Goal: Task Accomplishment & Management: Manage account settings

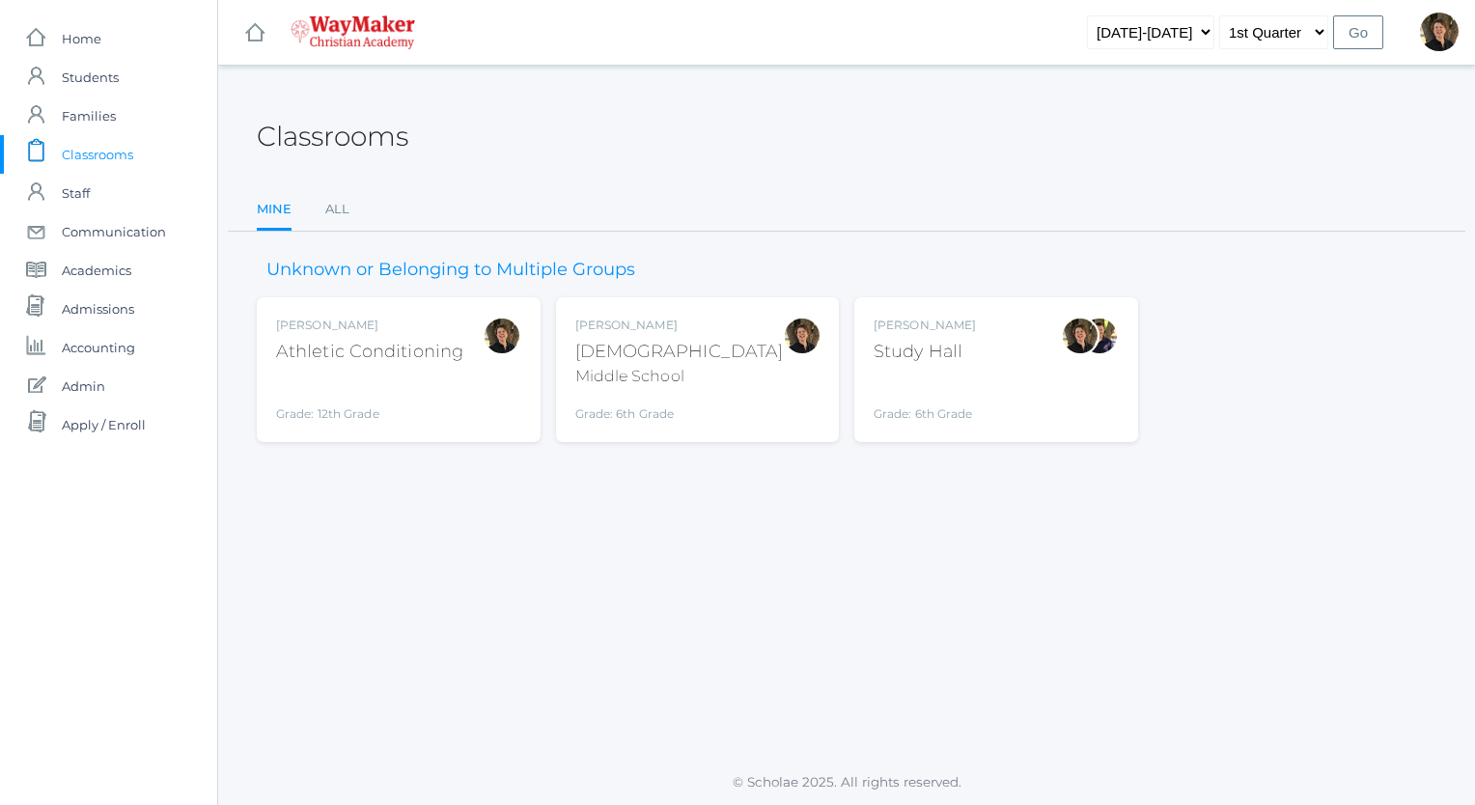
click at [621, 342] on div "Bible" at bounding box center [679, 352] width 208 height 26
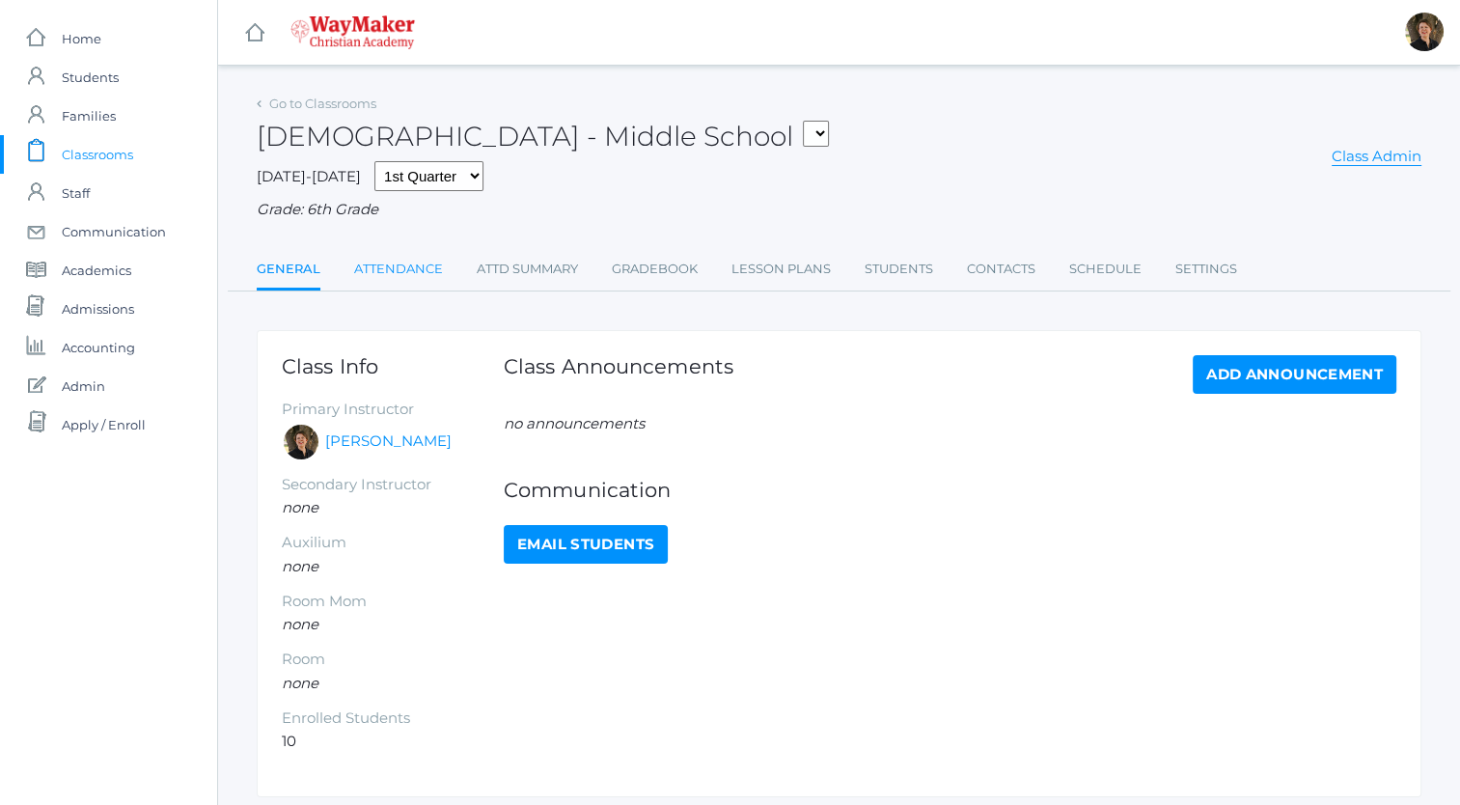
click at [377, 272] on link "Attendance" at bounding box center [398, 269] width 89 height 39
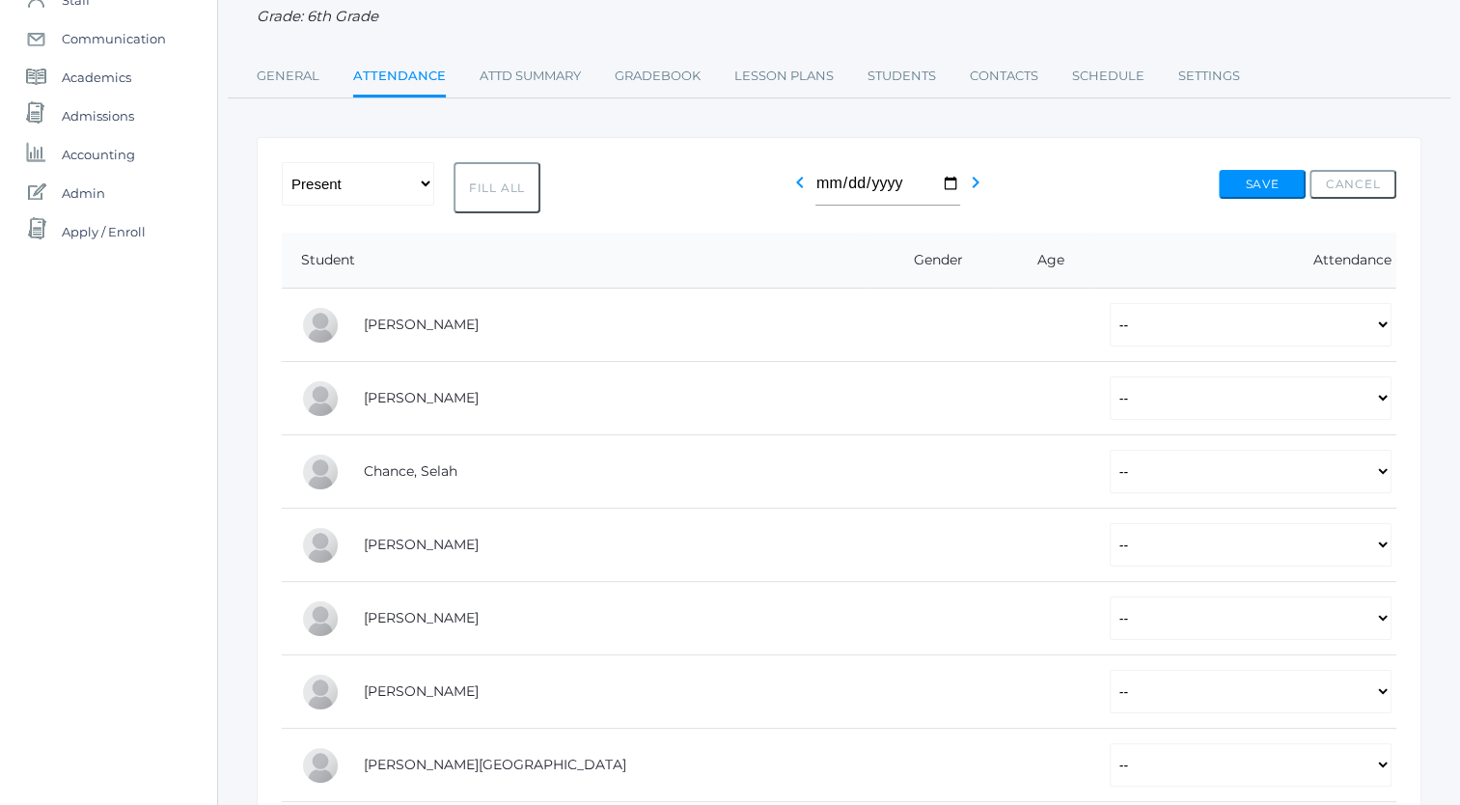
scroll to position [205, 0]
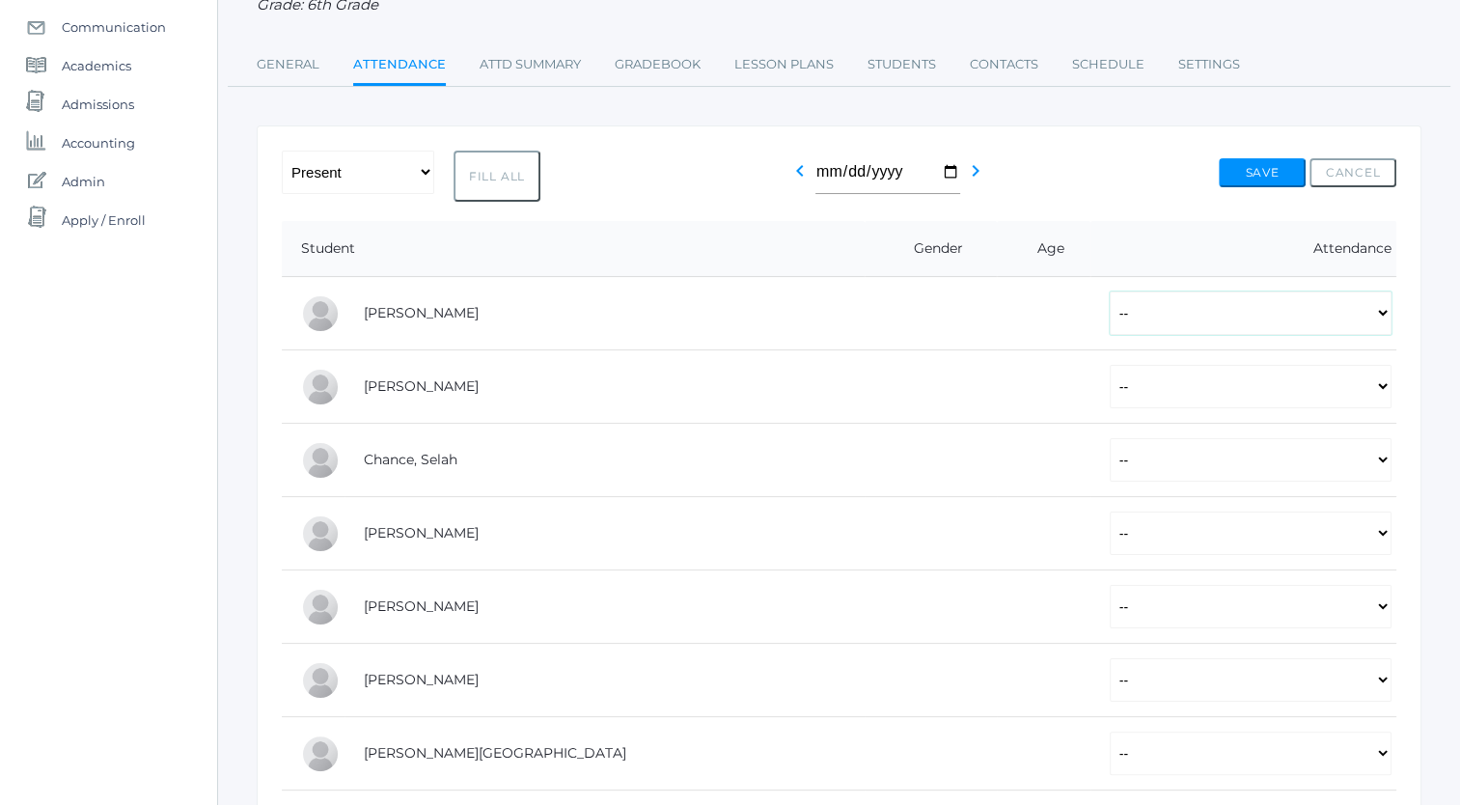
click at [1110, 315] on select "-- Present Tardy Excused Tardy Unexcused Absent Excused Absent Unexcused" at bounding box center [1251, 312] width 282 height 43
select select "P"
click at [1110, 291] on select "-- Present Tardy Excused Tardy Unexcused Absent Excused Absent Unexcused" at bounding box center [1251, 312] width 282 height 43
click at [1110, 386] on select "-- Present Tardy Excused Tardy Unexcused Absent Excused Absent Unexcused" at bounding box center [1251, 386] width 282 height 43
select select "TU"
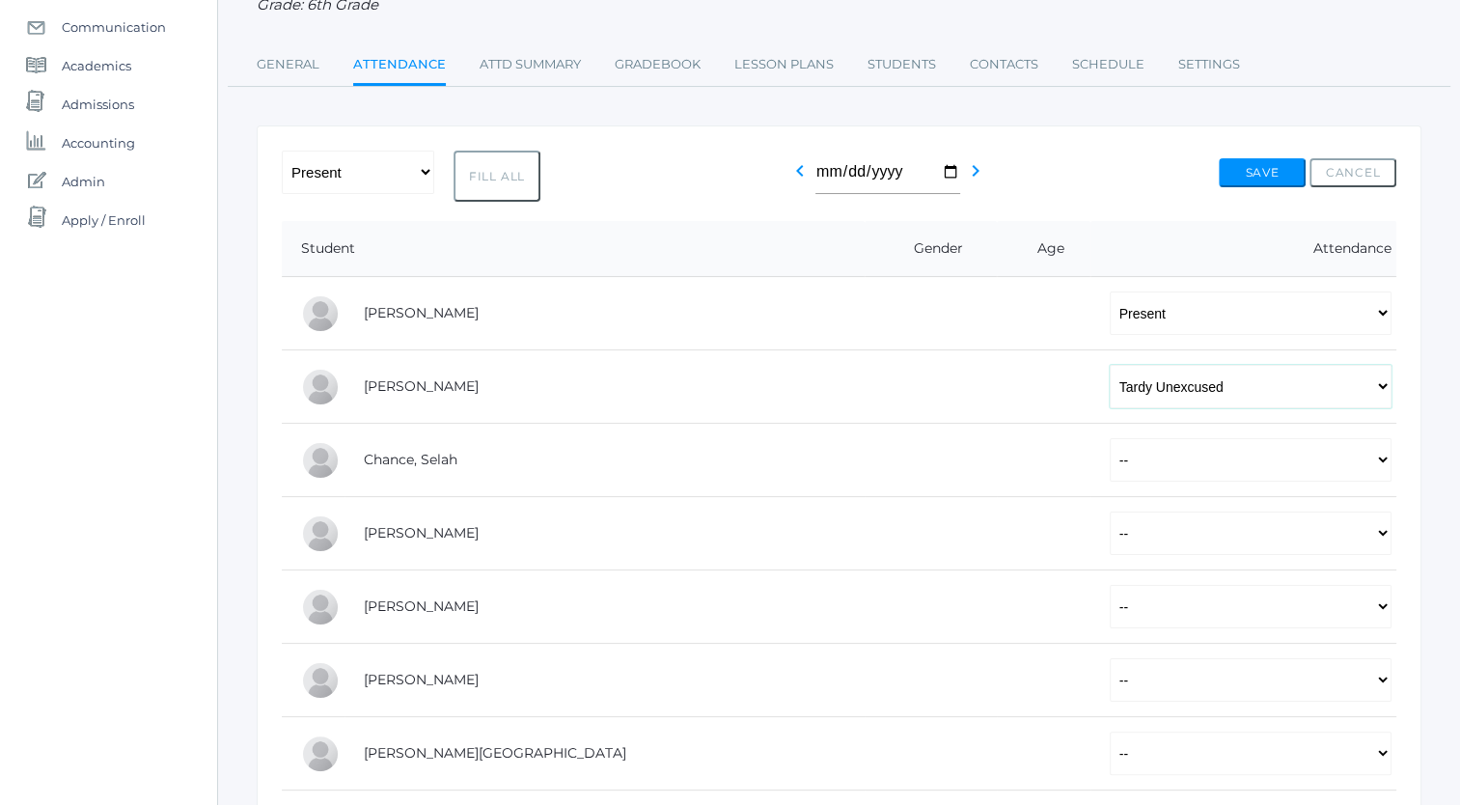
click at [1110, 365] on select "-- Present Tardy Excused Tardy Unexcused Absent Excused Absent Unexcused" at bounding box center [1251, 386] width 282 height 43
click at [1110, 454] on select "-- Present Tardy Excused Tardy Unexcused Absent Excused Absent Unexcused" at bounding box center [1251, 459] width 282 height 43
select select "P"
click at [1110, 438] on select "-- Present Tardy Excused Tardy Unexcused Absent Excused Absent Unexcused" at bounding box center [1251, 459] width 282 height 43
click at [1110, 536] on select "-- Present Tardy Excused Tardy Unexcused Absent Excused Absent Unexcused" at bounding box center [1251, 533] width 282 height 43
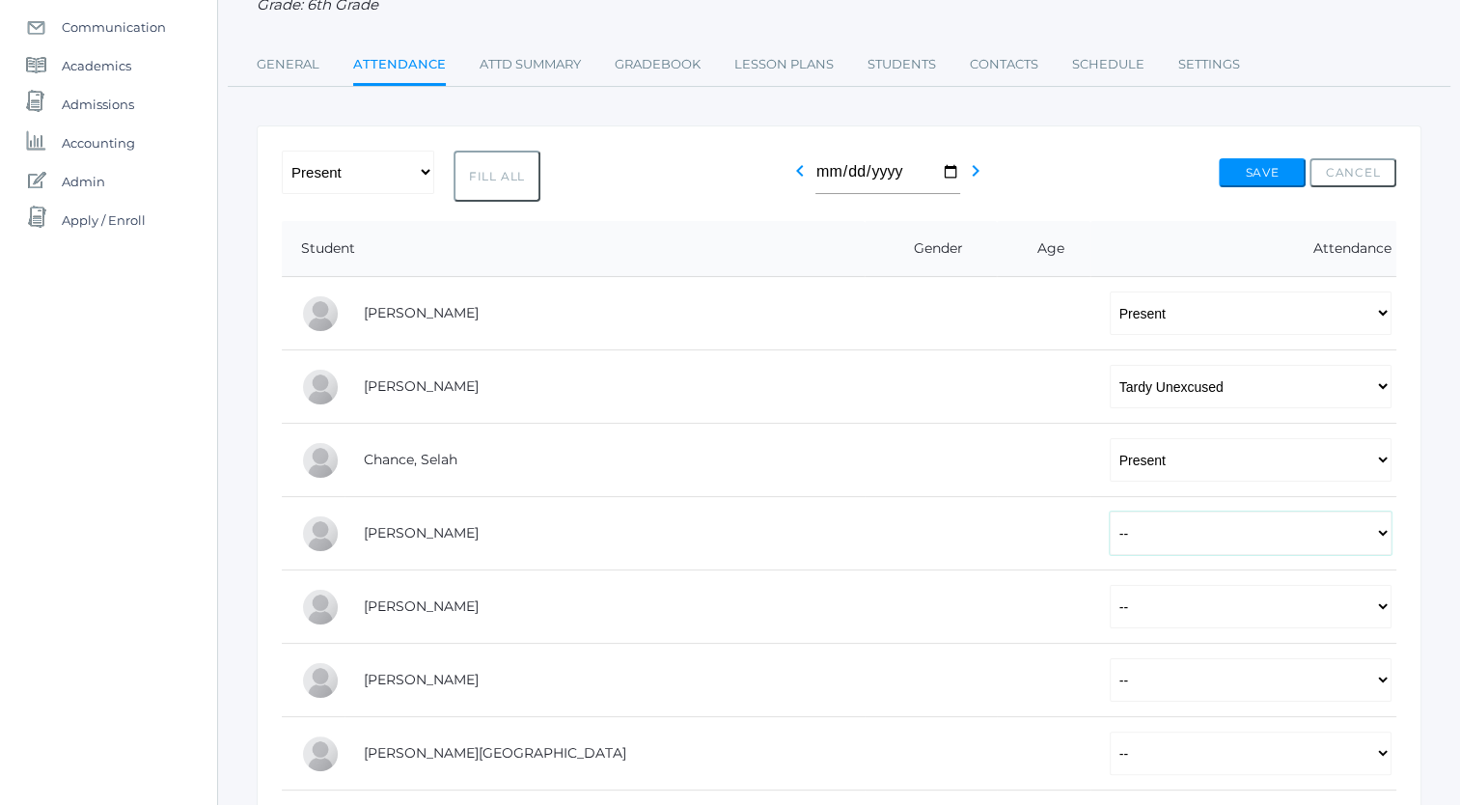
select select "P"
click at [1110, 512] on select "-- Present Tardy Excused Tardy Unexcused Absent Excused Absent Unexcused" at bounding box center [1251, 533] width 282 height 43
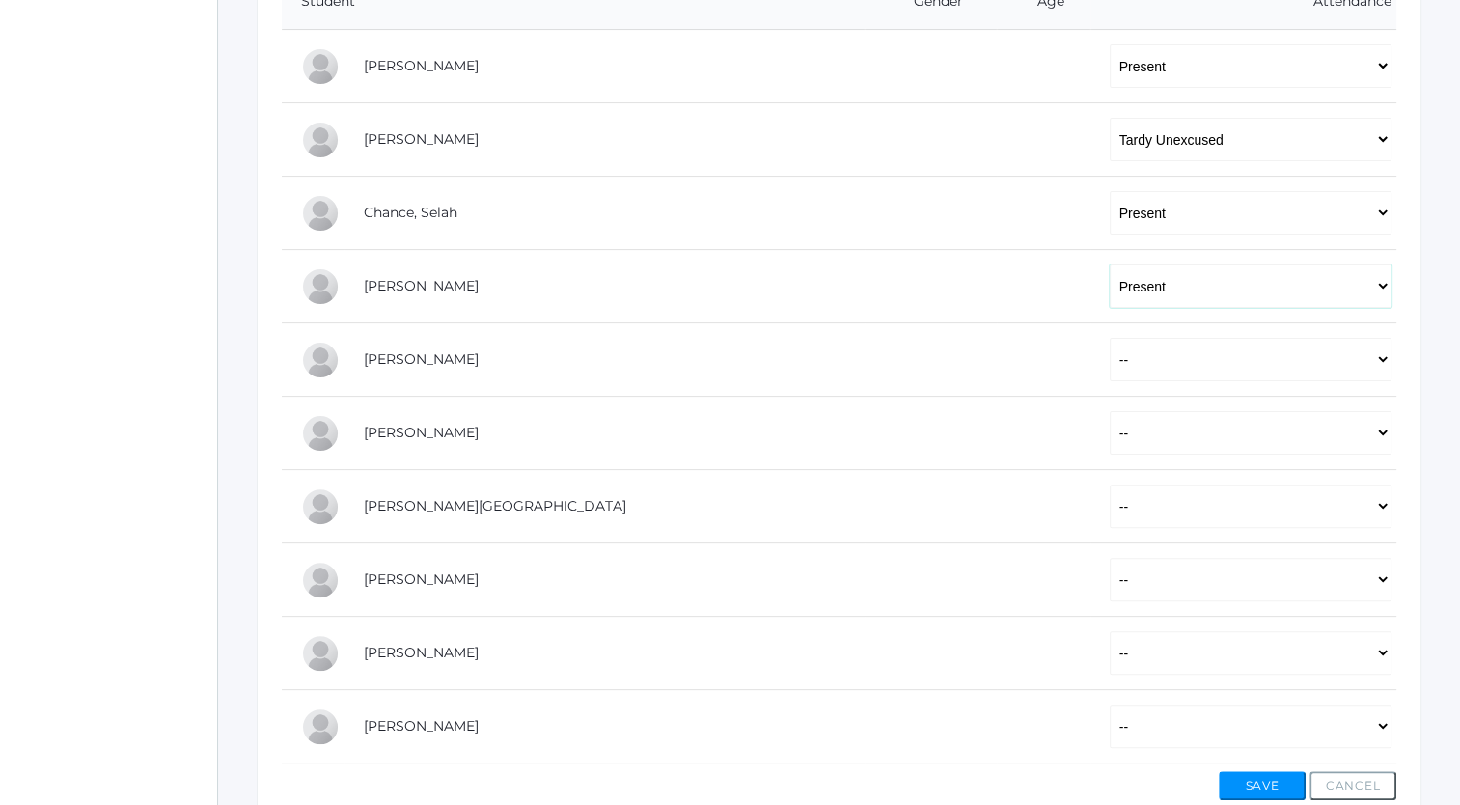
scroll to position [455, 0]
click at [1110, 360] on select "-- Present Tardy Excused Tardy Unexcused Absent Excused Absent Unexcused" at bounding box center [1251, 356] width 282 height 43
select select "P"
click at [1110, 335] on select "-- Present Tardy Excused Tardy Unexcused Absent Excused Absent Unexcused" at bounding box center [1251, 356] width 282 height 43
click at [1110, 421] on select "-- Present Tardy Excused Tardy Unexcused Absent Excused Absent Unexcused" at bounding box center [1251, 429] width 282 height 43
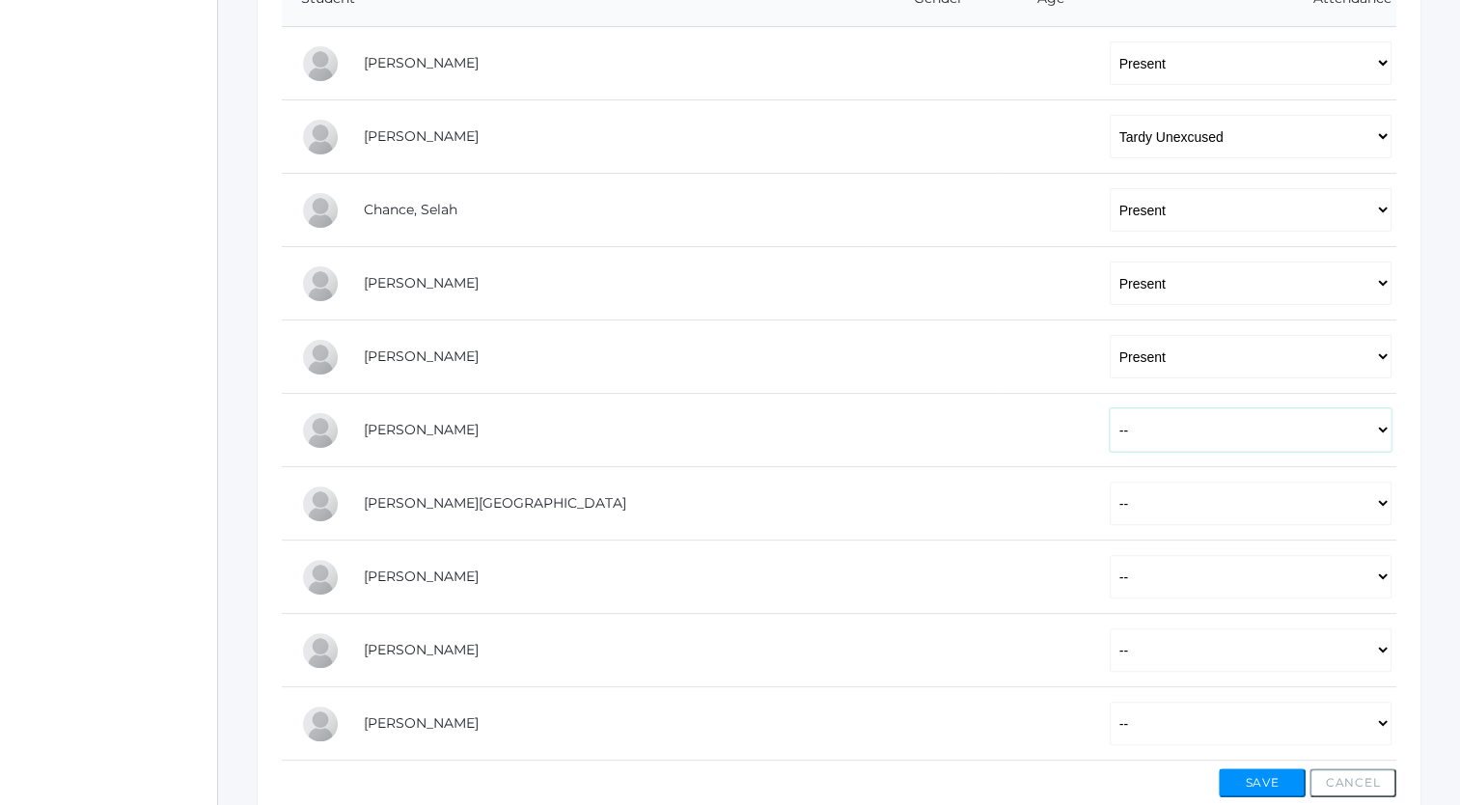
select select "P"
click at [1110, 408] on select "-- Present Tardy Excused Tardy Unexcused Absent Excused Absent Unexcused" at bounding box center [1251, 429] width 282 height 43
click at [1110, 493] on select "-- Present Tardy Excused Tardy Unexcused Absent Excused Absent Unexcused" at bounding box center [1251, 503] width 282 height 43
select select "P"
click at [1110, 482] on select "-- Present Tardy Excused Tardy Unexcused Absent Excused Absent Unexcused" at bounding box center [1251, 503] width 282 height 43
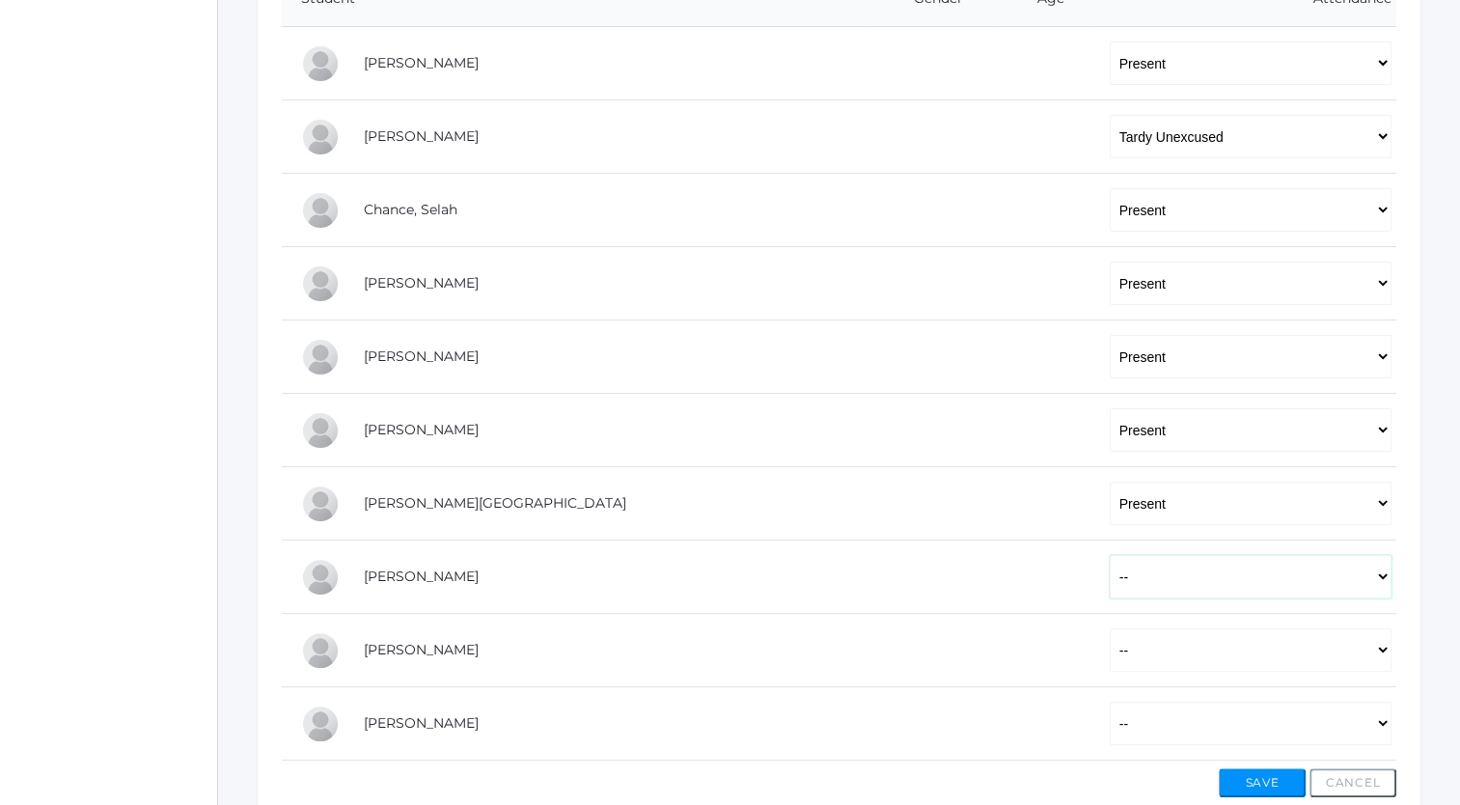
click at [1110, 569] on select "-- Present Tardy Excused Tardy Unexcused Absent Excused Absent Unexcused" at bounding box center [1251, 576] width 282 height 43
select select "P"
click at [1110, 555] on select "-- Present Tardy Excused Tardy Unexcused Absent Excused Absent Unexcused" at bounding box center [1251, 576] width 282 height 43
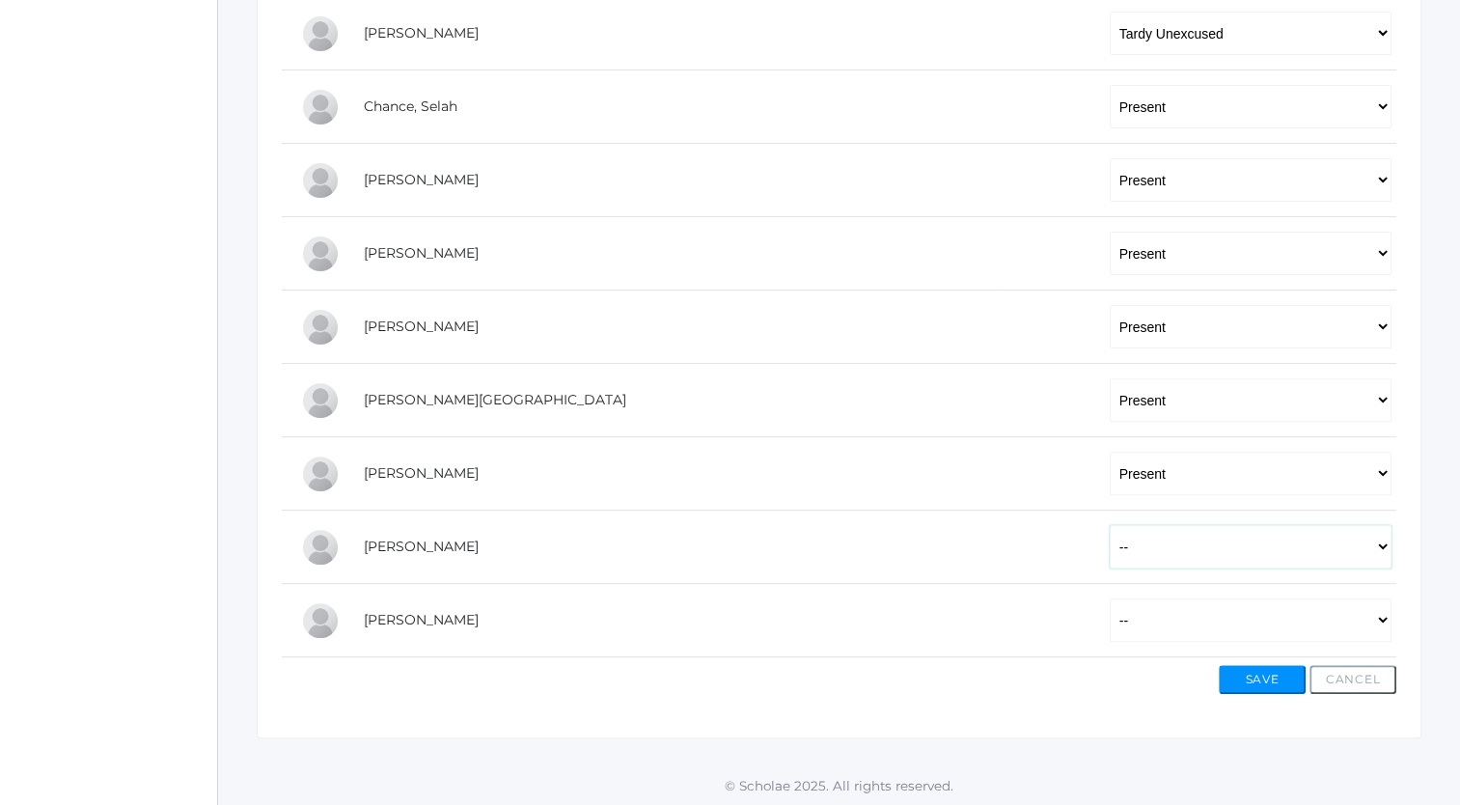
click at [1110, 546] on select "-- Present Tardy Excused Tardy Unexcused Absent Excused Absent Unexcused" at bounding box center [1251, 546] width 282 height 43
select select "TU"
click at [1110, 525] on select "-- Present Tardy Excused Tardy Unexcused Absent Excused Absent Unexcused" at bounding box center [1251, 546] width 282 height 43
click at [1110, 612] on select "-- Present Tardy Excused Tardy Unexcused Absent Excused Absent Unexcused" at bounding box center [1251, 619] width 282 height 43
select select "TU"
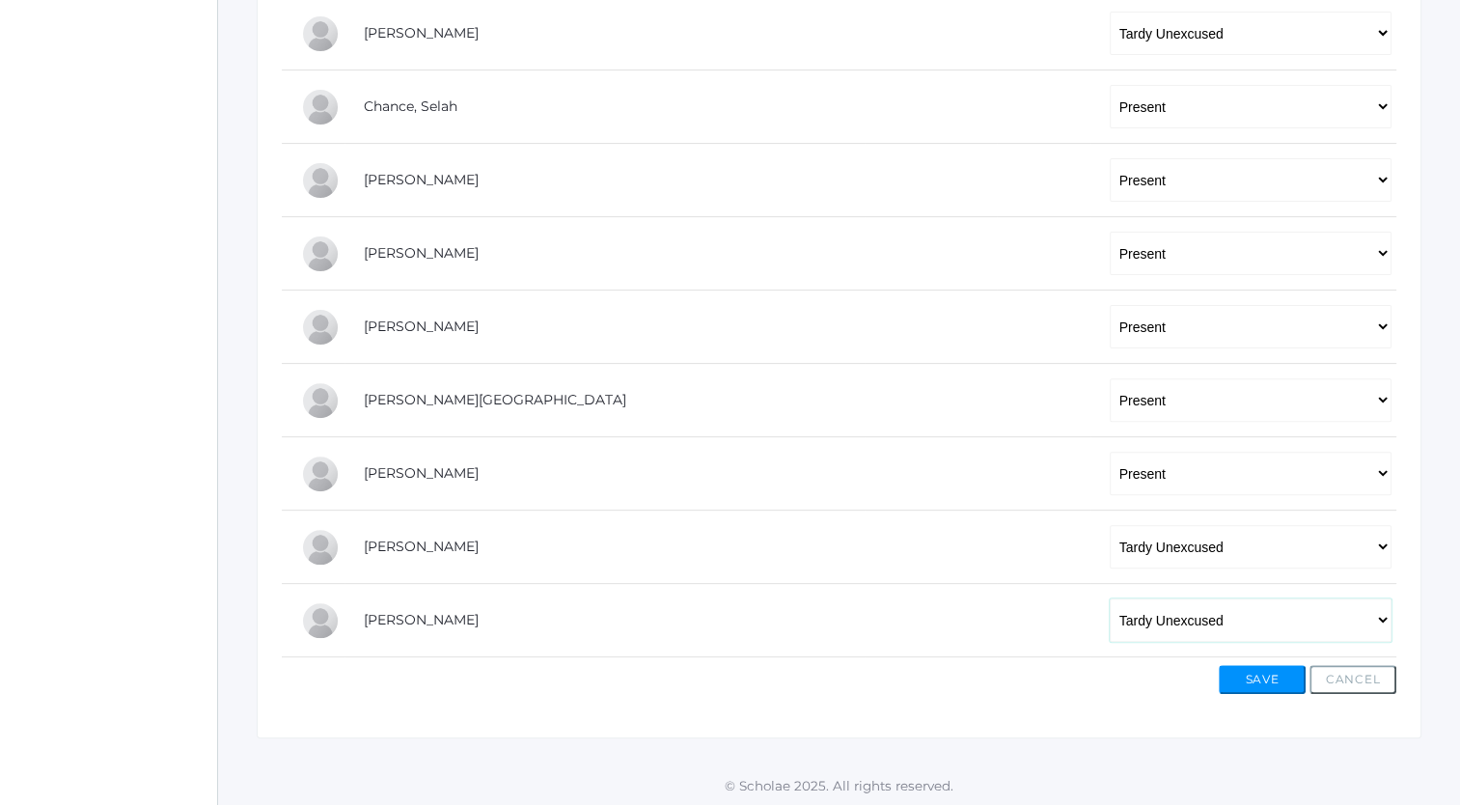
click at [1110, 598] on select "-- Present Tardy Excused Tardy Unexcused Absent Excused Absent Unexcused" at bounding box center [1251, 619] width 282 height 43
click at [1266, 673] on button "Save" at bounding box center [1262, 679] width 87 height 29
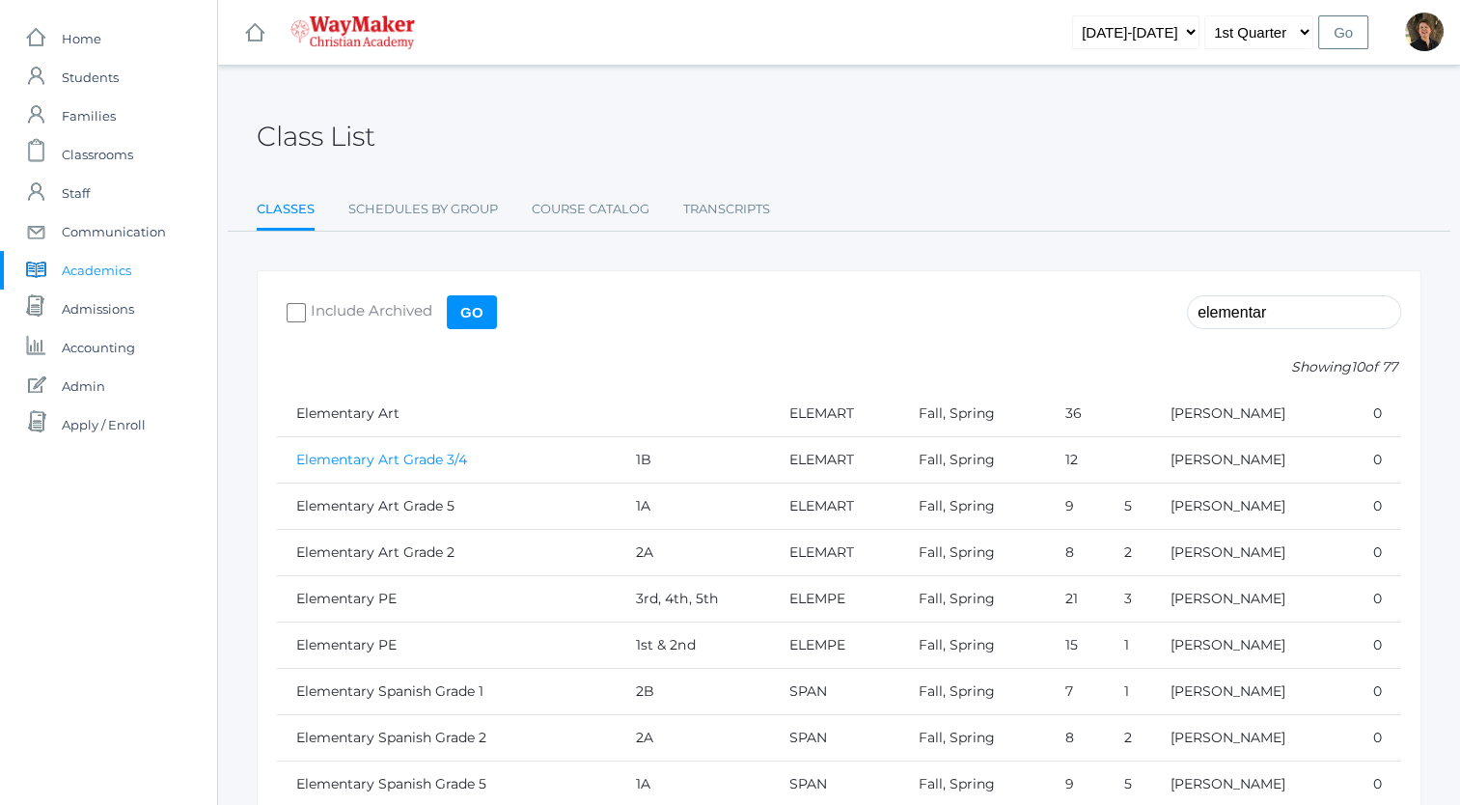
click at [402, 459] on link "Elementary Art Grade 3/4" at bounding box center [381, 459] width 171 height 17
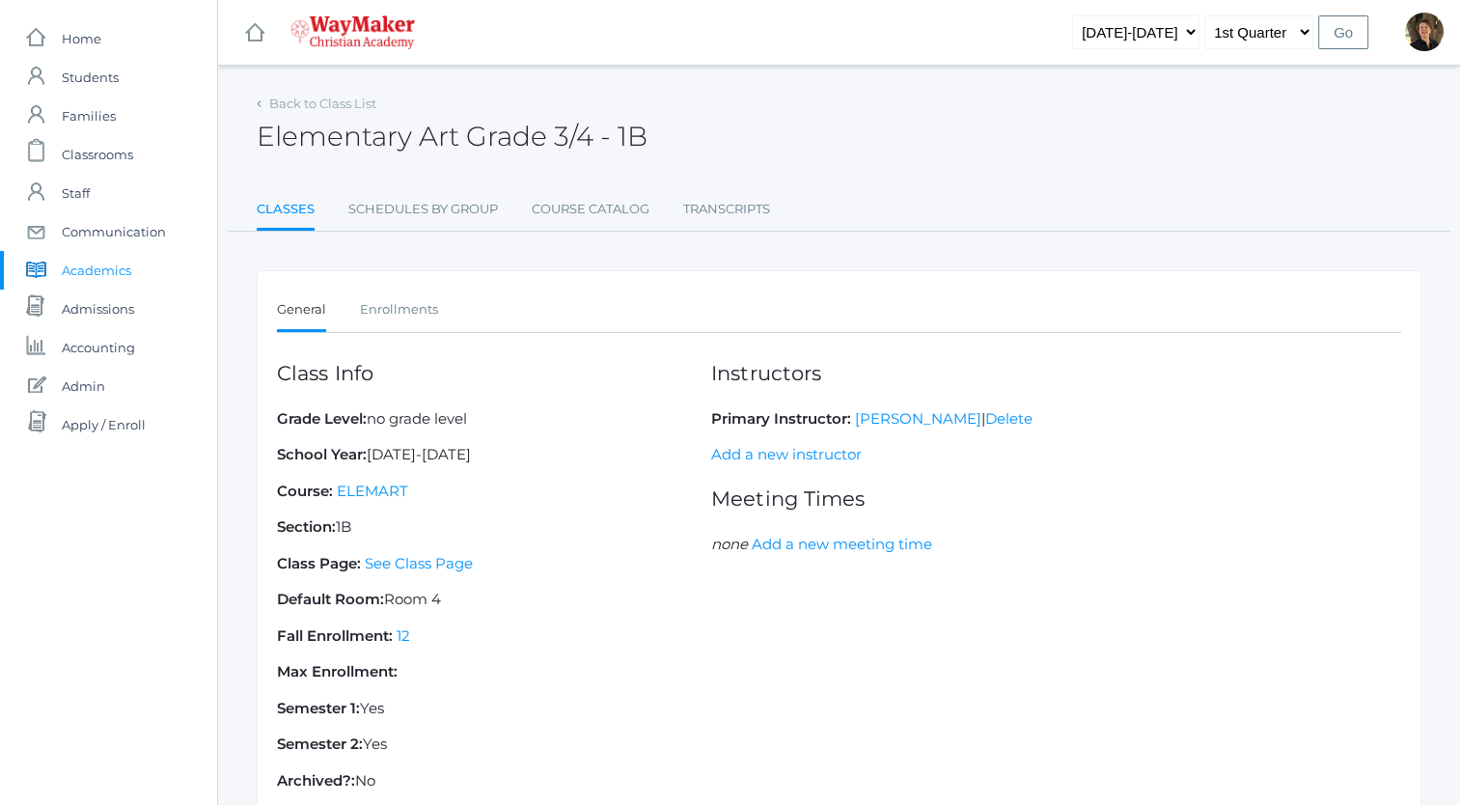
scroll to position [139, 0]
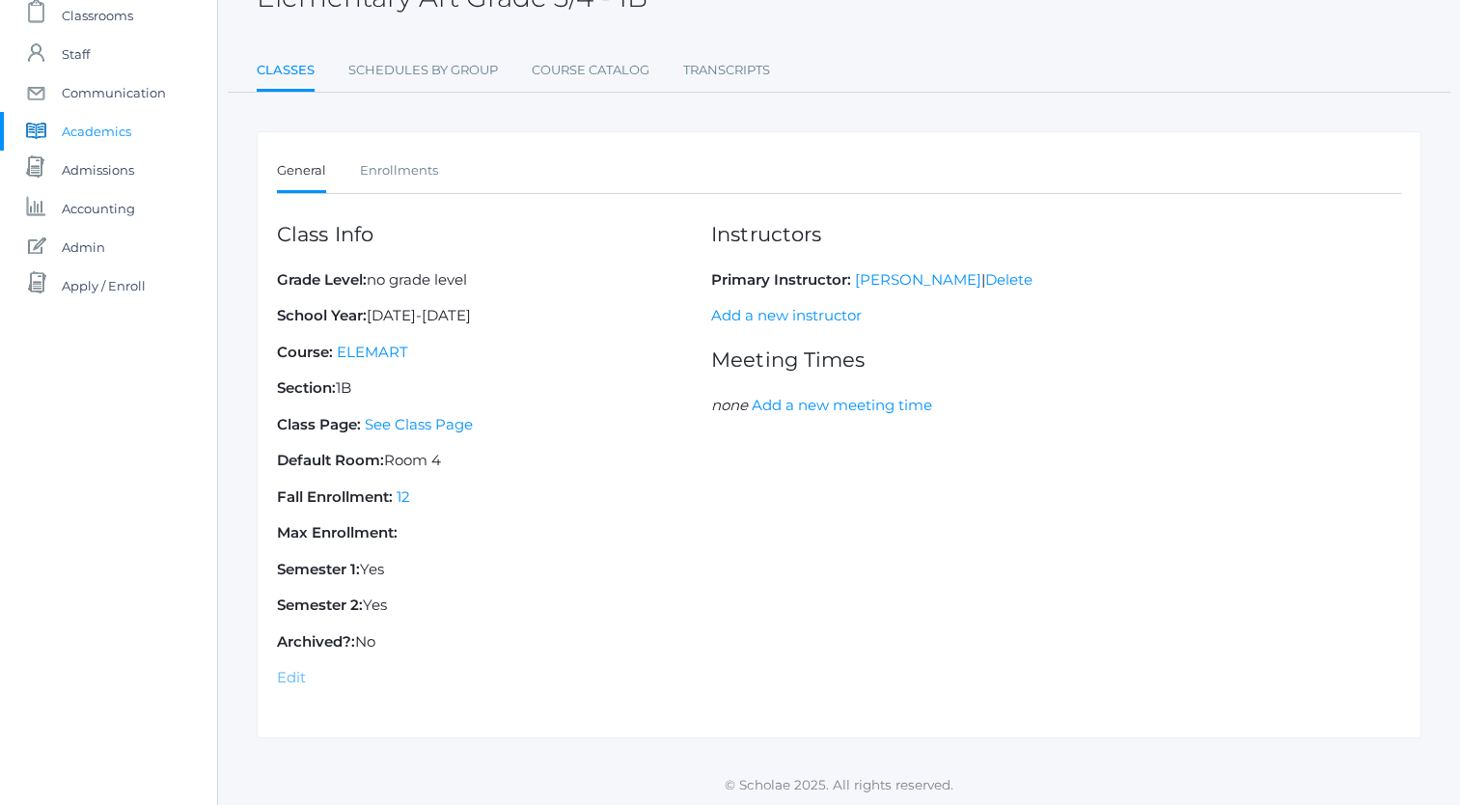
click at [286, 673] on link "Edit" at bounding box center [291, 677] width 29 height 18
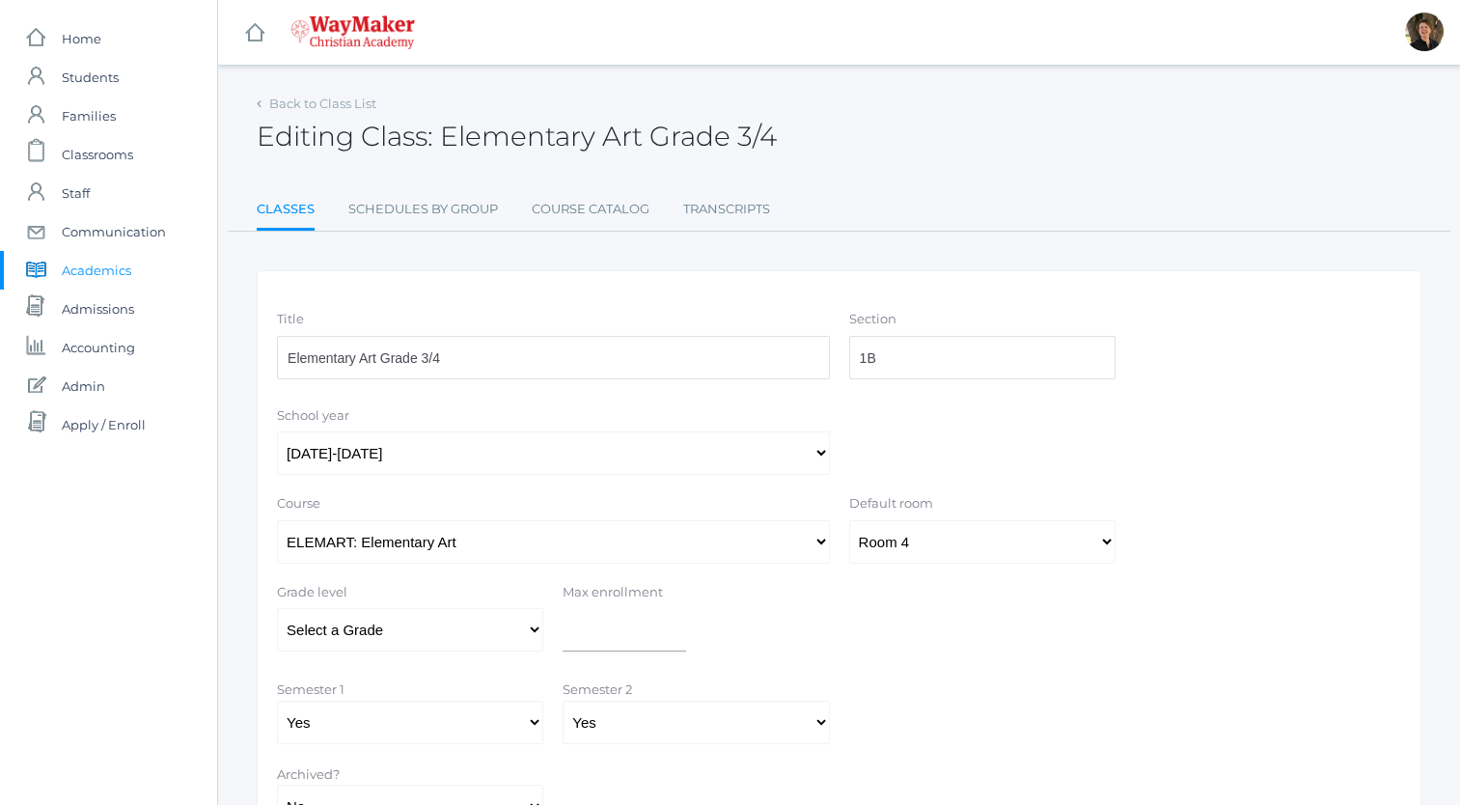
scroll to position [163, 0]
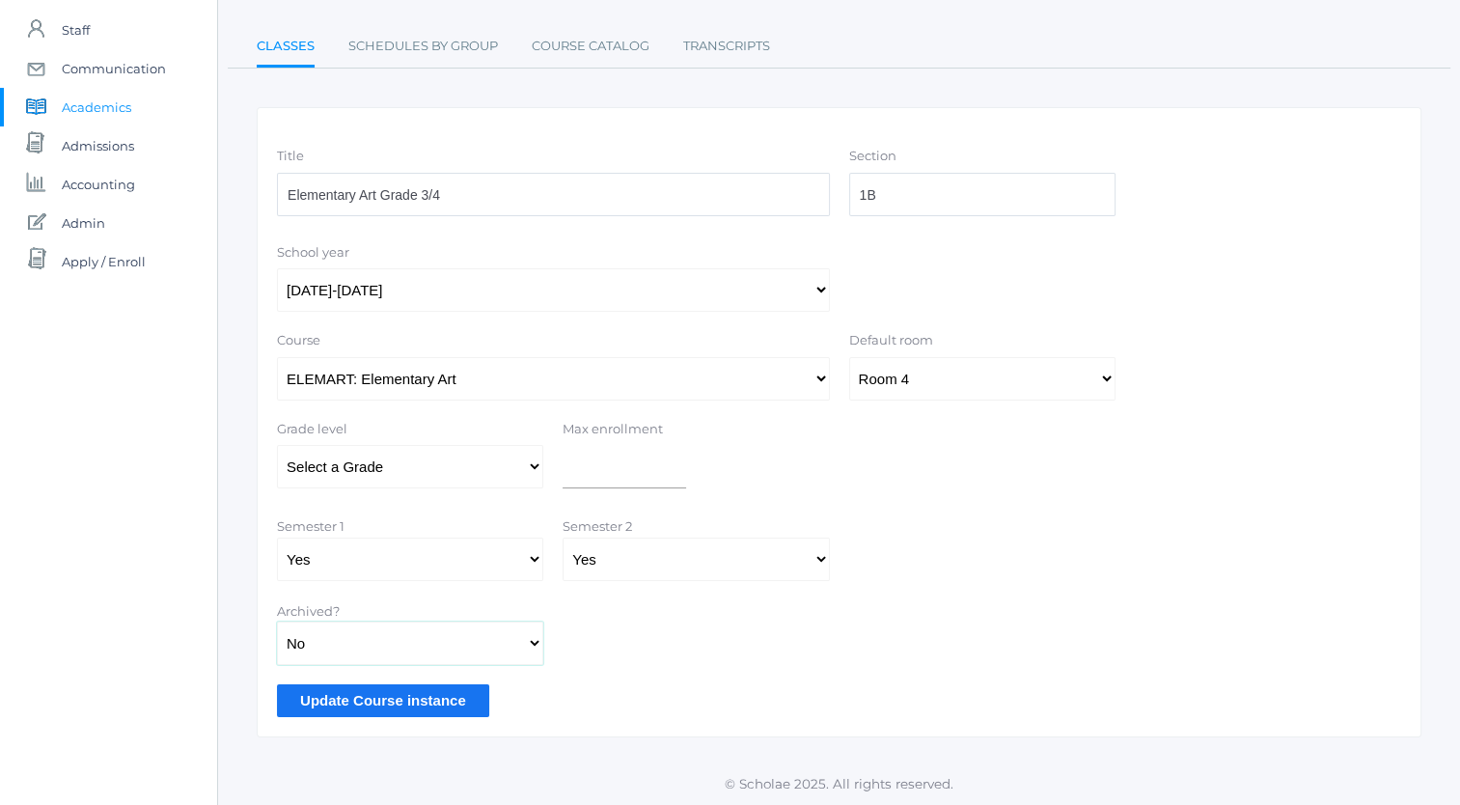
click at [538, 639] on select "Yes No" at bounding box center [410, 643] width 266 height 43
select select "true"
click at [277, 622] on select "Yes No" at bounding box center [410, 643] width 266 height 43
click at [400, 697] on input "Update Course instance" at bounding box center [383, 700] width 212 height 32
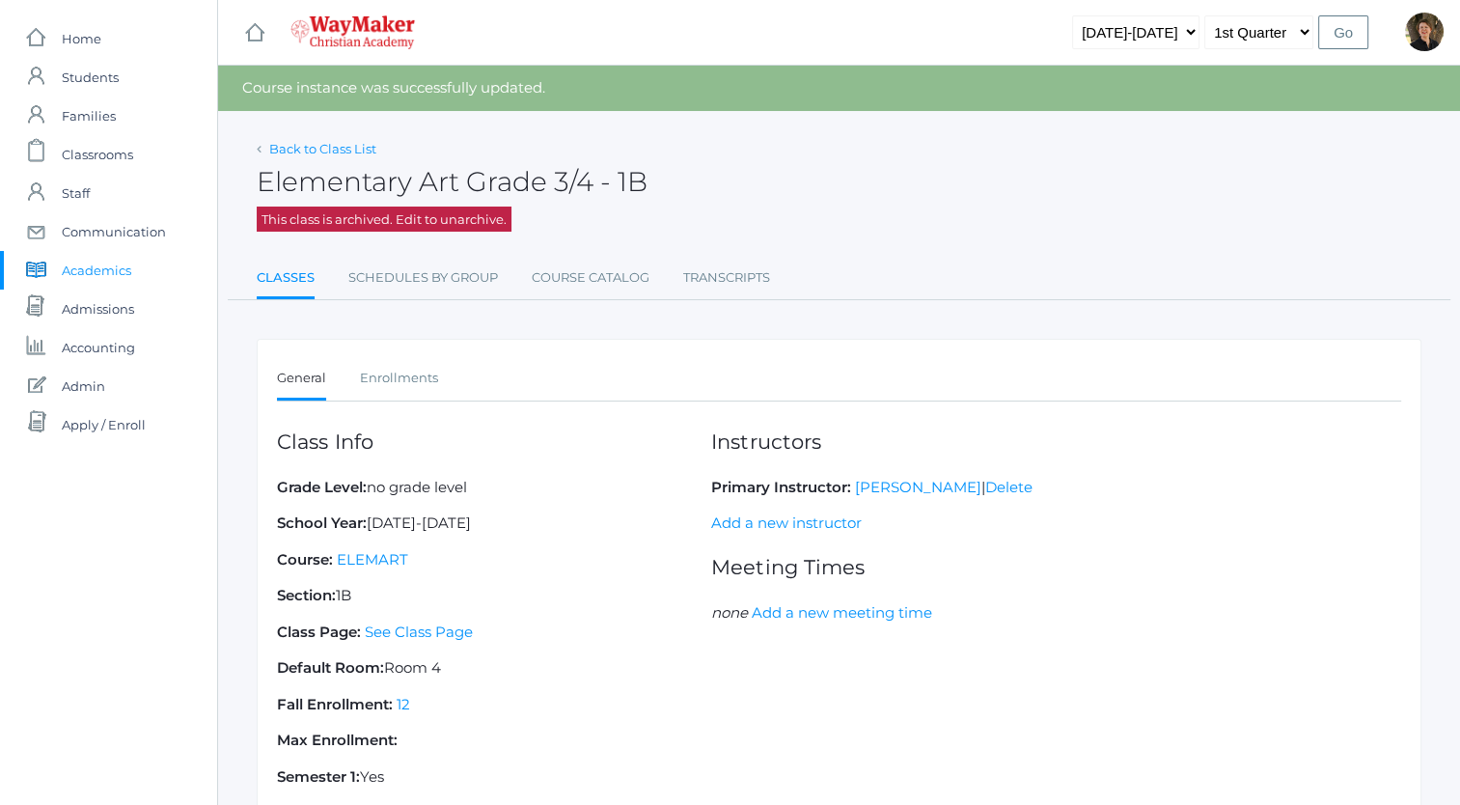
click at [306, 149] on link "Back to Class List" at bounding box center [322, 148] width 107 height 15
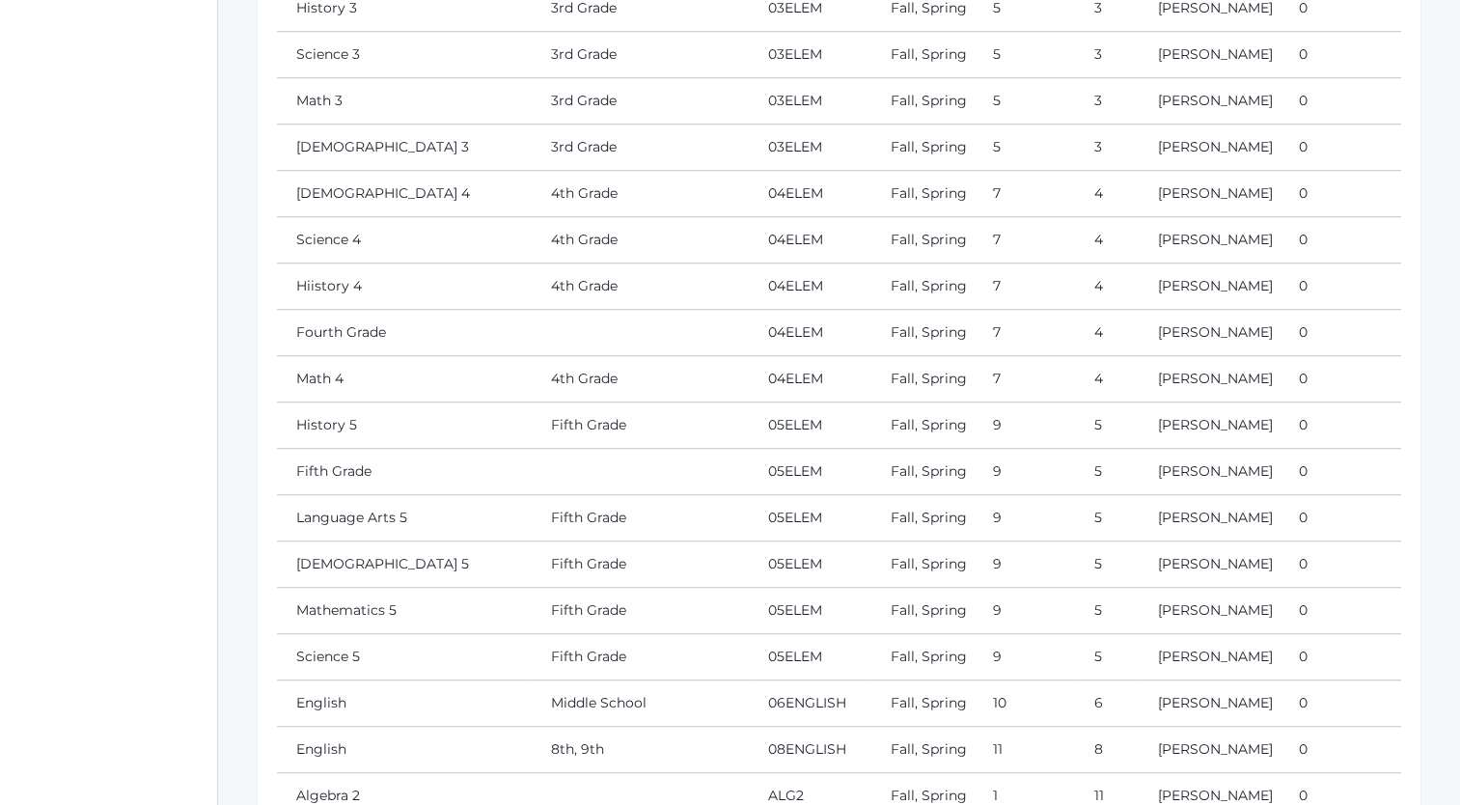
scroll to position [1206, 0]
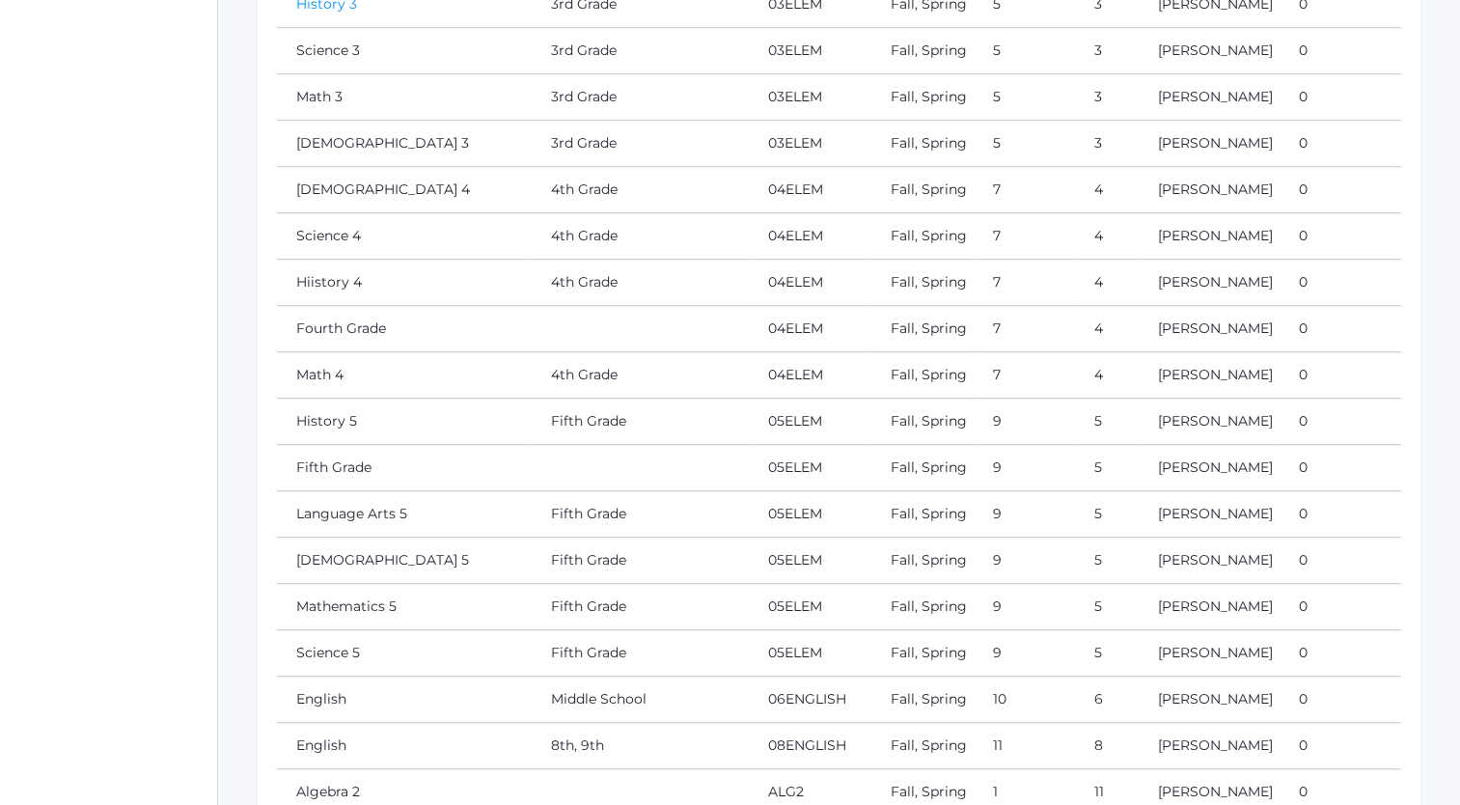
click at [322, 13] on link "History 3" at bounding box center [326, 3] width 61 height 17
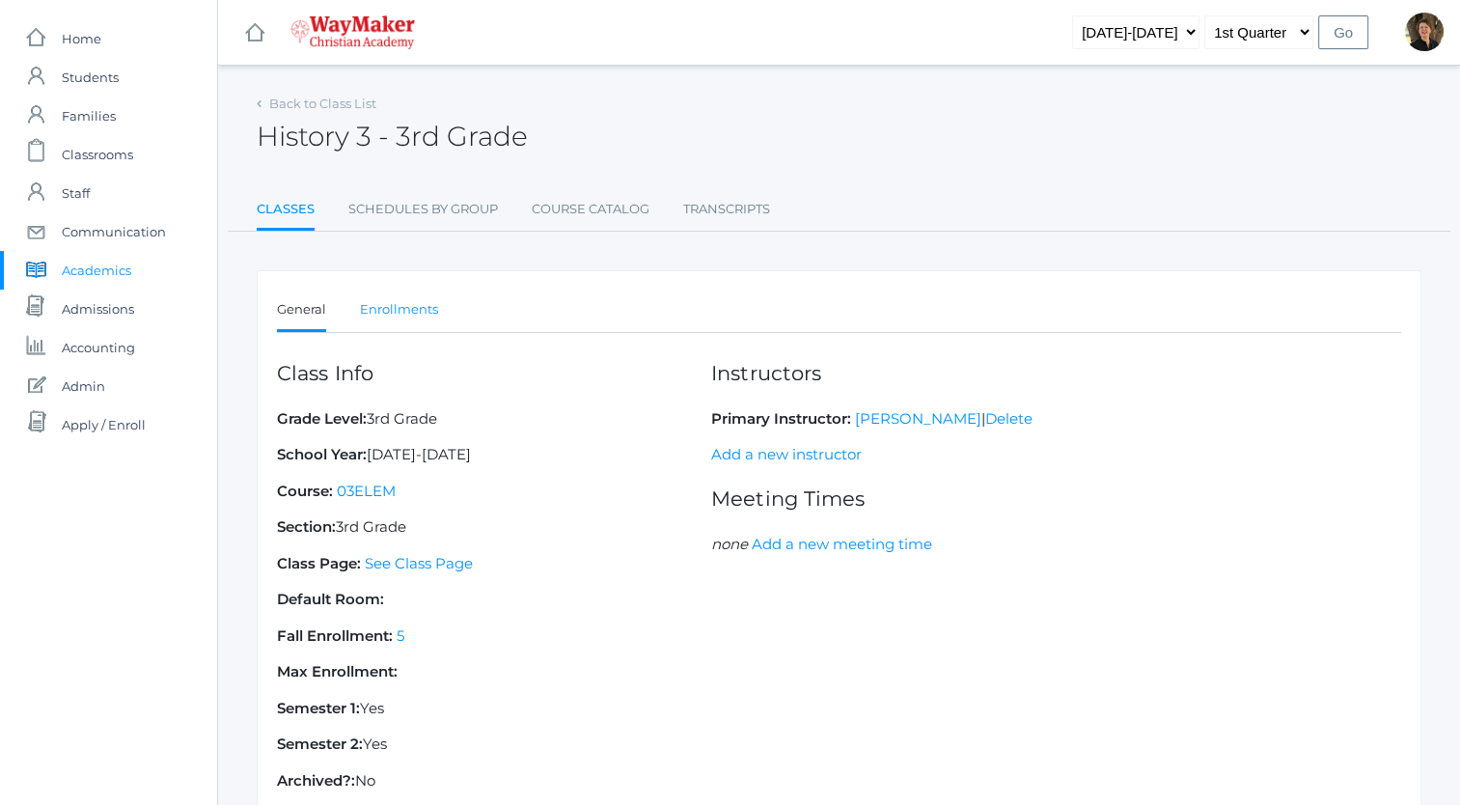
click at [391, 308] on link "Enrollments" at bounding box center [399, 310] width 78 height 39
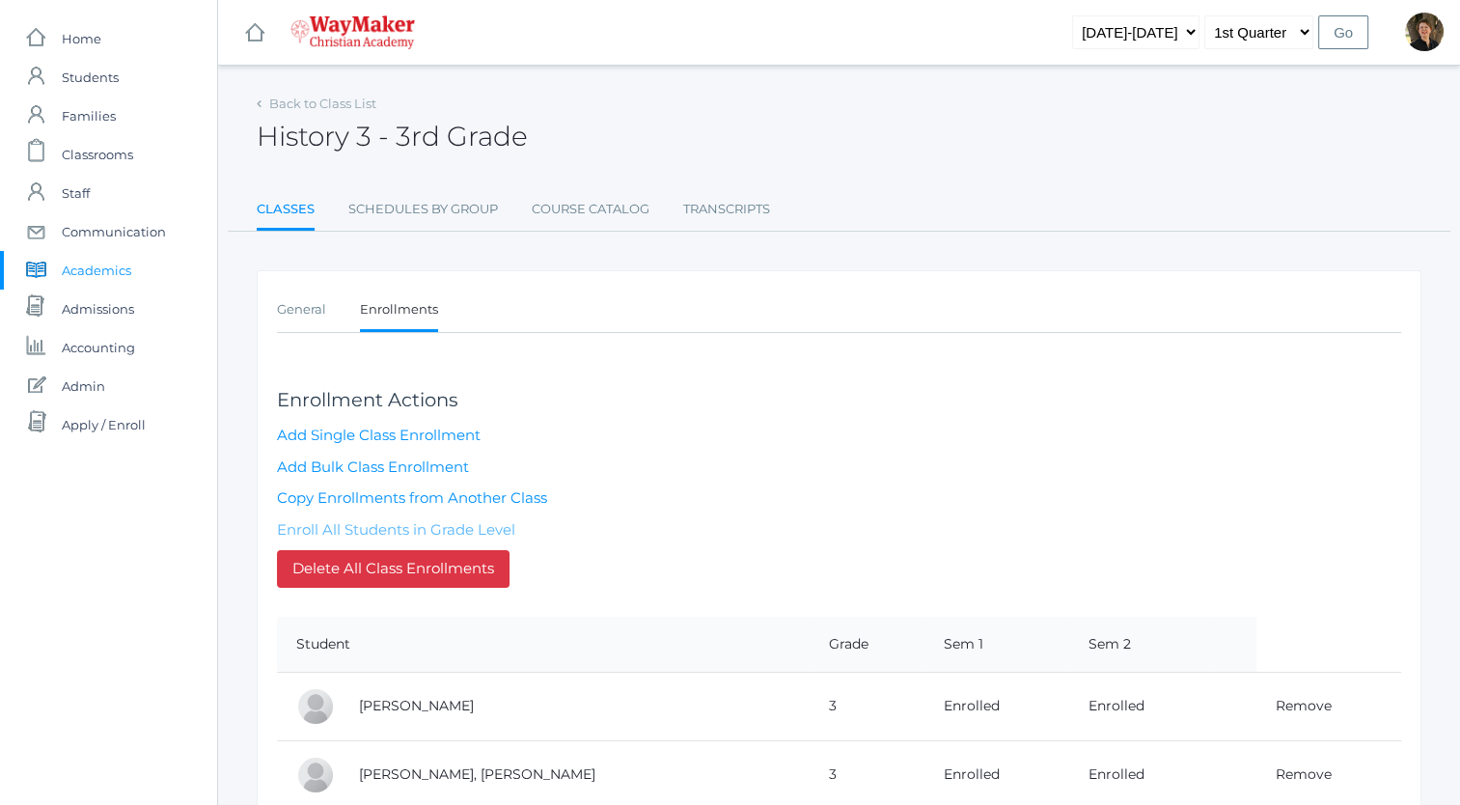
click at [412, 527] on link "Enroll All Students in Grade Level" at bounding box center [396, 529] width 238 height 18
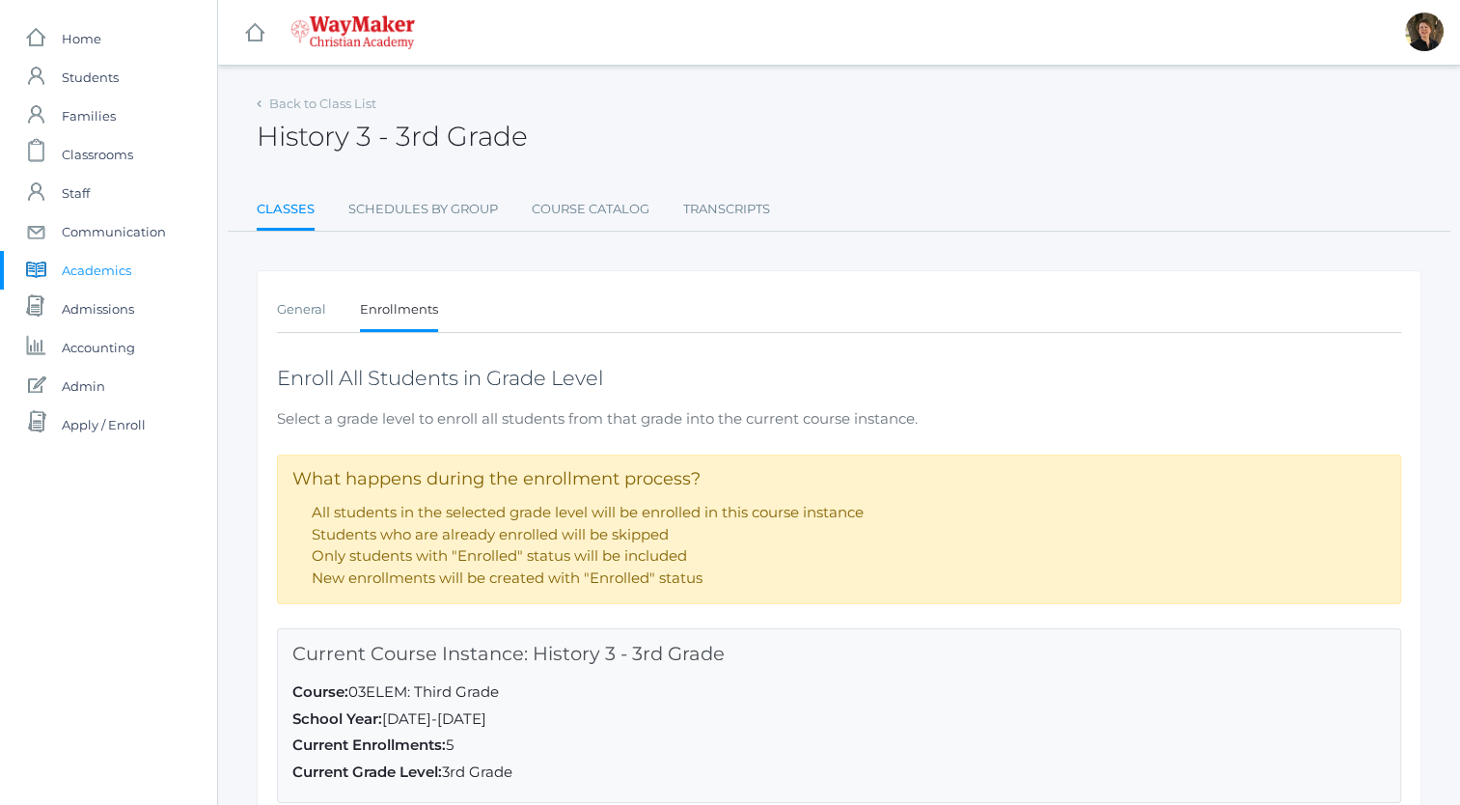
scroll to position [241, 0]
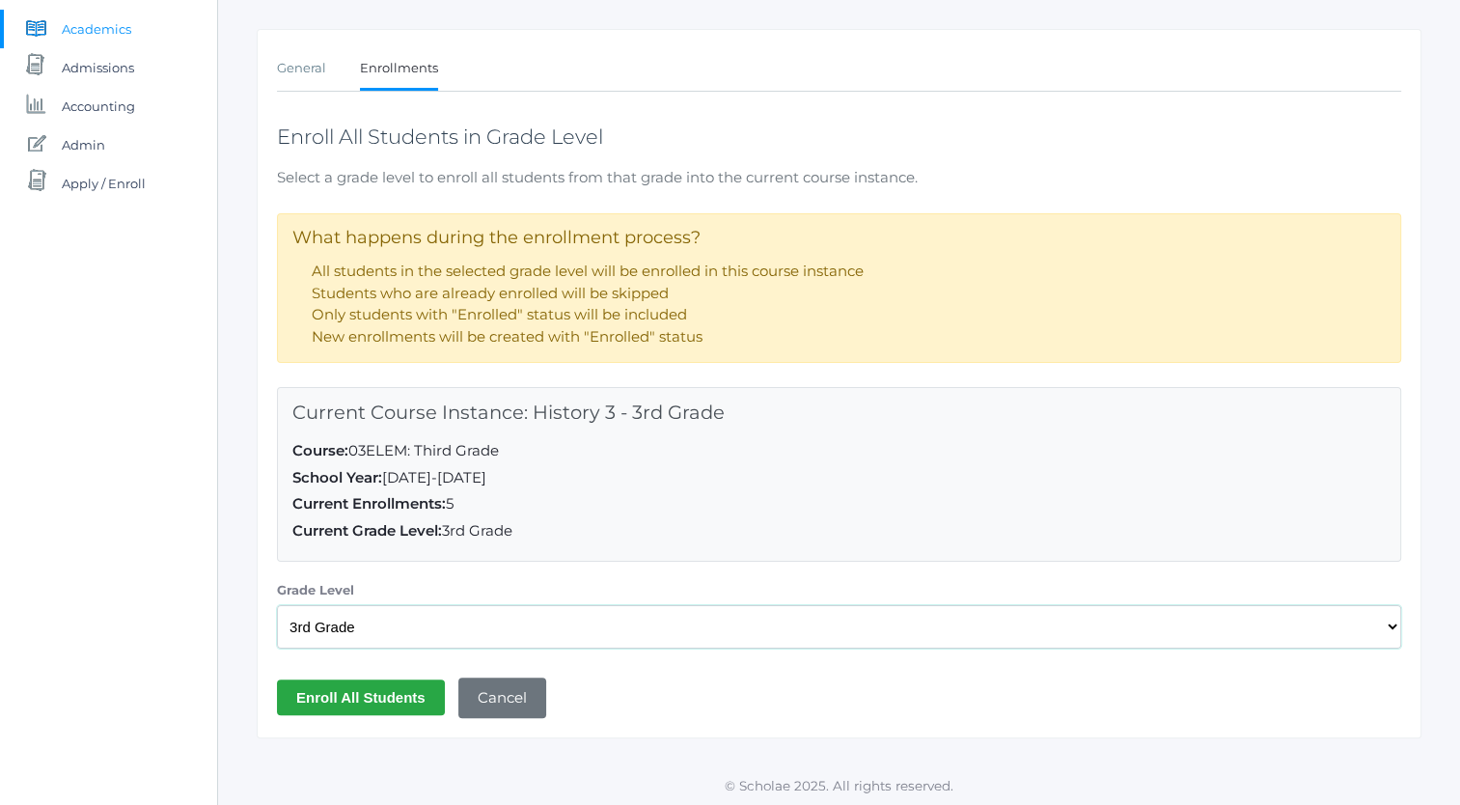
click at [404, 629] on select "Select a Grade Level Pre-K Kindergarten 1st Grade 2nd Grade 3rd Grade 4th Grade…" at bounding box center [839, 626] width 1124 height 43
select select "35"
click at [277, 605] on select "Select a Grade Level Pre-K Kindergarten 1st Grade 2nd Grade 3rd Grade 4th Grade…" at bounding box center [839, 626] width 1124 height 43
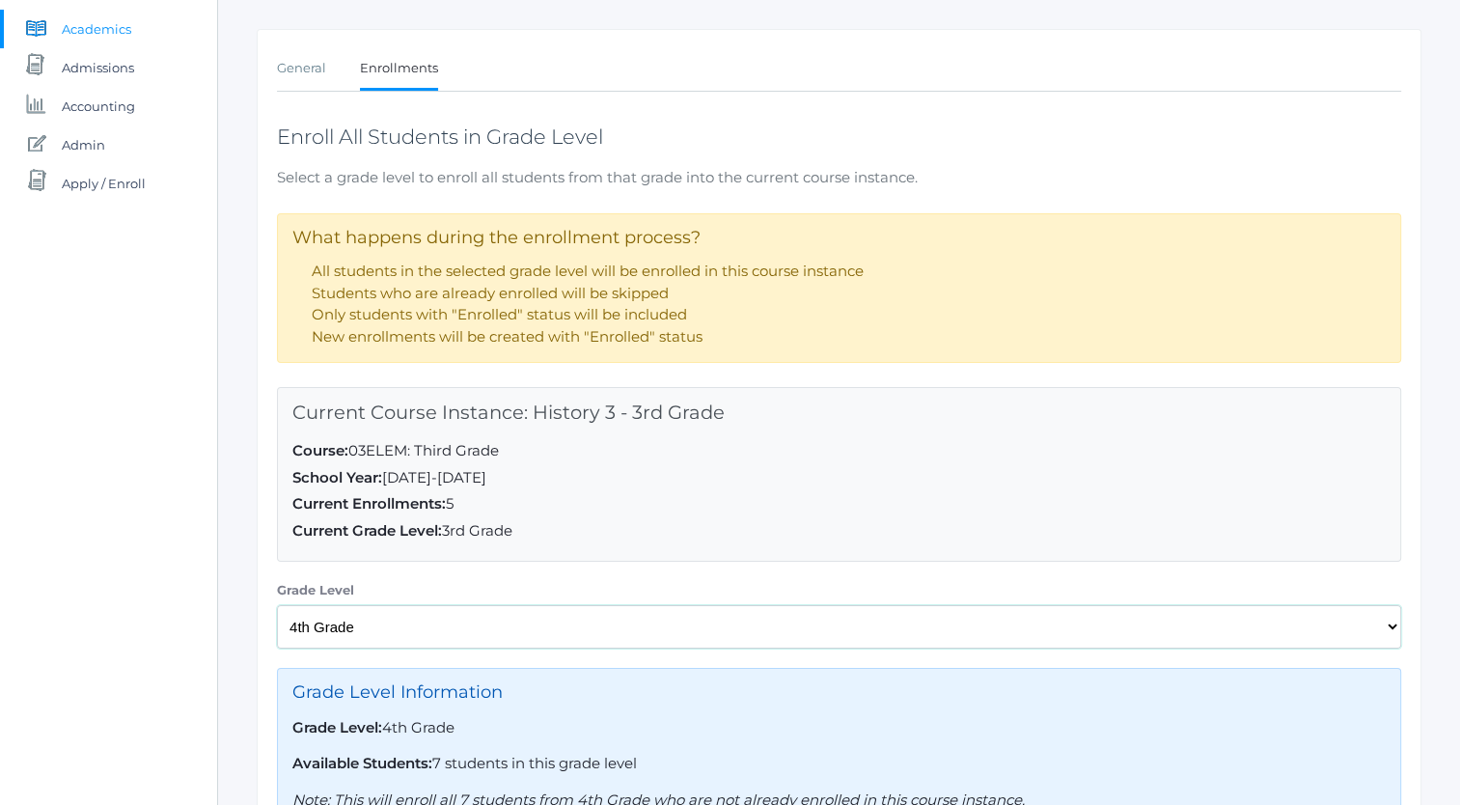
scroll to position [433, 0]
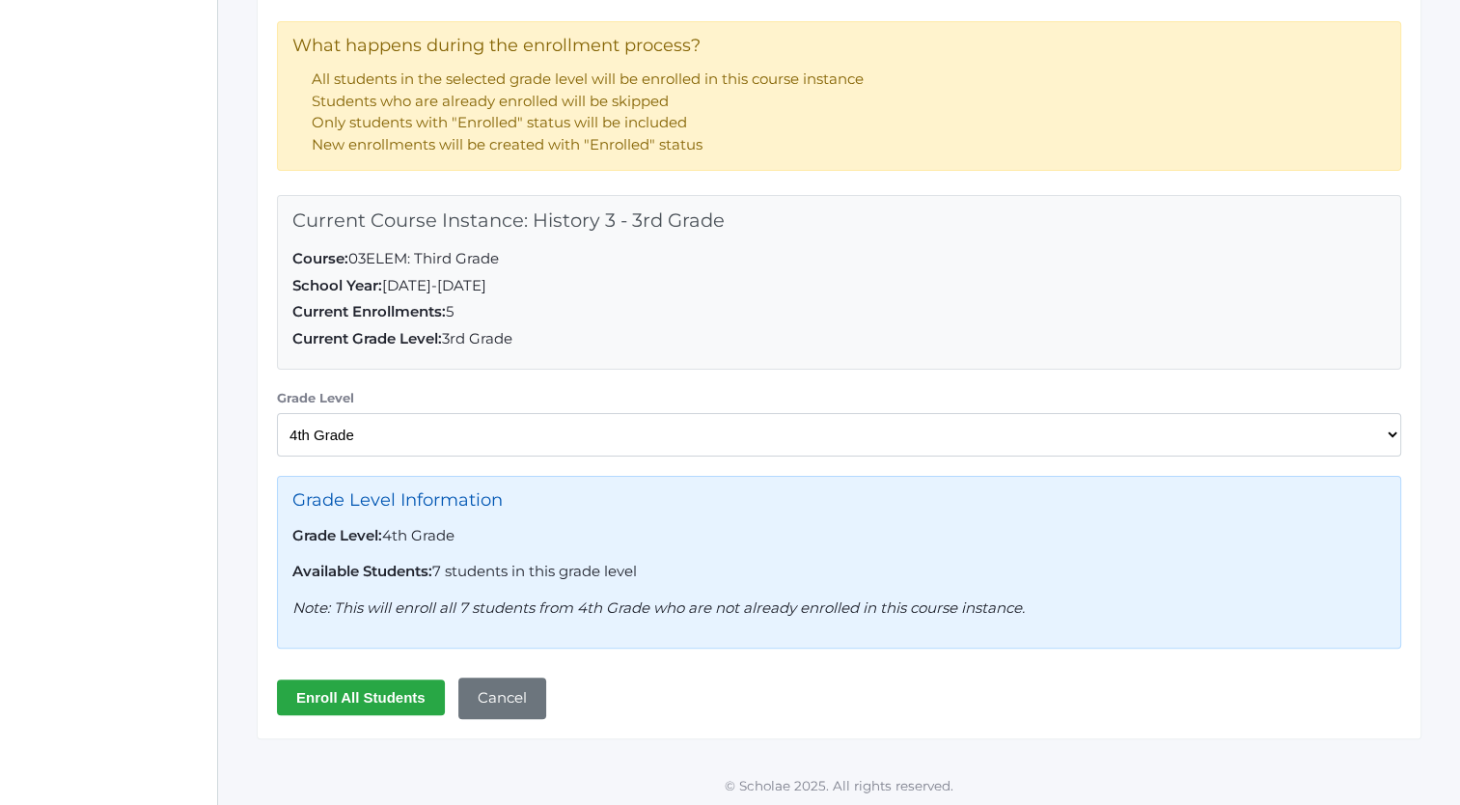
click at [358, 691] on input "Enroll All Students" at bounding box center [361, 697] width 168 height 36
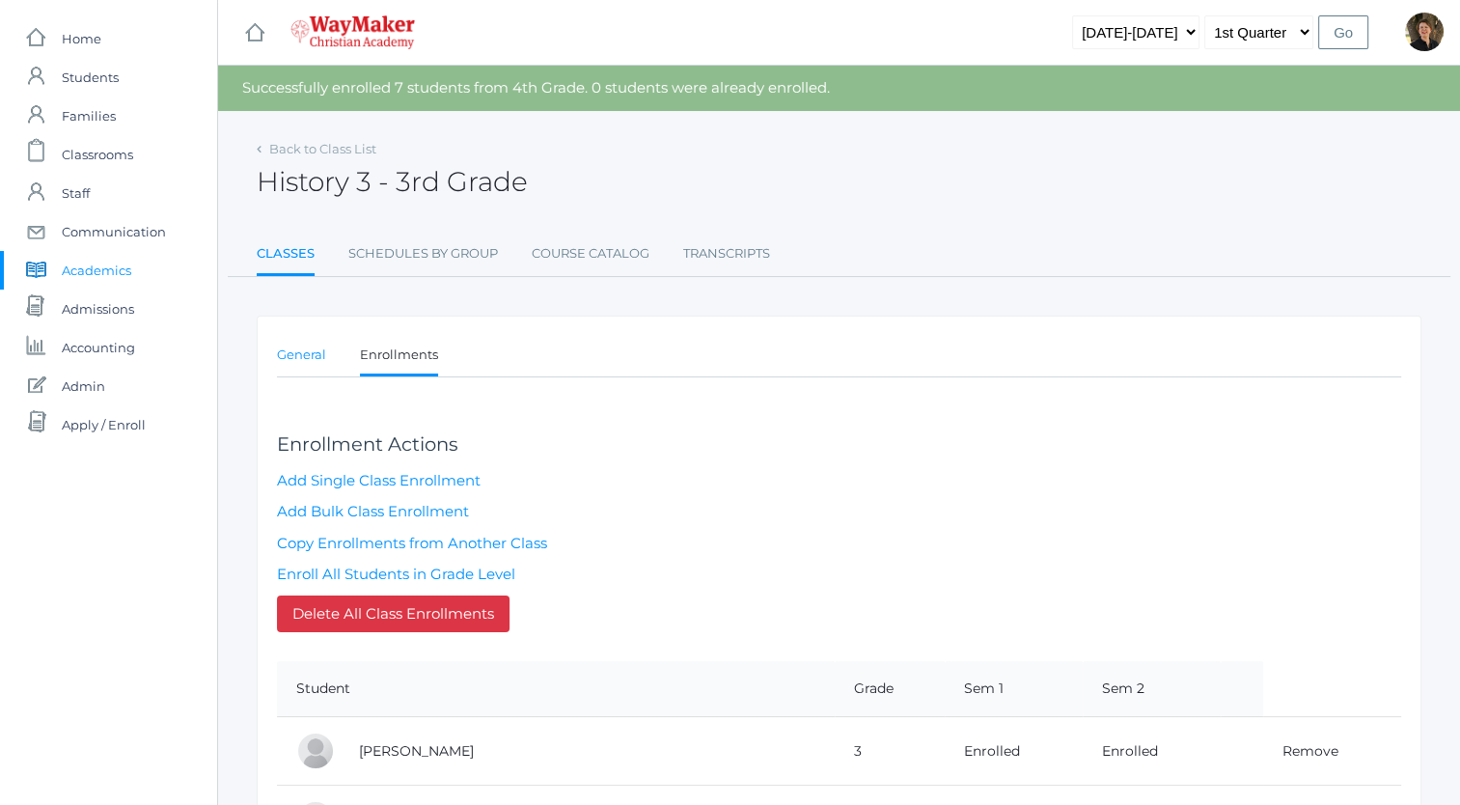
click at [296, 354] on link "General" at bounding box center [301, 355] width 49 height 39
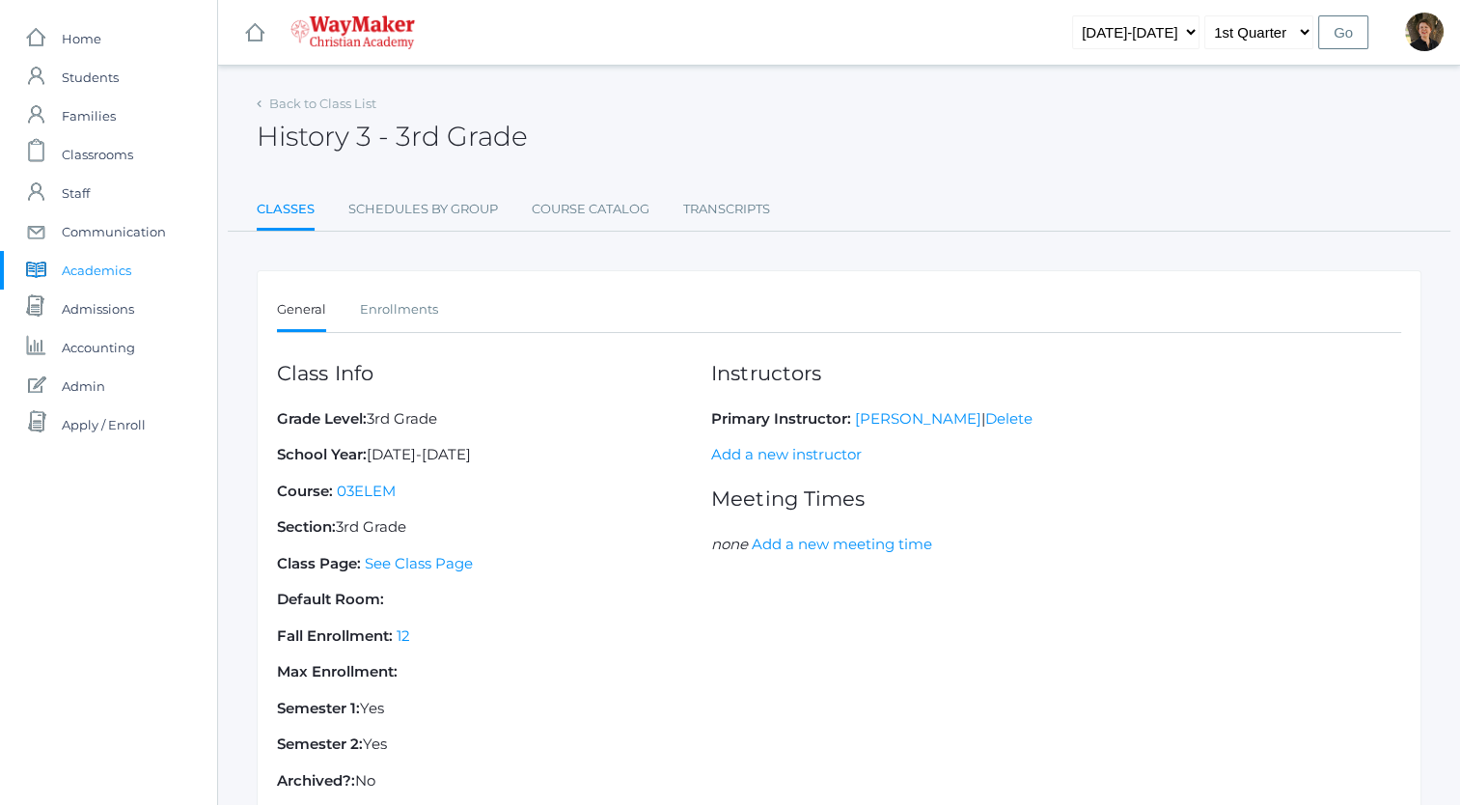
scroll to position [139, 0]
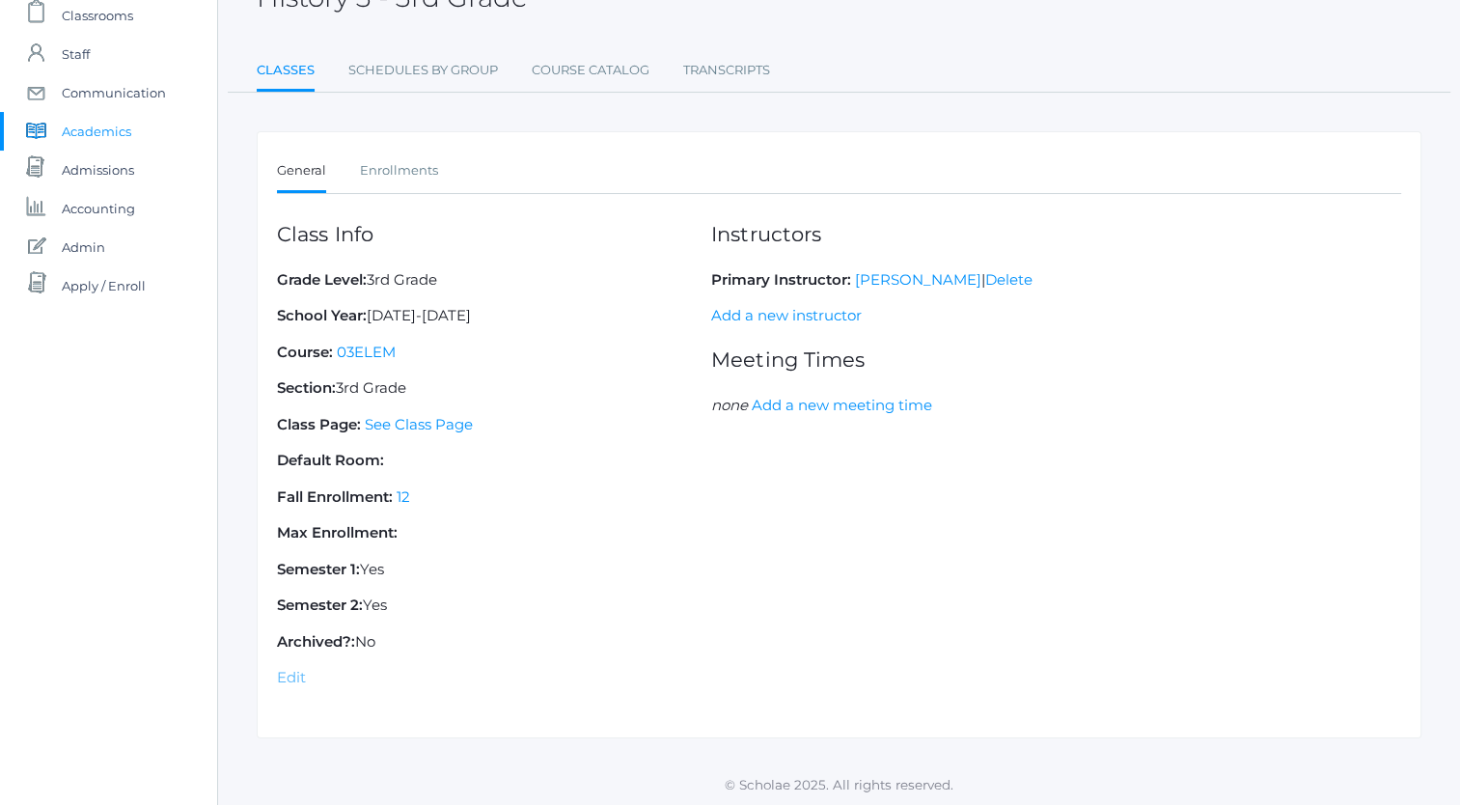
click at [286, 671] on link "Edit" at bounding box center [291, 677] width 29 height 18
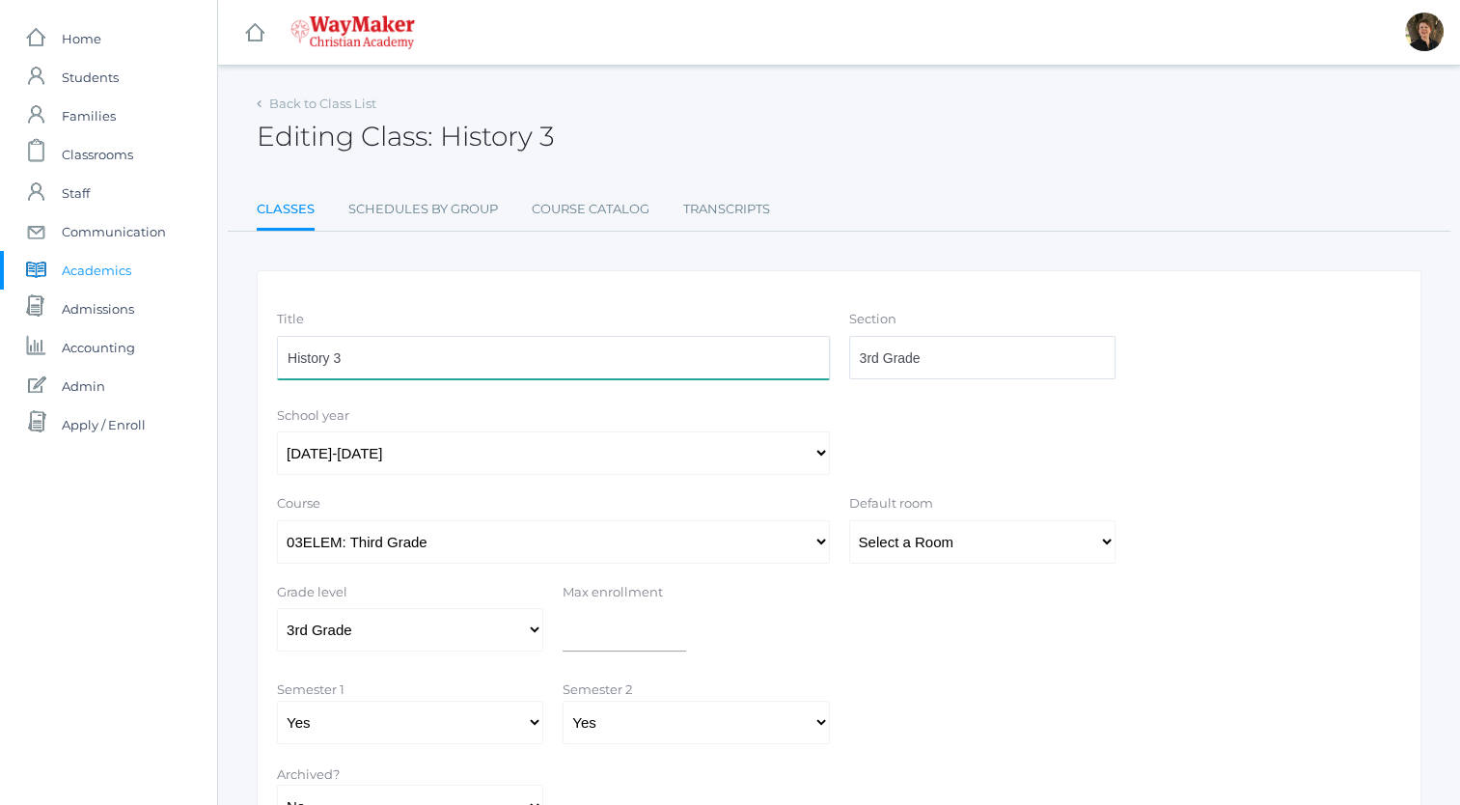
click at [409, 353] on input "History 3" at bounding box center [553, 357] width 553 height 43
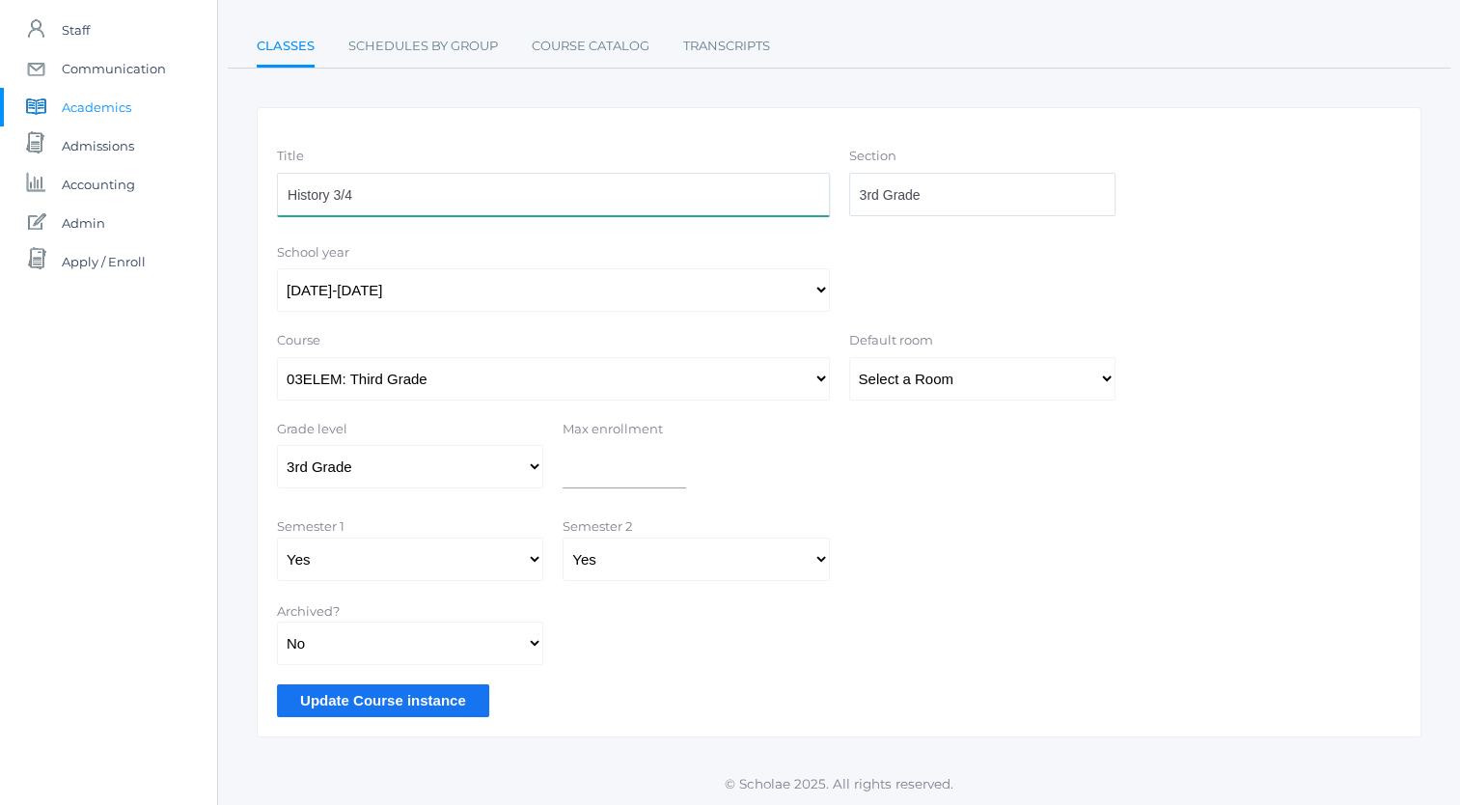
type input "History 3/4"
click at [407, 700] on input "Update Course instance" at bounding box center [383, 700] width 212 height 32
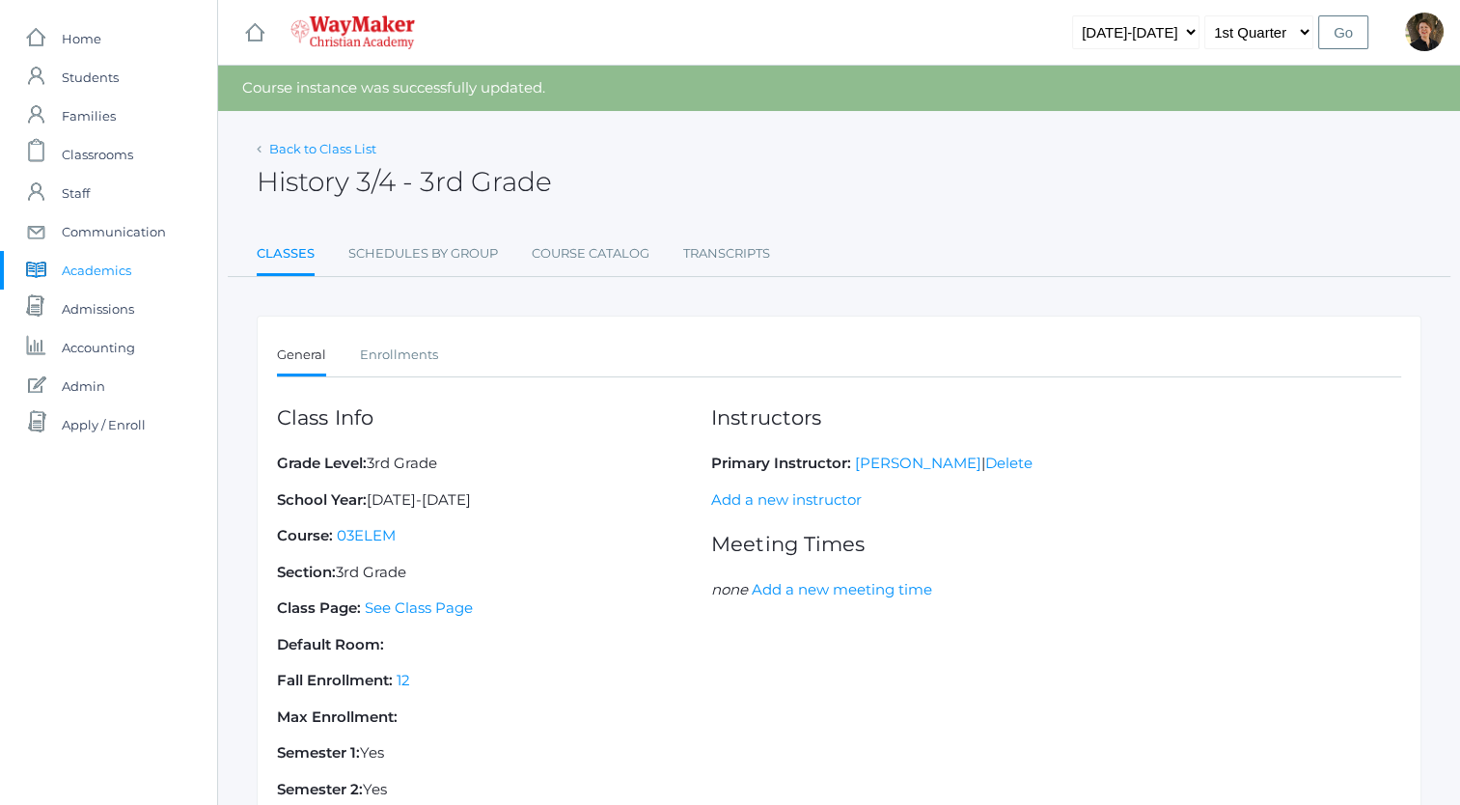
click at [302, 146] on link "Back to Class List" at bounding box center [322, 148] width 107 height 15
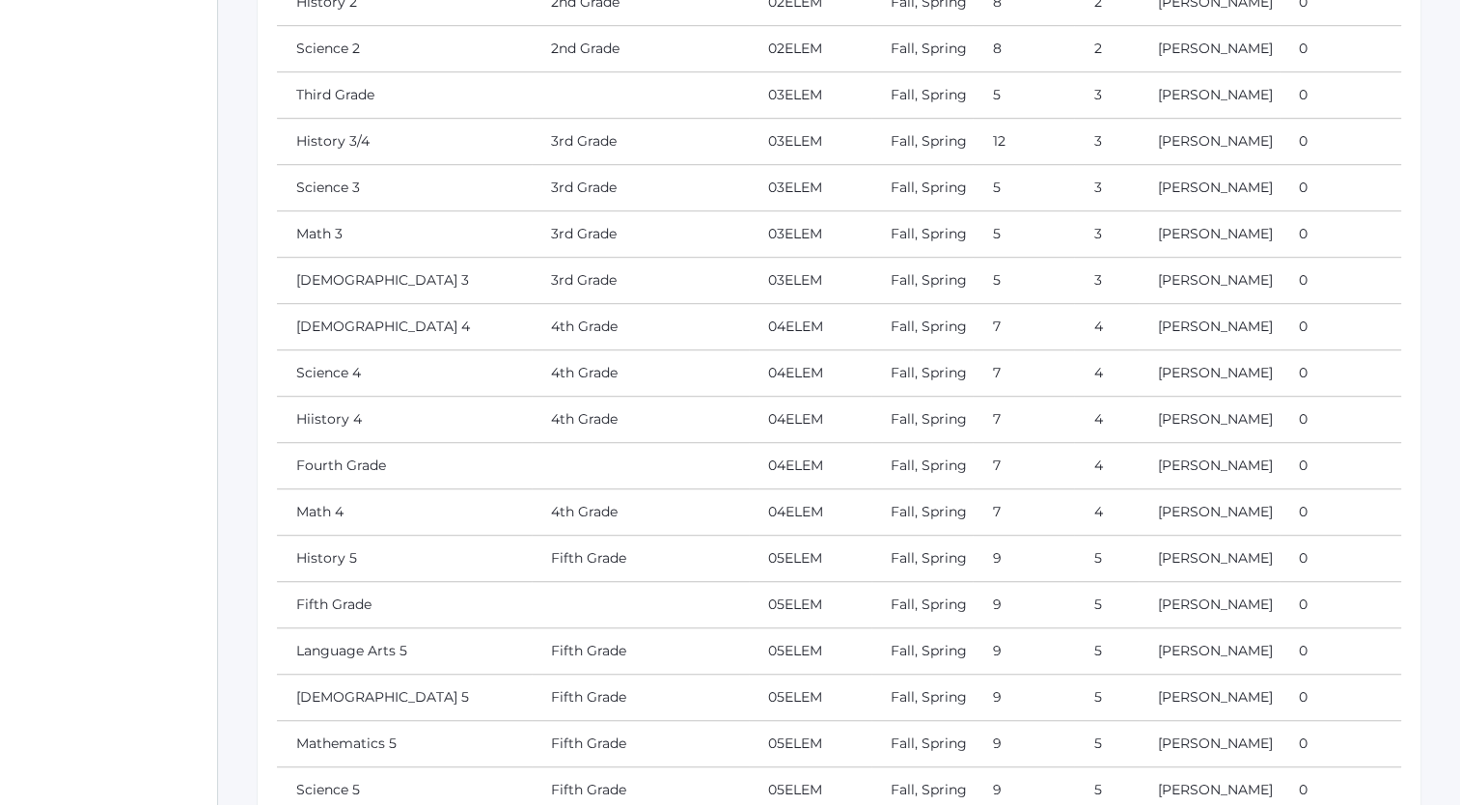
scroll to position [1084, 0]
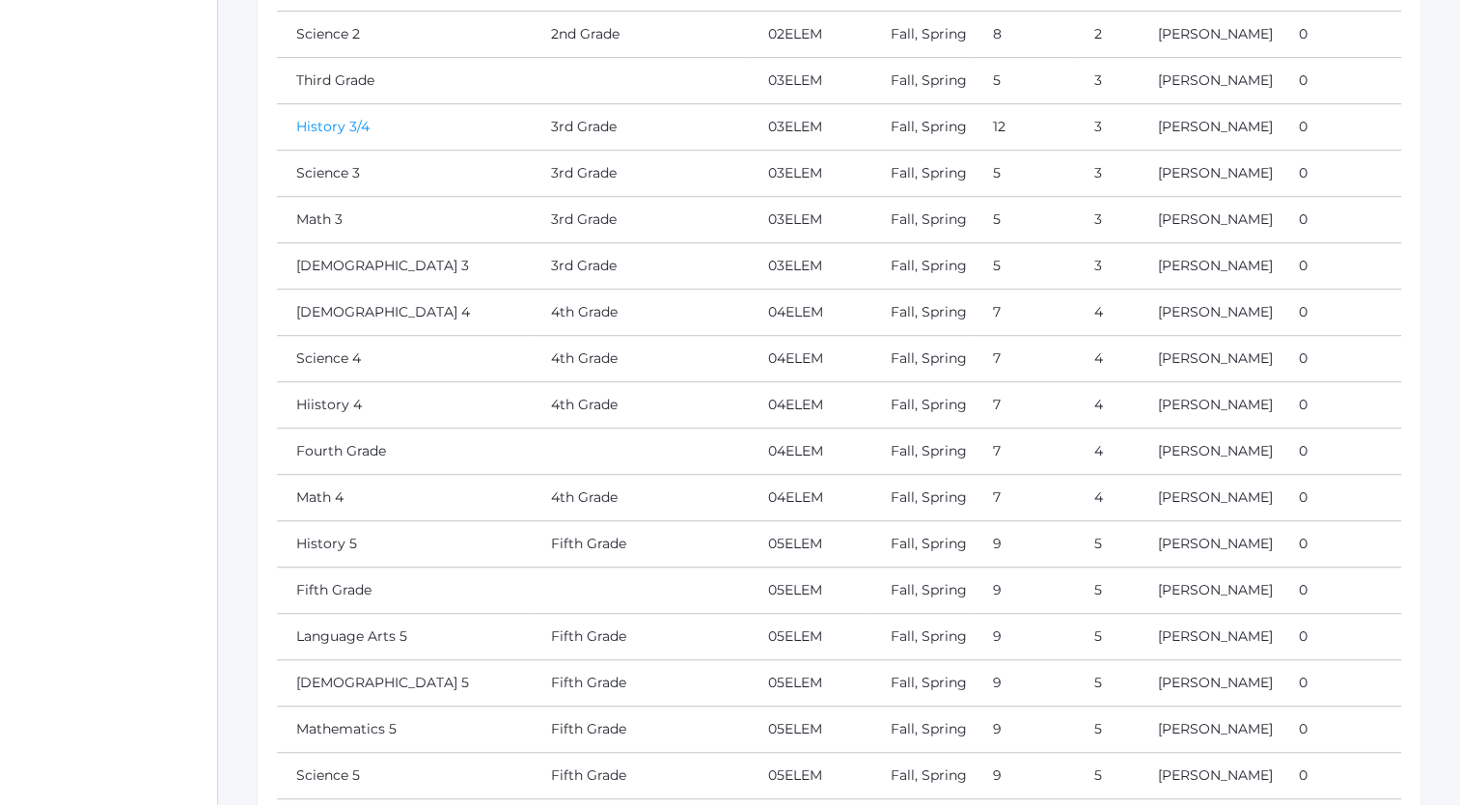
click at [325, 135] on link "History 3/4" at bounding box center [332, 126] width 73 height 17
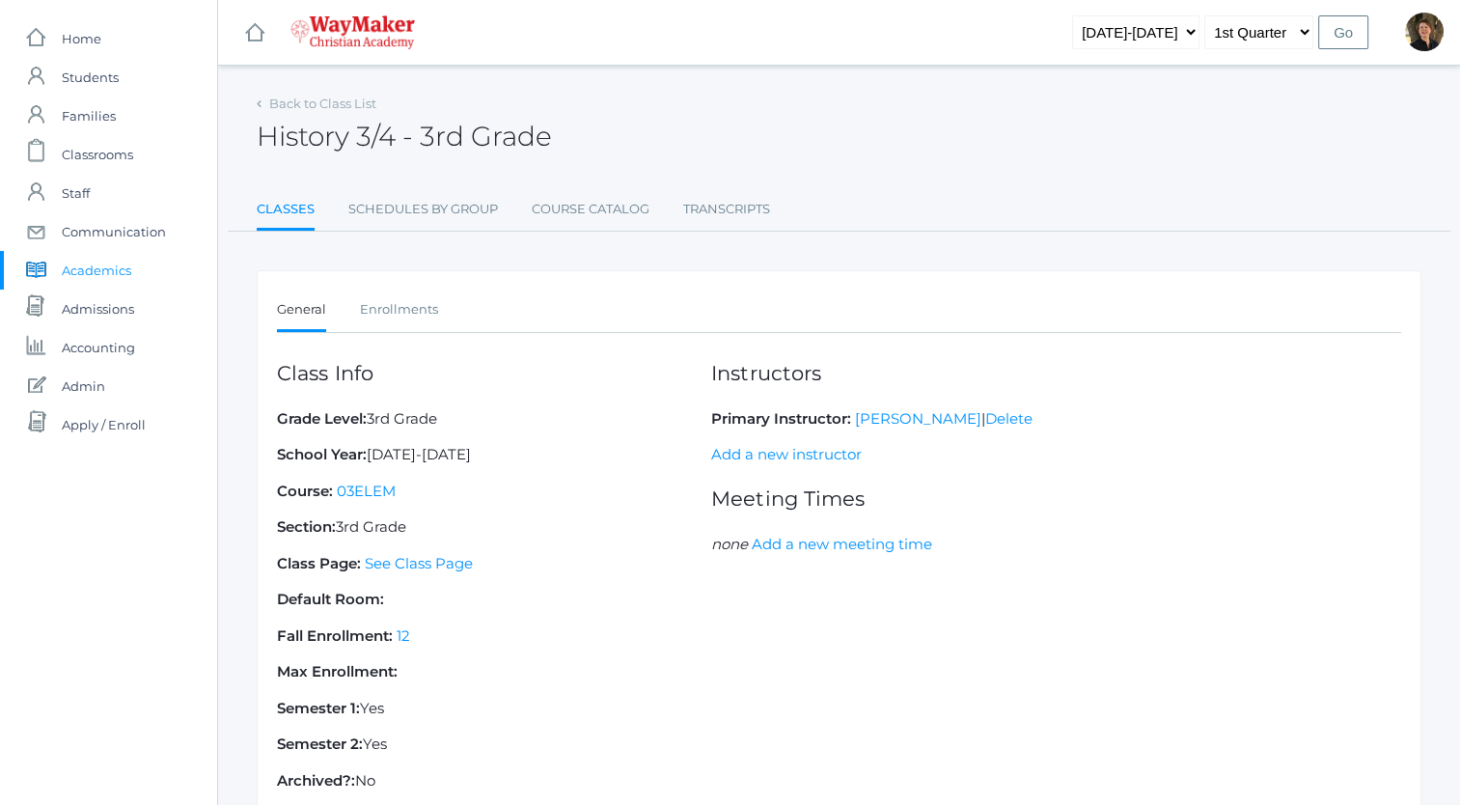
scroll to position [139, 0]
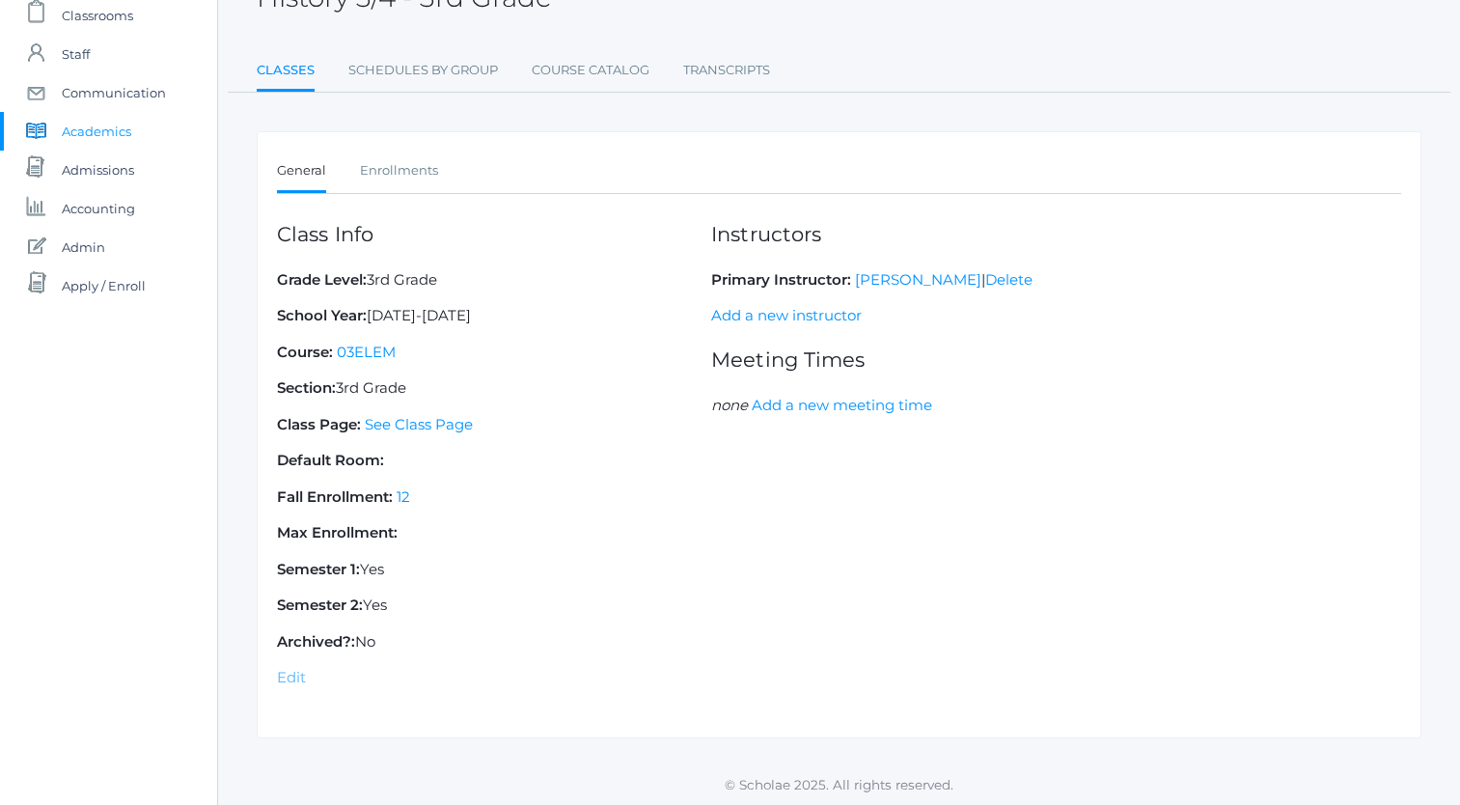
click at [286, 676] on link "Edit" at bounding box center [291, 677] width 29 height 18
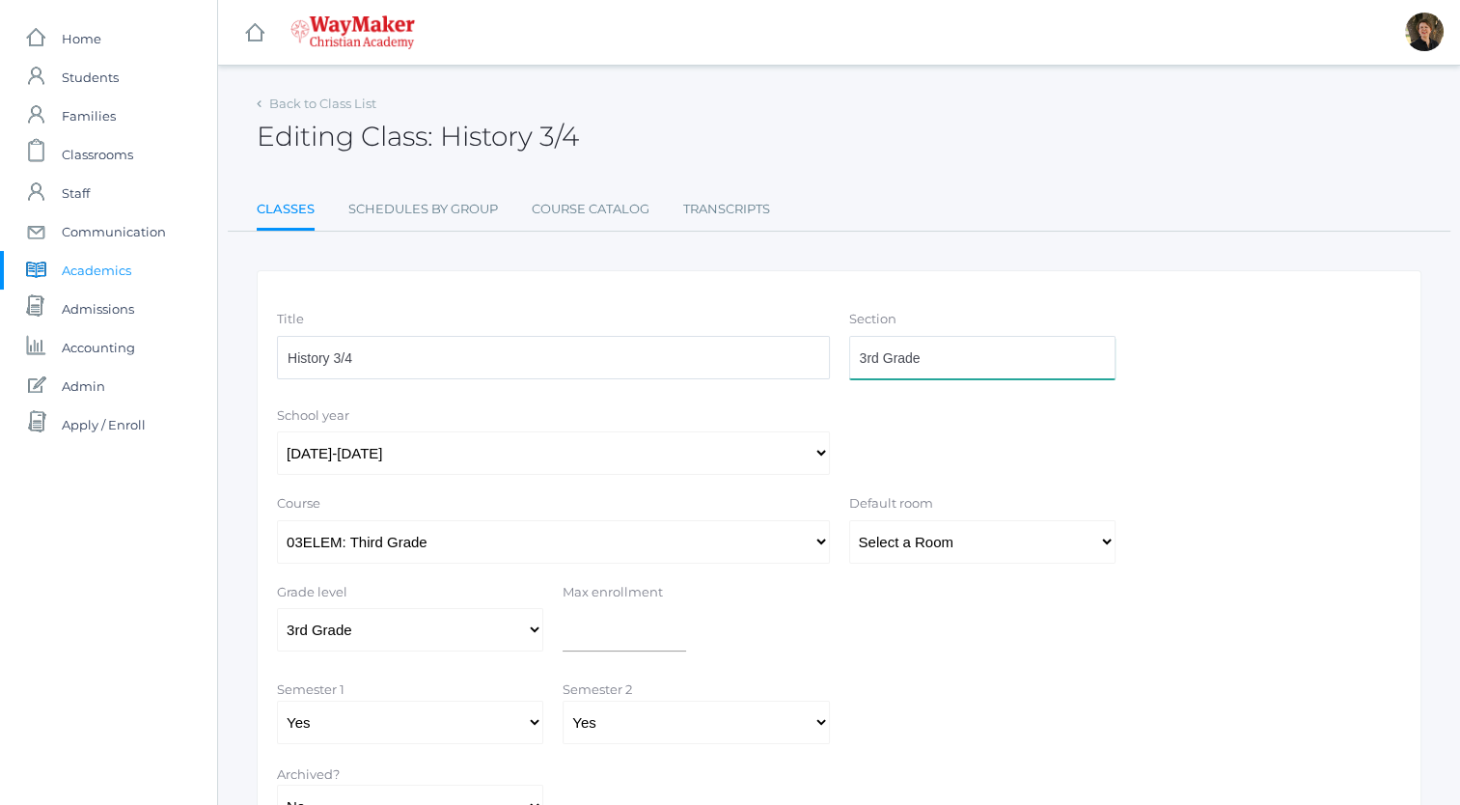
click at [934, 363] on input "3rd Grade" at bounding box center [982, 357] width 266 height 43
type input "3"
click at [815, 539] on select "Select a Course 01ELEM: First Grade 02ELEM: Second Grade 03ELEM: Third Grade 04…" at bounding box center [553, 541] width 553 height 43
click at [277, 520] on select "Select a Course 01ELEM: First Grade 02ELEM: Second Grade 03ELEM: Third Grade 04…" at bounding box center [553, 541] width 553 height 43
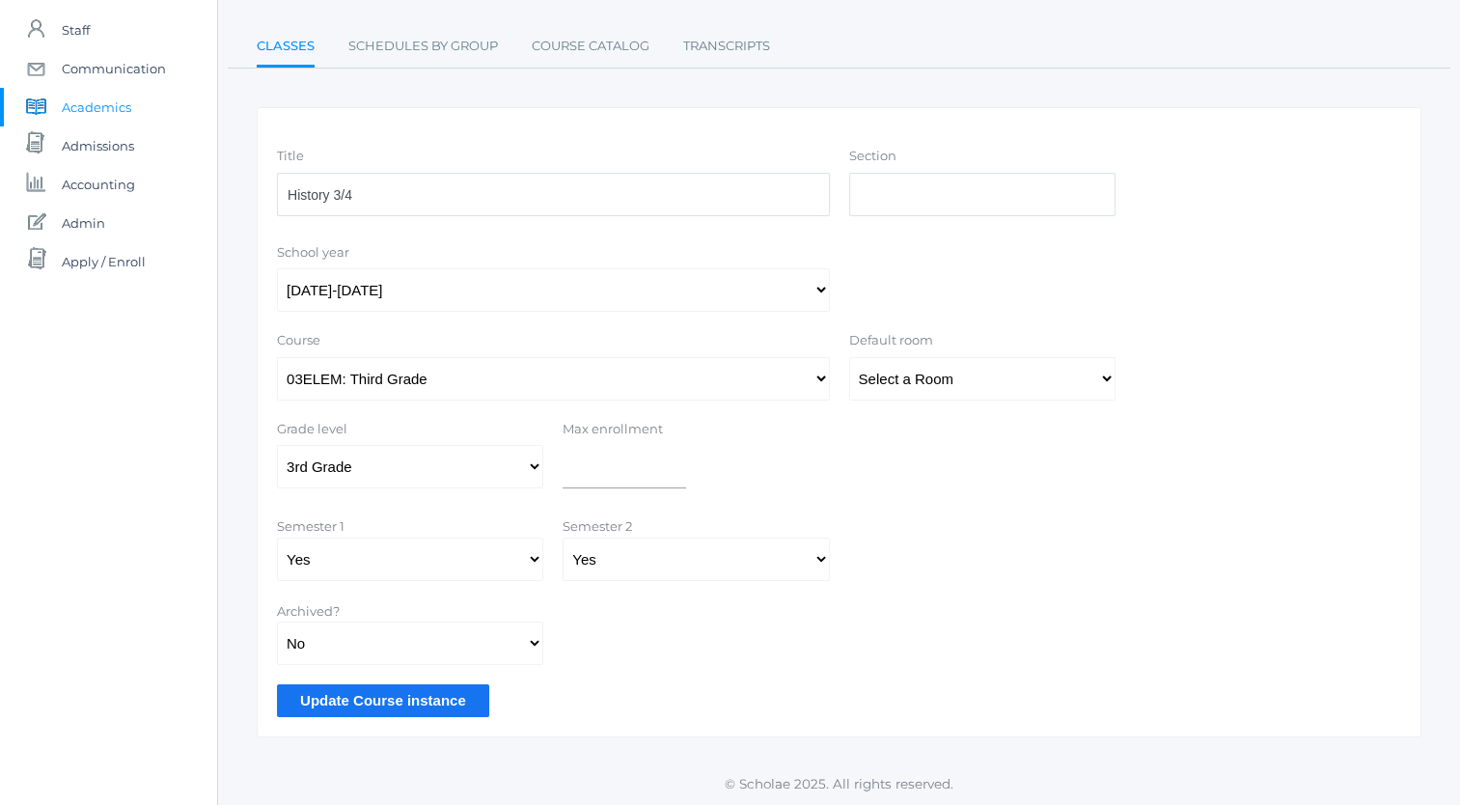
click at [402, 701] on input "Update Course instance" at bounding box center [383, 700] width 212 height 32
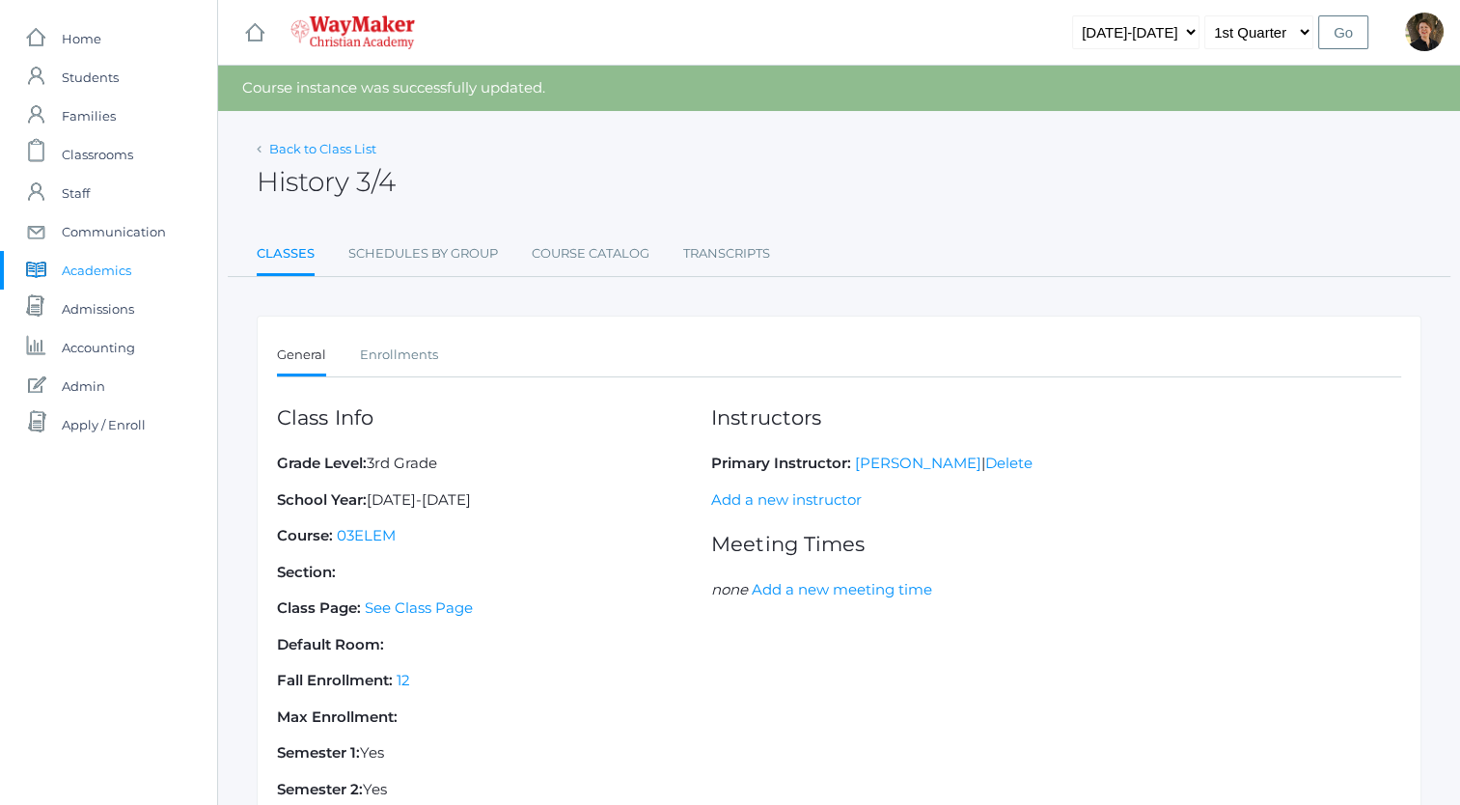
click at [301, 151] on link "Back to Class List" at bounding box center [322, 148] width 107 height 15
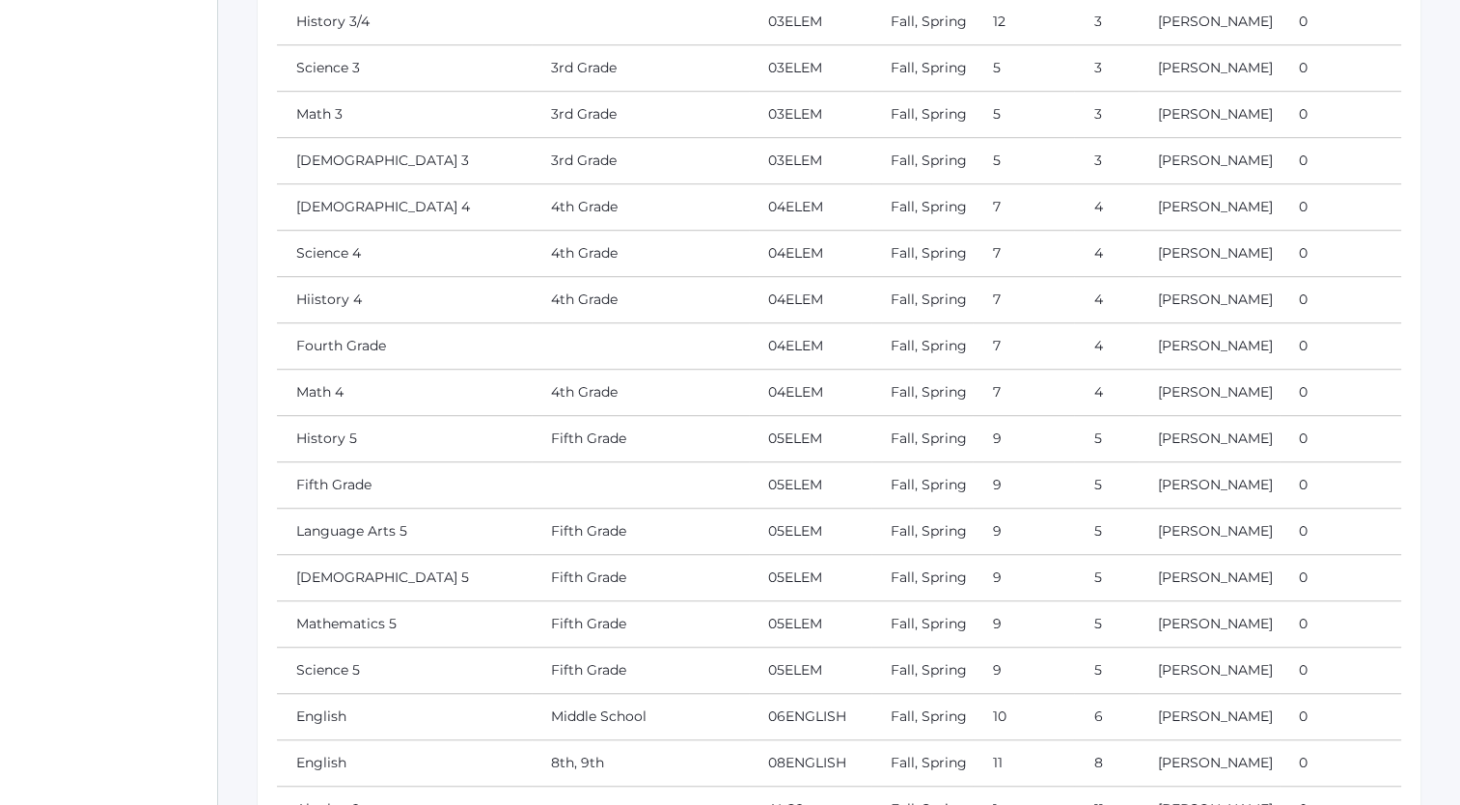
scroll to position [1192, 0]
click at [332, 73] on link "Science 3" at bounding box center [328, 64] width 64 height 17
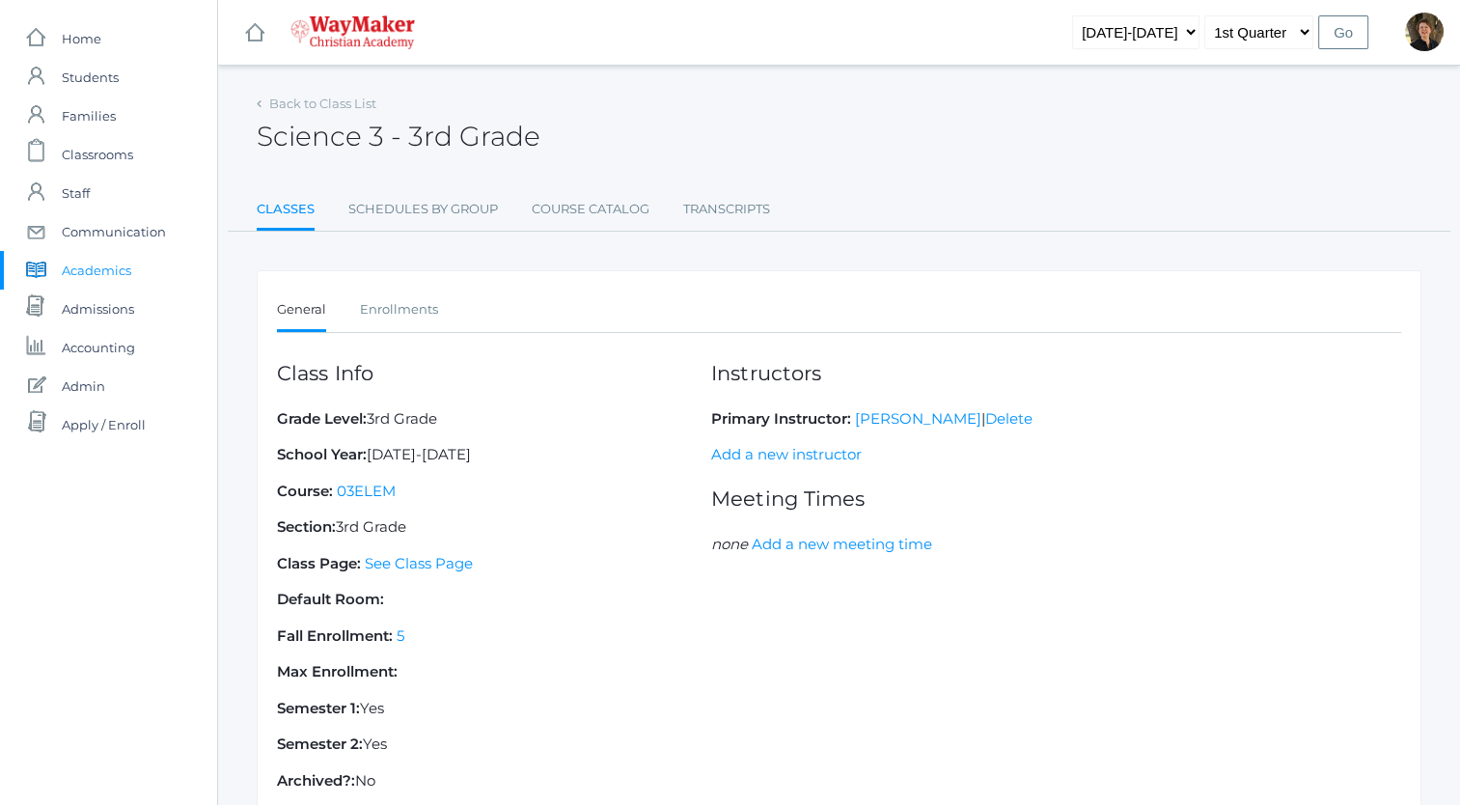
scroll to position [139, 0]
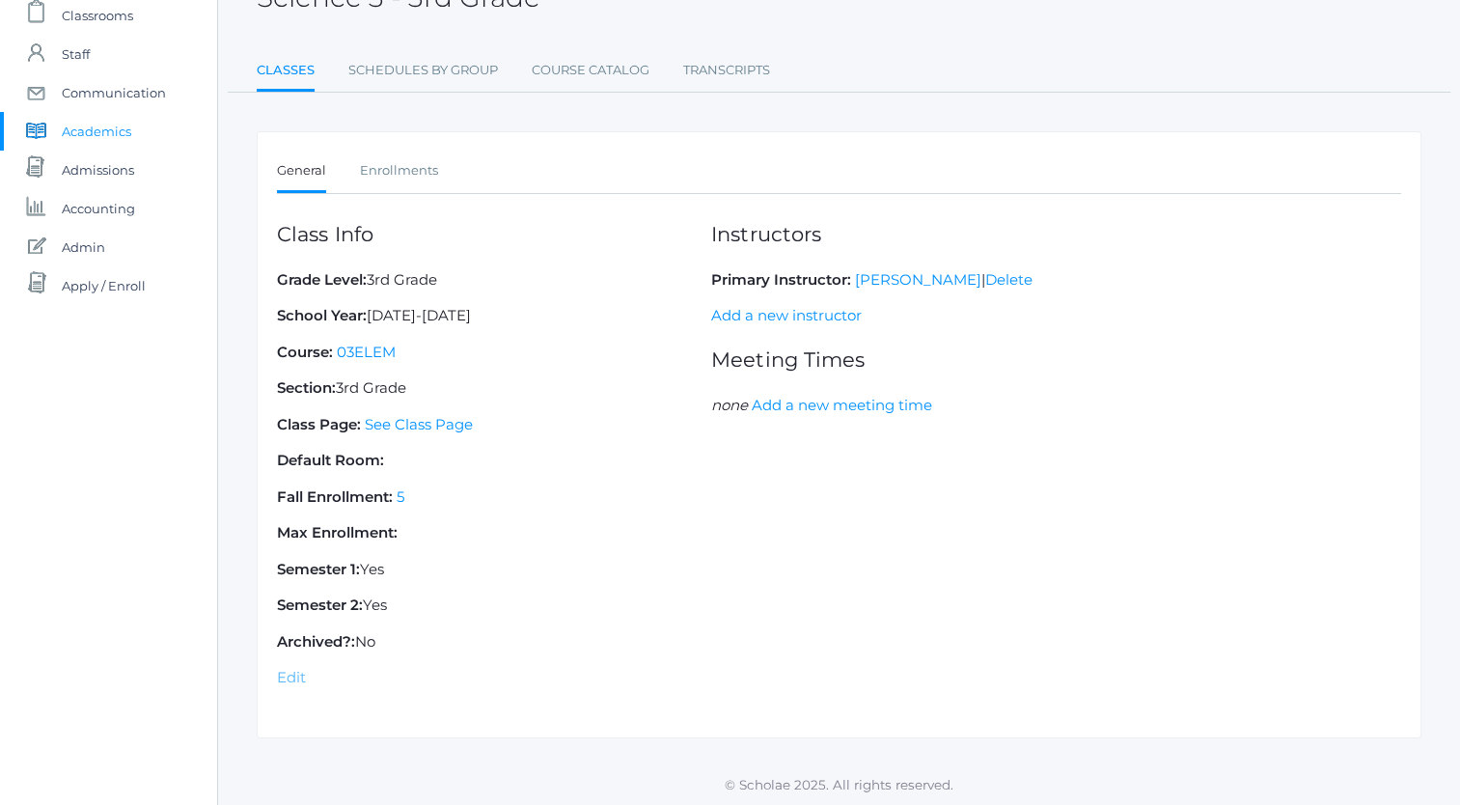
click at [289, 674] on link "Edit" at bounding box center [291, 677] width 29 height 18
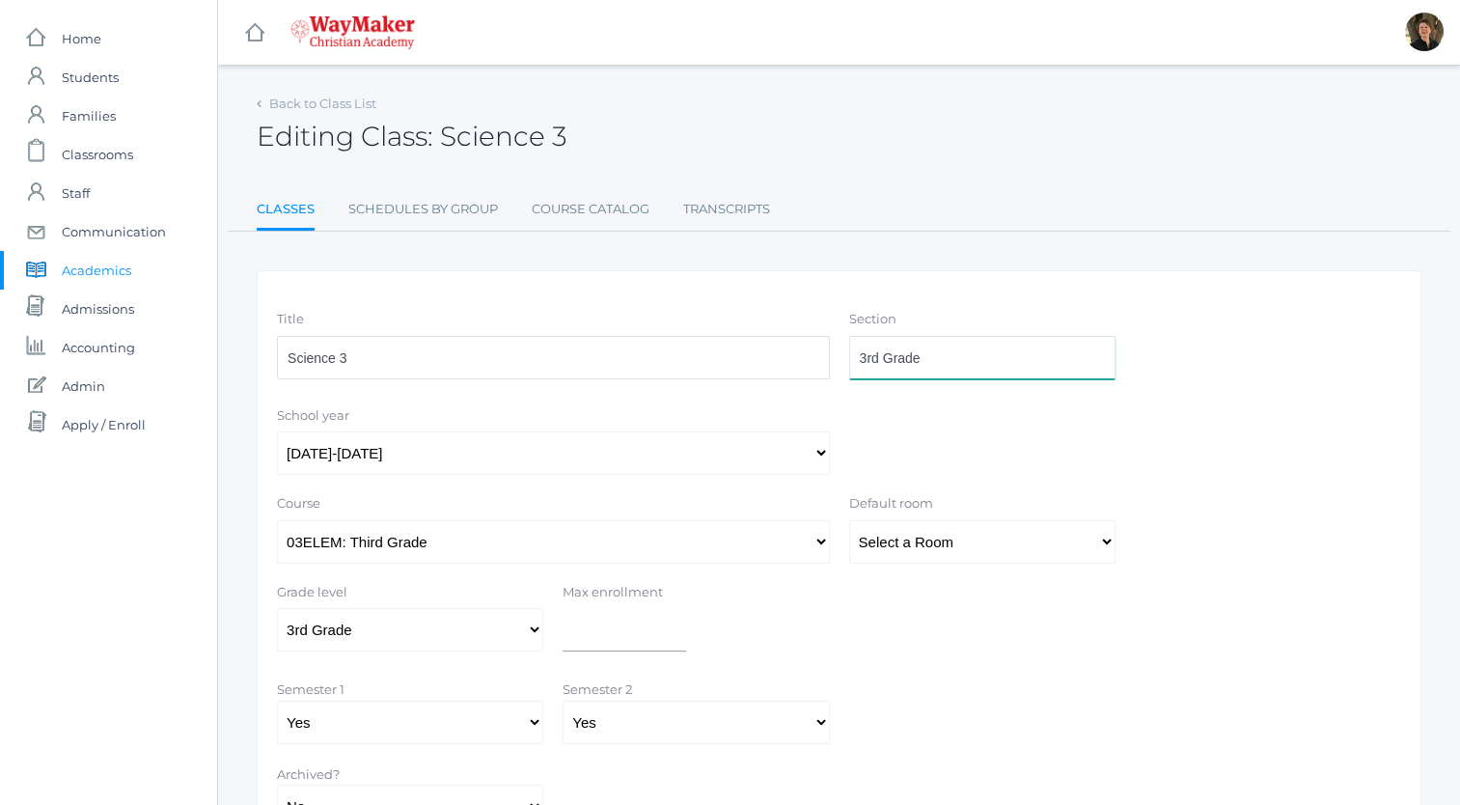
click at [940, 355] on input "3rd Grade" at bounding box center [982, 357] width 266 height 43
type input "3"
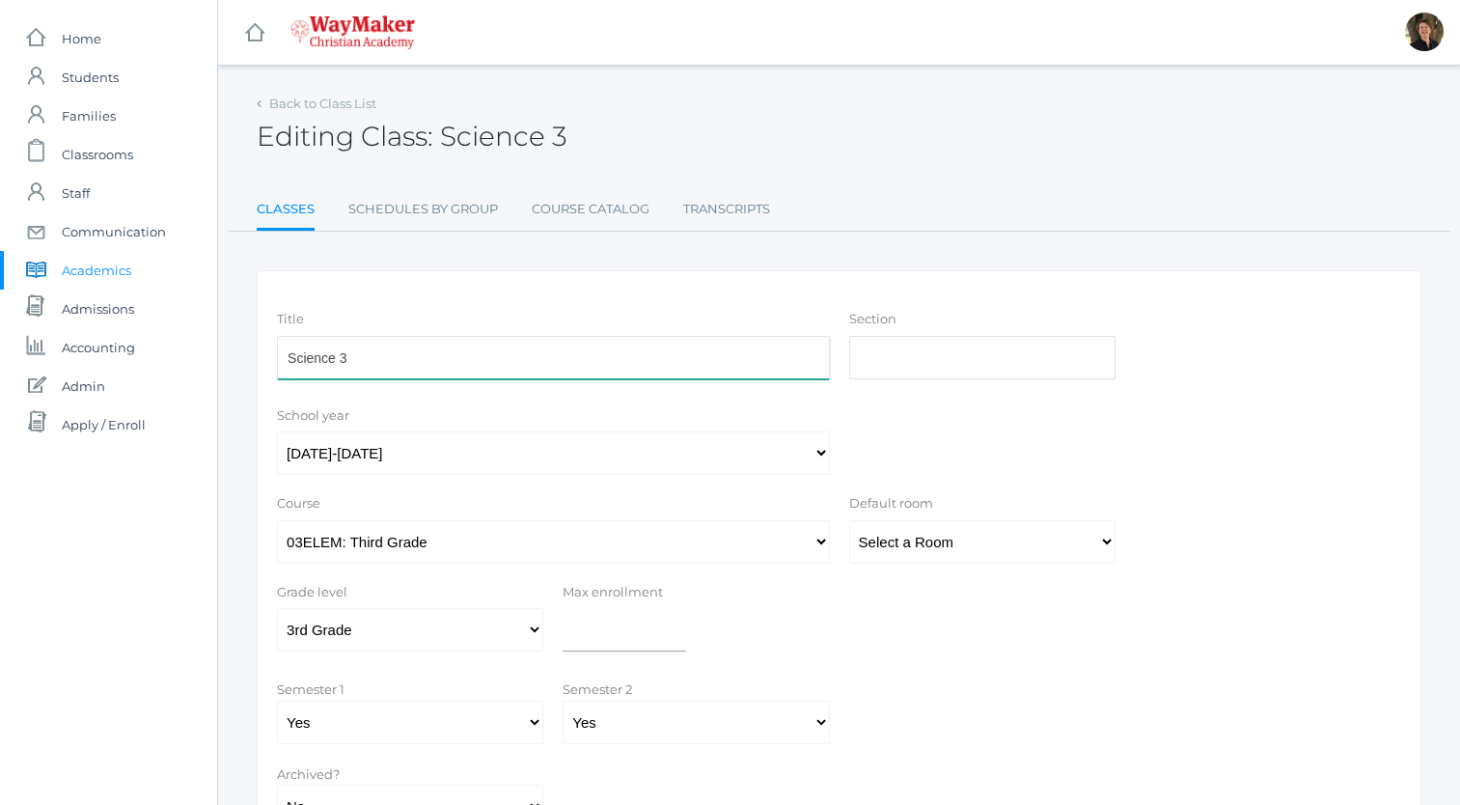
click at [670, 356] on input "Science 3" at bounding box center [553, 357] width 553 height 43
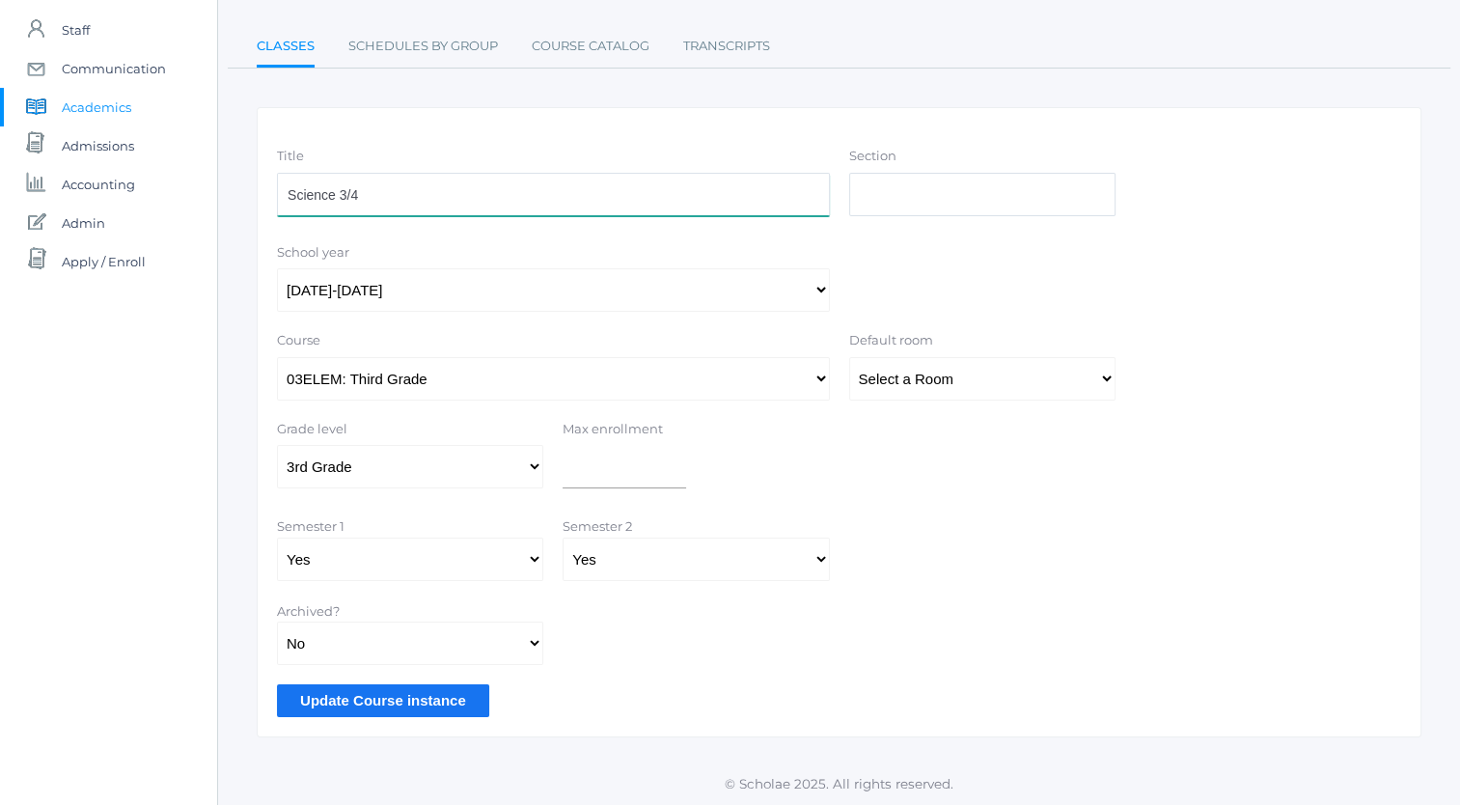
type input "Science 3/4"
click at [360, 697] on input "Update Course instance" at bounding box center [383, 700] width 212 height 32
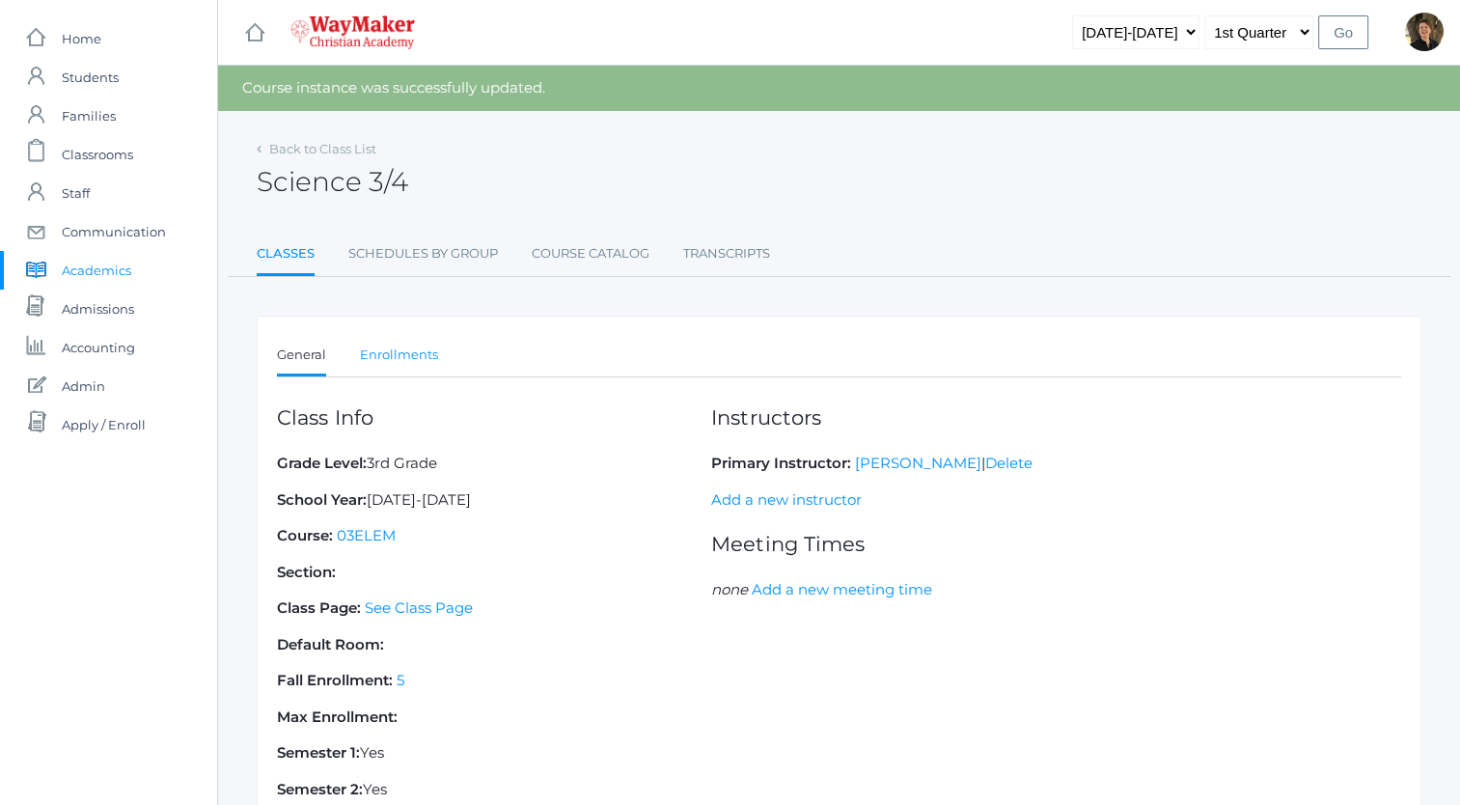
click at [412, 352] on link "Enrollments" at bounding box center [399, 355] width 78 height 39
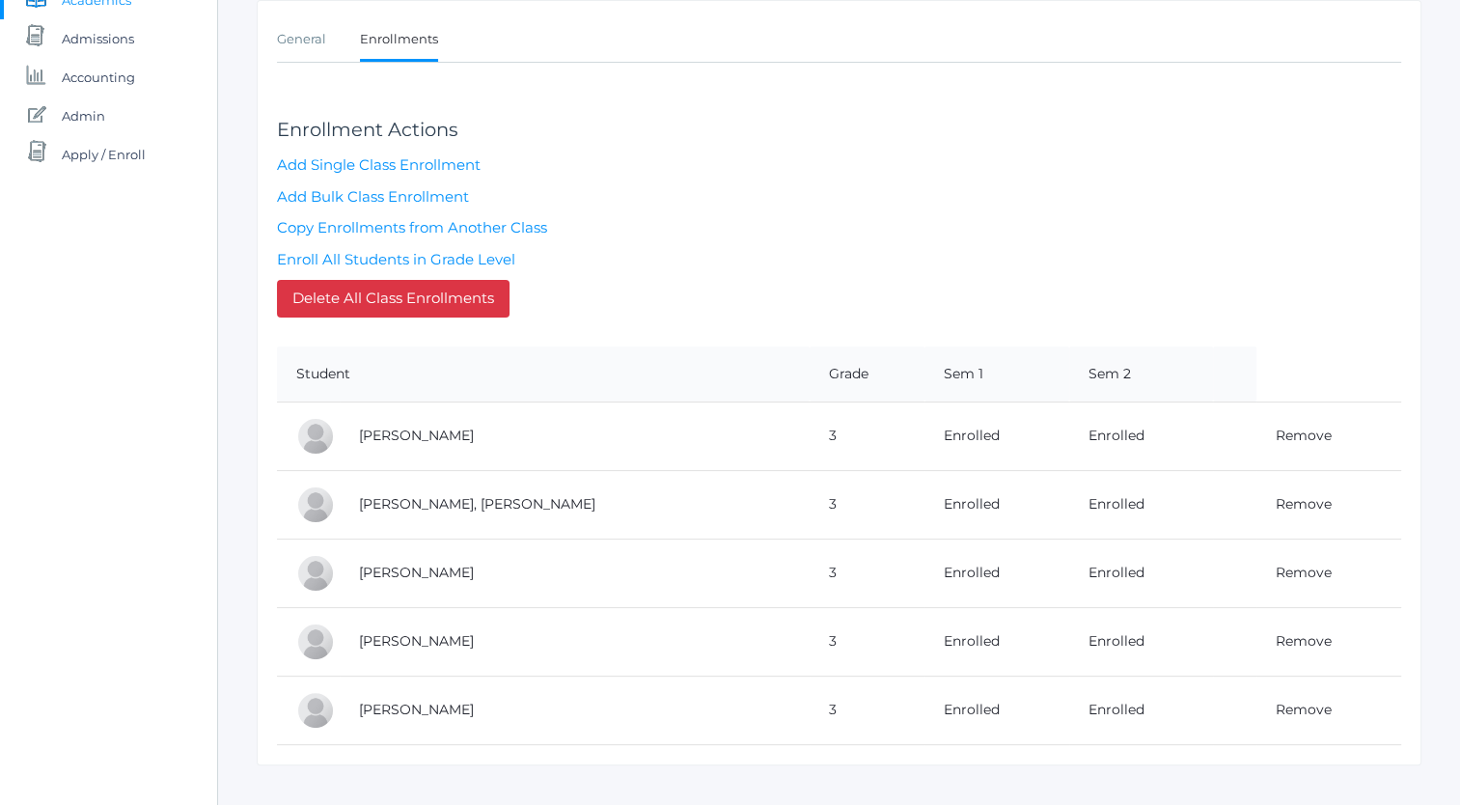
scroll to position [297, 0]
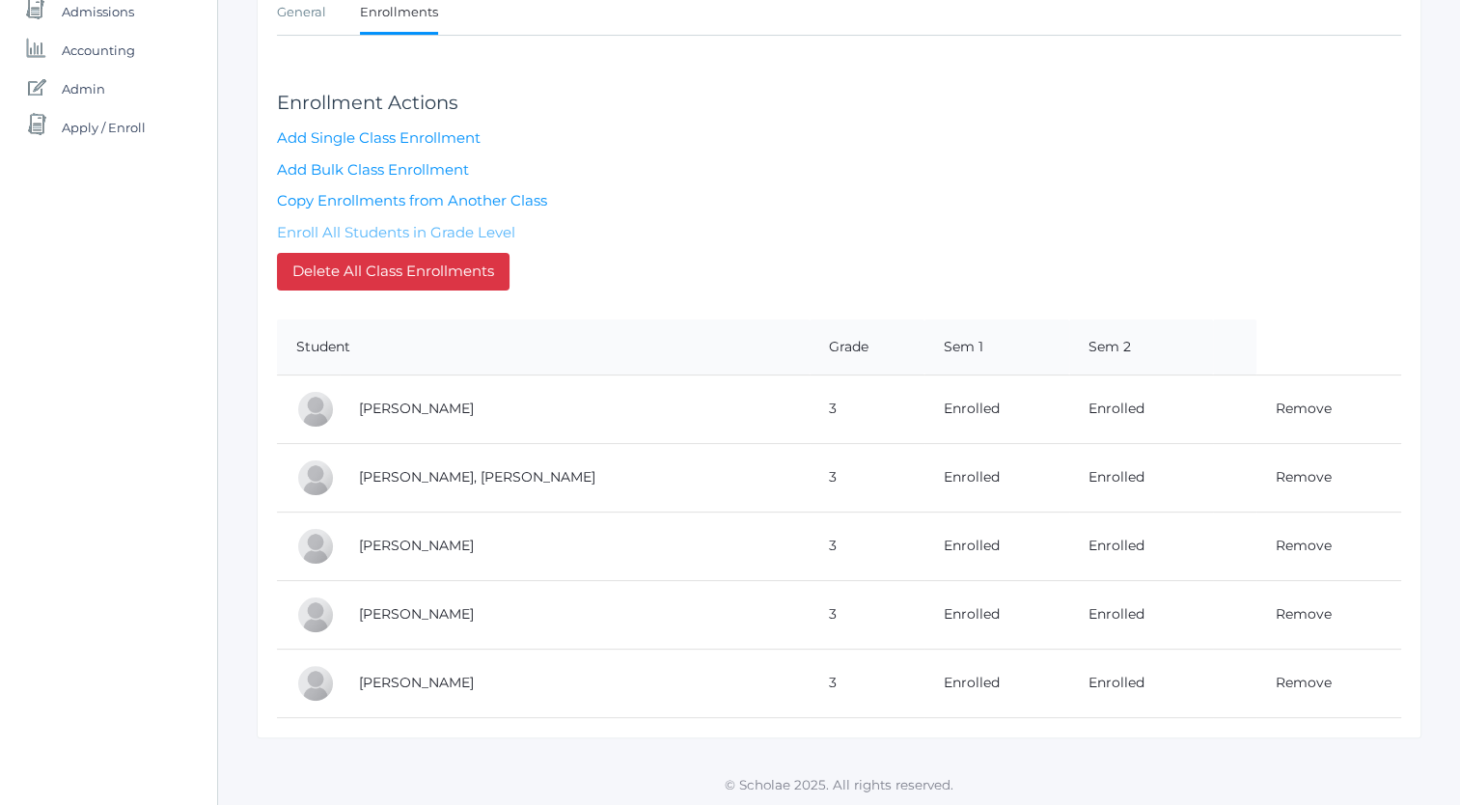
click at [399, 227] on link "Enroll All Students in Grade Level" at bounding box center [396, 232] width 238 height 18
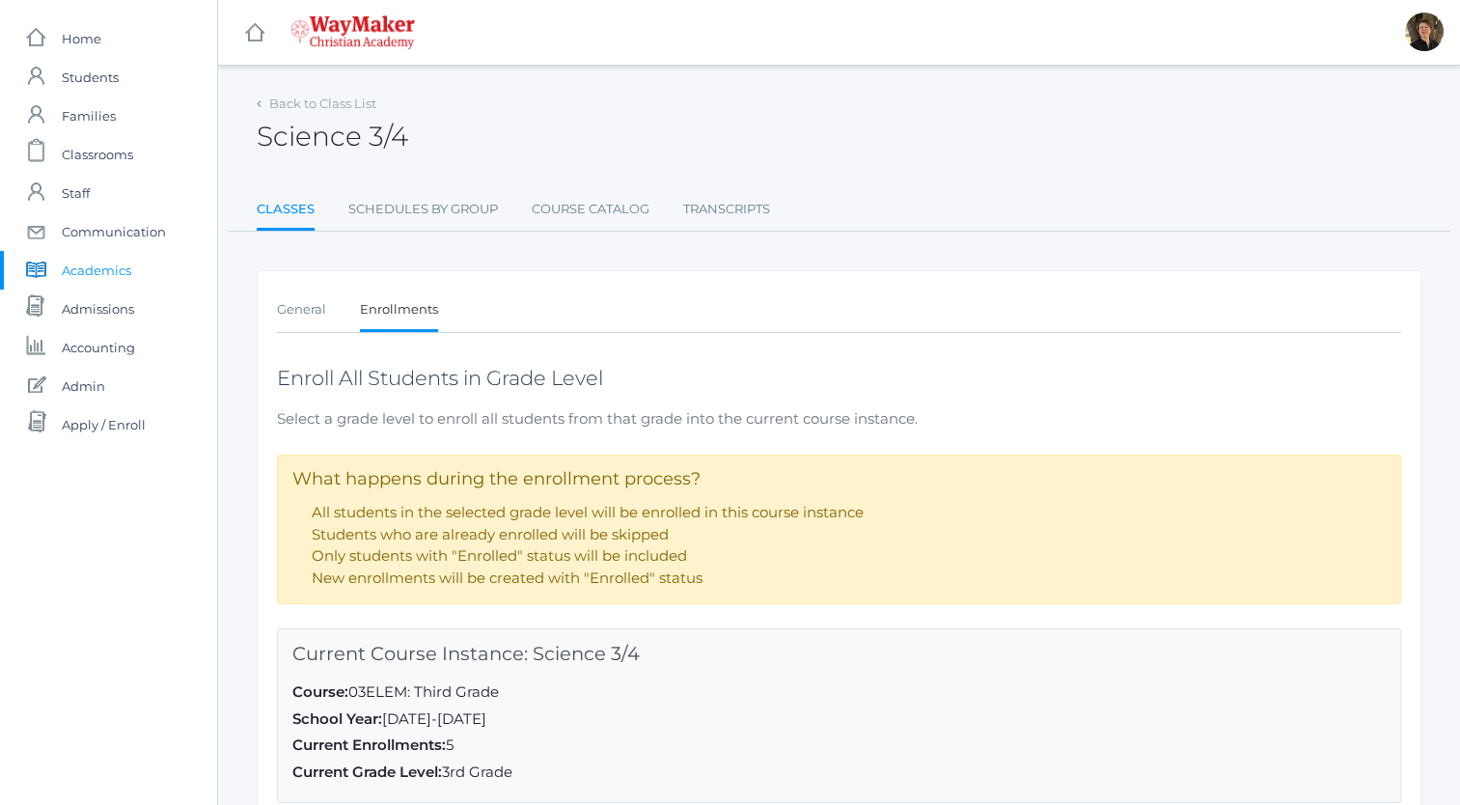
scroll to position [241, 0]
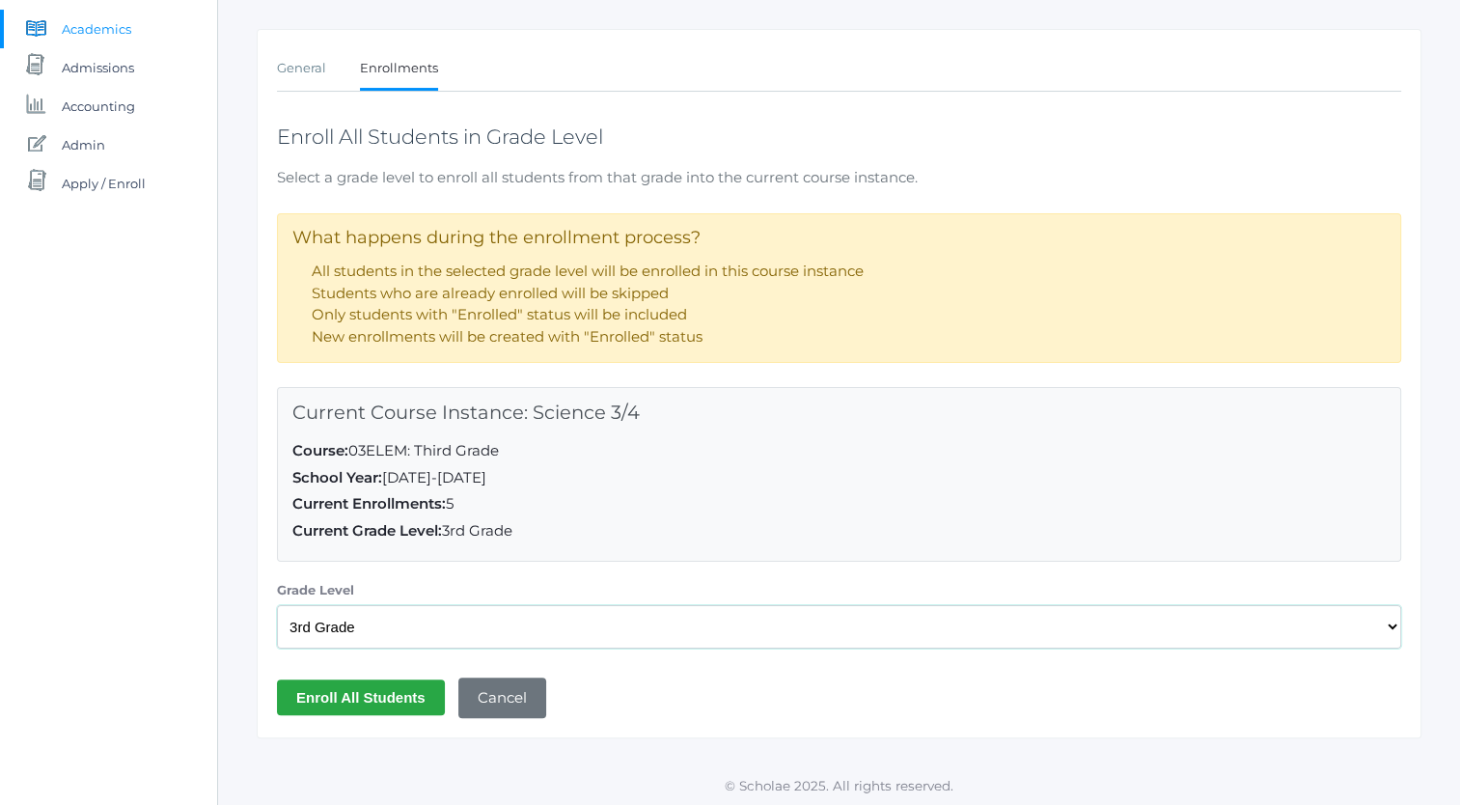
click at [359, 628] on select "Select a Grade Level Pre-K Kindergarten 1st Grade 2nd Grade 3rd Grade 4th Grade…" at bounding box center [839, 626] width 1124 height 43
select select "35"
click at [277, 605] on select "Select a Grade Level Pre-K Kindergarten 1st Grade 2nd Grade 3rd Grade 4th Grade…" at bounding box center [839, 626] width 1124 height 43
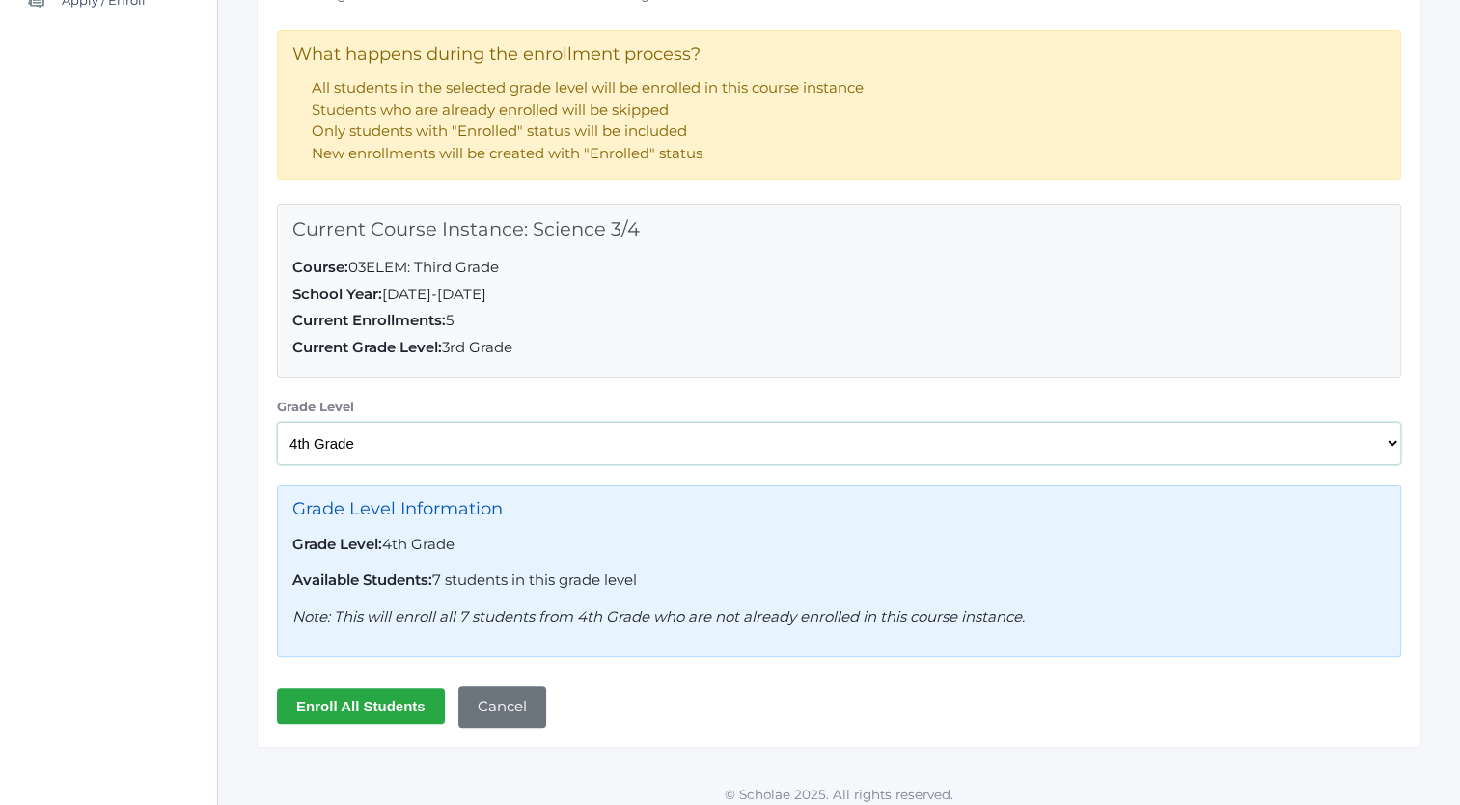
scroll to position [433, 0]
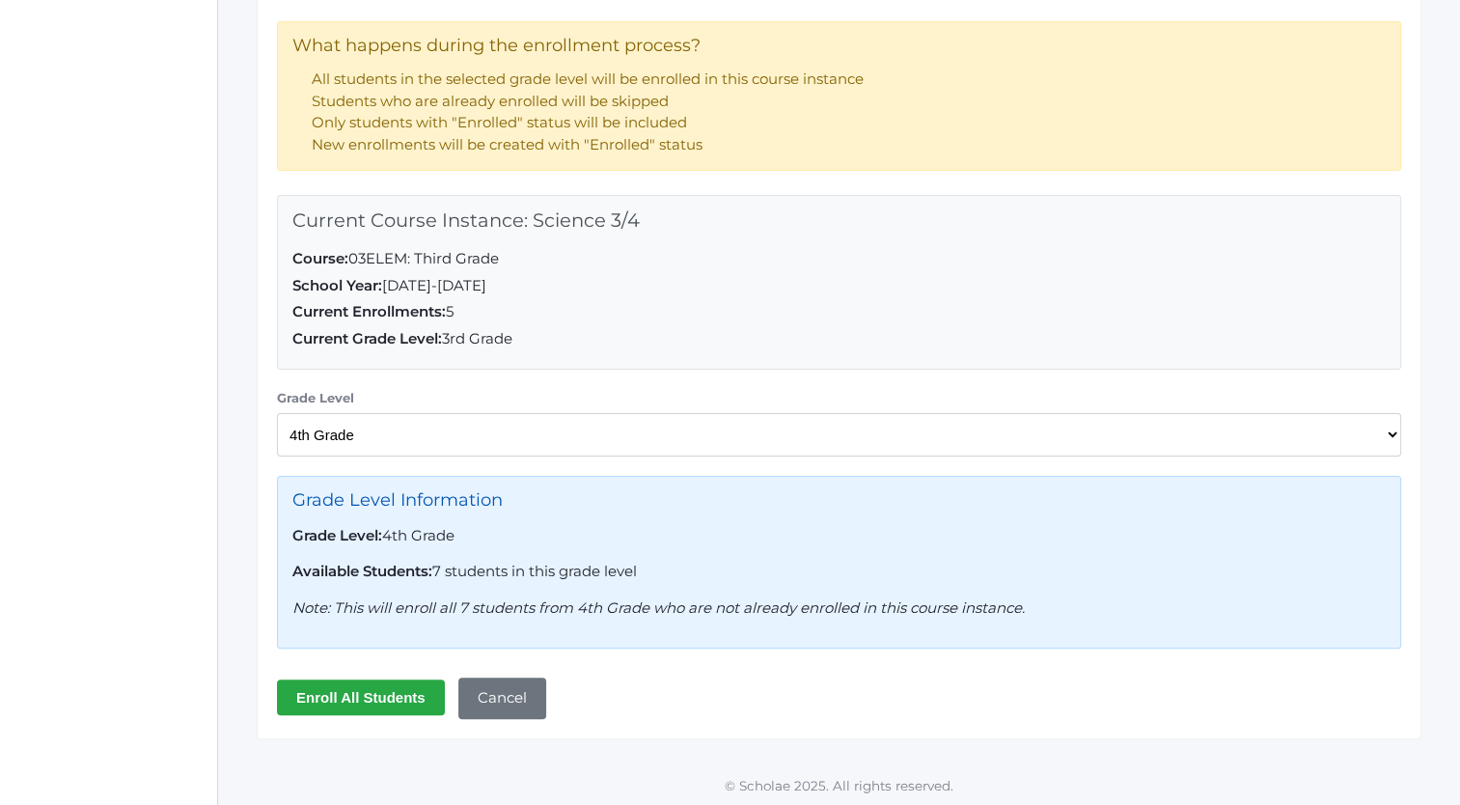
click at [373, 688] on input "Enroll All Students" at bounding box center [361, 697] width 168 height 36
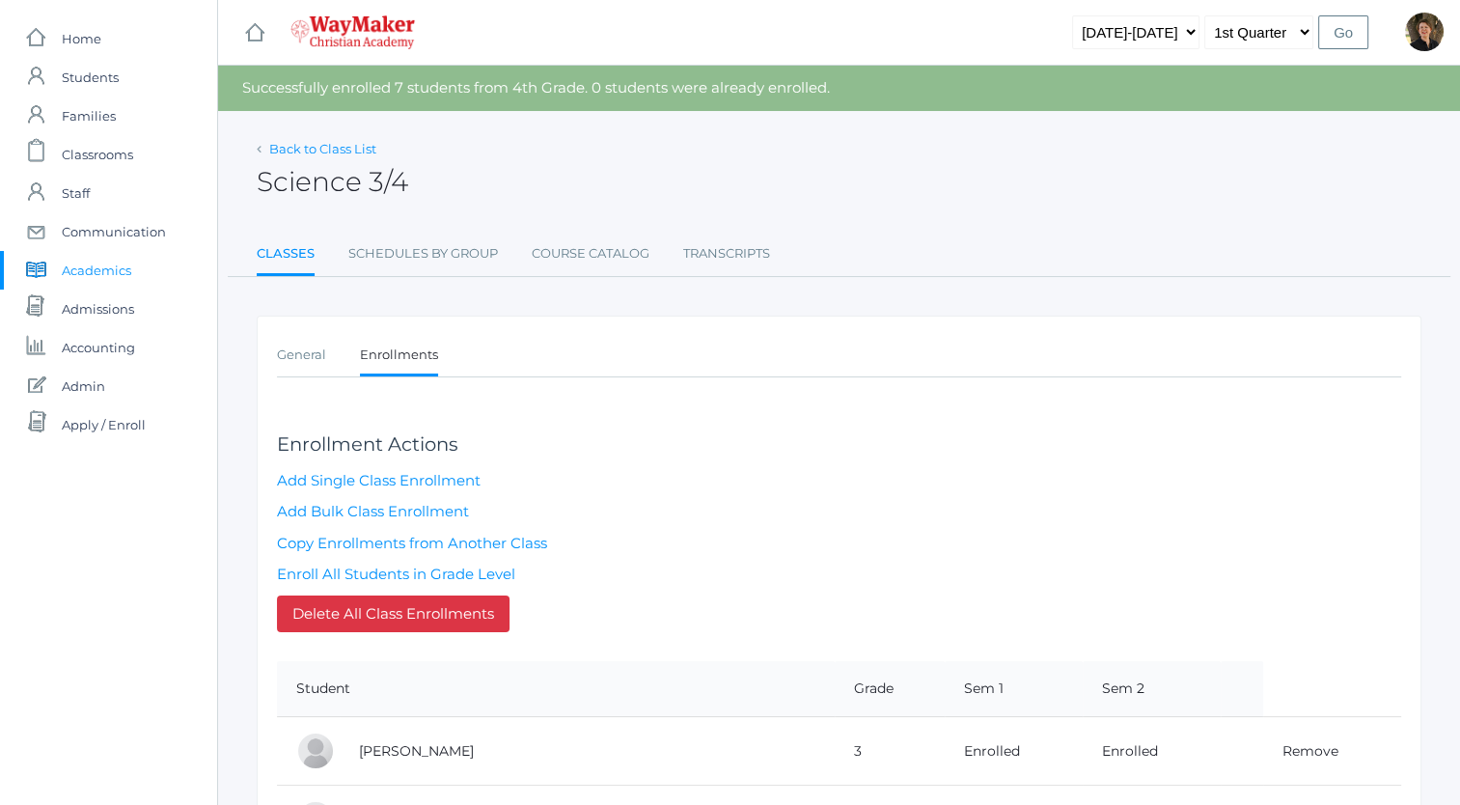
click at [322, 152] on link "Back to Class List" at bounding box center [322, 148] width 107 height 15
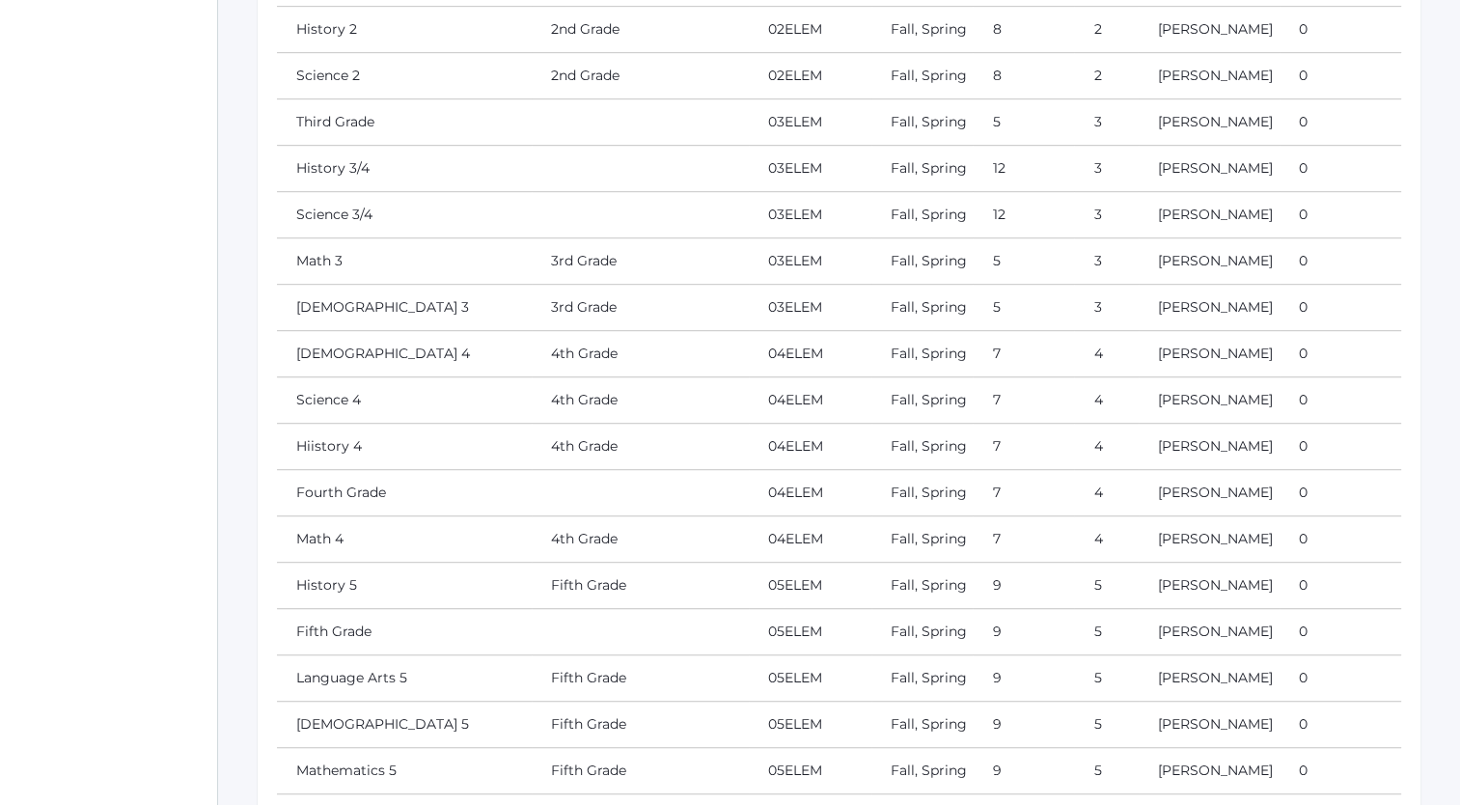
scroll to position [1156, 0]
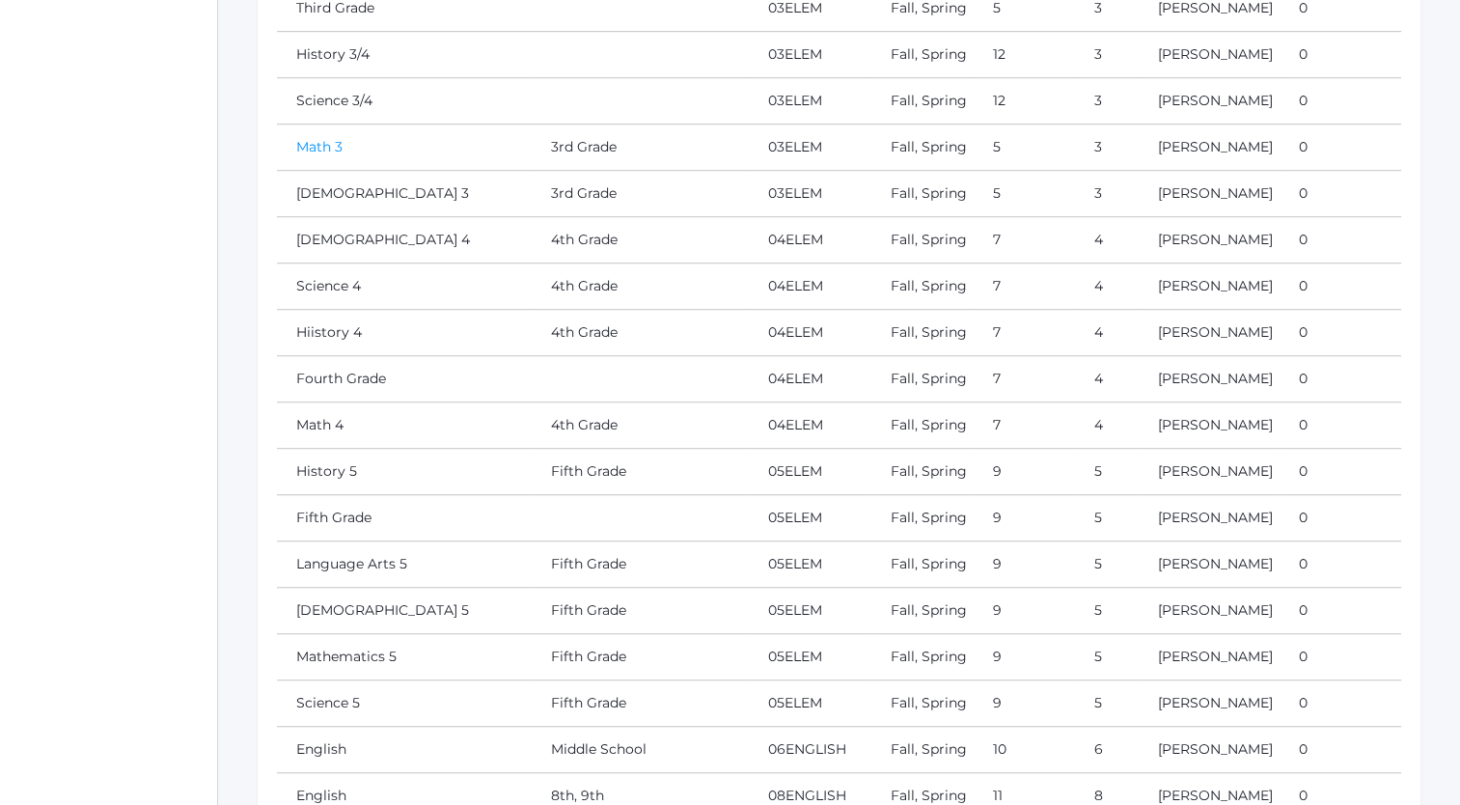
click at [316, 155] on link "Math 3" at bounding box center [319, 146] width 46 height 17
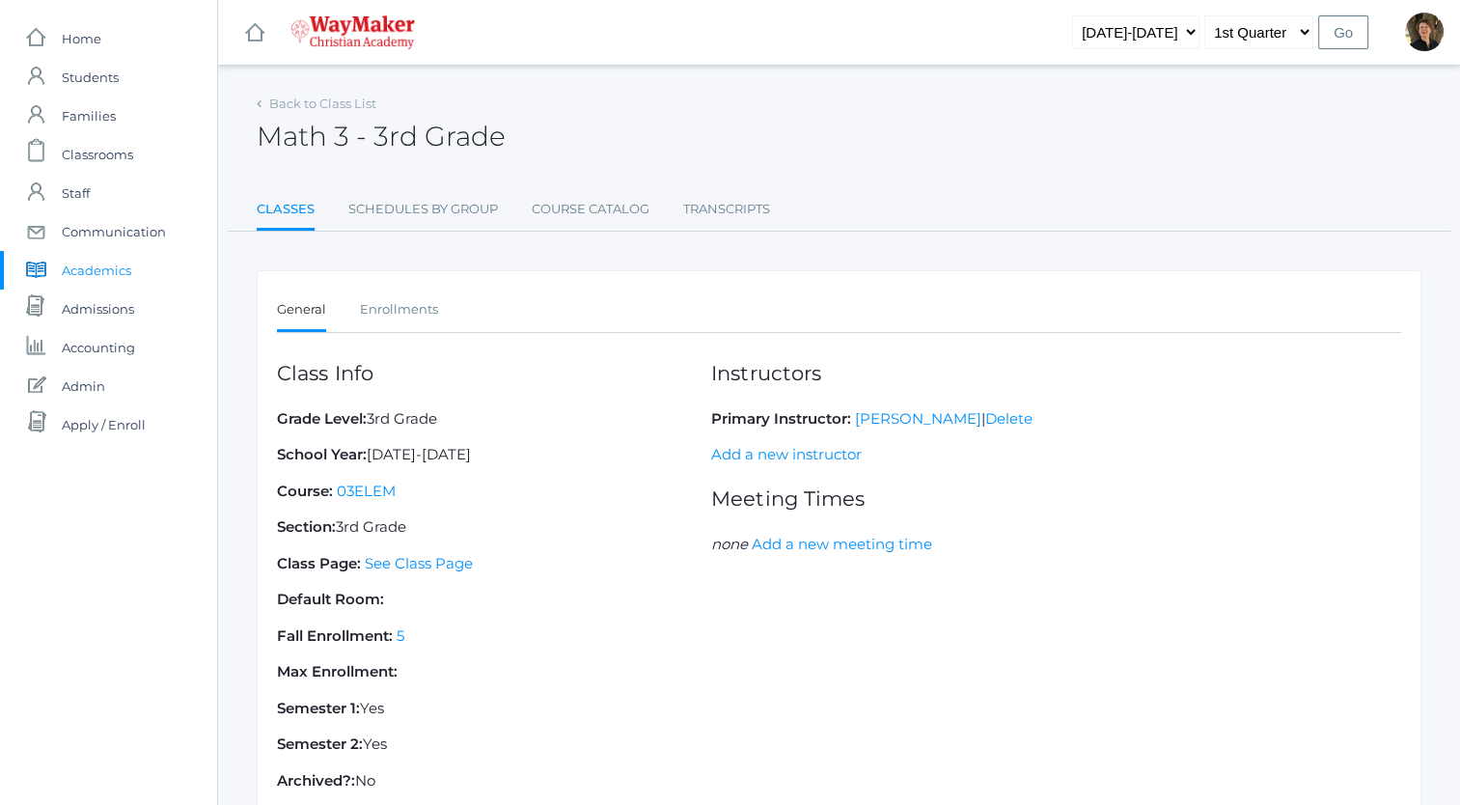
scroll to position [139, 0]
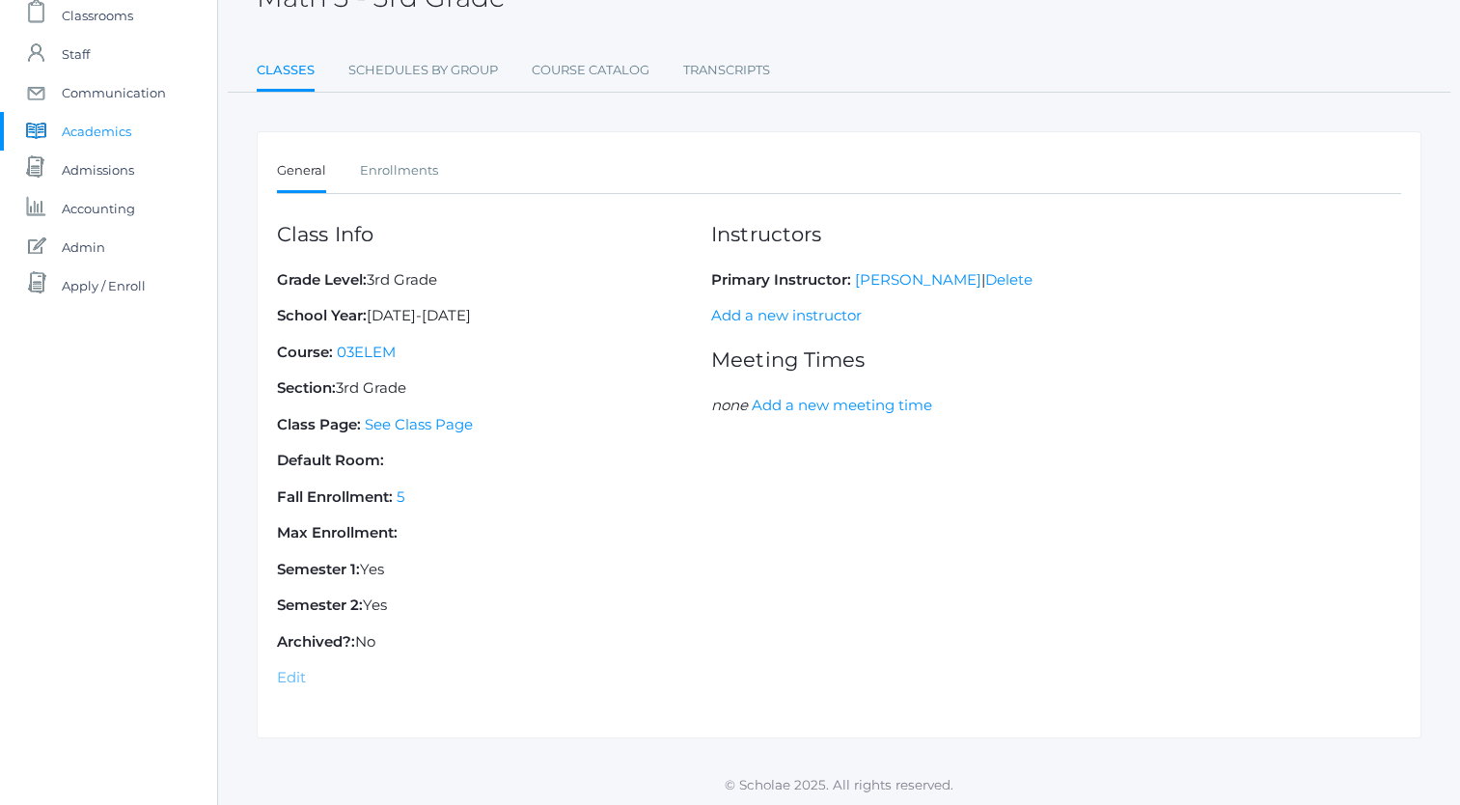
click at [290, 672] on link "Edit" at bounding box center [291, 677] width 29 height 18
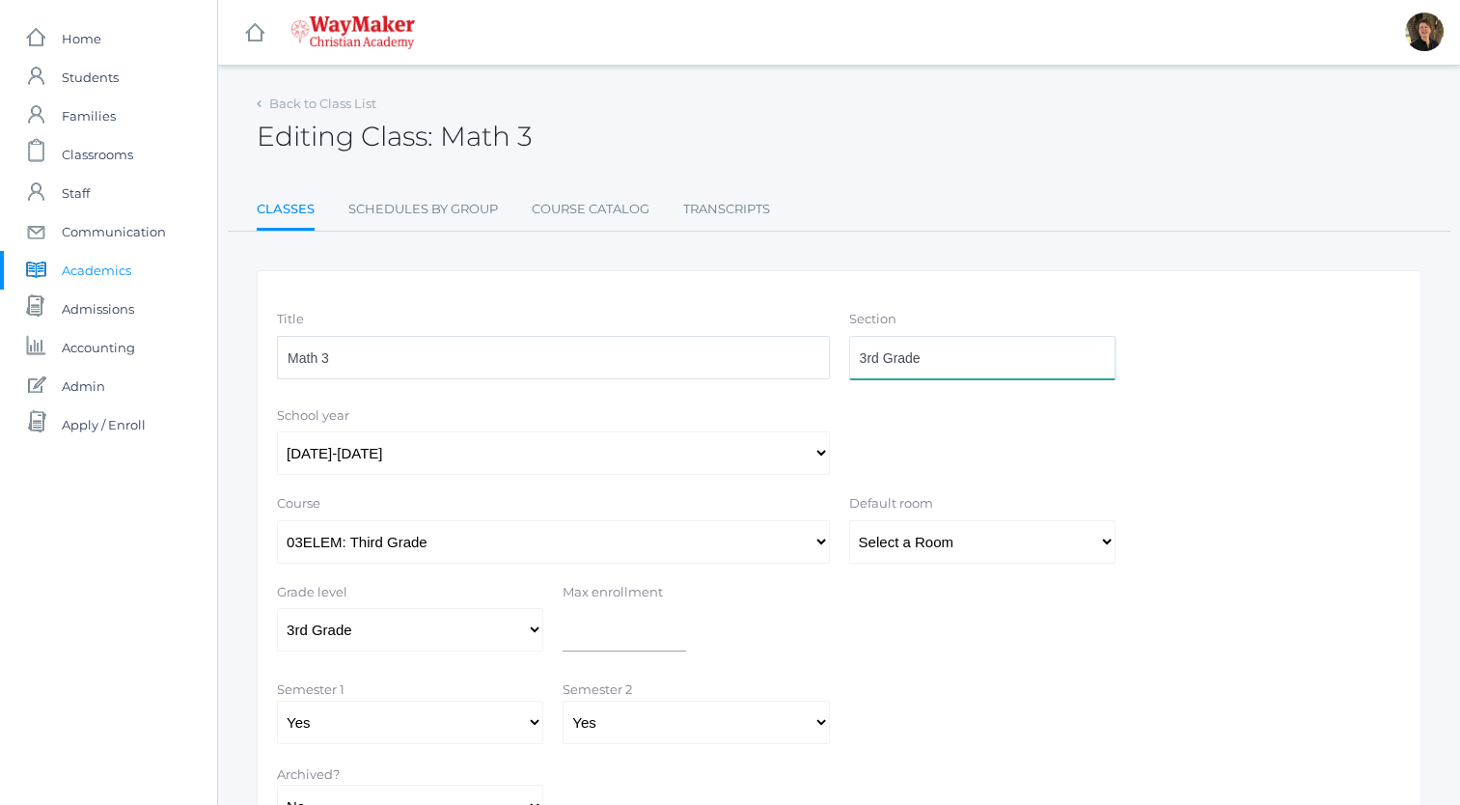
click at [944, 349] on input "3rd Grade" at bounding box center [982, 357] width 266 height 43
type input "3"
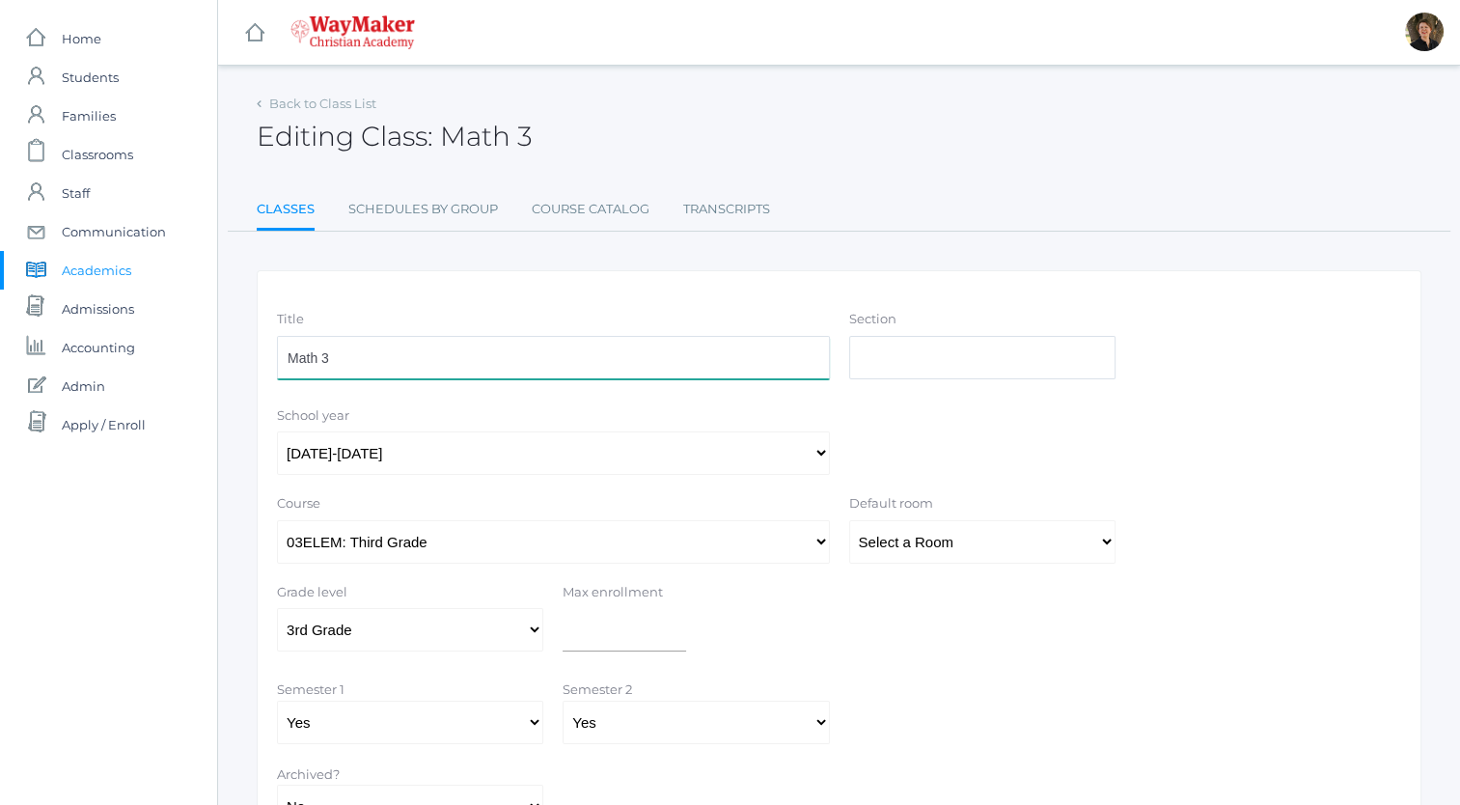
click at [733, 365] on input "Math 3" at bounding box center [553, 357] width 553 height 43
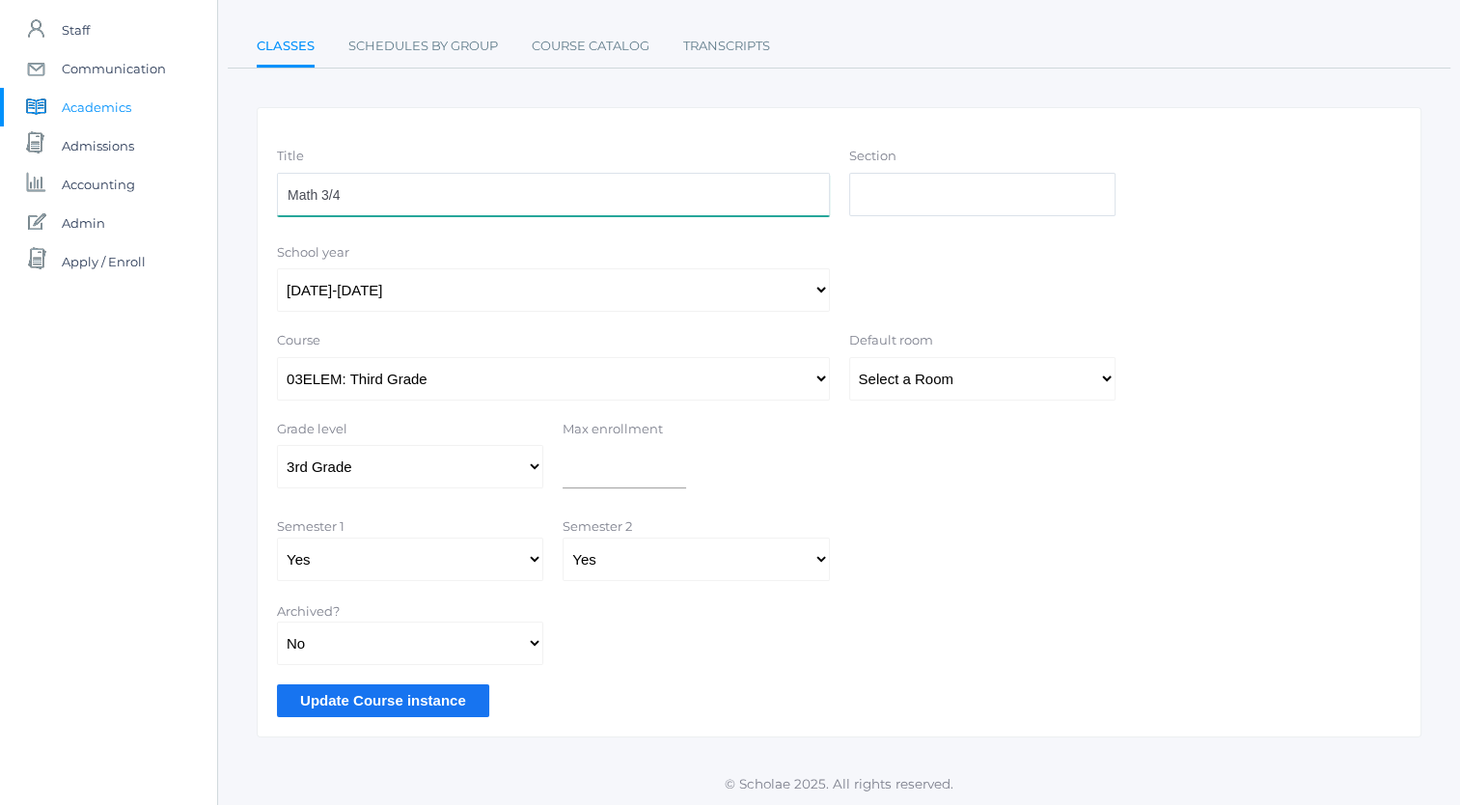
type input "Math 3/4"
click at [395, 687] on input "Update Course instance" at bounding box center [383, 700] width 212 height 32
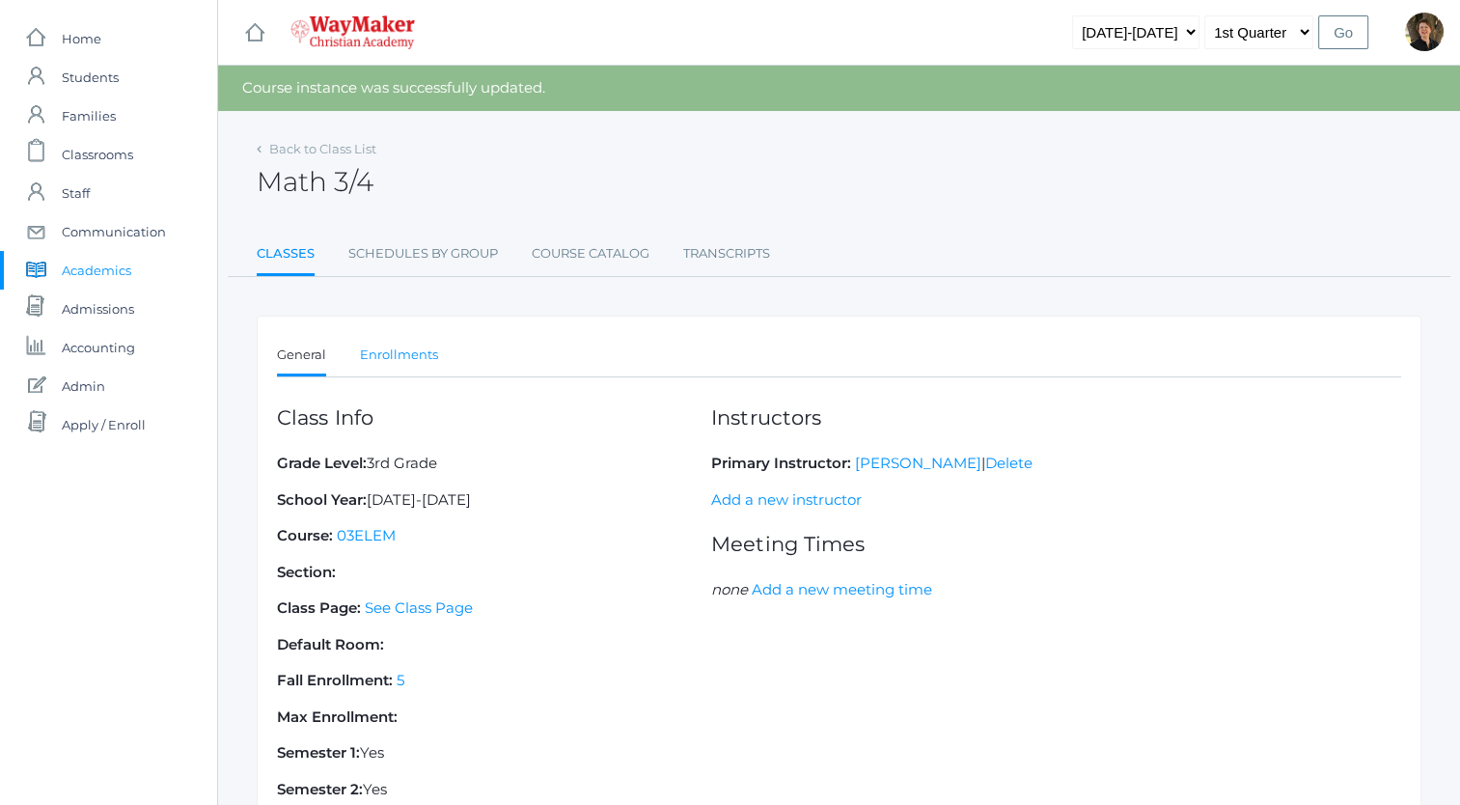
click at [392, 352] on link "Enrollments" at bounding box center [399, 355] width 78 height 39
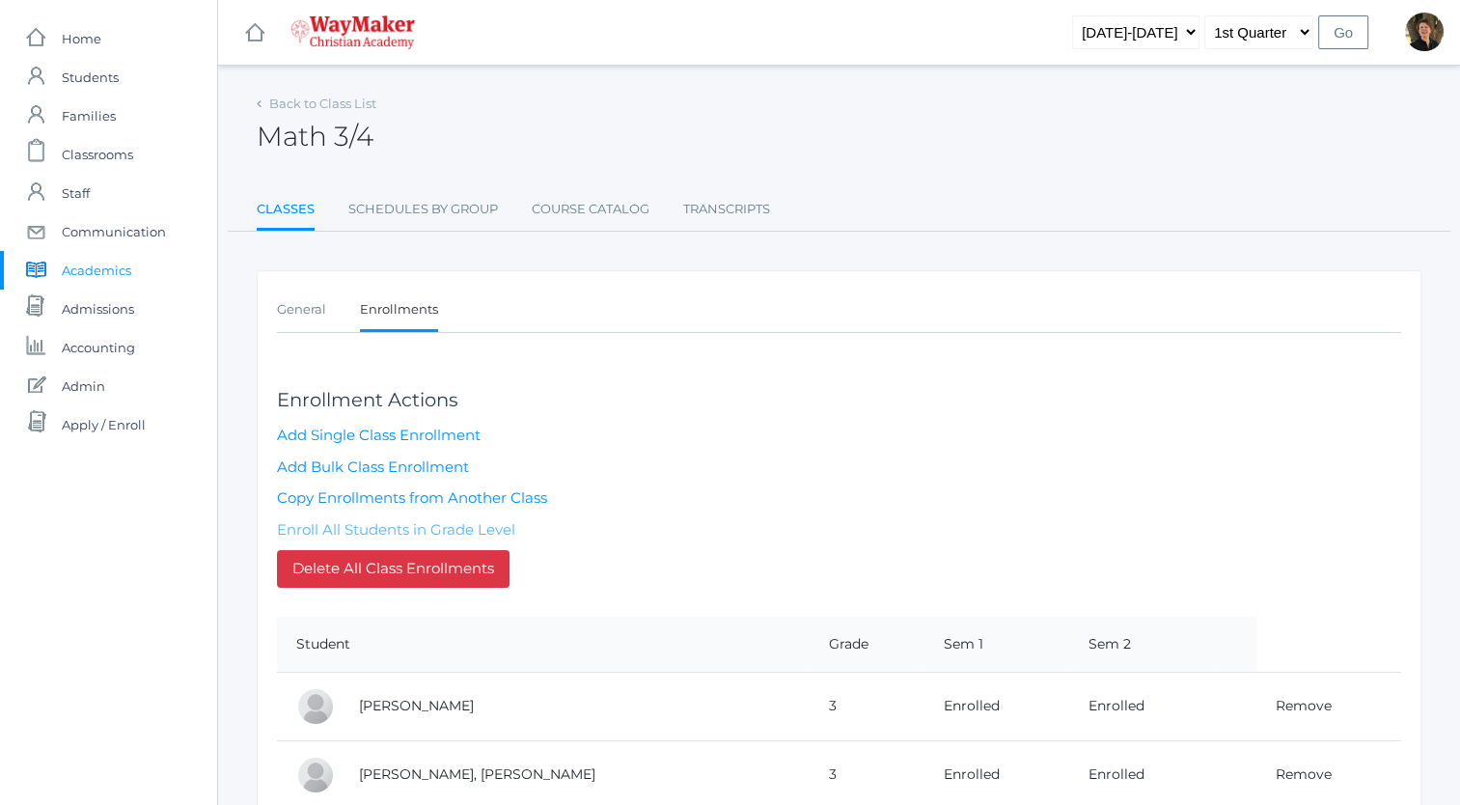
click at [393, 526] on link "Enroll All Students in Grade Level" at bounding box center [396, 529] width 238 height 18
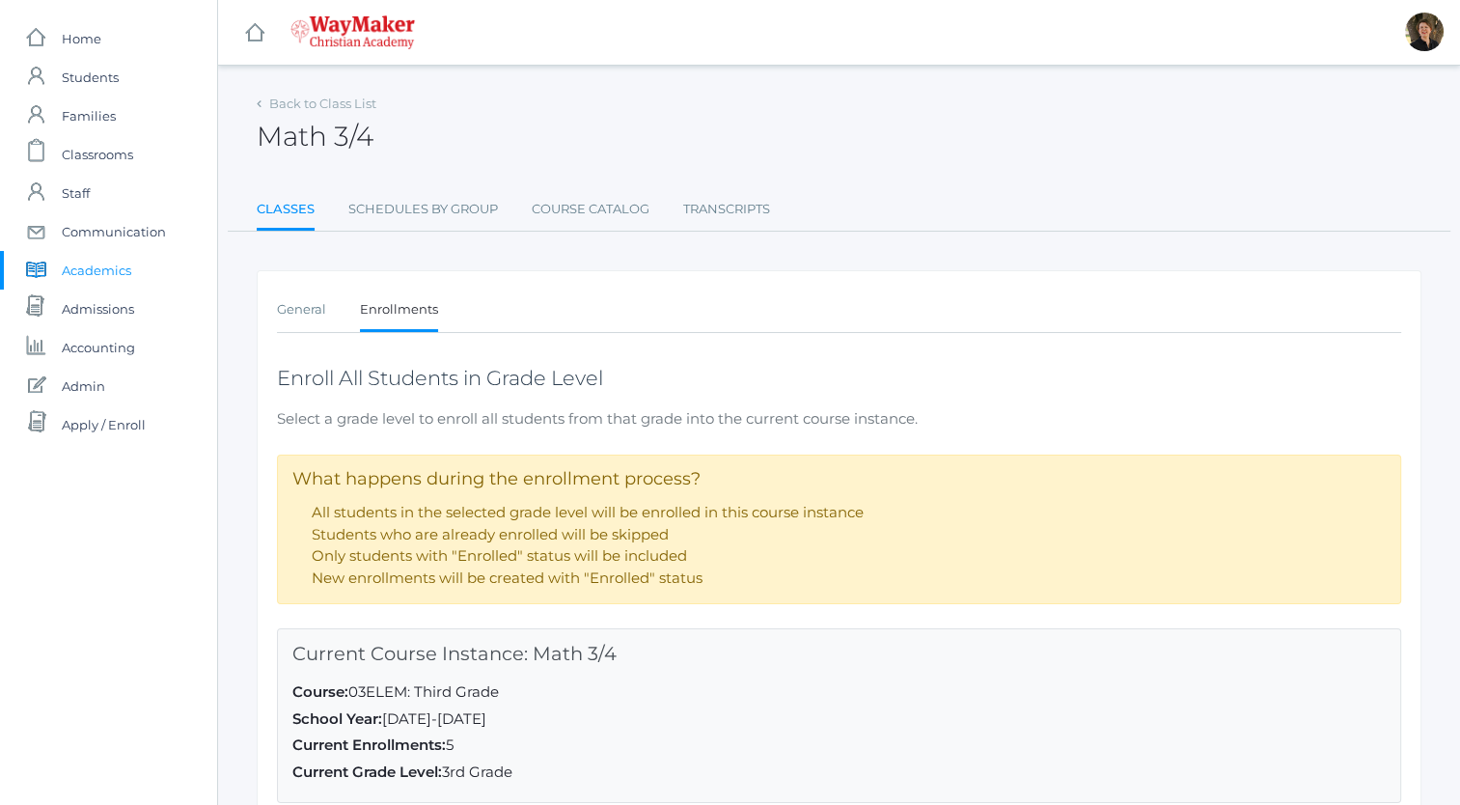
scroll to position [241, 0]
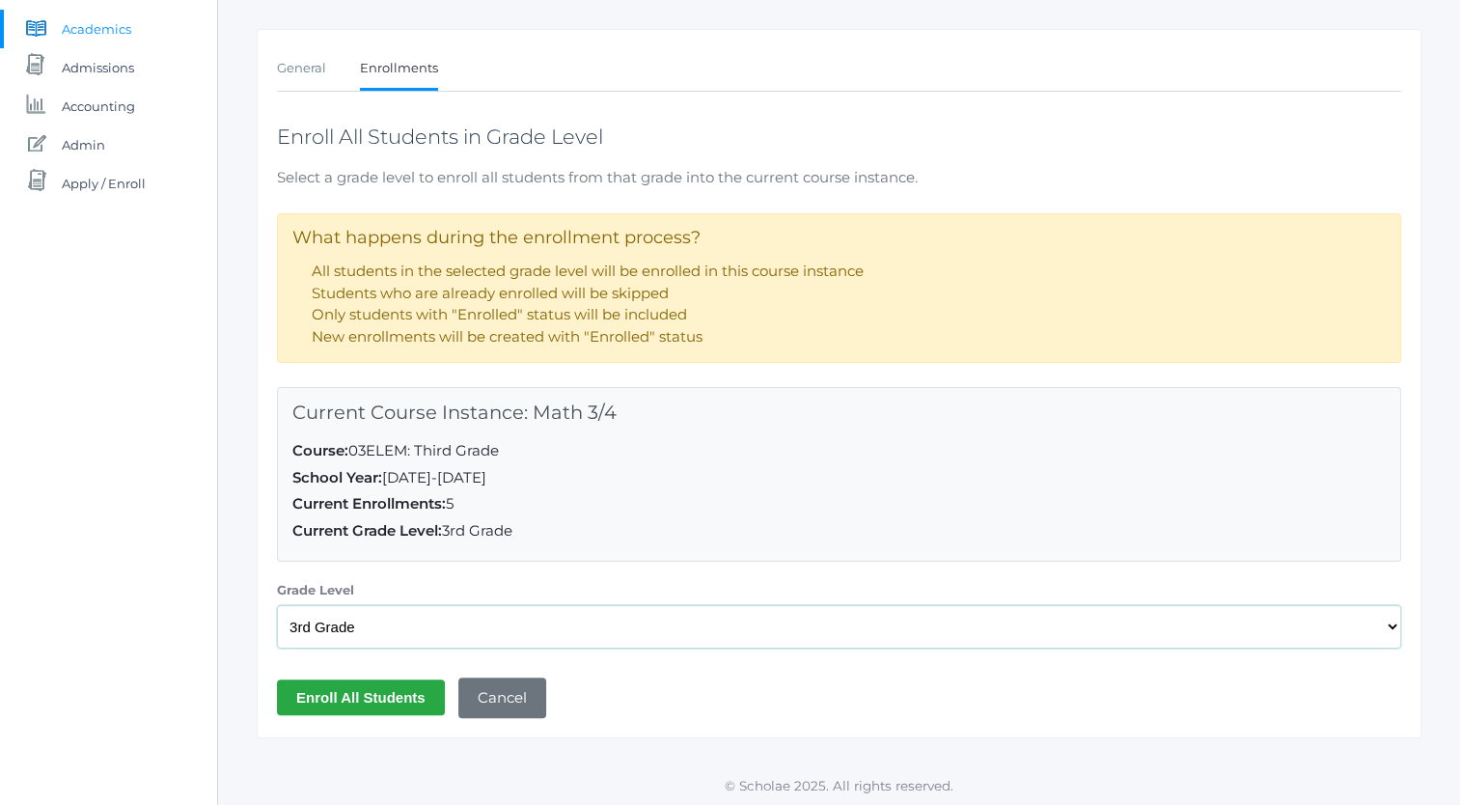
click at [378, 625] on select "Select a Grade Level Pre-K Kindergarten 1st Grade 2nd Grade 3rd Grade 4th Grade…" at bounding box center [839, 626] width 1124 height 43
select select "35"
click at [277, 605] on select "Select a Grade Level Pre-K Kindergarten 1st Grade 2nd Grade 3rd Grade 4th Grade…" at bounding box center [839, 626] width 1124 height 43
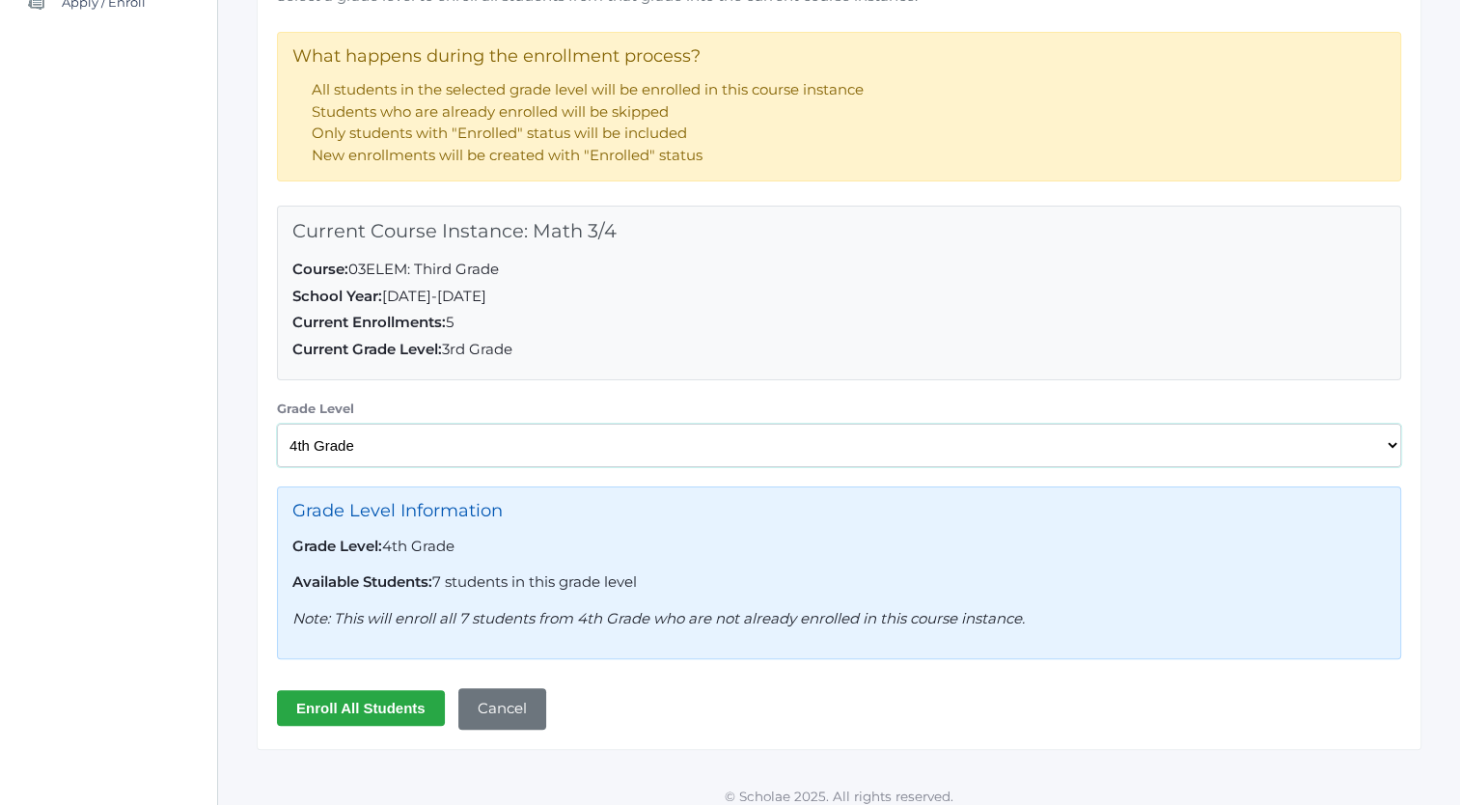
scroll to position [433, 0]
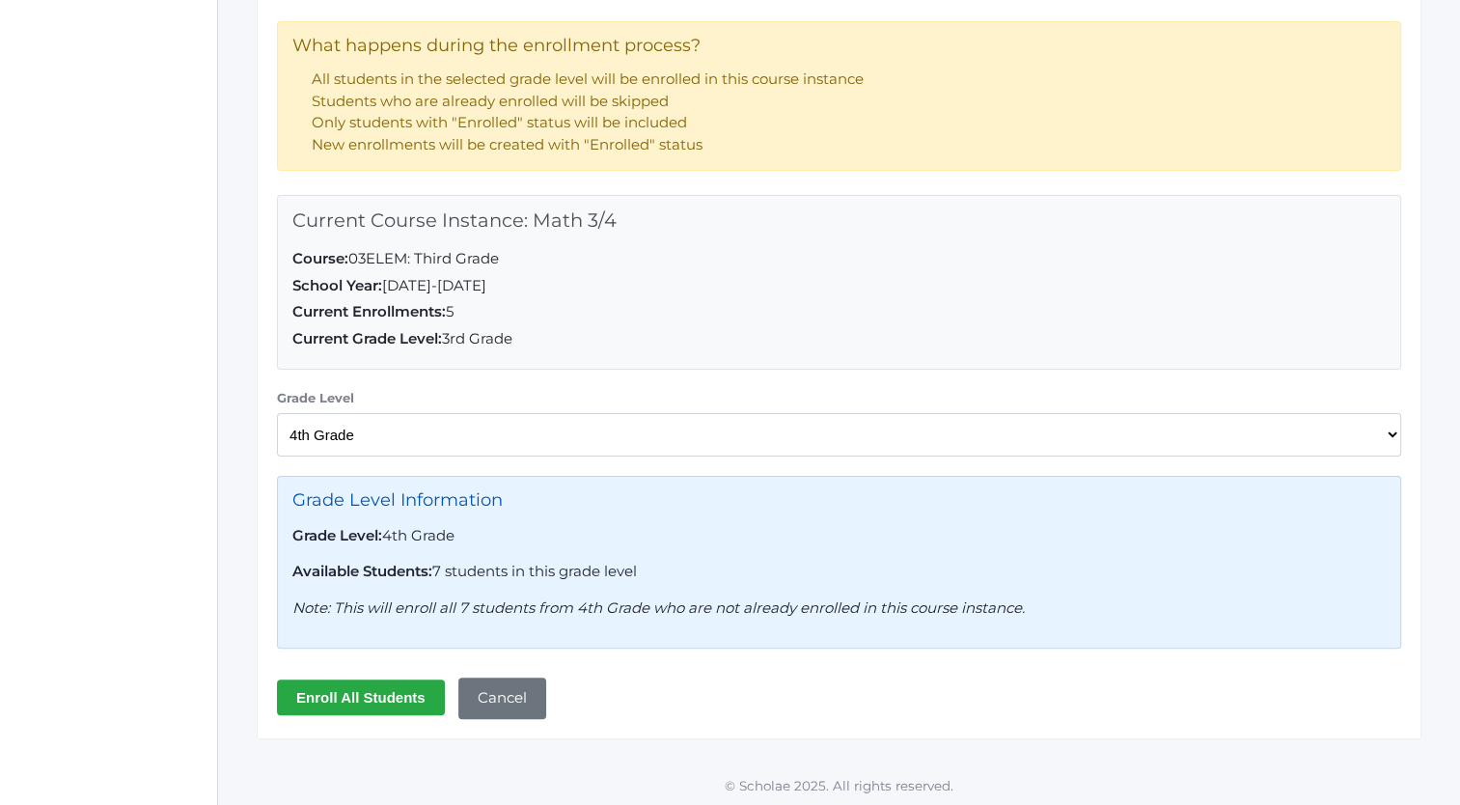
click at [378, 691] on input "Enroll All Students" at bounding box center [361, 697] width 168 height 36
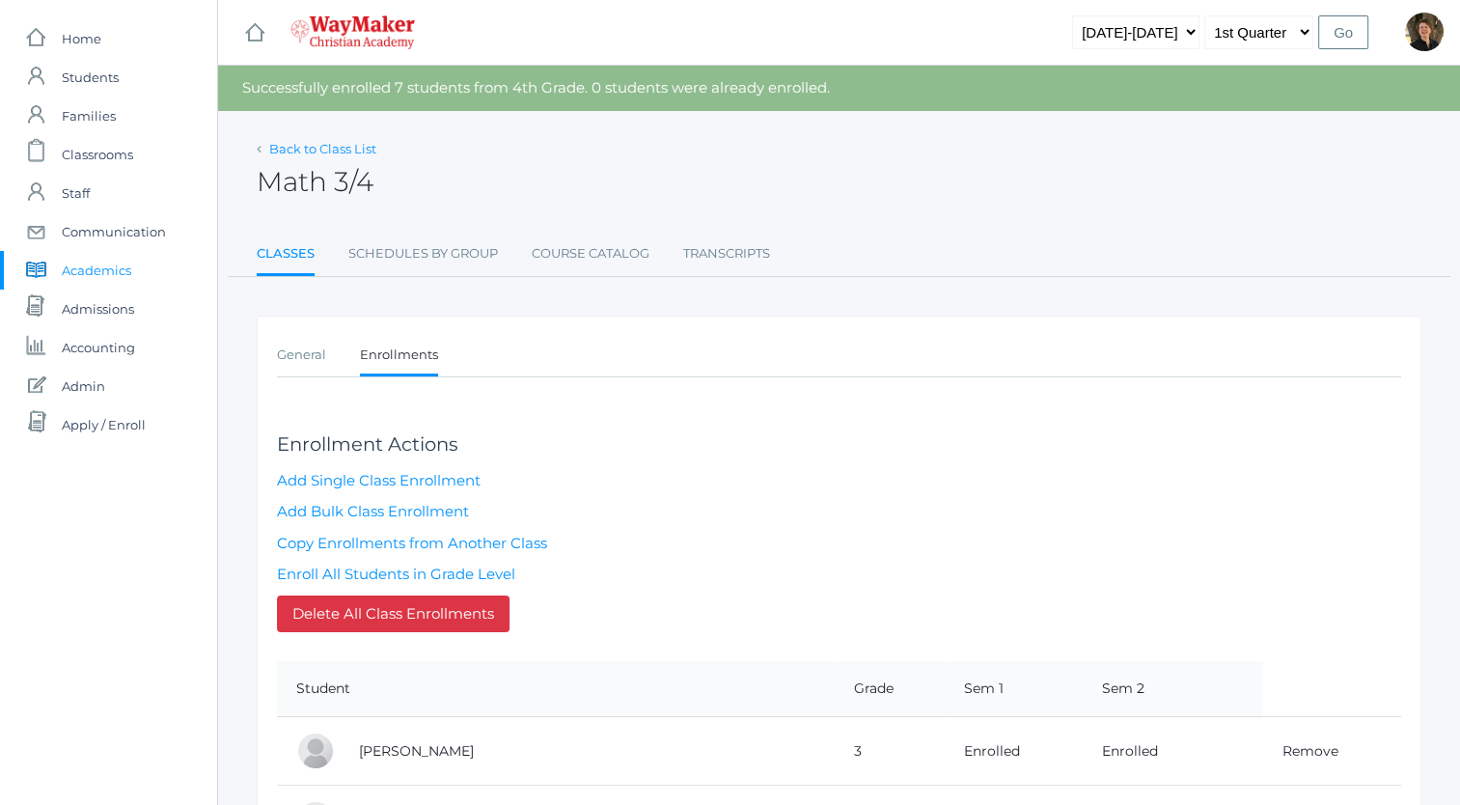
click at [365, 147] on link "Back to Class List" at bounding box center [322, 148] width 107 height 15
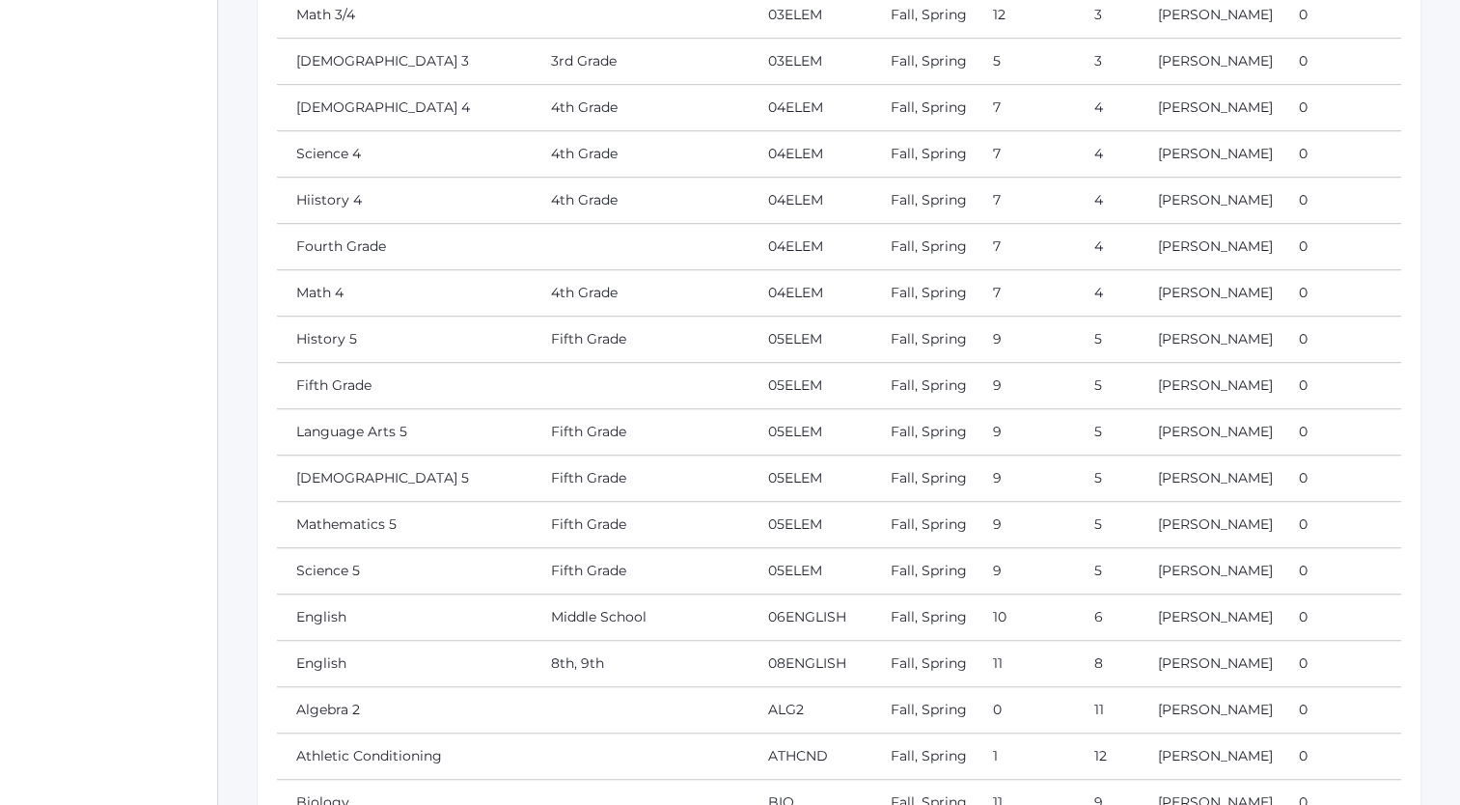
scroll to position [1288, 0]
click at [320, 70] on link "[DEMOGRAPHIC_DATA] 3" at bounding box center [382, 61] width 173 height 17
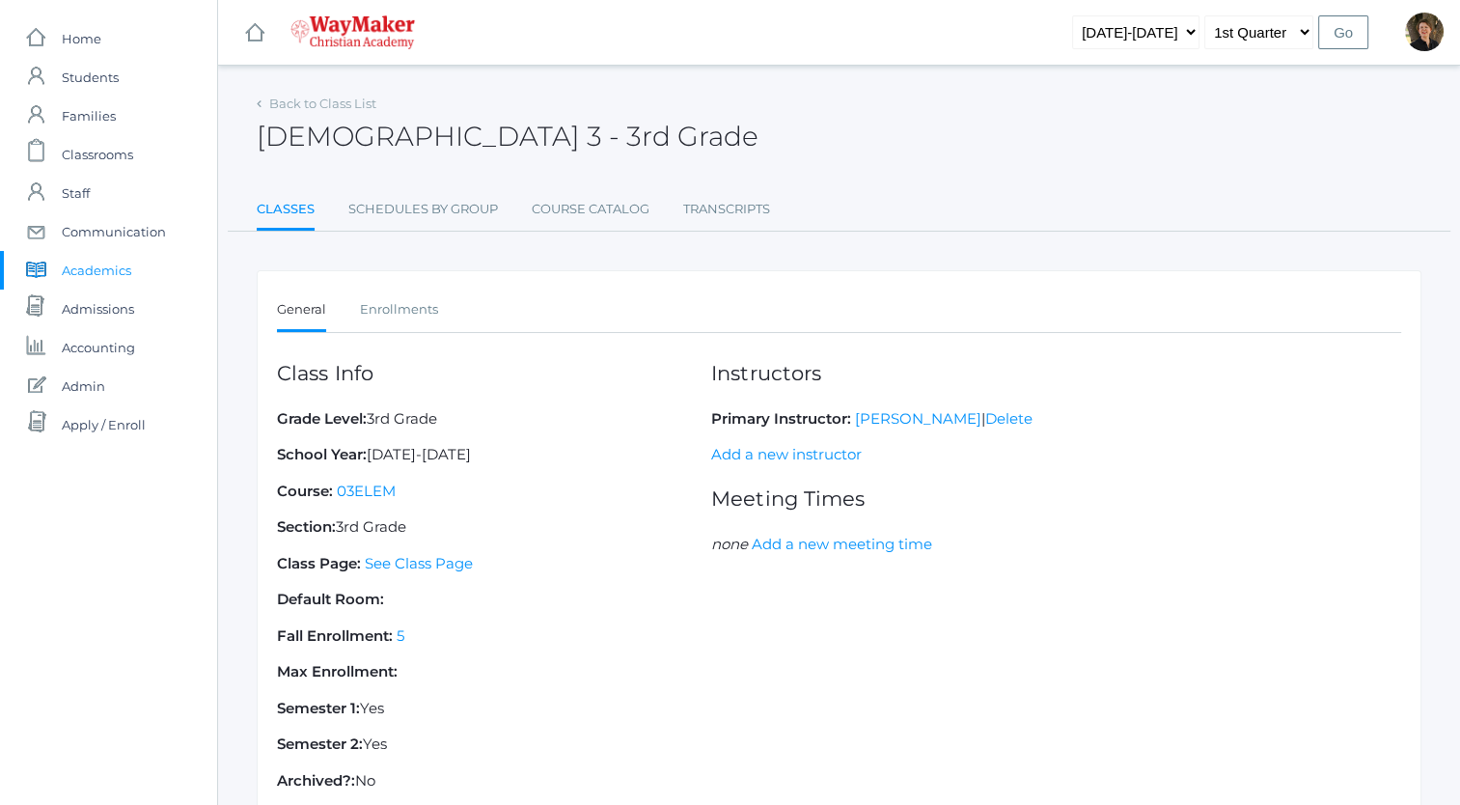
scroll to position [139, 0]
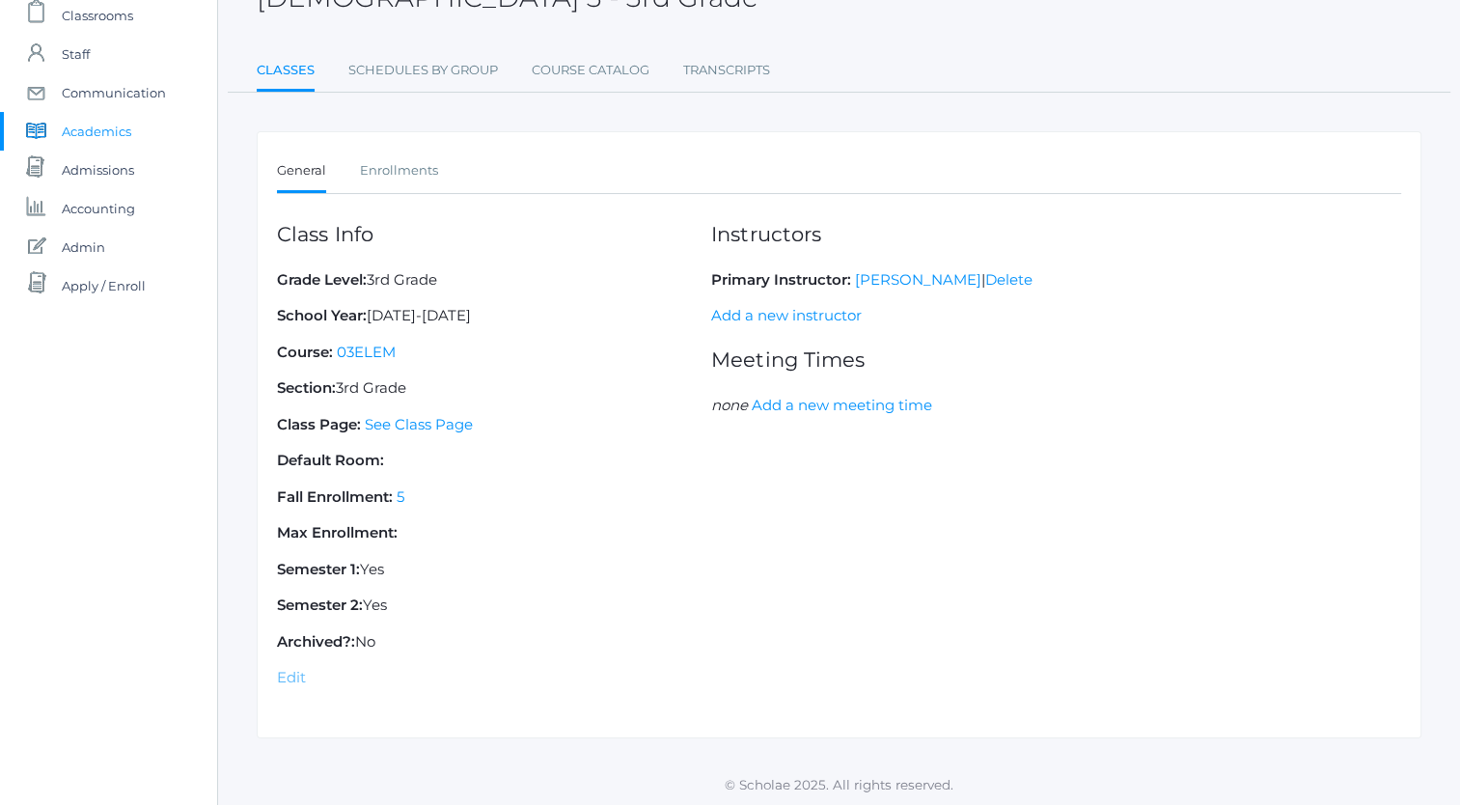
click at [286, 679] on link "Edit" at bounding box center [291, 677] width 29 height 18
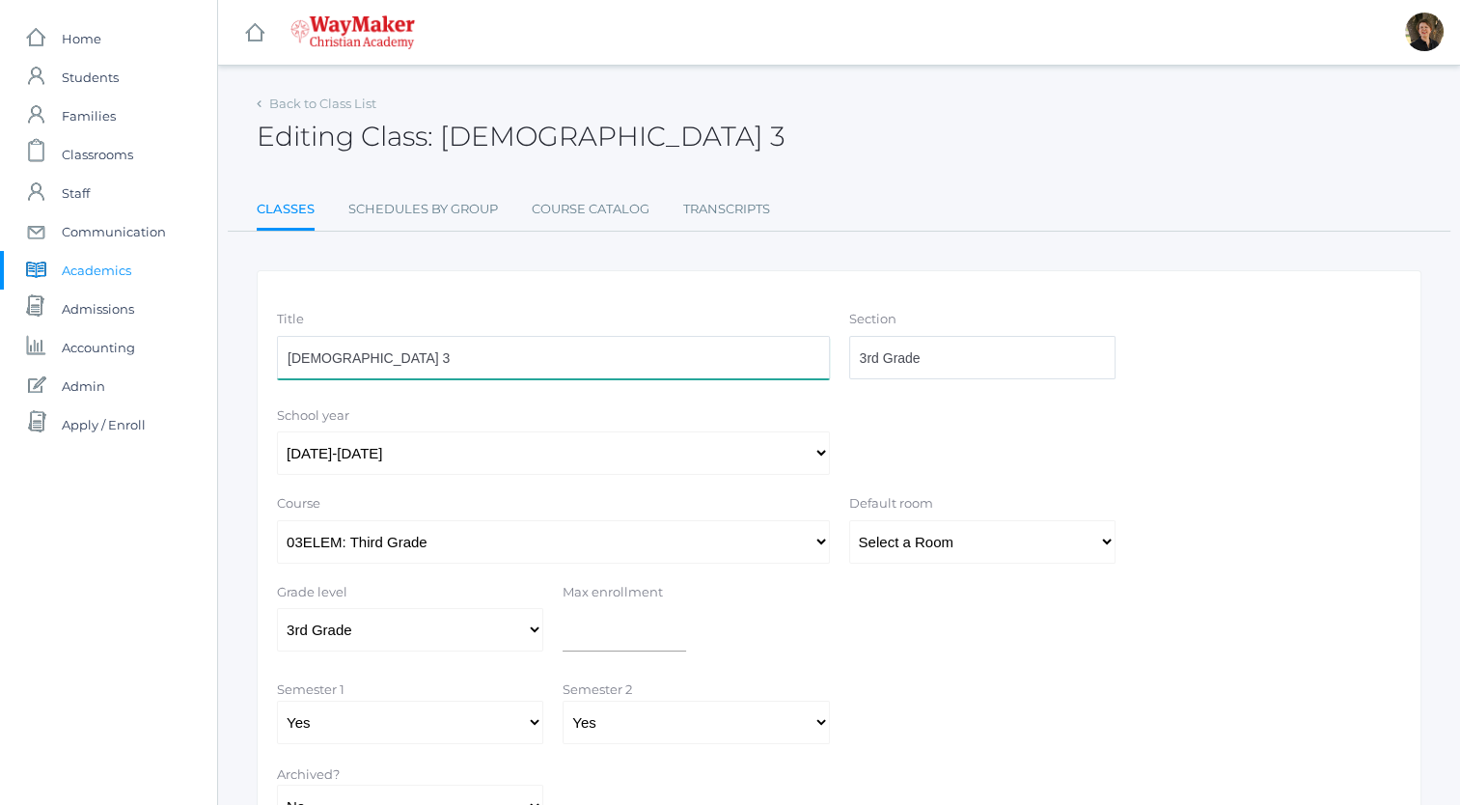
click at [452, 357] on input "[DEMOGRAPHIC_DATA] 3" at bounding box center [553, 357] width 553 height 43
type input "[DEMOGRAPHIC_DATA] 3/4"
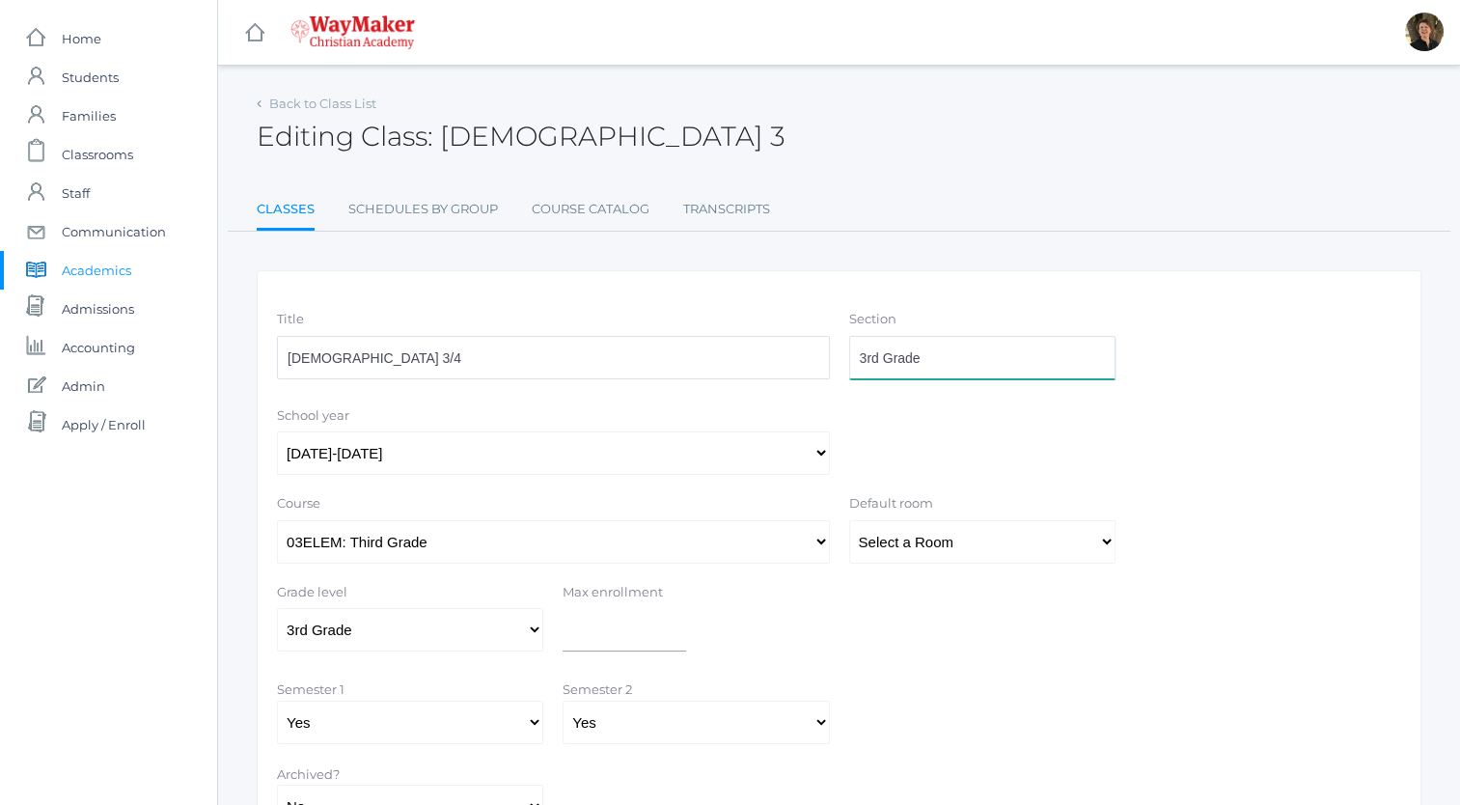
click at [950, 358] on input "3rd Grade" at bounding box center [982, 357] width 266 height 43
type input "3"
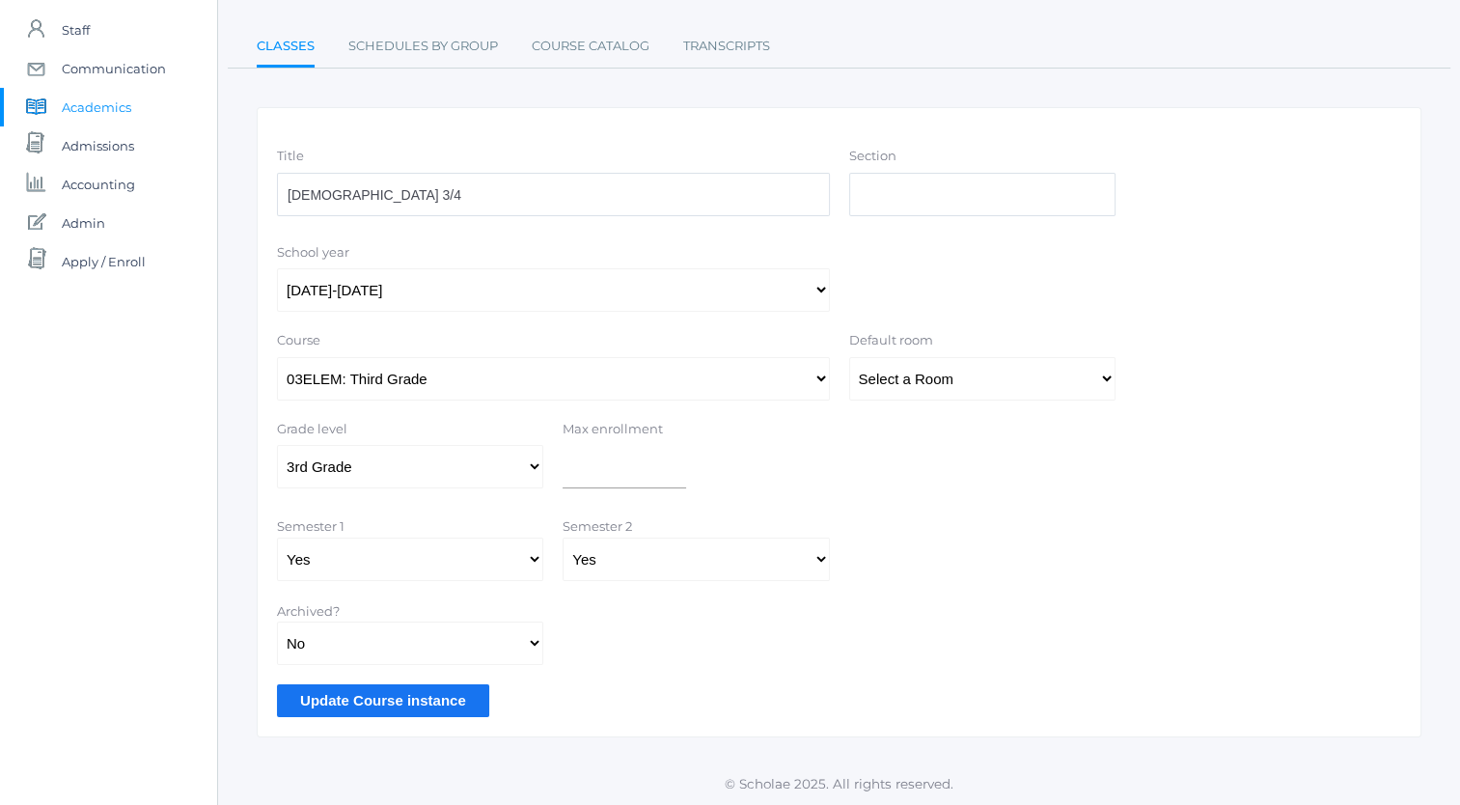
click at [369, 703] on input "Update Course instance" at bounding box center [383, 700] width 212 height 32
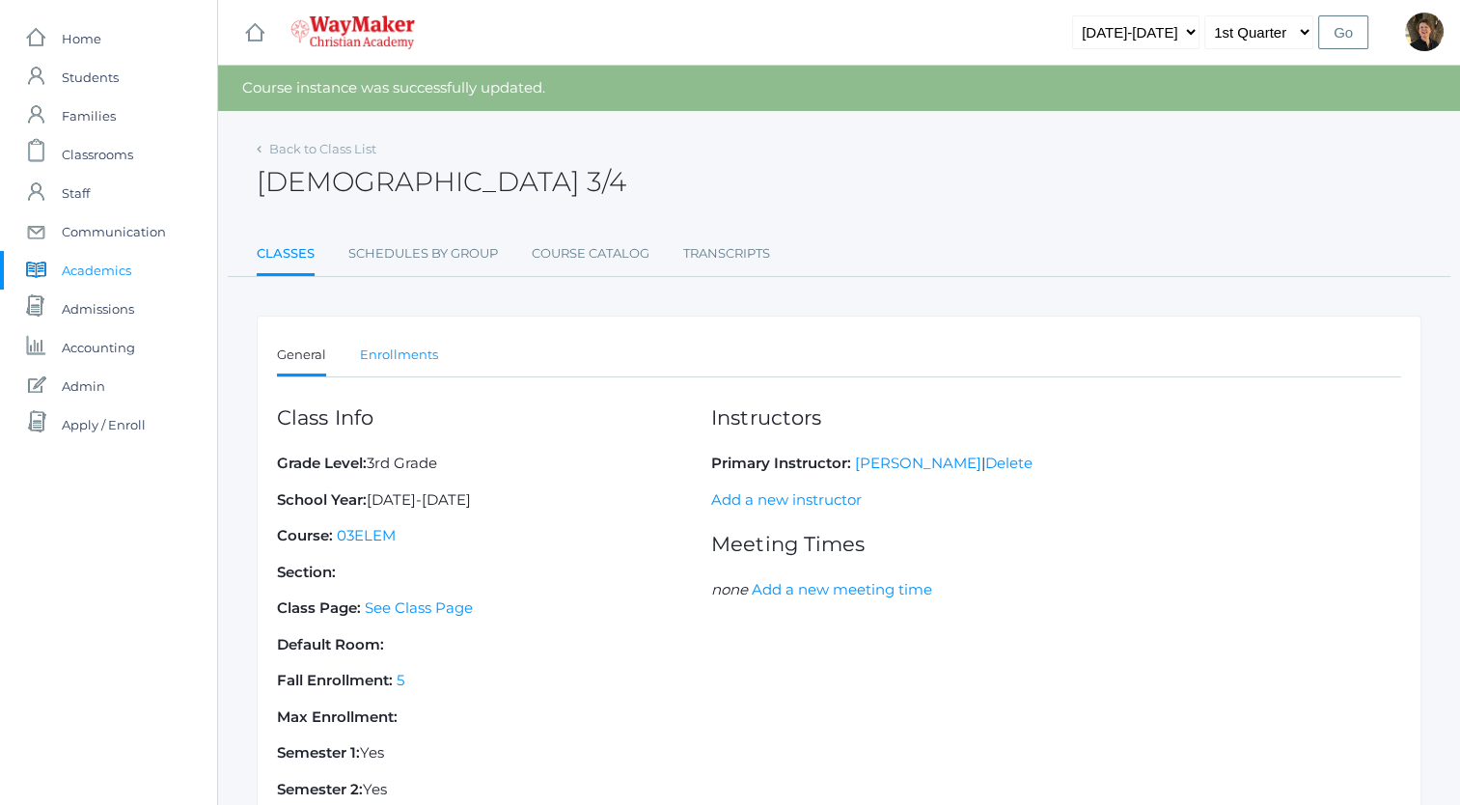
click at [402, 351] on link "Enrollments" at bounding box center [399, 355] width 78 height 39
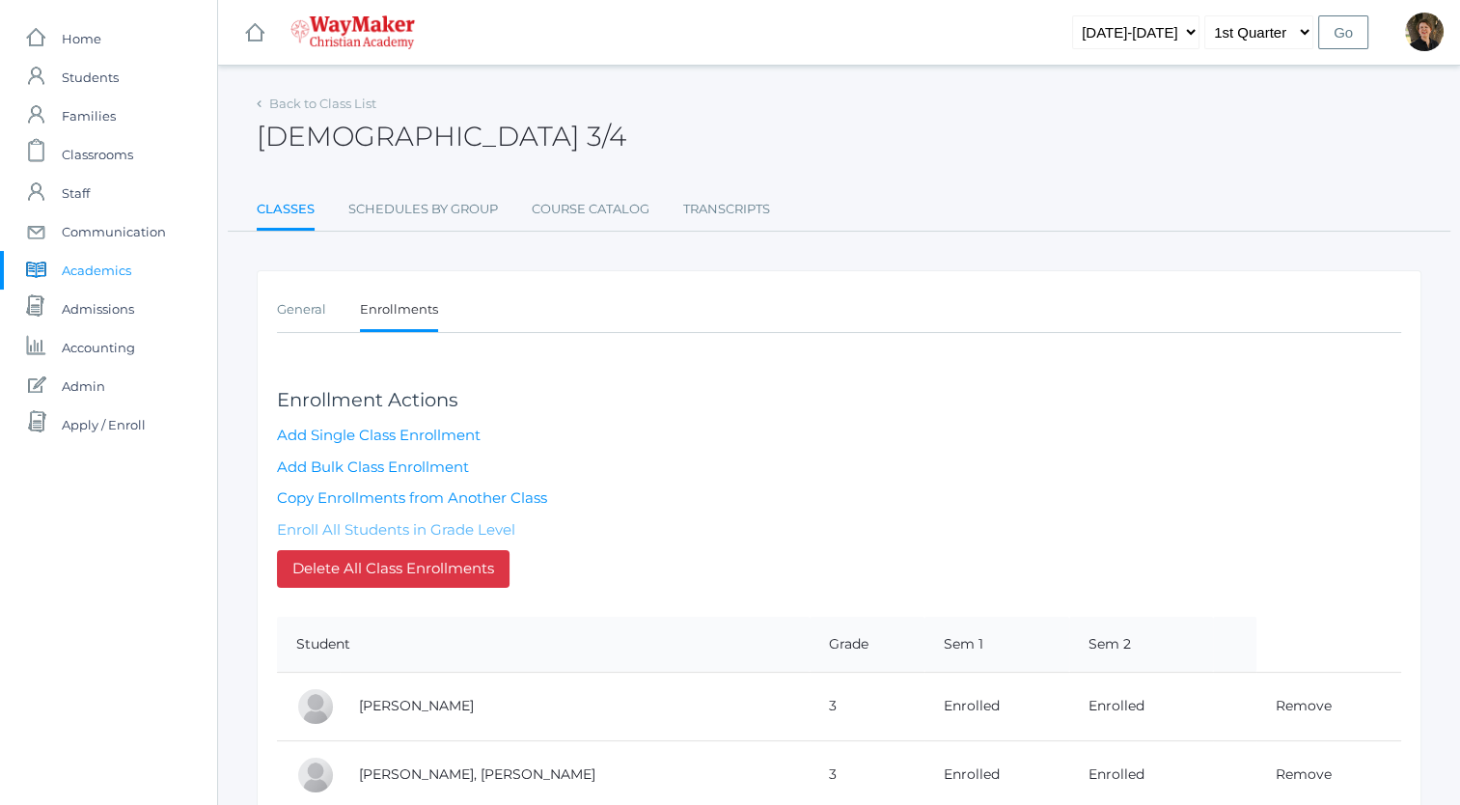
click at [402, 527] on link "Enroll All Students in Grade Level" at bounding box center [396, 529] width 238 height 18
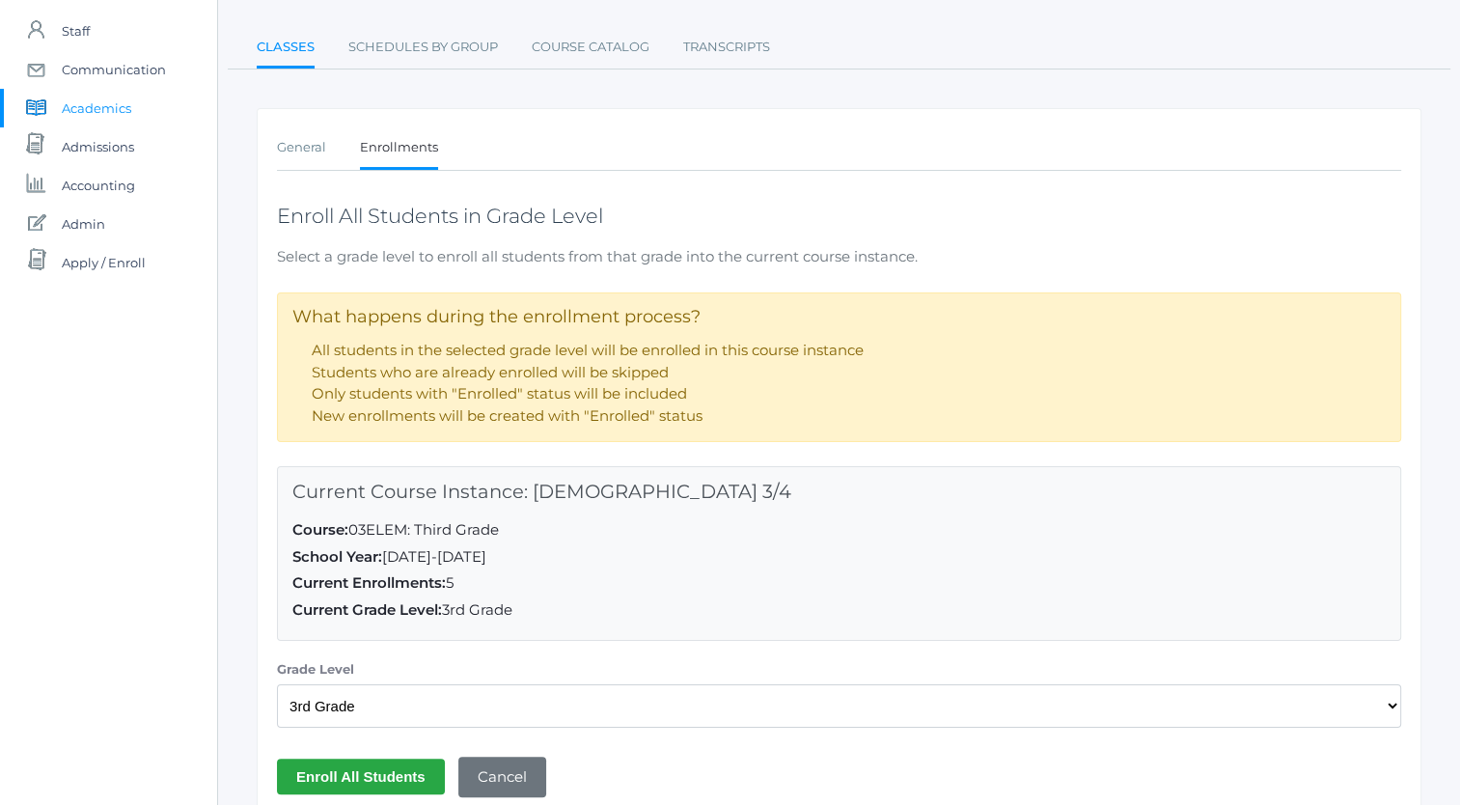
scroll to position [241, 0]
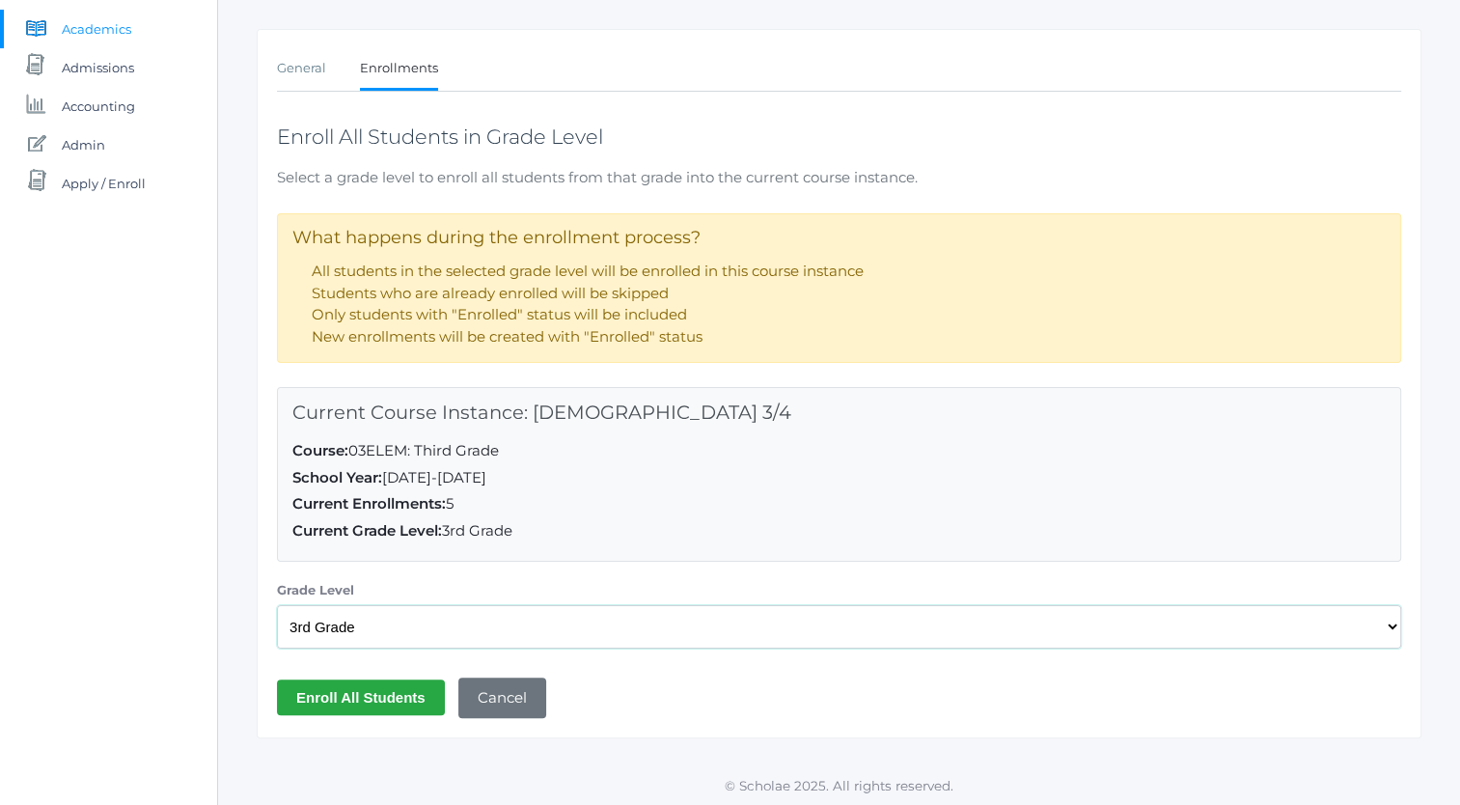
click at [399, 627] on select "Select a Grade Level Pre-K Kindergarten 1st Grade 2nd Grade 3rd Grade 4th Grade…" at bounding box center [839, 626] width 1124 height 43
select select "35"
click at [277, 605] on select "Select a Grade Level Pre-K Kindergarten 1st Grade 2nd Grade 3rd Grade 4th Grade…" at bounding box center [839, 626] width 1124 height 43
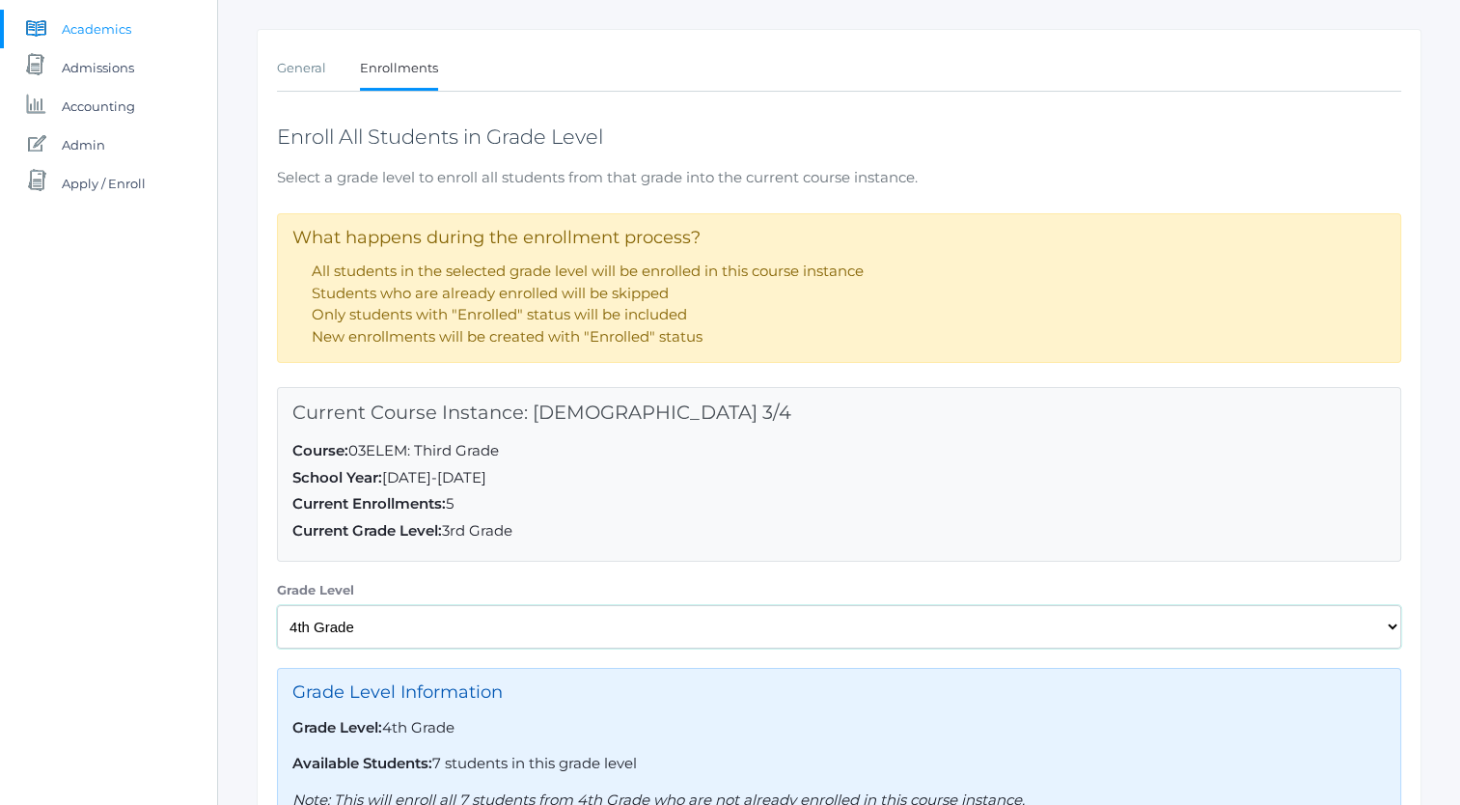
scroll to position [433, 0]
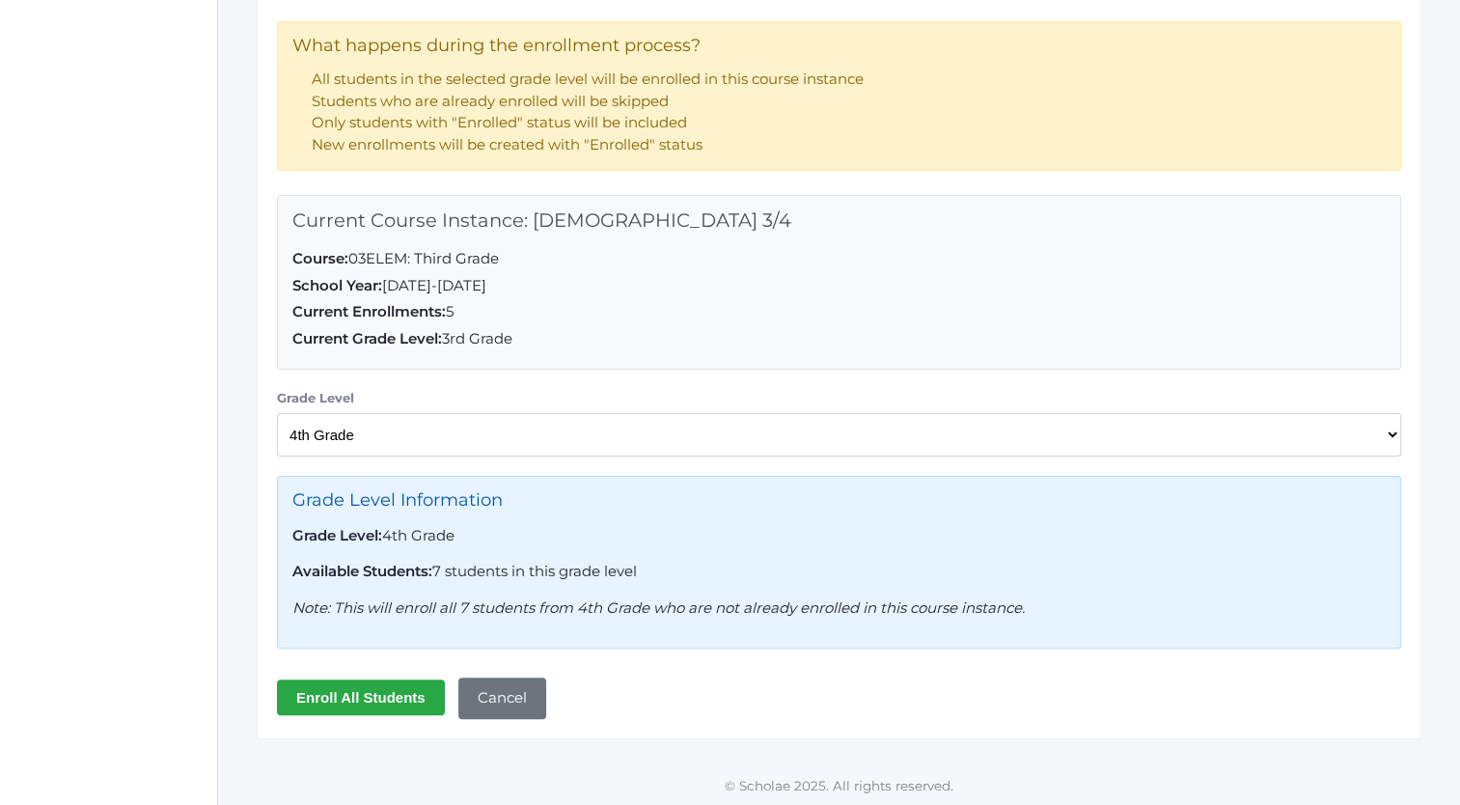
click at [398, 691] on input "Enroll All Students" at bounding box center [361, 697] width 168 height 36
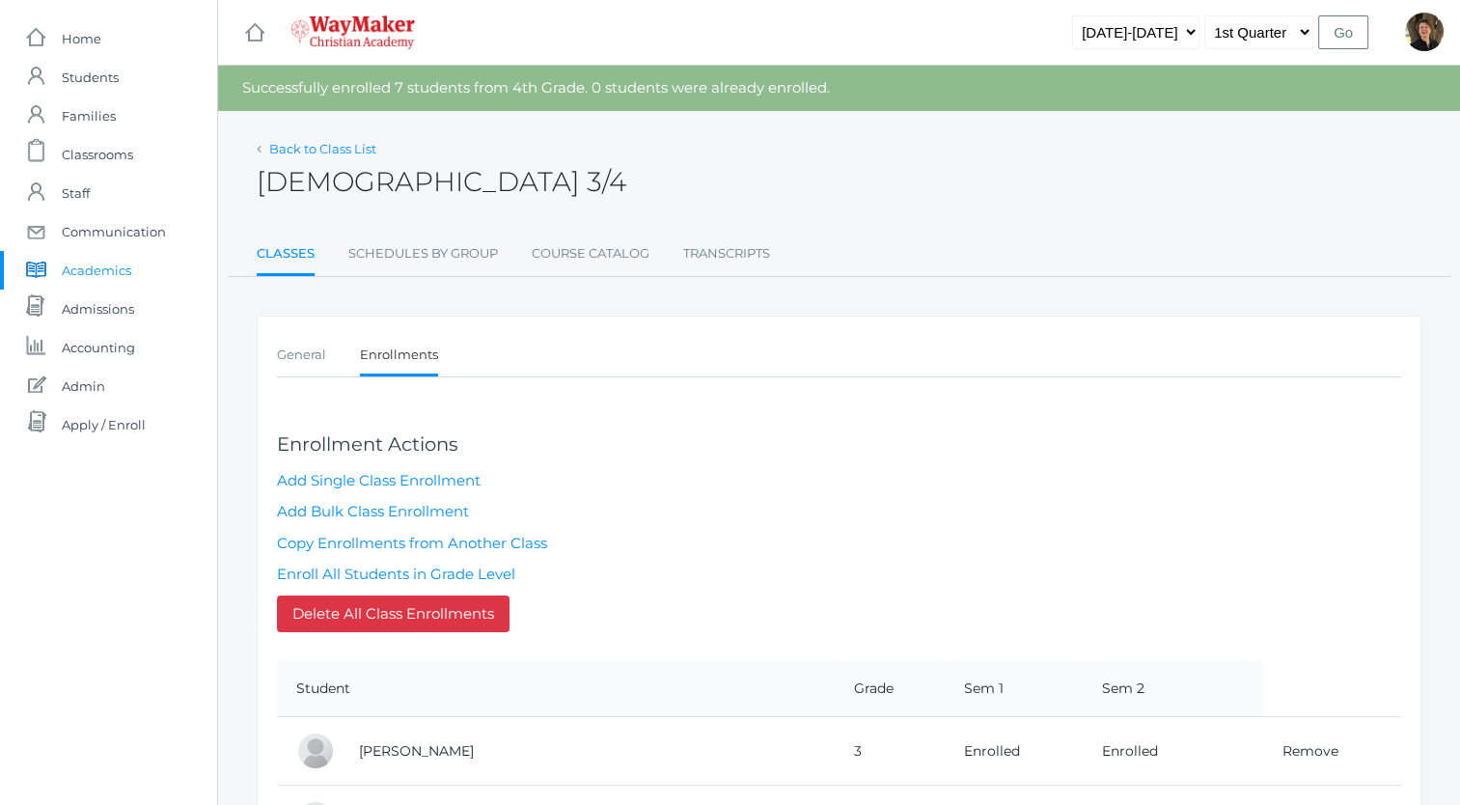
click at [339, 149] on link "Back to Class List" at bounding box center [322, 148] width 107 height 15
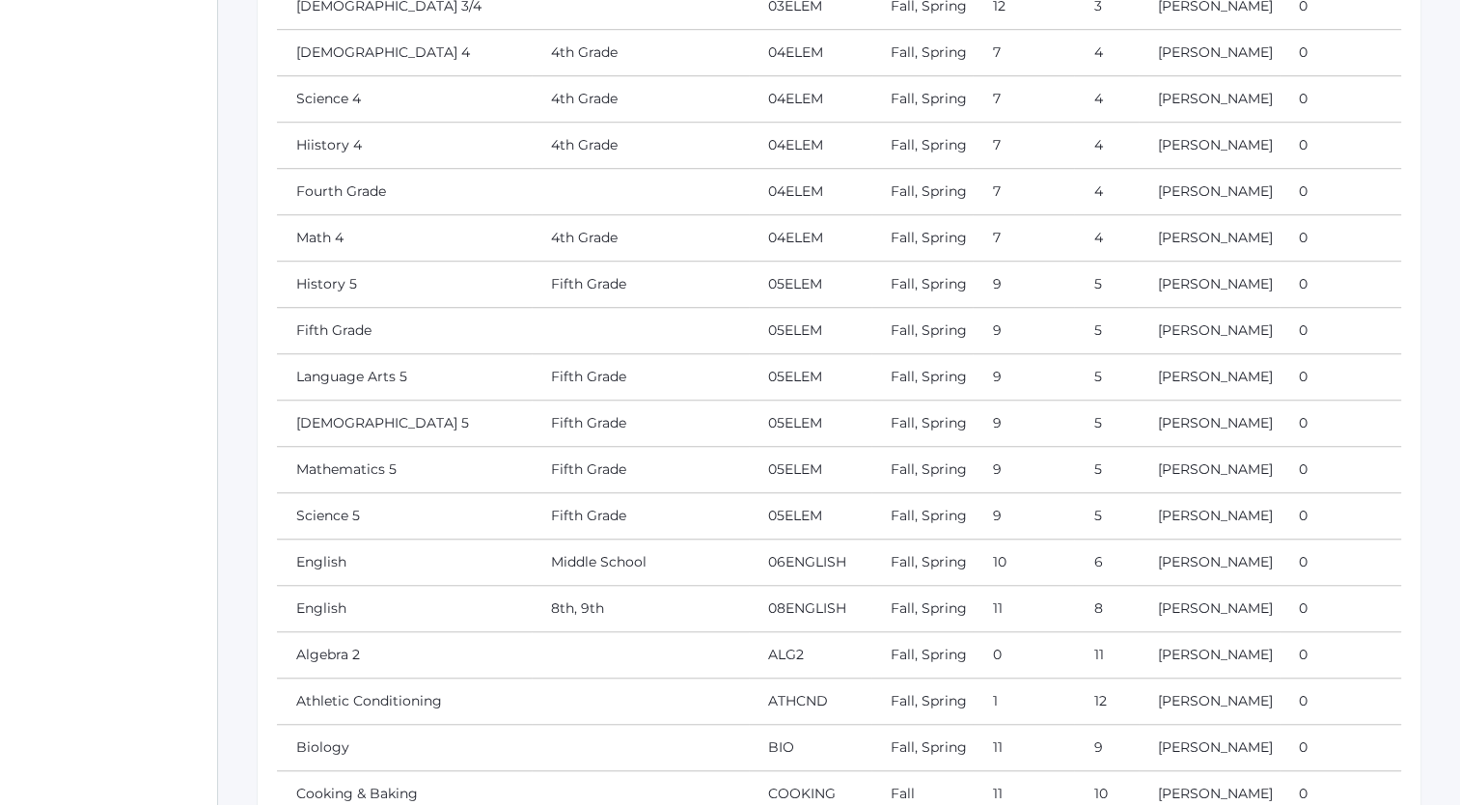
scroll to position [1343, 0]
click at [321, 61] on link "Bible 4" at bounding box center [383, 51] width 174 height 17
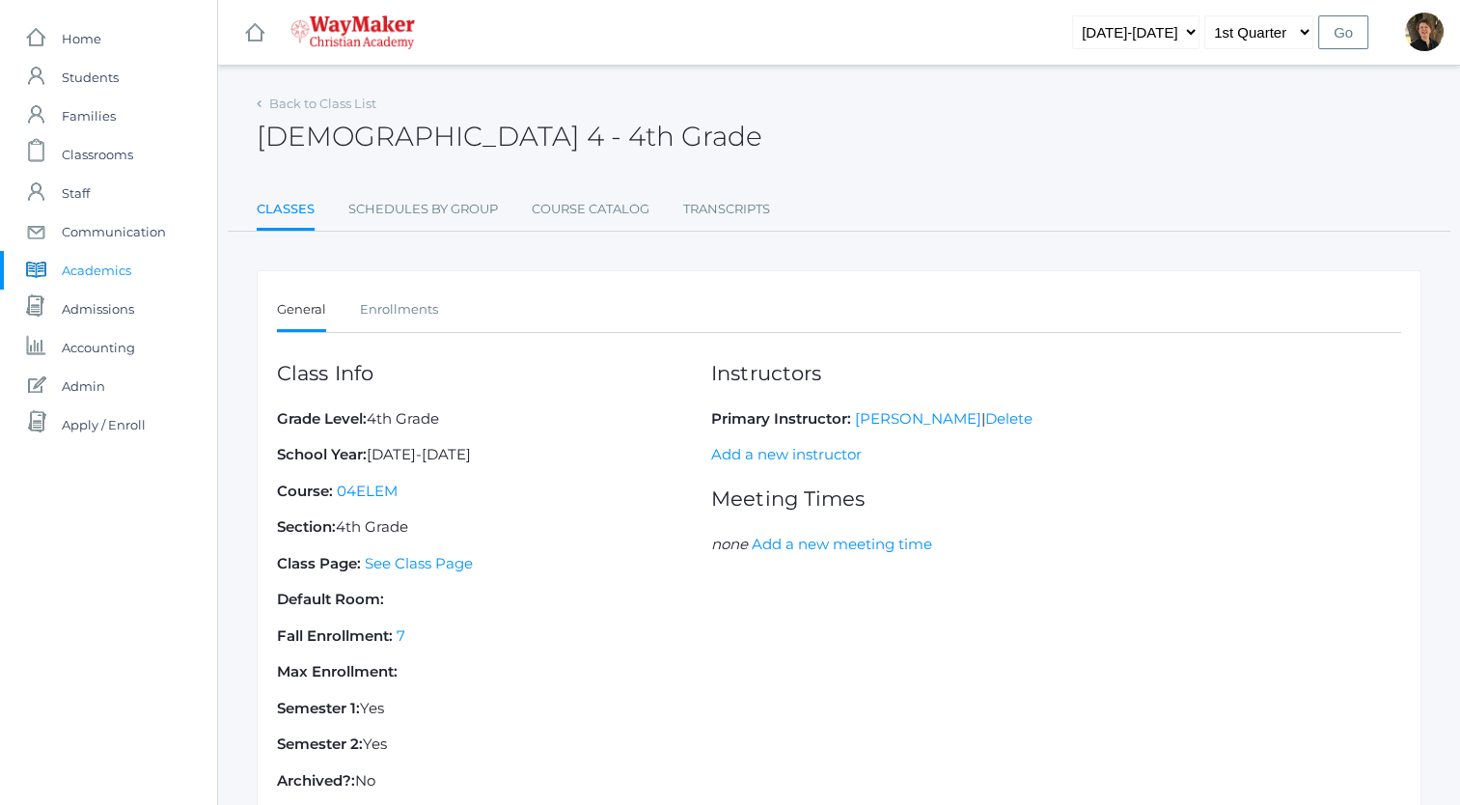
scroll to position [139, 0]
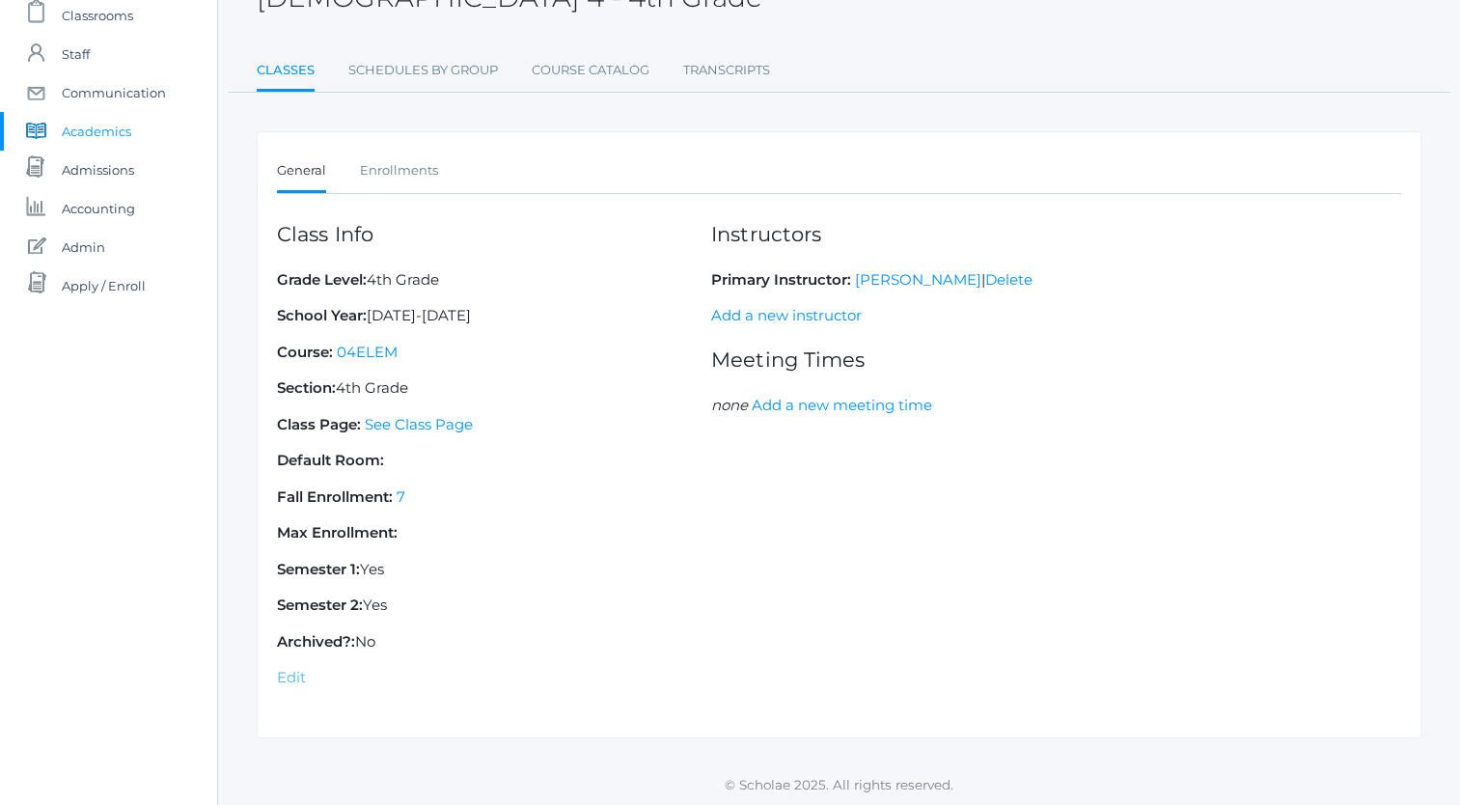
click at [293, 672] on link "Edit" at bounding box center [291, 677] width 29 height 18
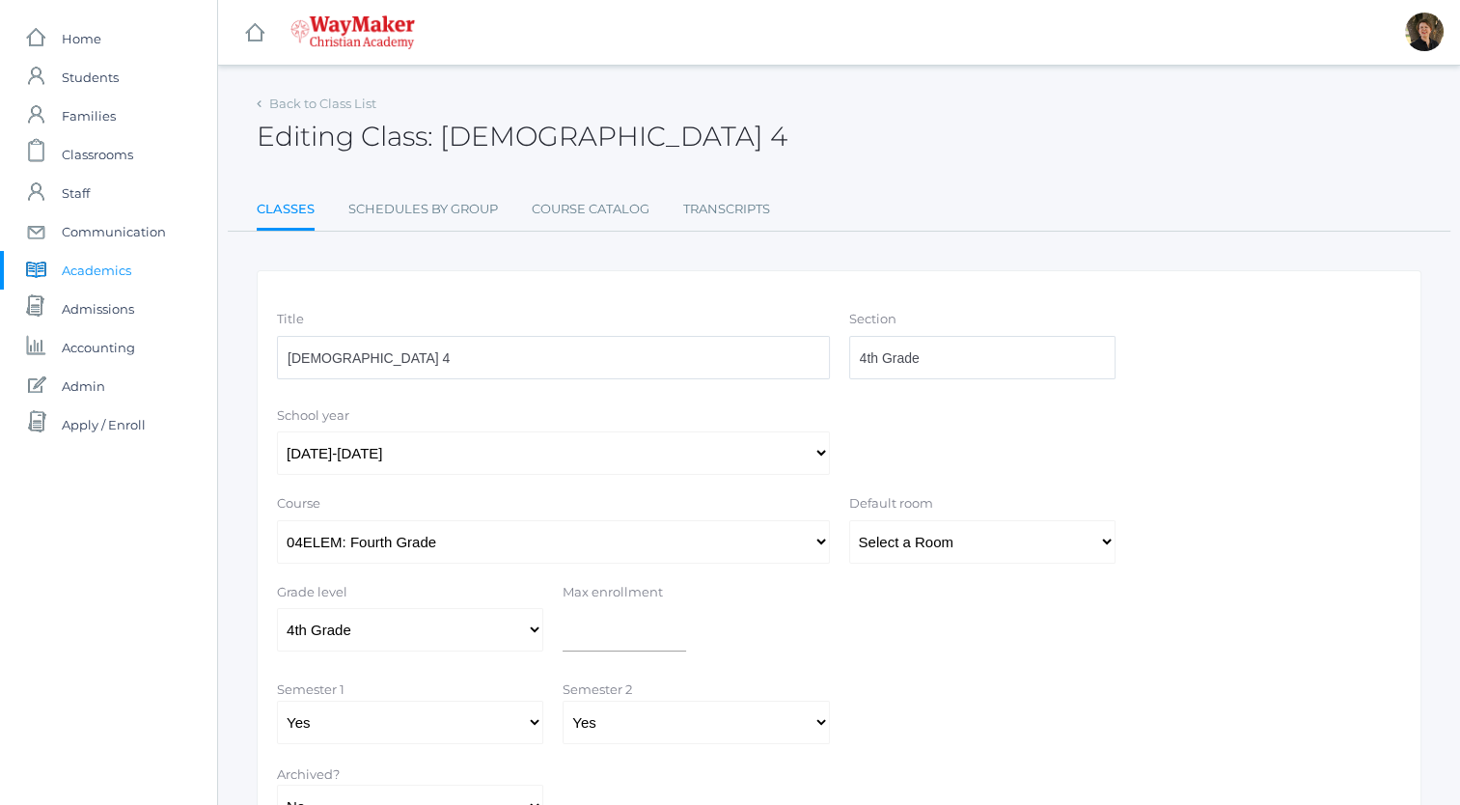
scroll to position [163, 0]
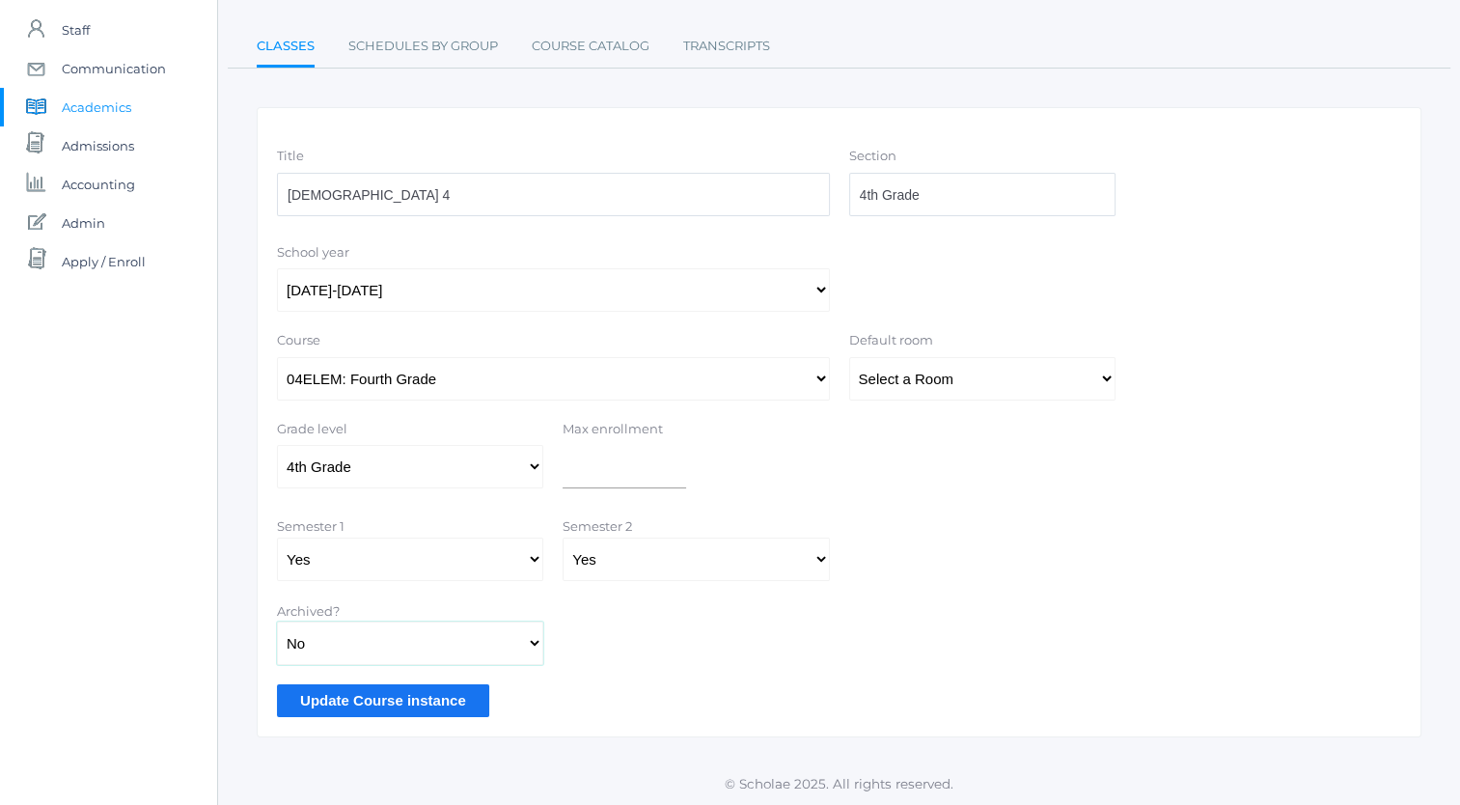
click at [490, 646] on select "Yes No" at bounding box center [410, 643] width 266 height 43
select select "true"
click at [277, 622] on select "Yes No" at bounding box center [410, 643] width 266 height 43
click at [401, 705] on input "Update Course instance" at bounding box center [383, 700] width 212 height 32
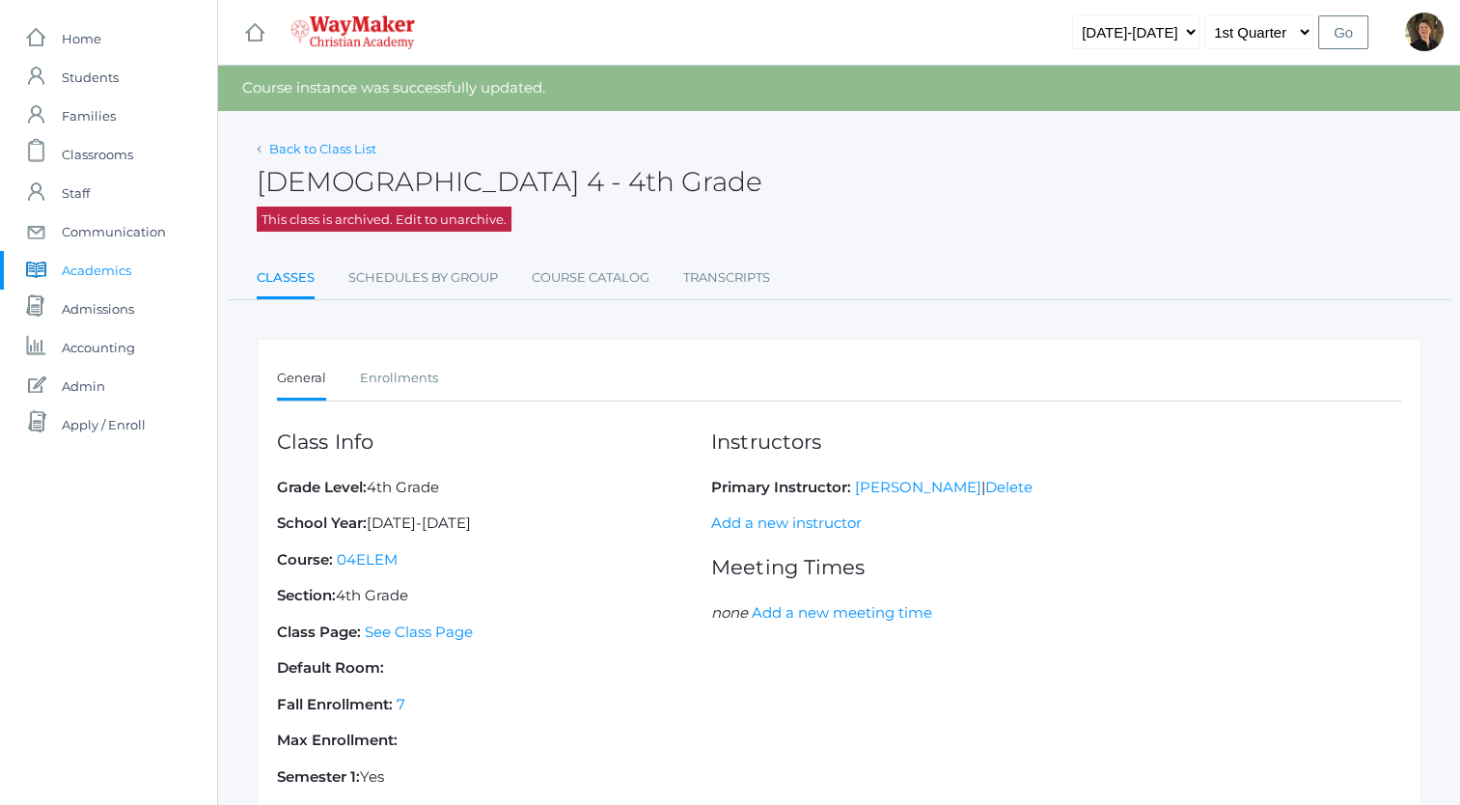
click at [294, 146] on link "Back to Class List" at bounding box center [322, 148] width 107 height 15
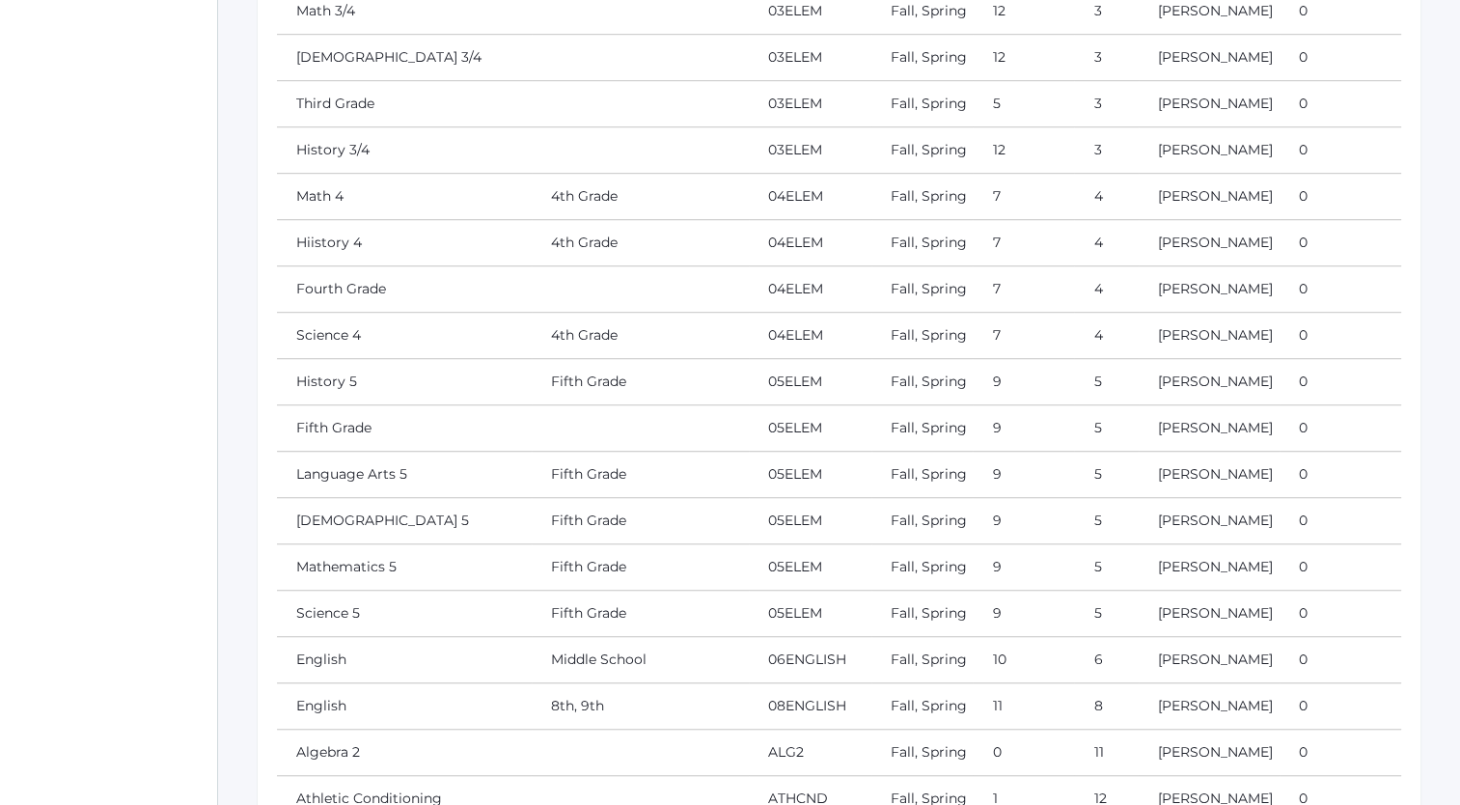
scroll to position [1201, 0]
click at [330, 111] on link "Third Grade" at bounding box center [335, 102] width 78 height 17
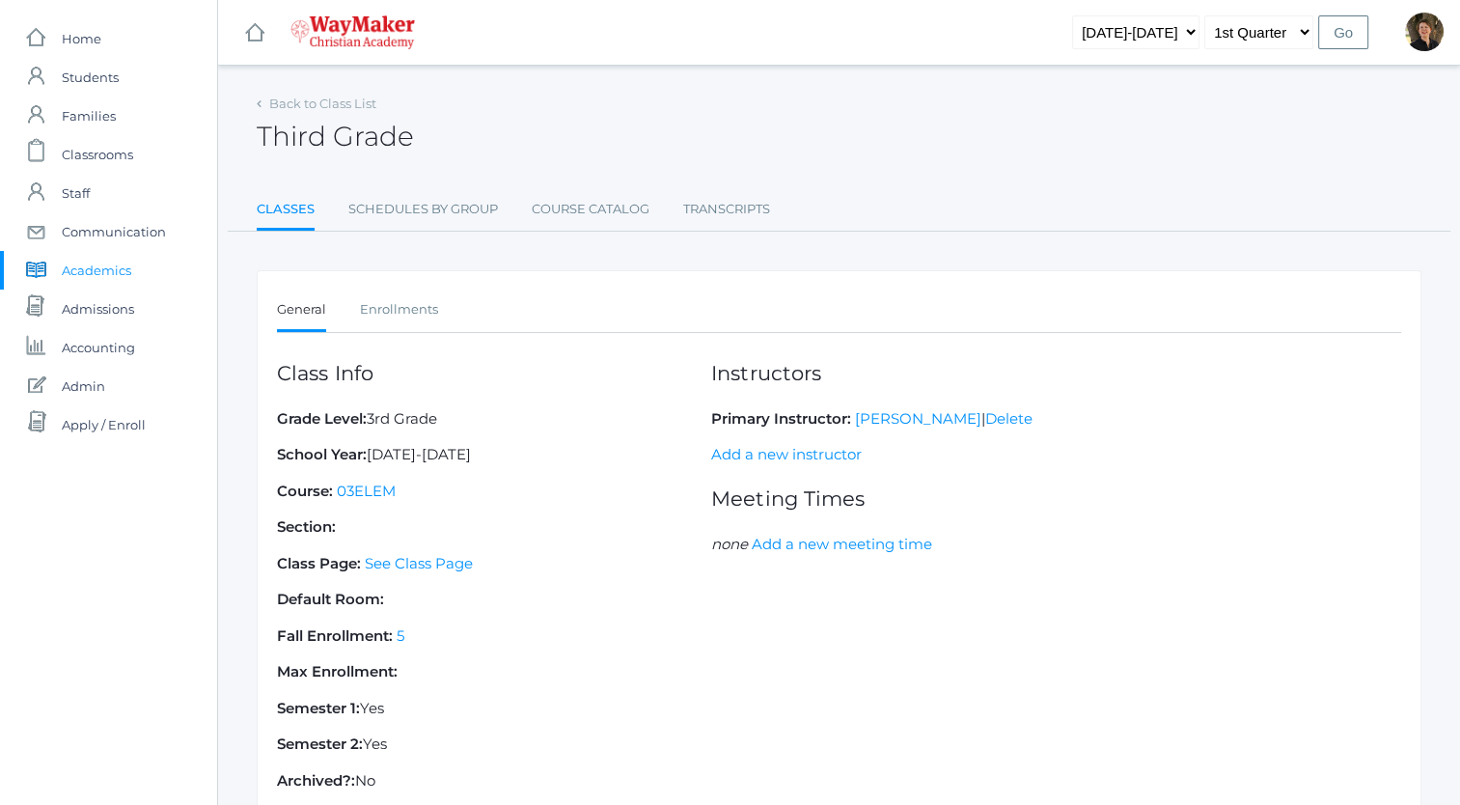
scroll to position [139, 0]
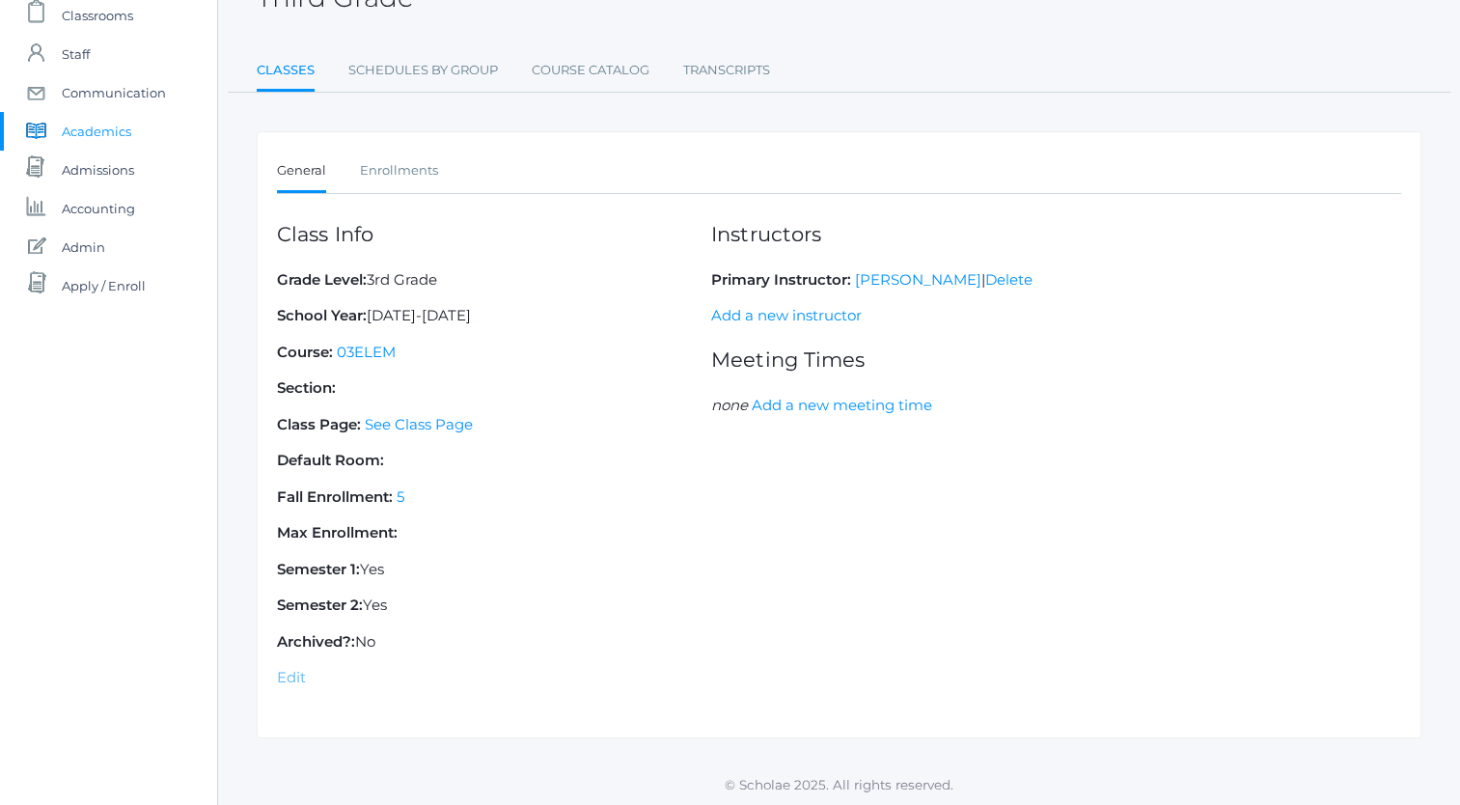
click at [291, 677] on link "Edit" at bounding box center [291, 677] width 29 height 18
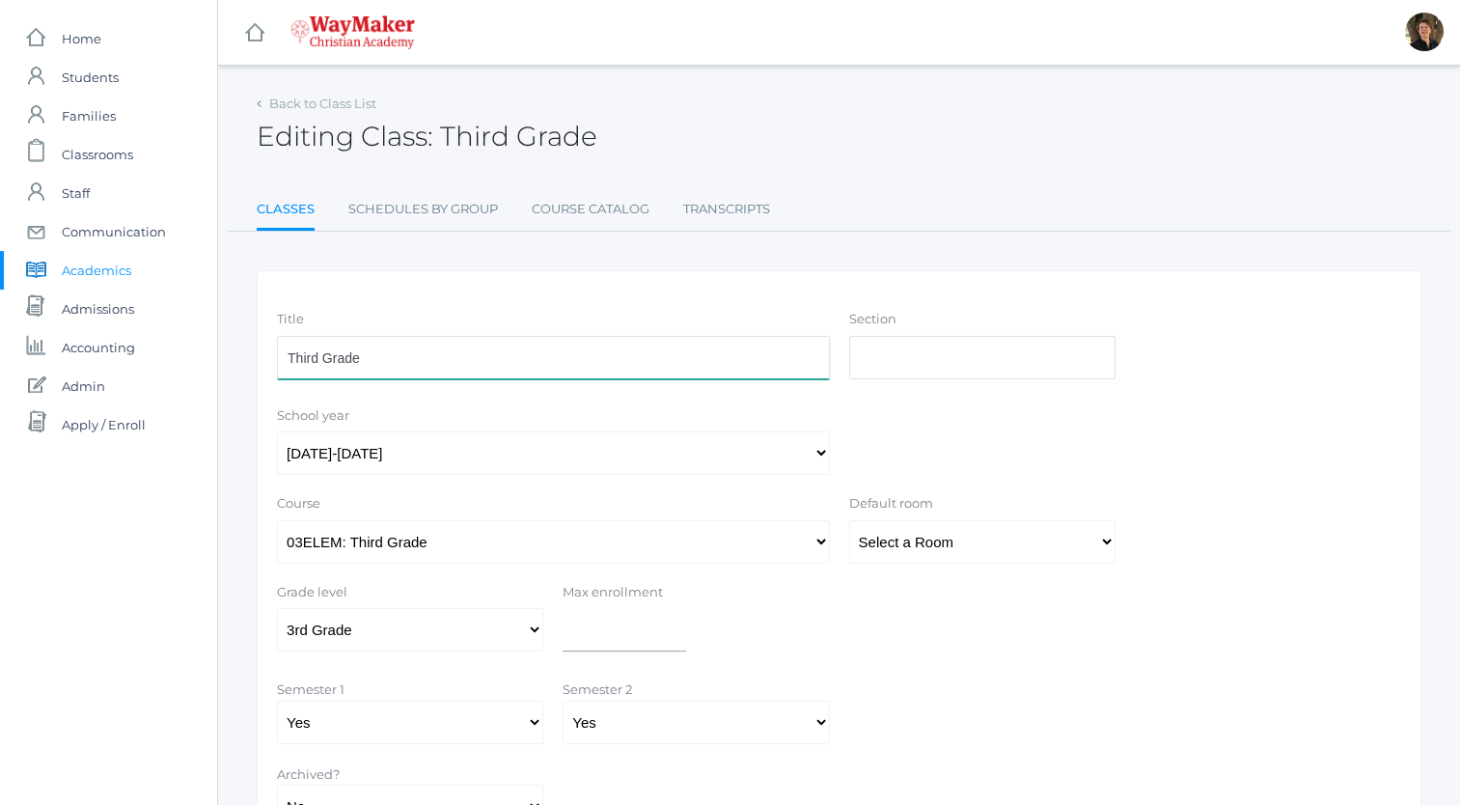
click at [317, 359] on input "Third Grade" at bounding box center [553, 357] width 553 height 43
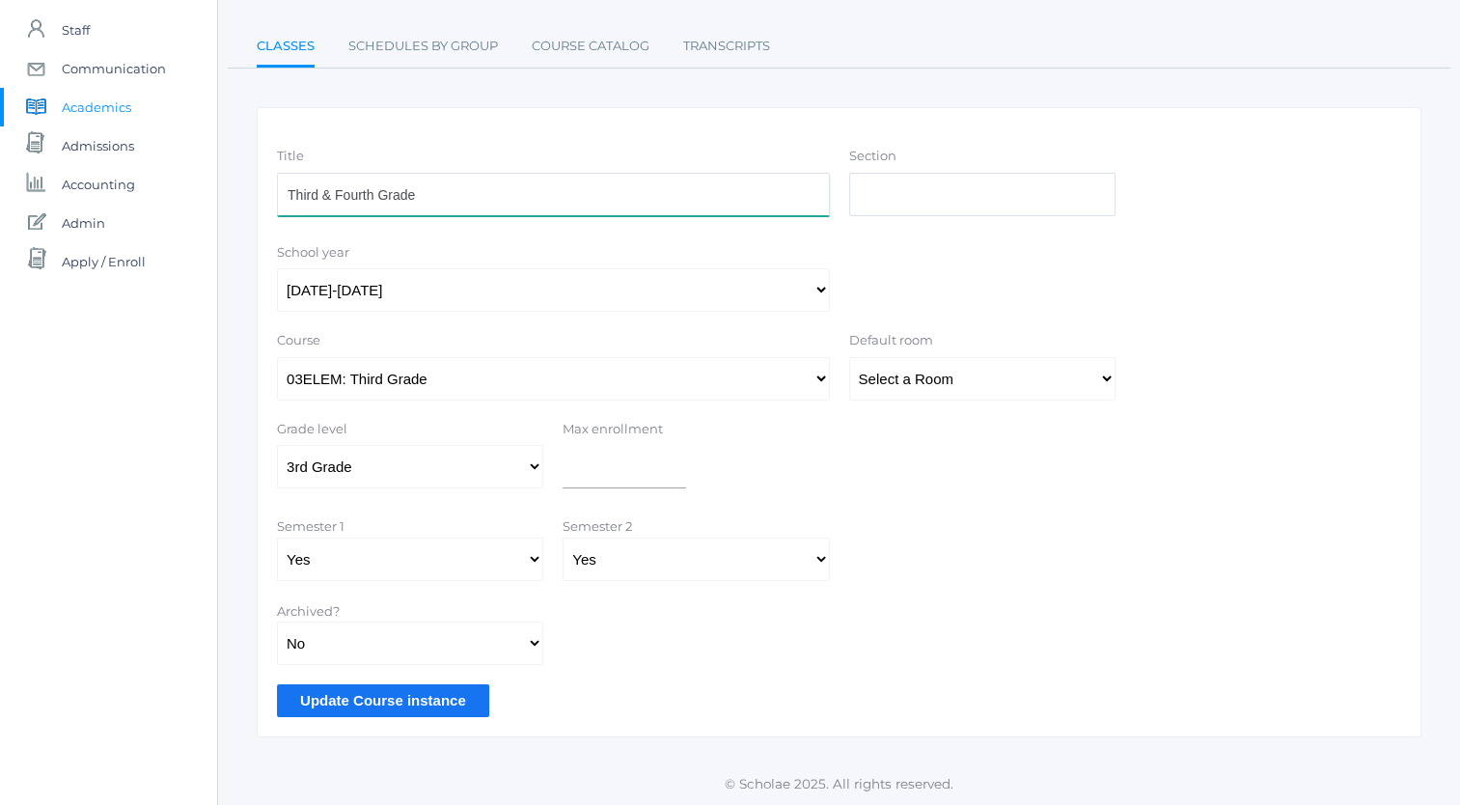
type input "Third & Fourth Grade"
click at [382, 702] on input "Update Course instance" at bounding box center [383, 700] width 212 height 32
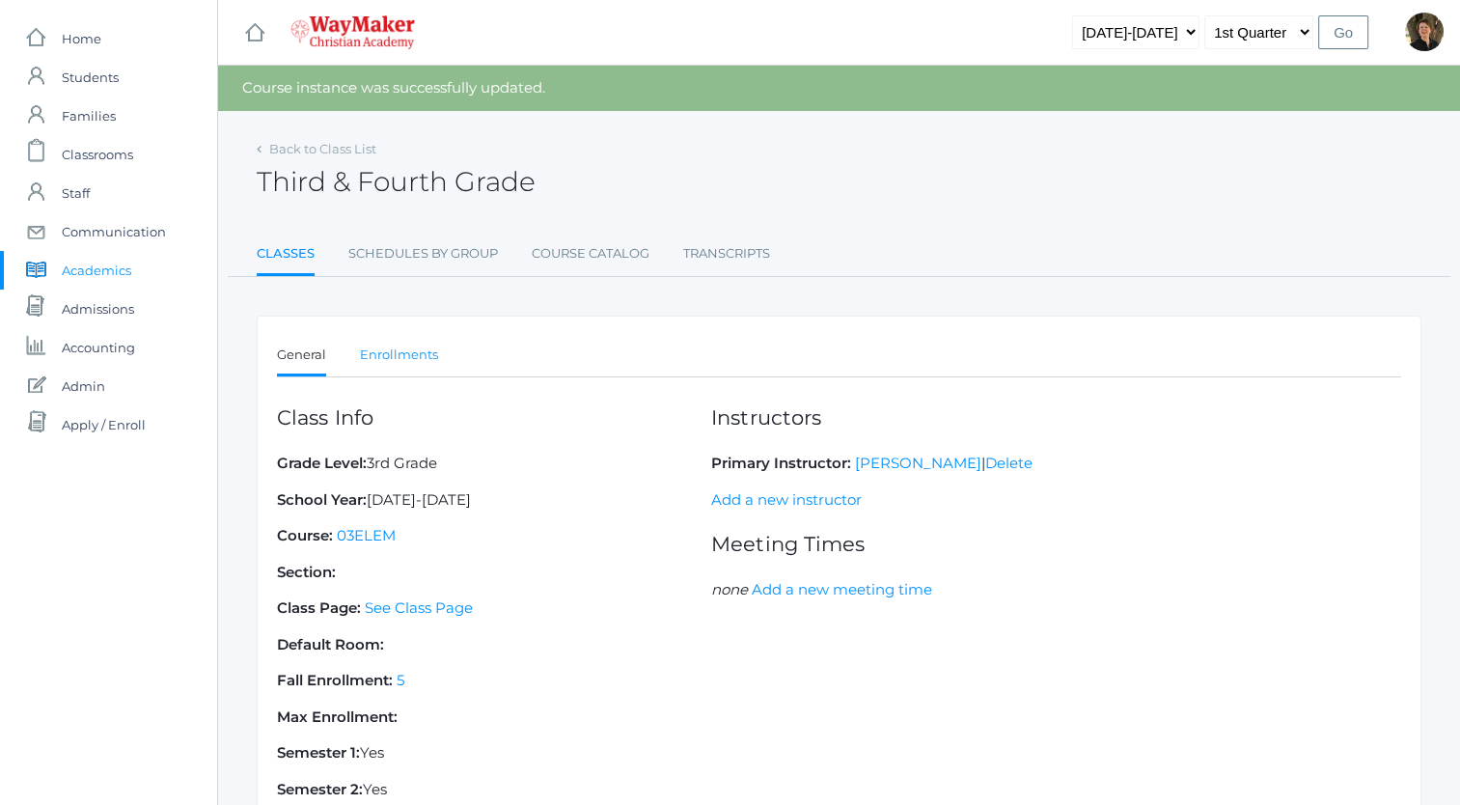
click at [405, 354] on link "Enrollments" at bounding box center [399, 355] width 78 height 39
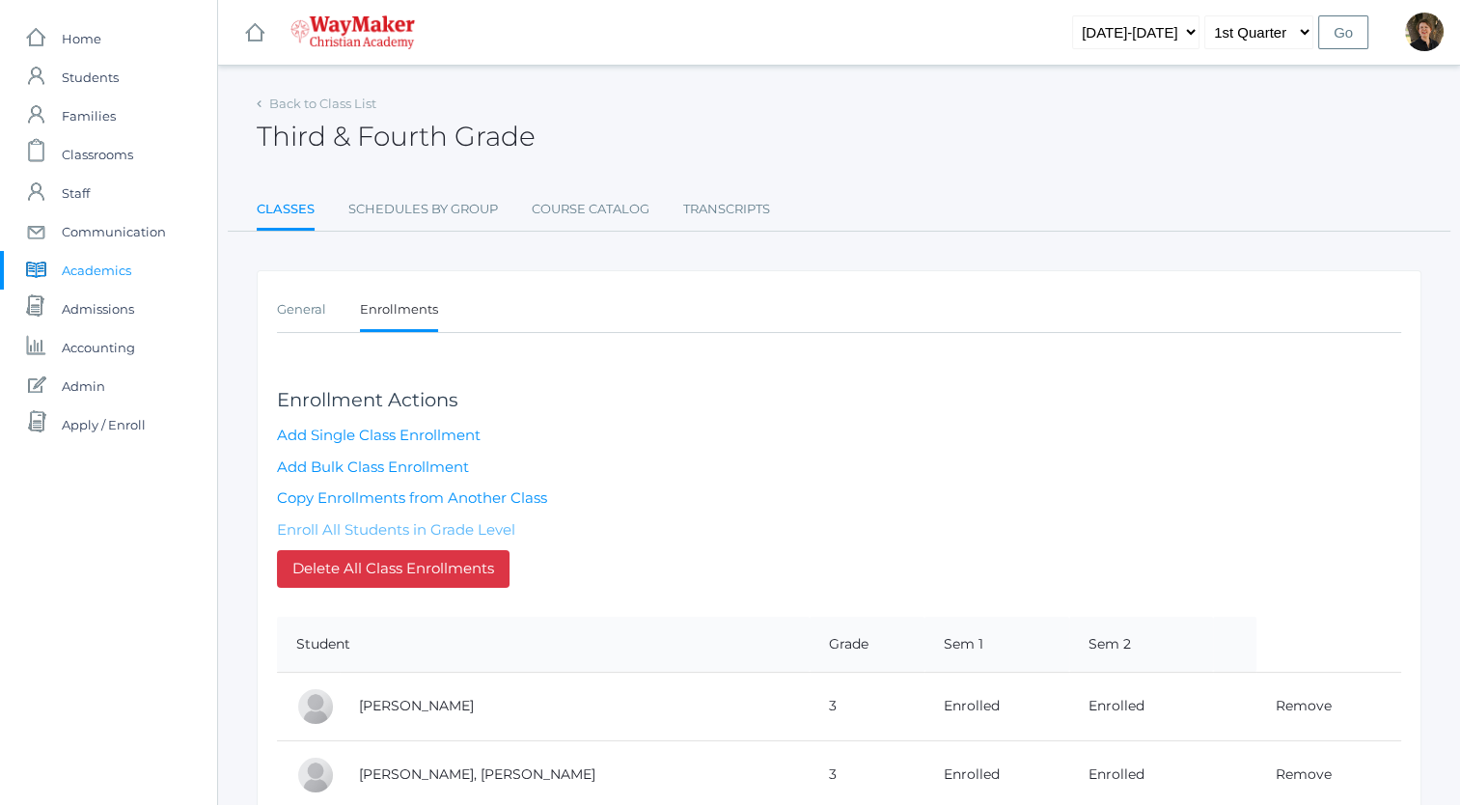
click at [390, 527] on link "Enroll All Students in Grade Level" at bounding box center [396, 529] width 238 height 18
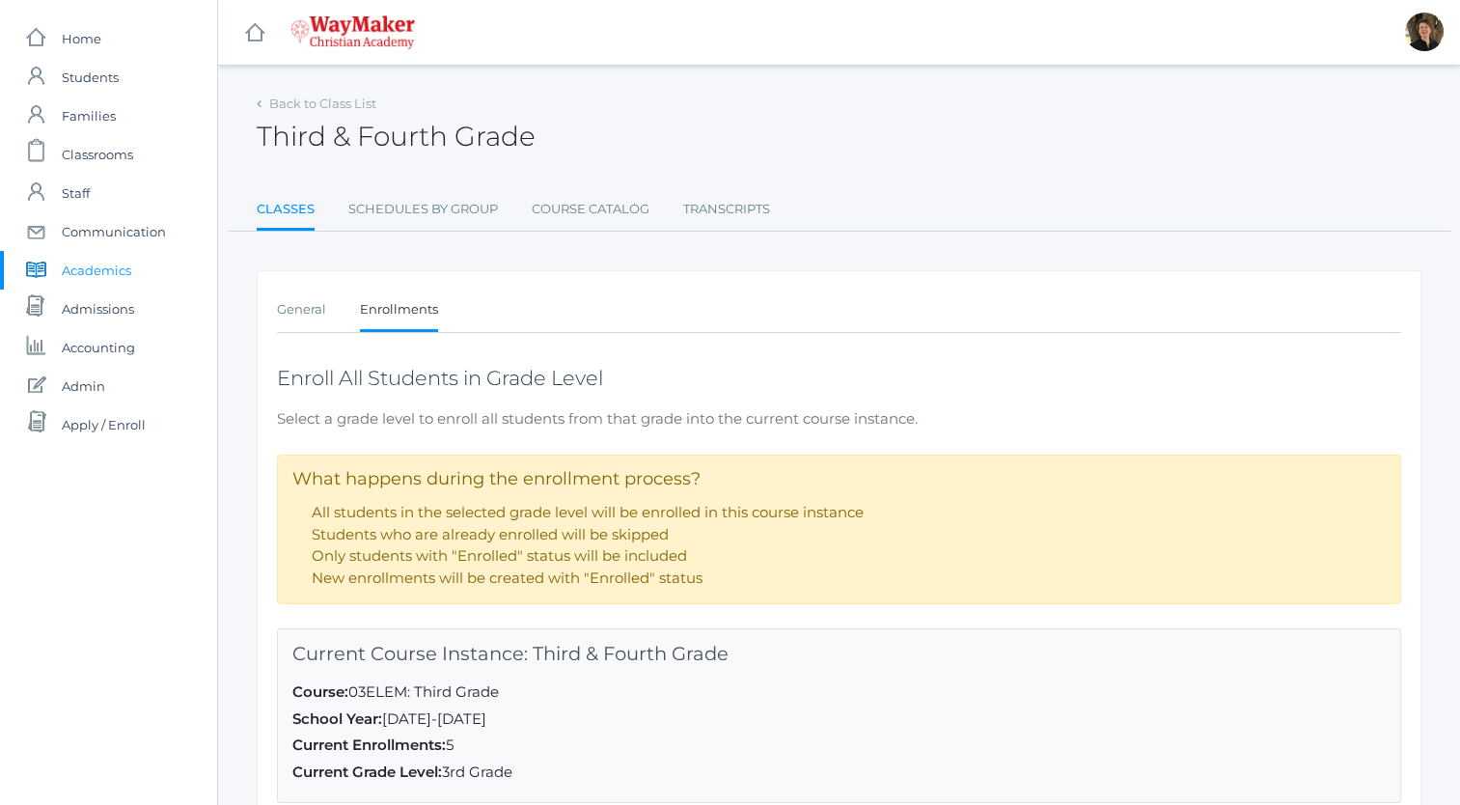
scroll to position [241, 0]
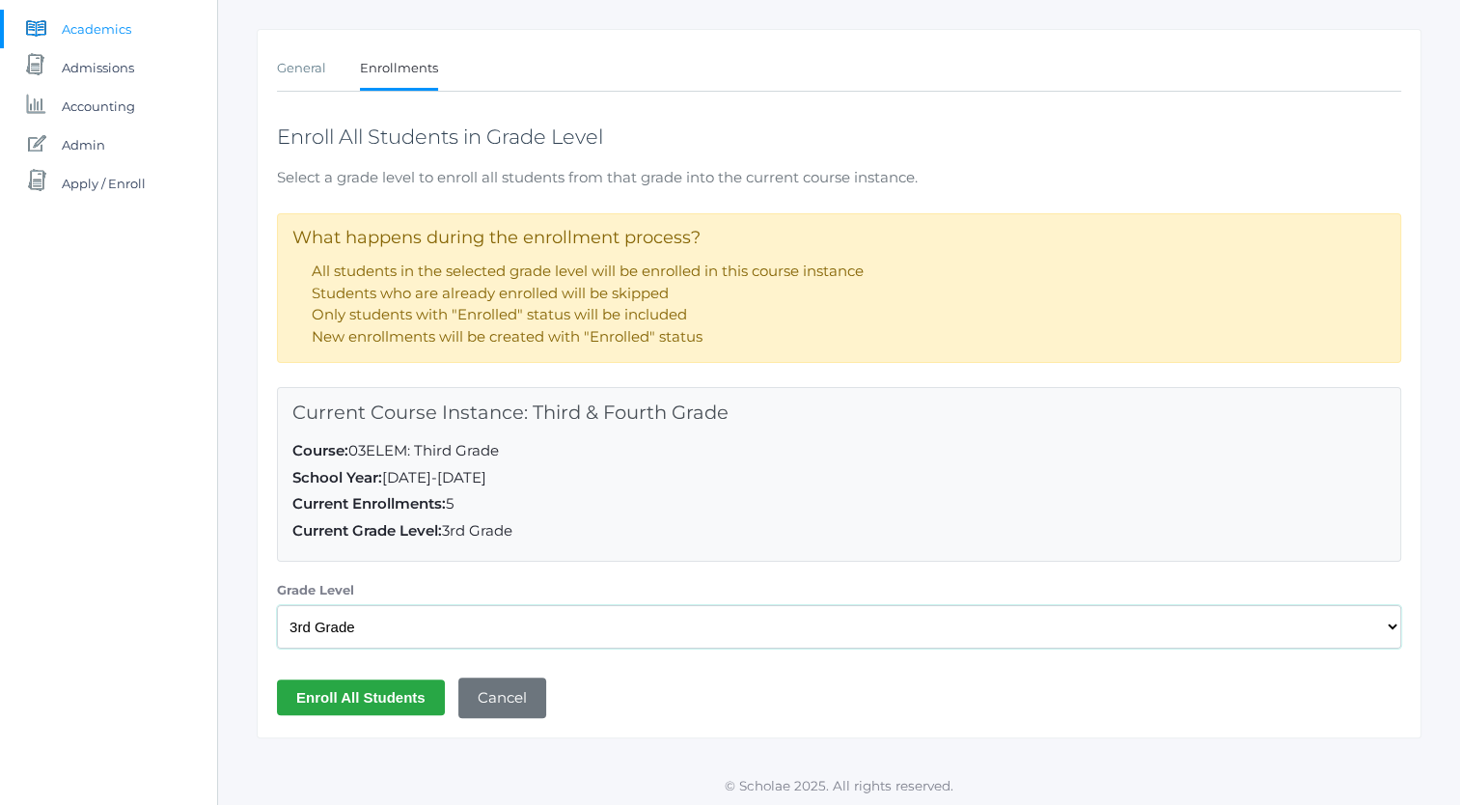
click at [394, 623] on select "Select a Grade Level Pre-K Kindergarten 1st Grade 2nd Grade 3rd Grade 4th Grade…" at bounding box center [839, 626] width 1124 height 43
select select "35"
click at [277, 605] on select "Select a Grade Level Pre-K Kindergarten 1st Grade 2nd Grade 3rd Grade 4th Grade…" at bounding box center [839, 626] width 1124 height 43
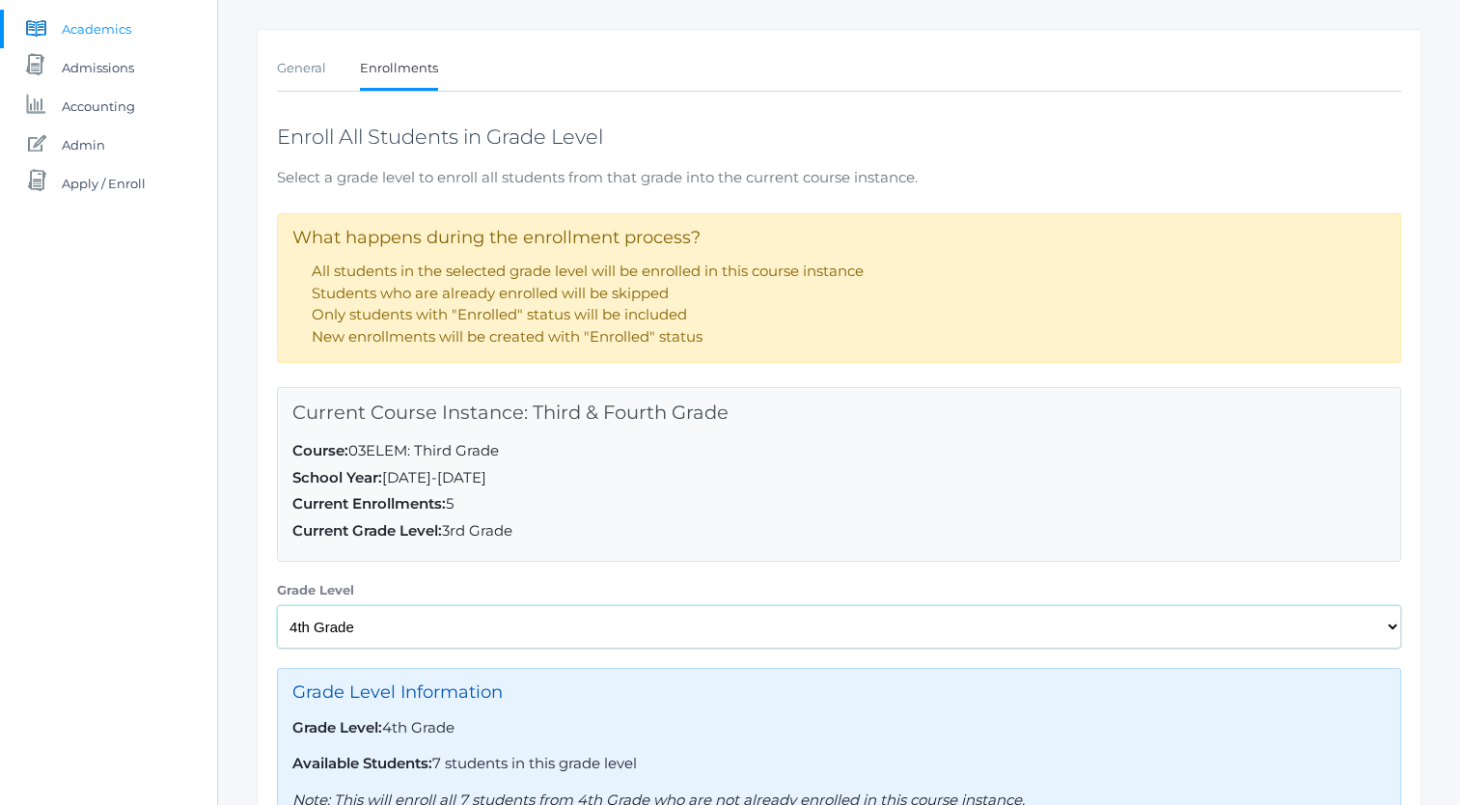
scroll to position [433, 0]
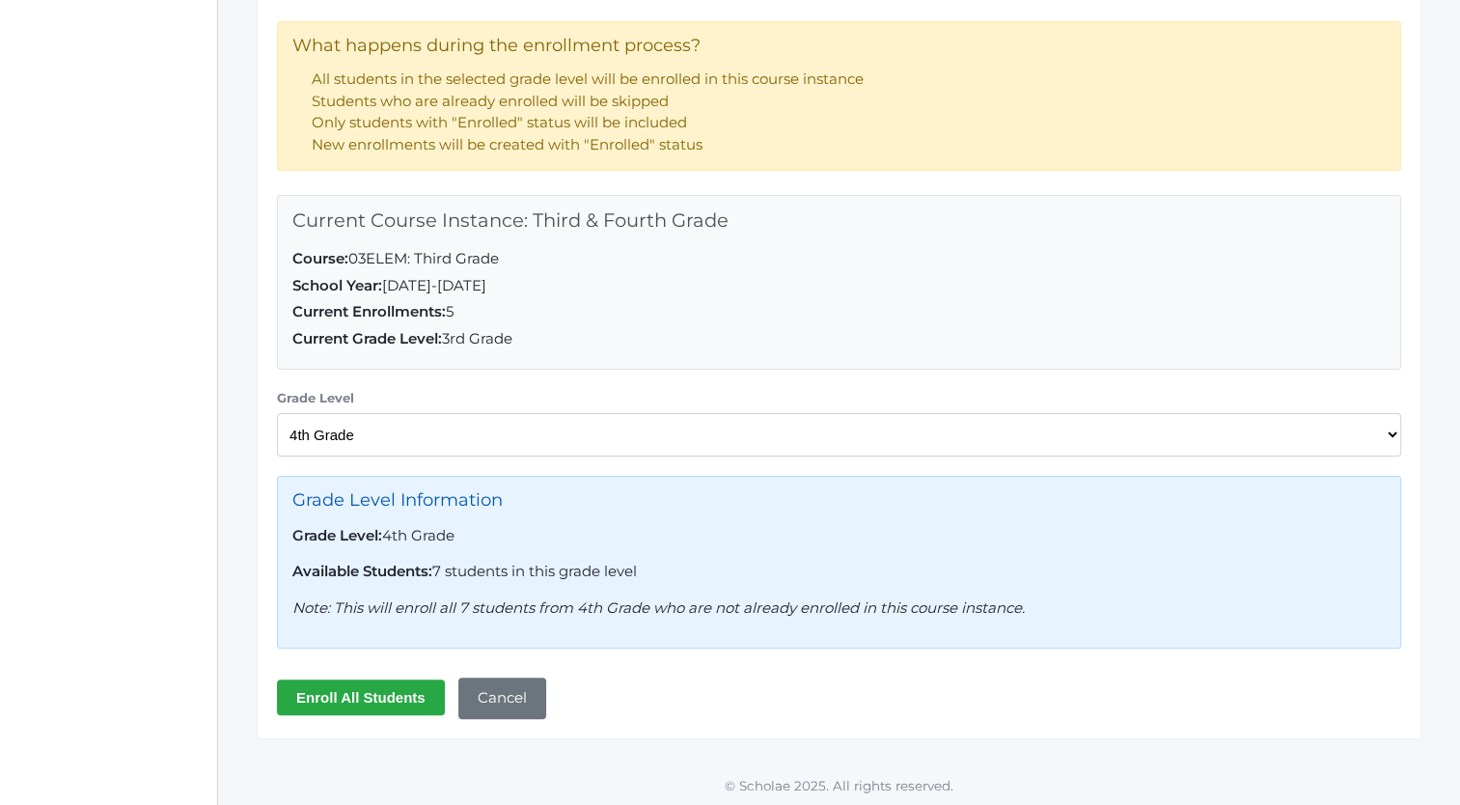
click at [380, 684] on input "Enroll All Students" at bounding box center [361, 697] width 168 height 36
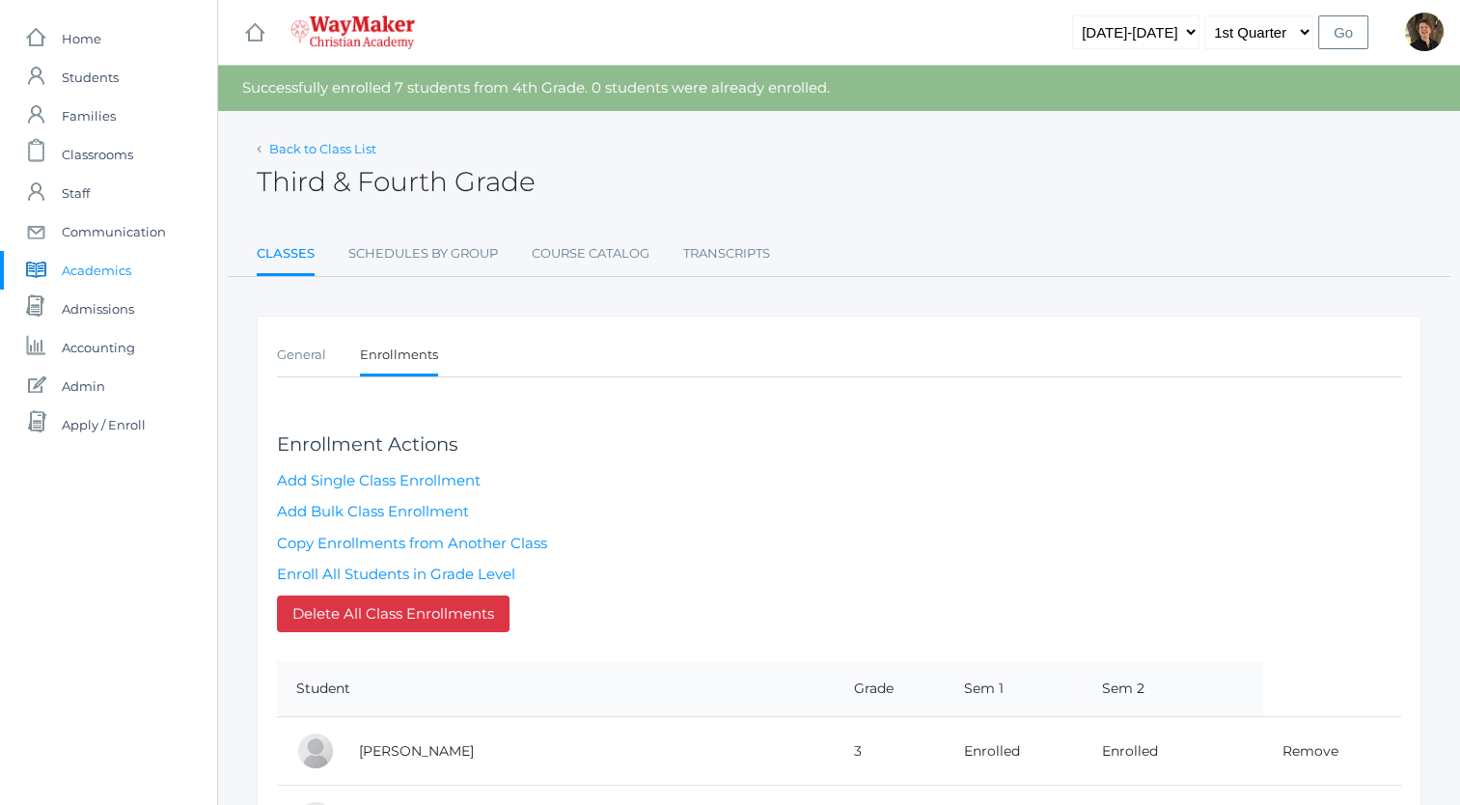
click at [309, 150] on link "Back to Class List" at bounding box center [322, 148] width 107 height 15
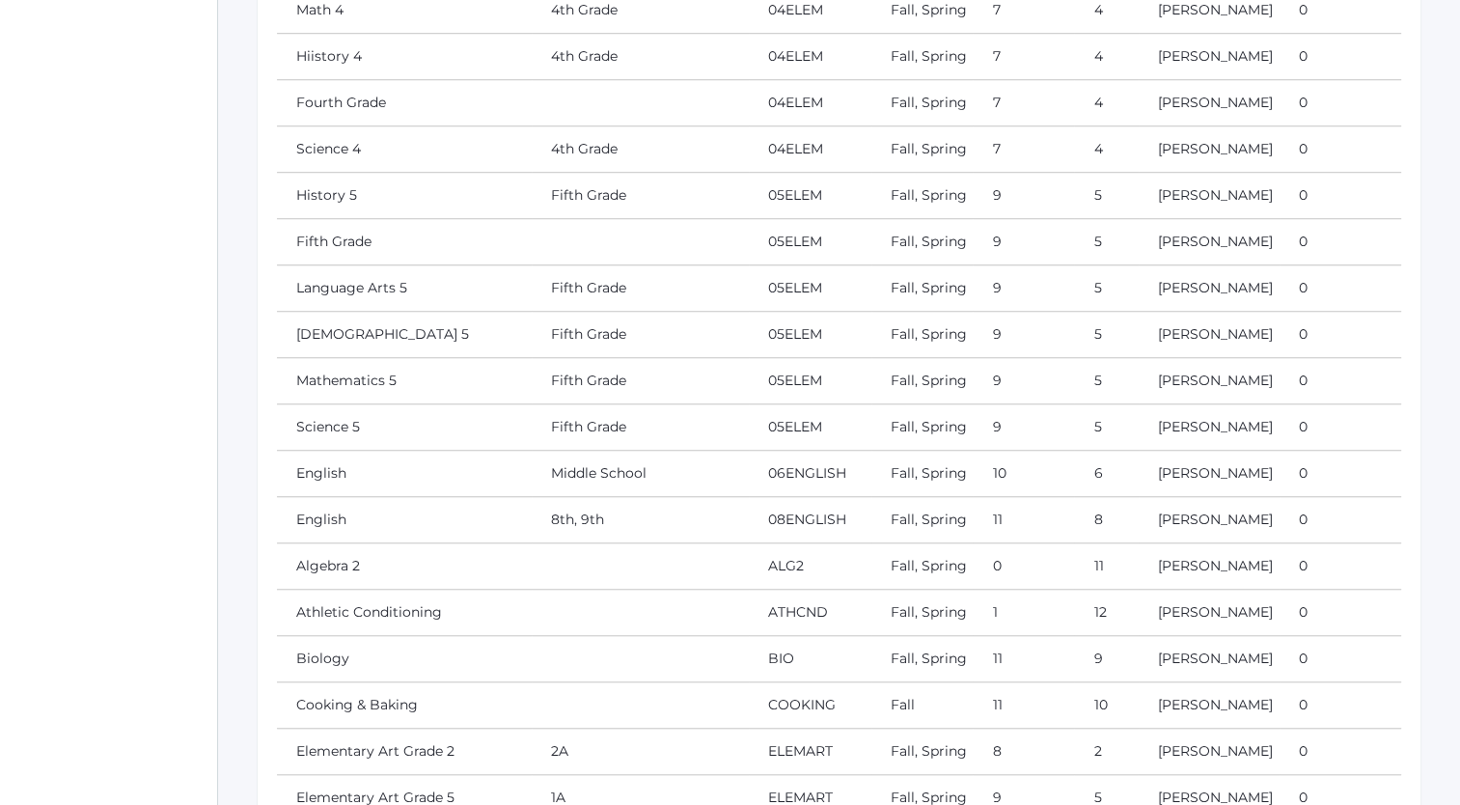
scroll to position [1394, 0]
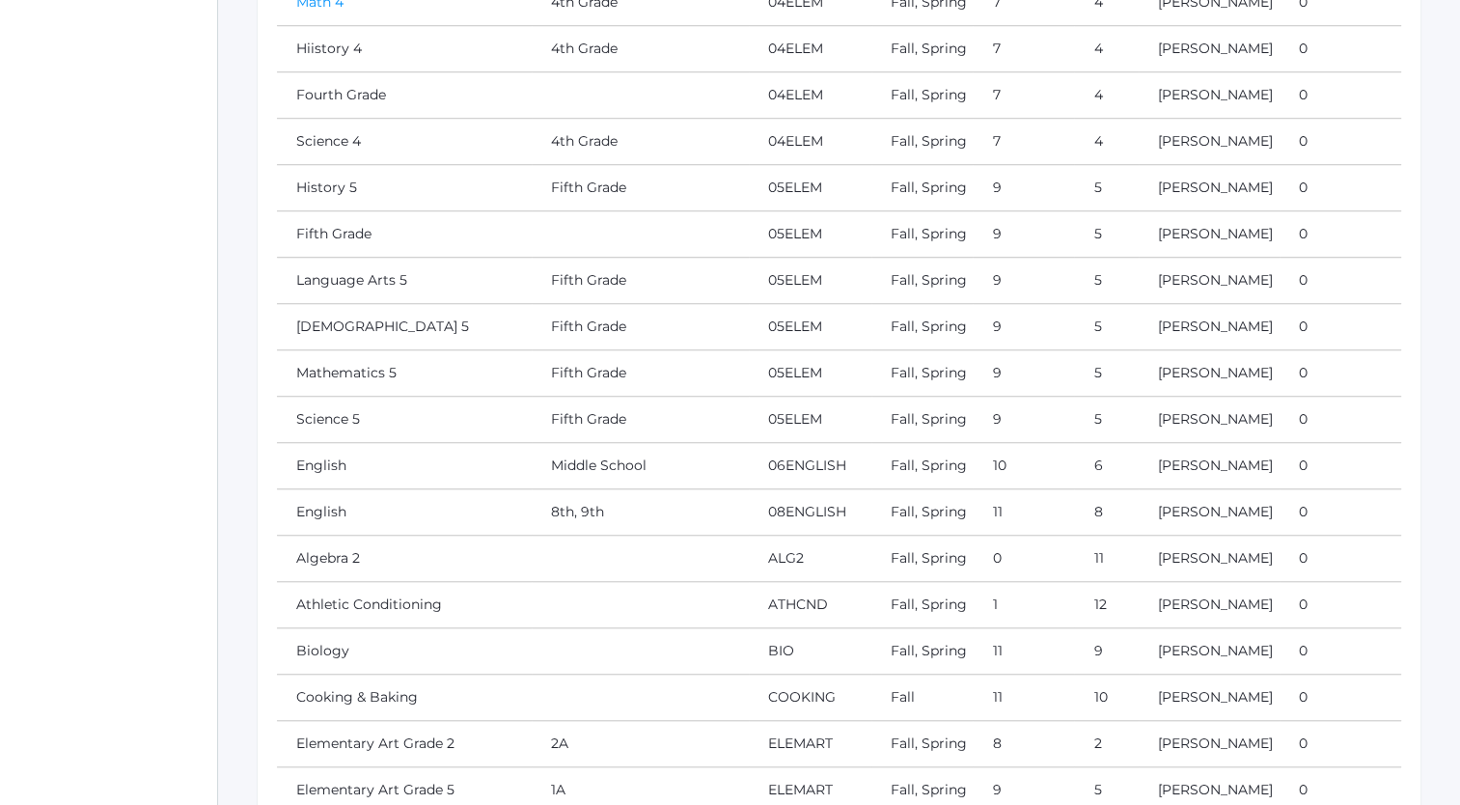
click at [320, 11] on link "Math 4" at bounding box center [319, 1] width 47 height 17
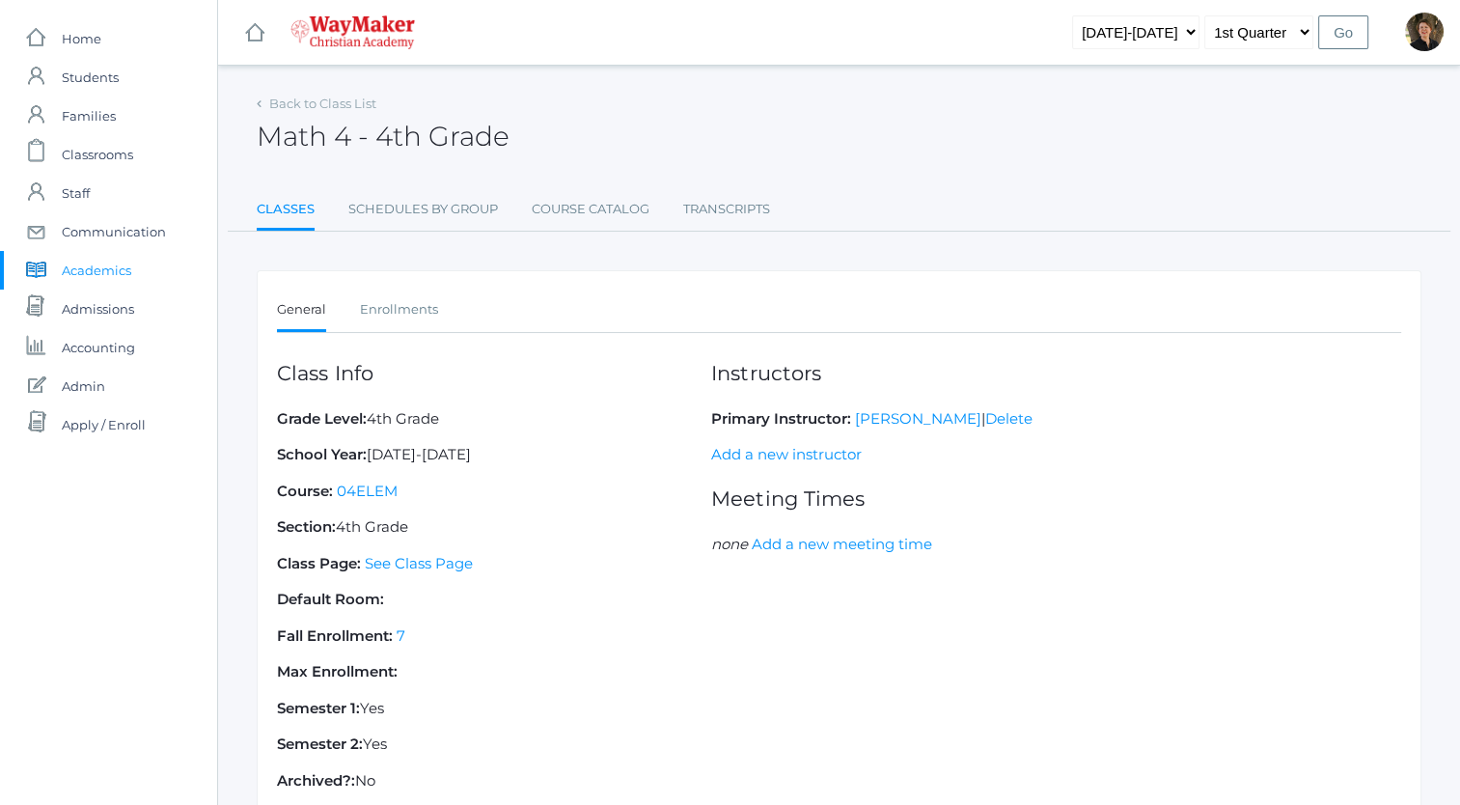
scroll to position [139, 0]
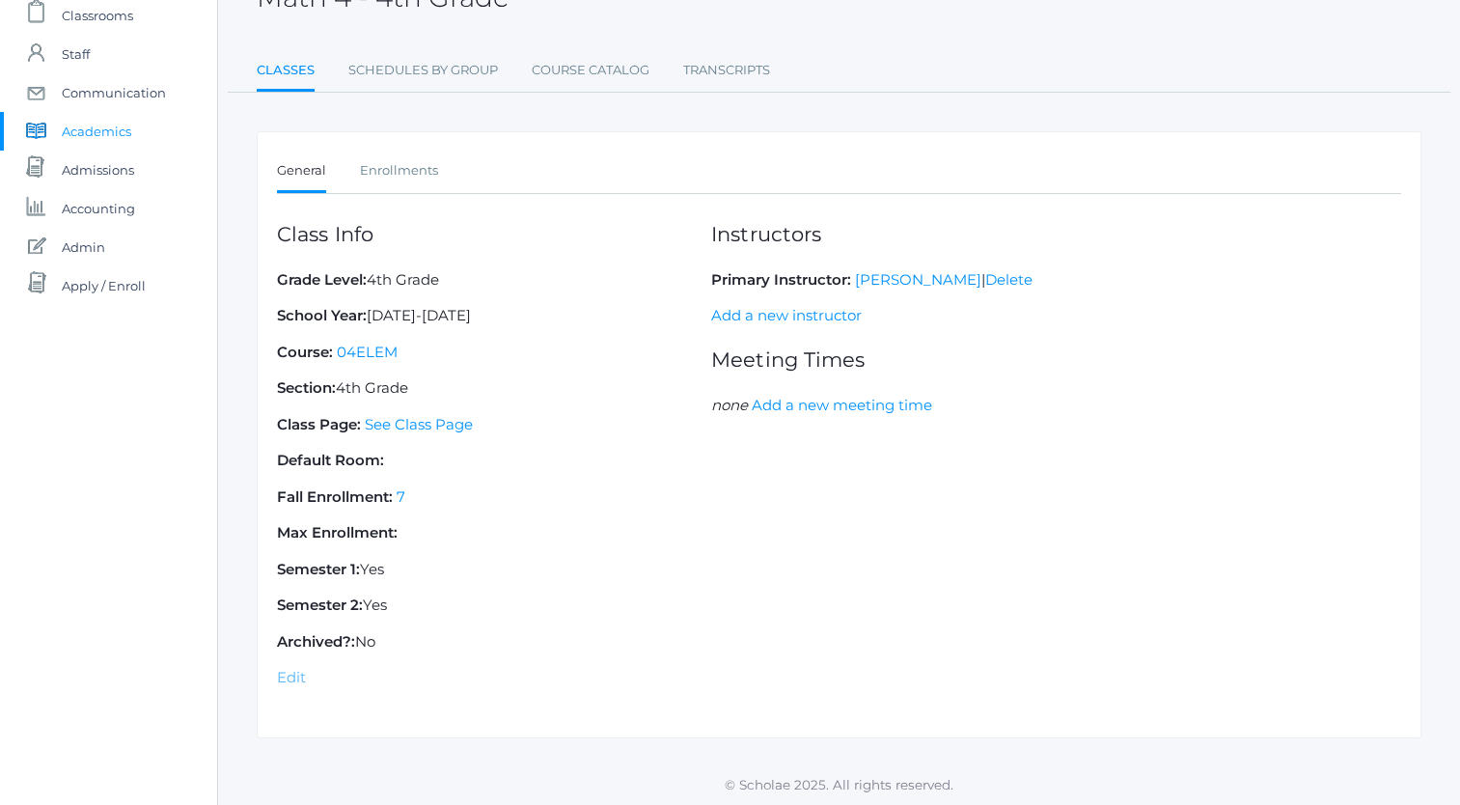
click at [286, 674] on link "Edit" at bounding box center [291, 677] width 29 height 18
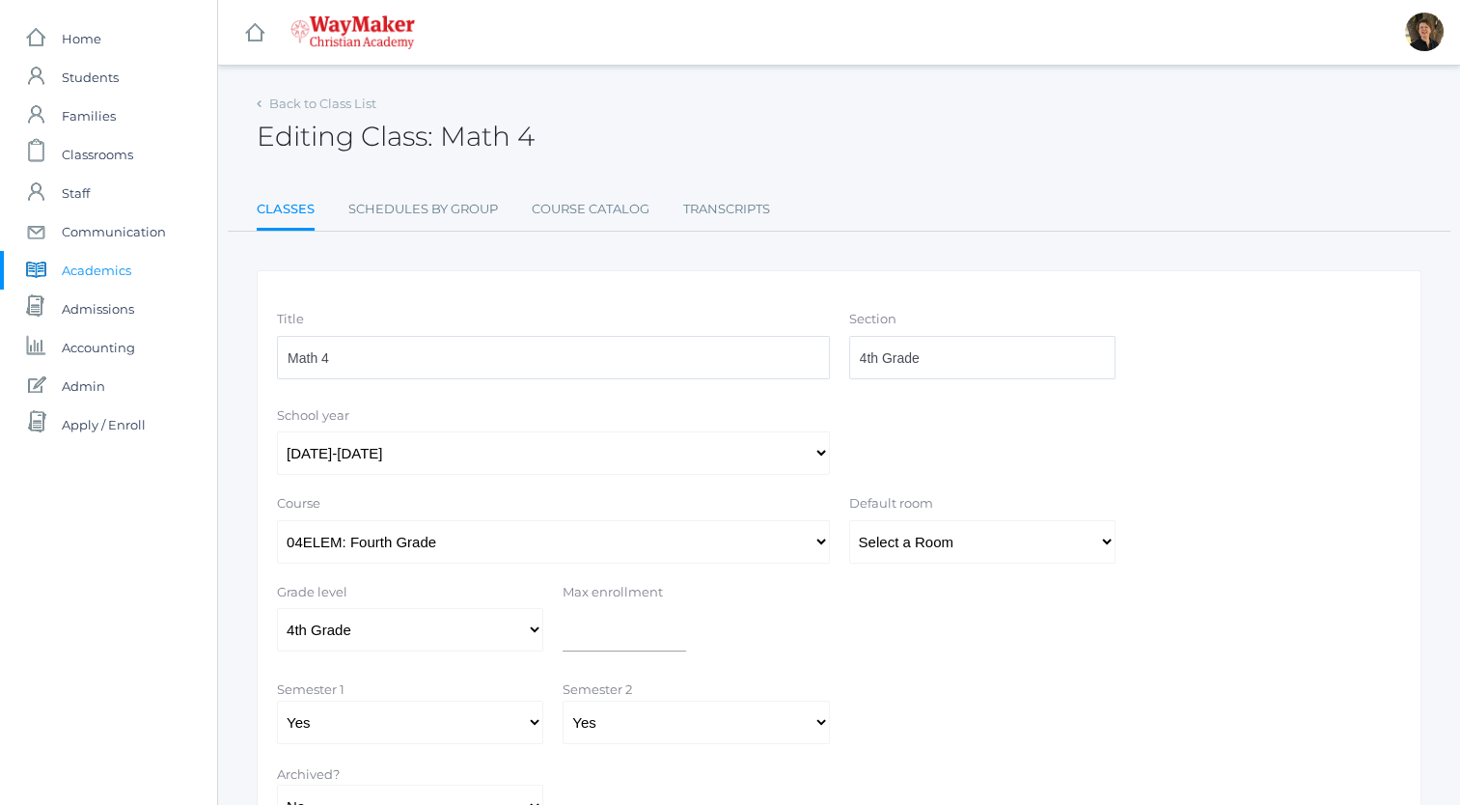
scroll to position [163, 0]
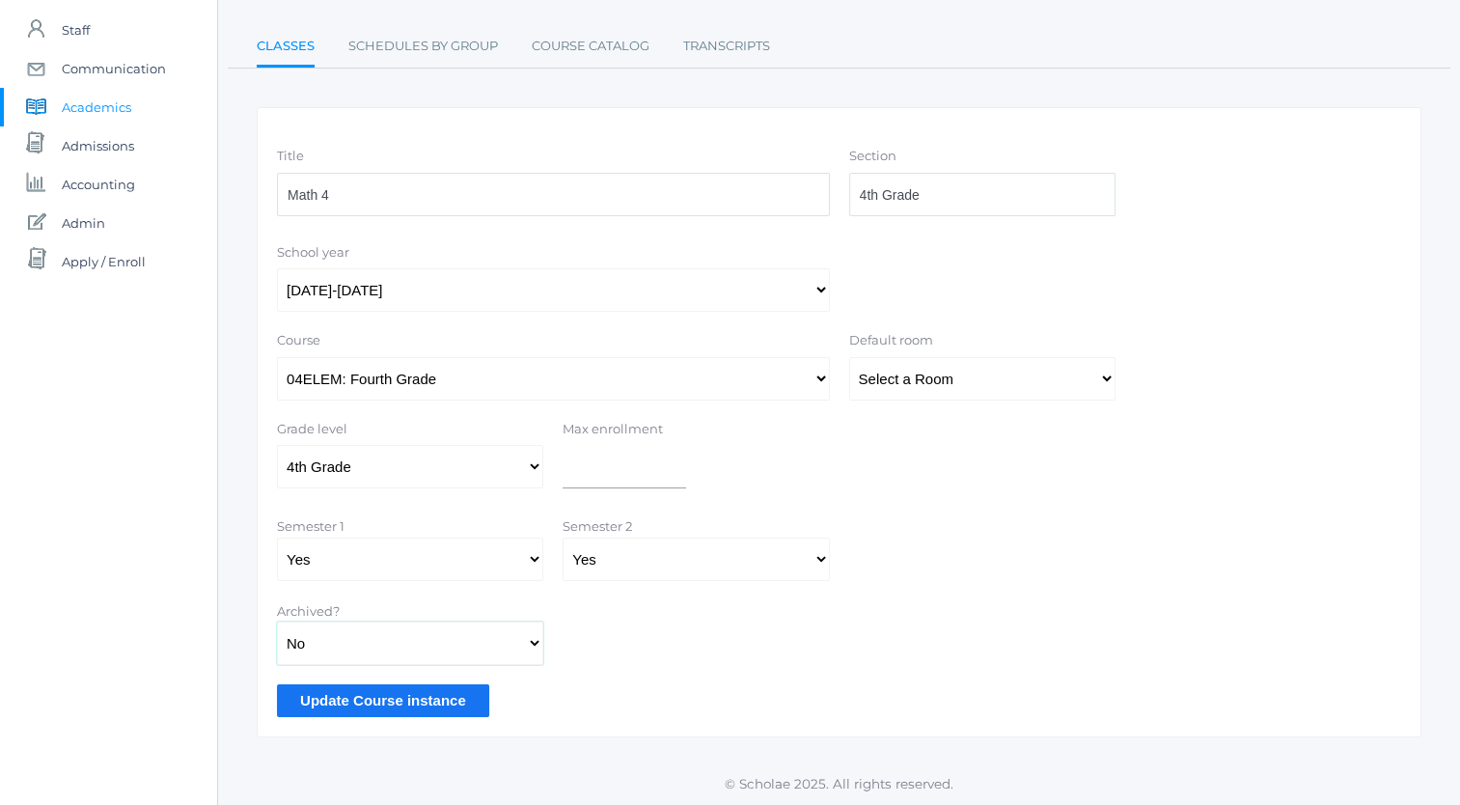
click at [535, 649] on select "Yes No" at bounding box center [410, 643] width 266 height 43
select select "true"
click at [277, 622] on select "Yes No" at bounding box center [410, 643] width 266 height 43
click at [355, 697] on input "Update Course instance" at bounding box center [383, 700] width 212 height 32
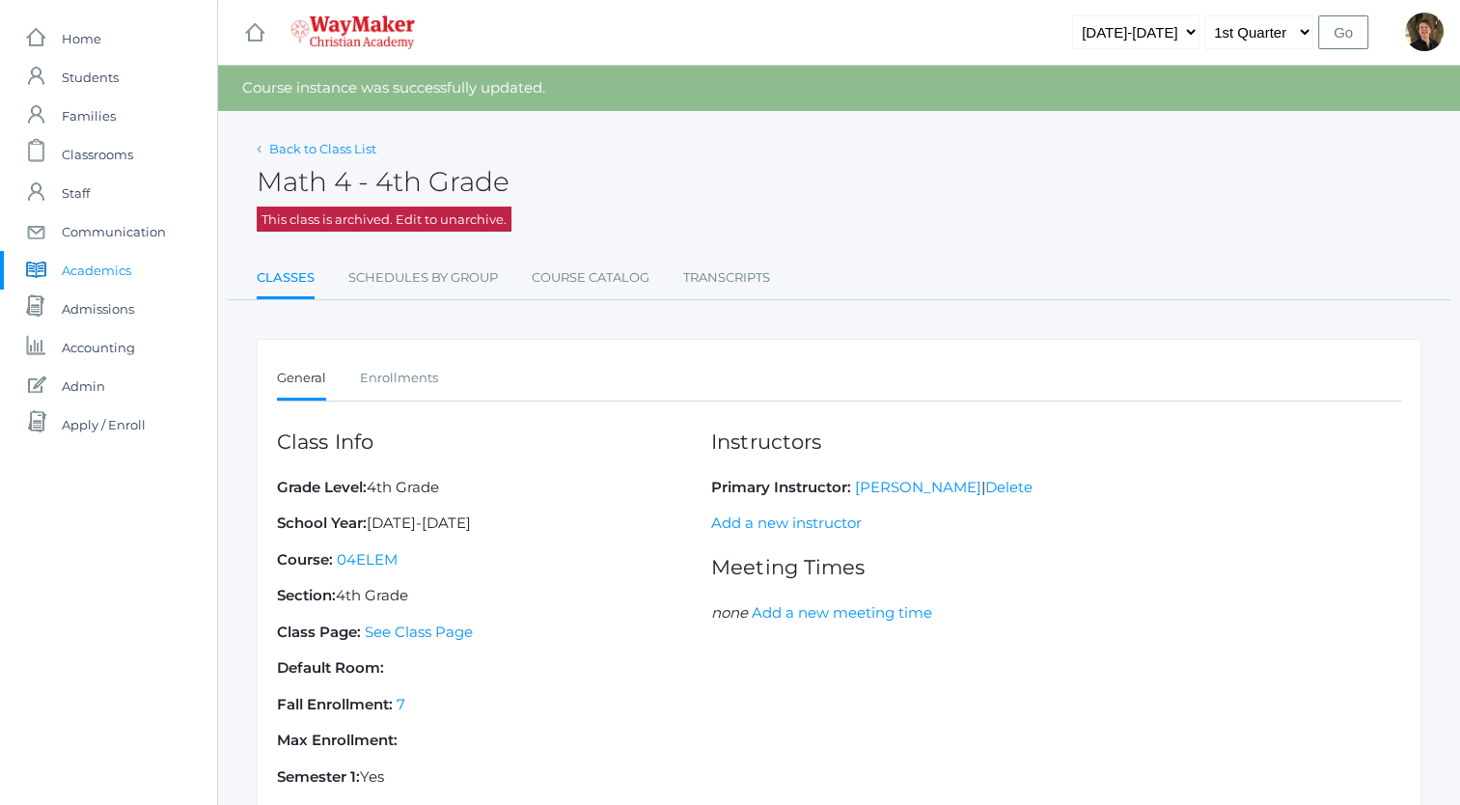
click at [309, 148] on link "Back to Class List" at bounding box center [322, 148] width 107 height 15
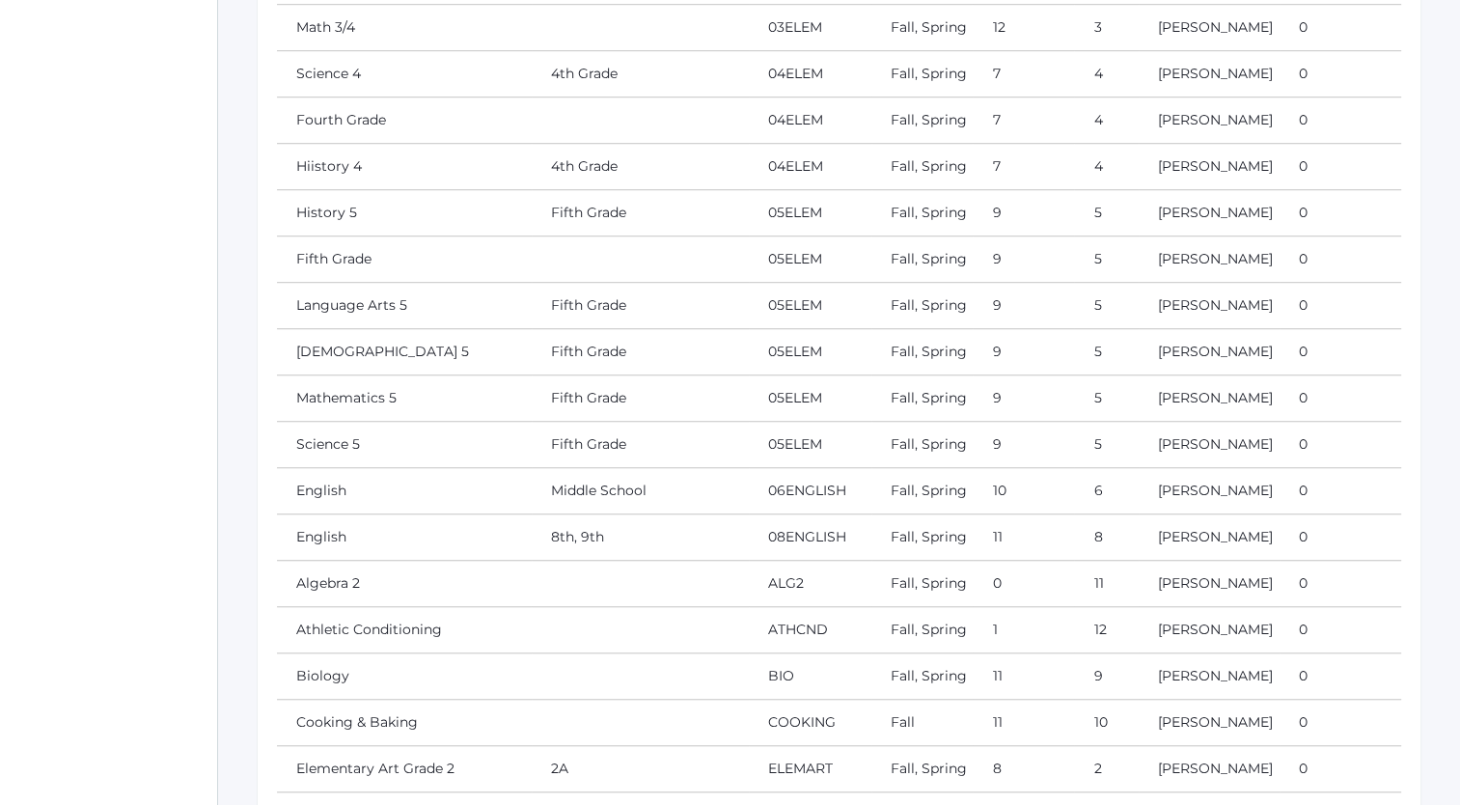
scroll to position [1327, 0]
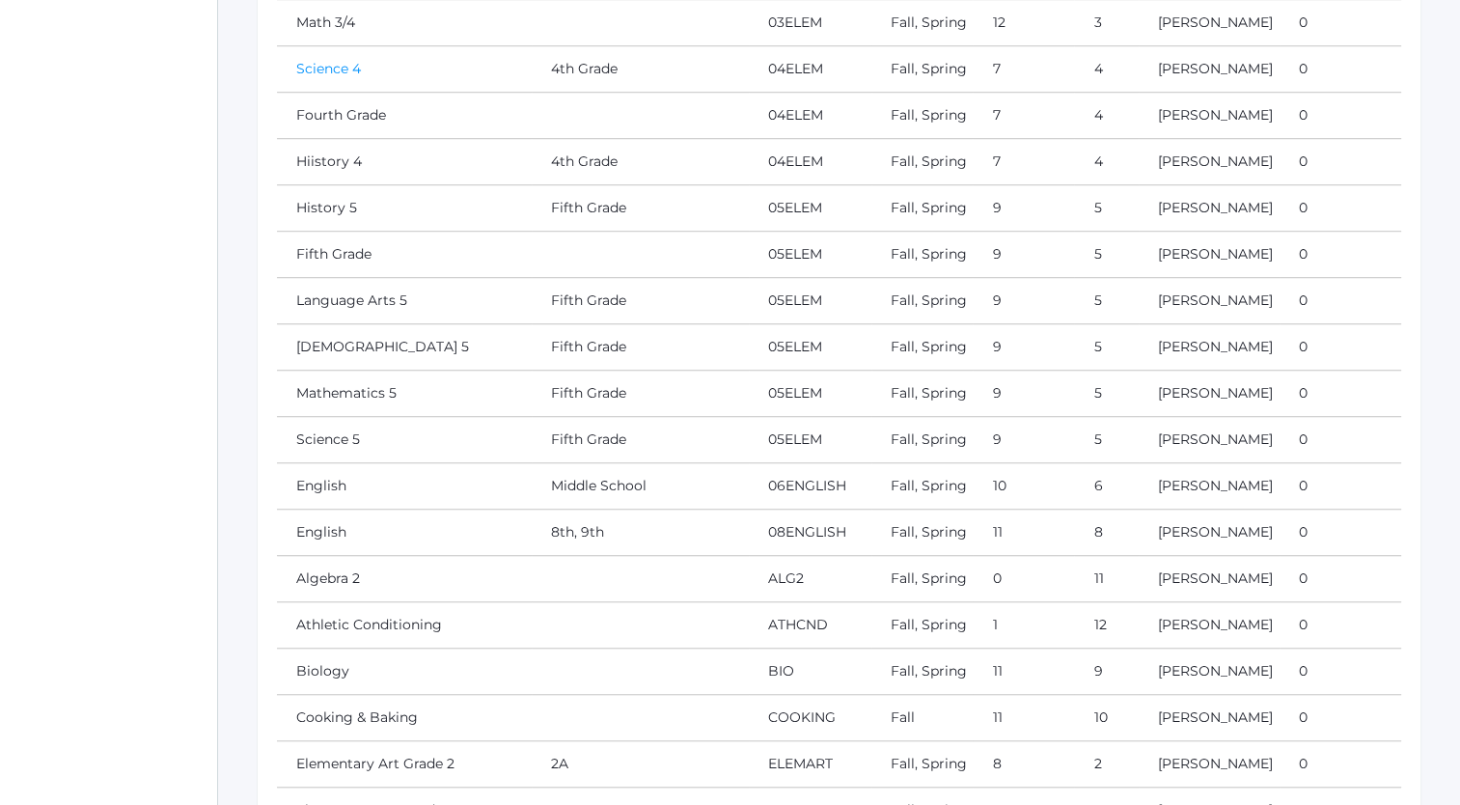
click at [328, 77] on link "Science 4" at bounding box center [328, 68] width 65 height 17
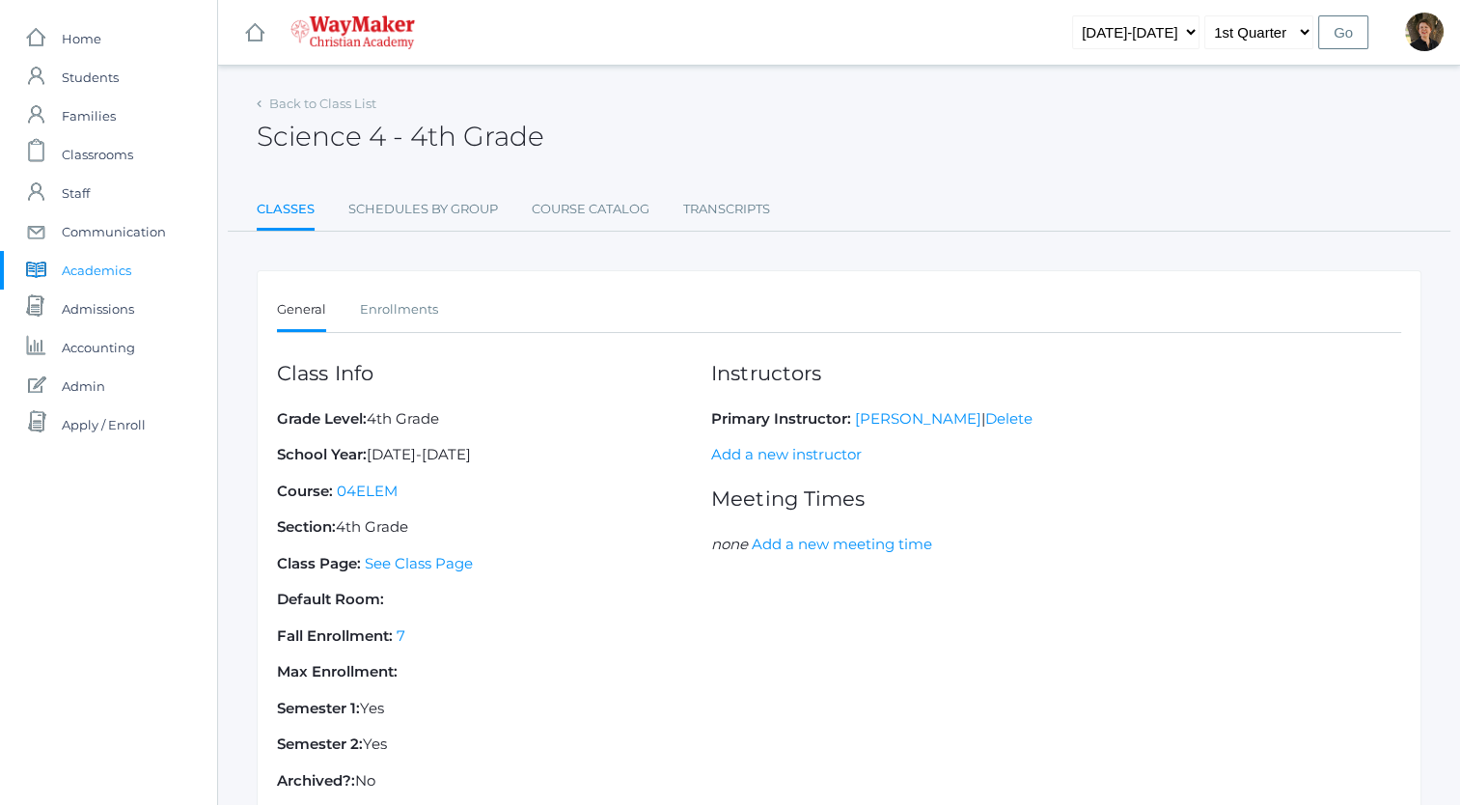
scroll to position [139, 0]
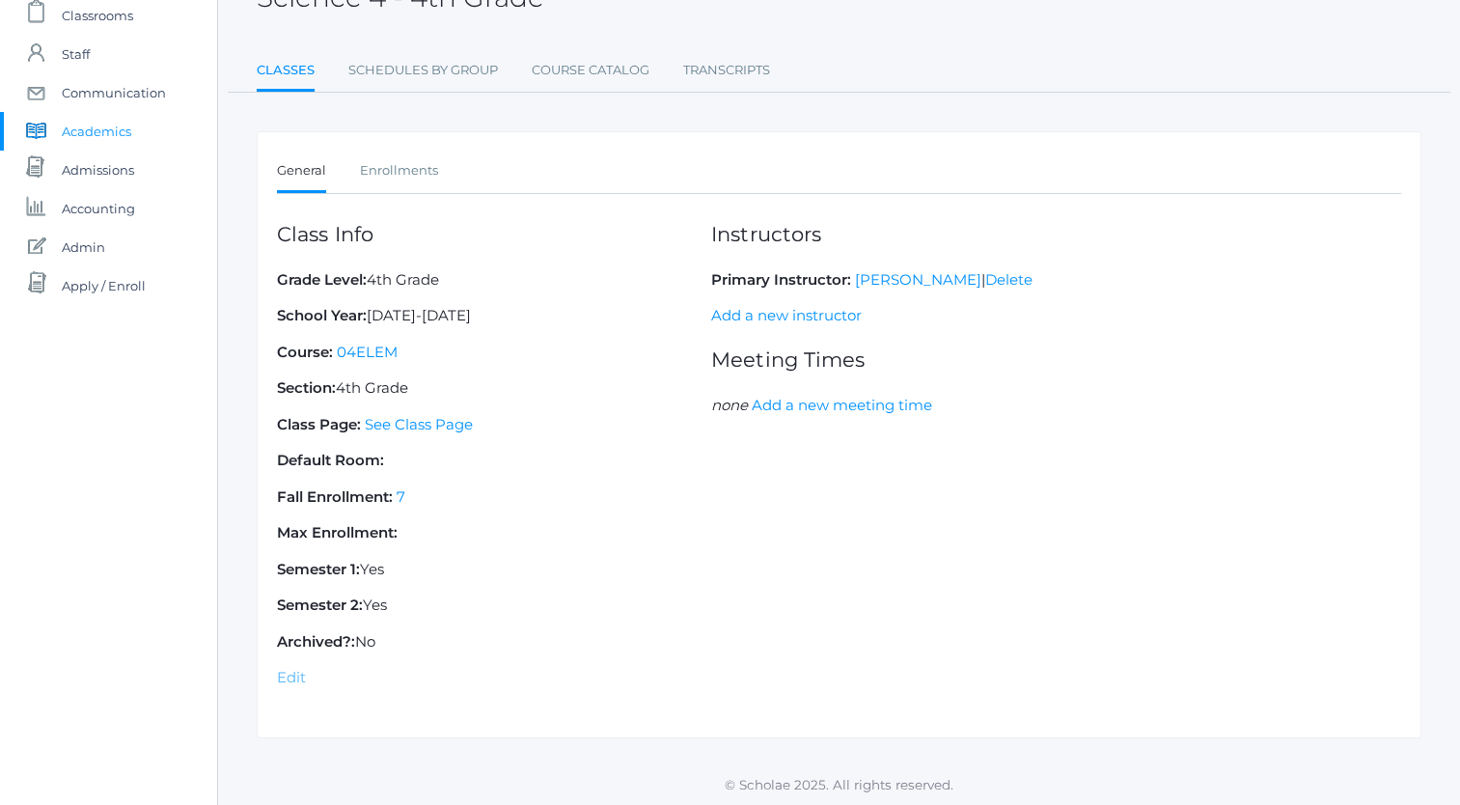
click at [289, 674] on link "Edit" at bounding box center [291, 677] width 29 height 18
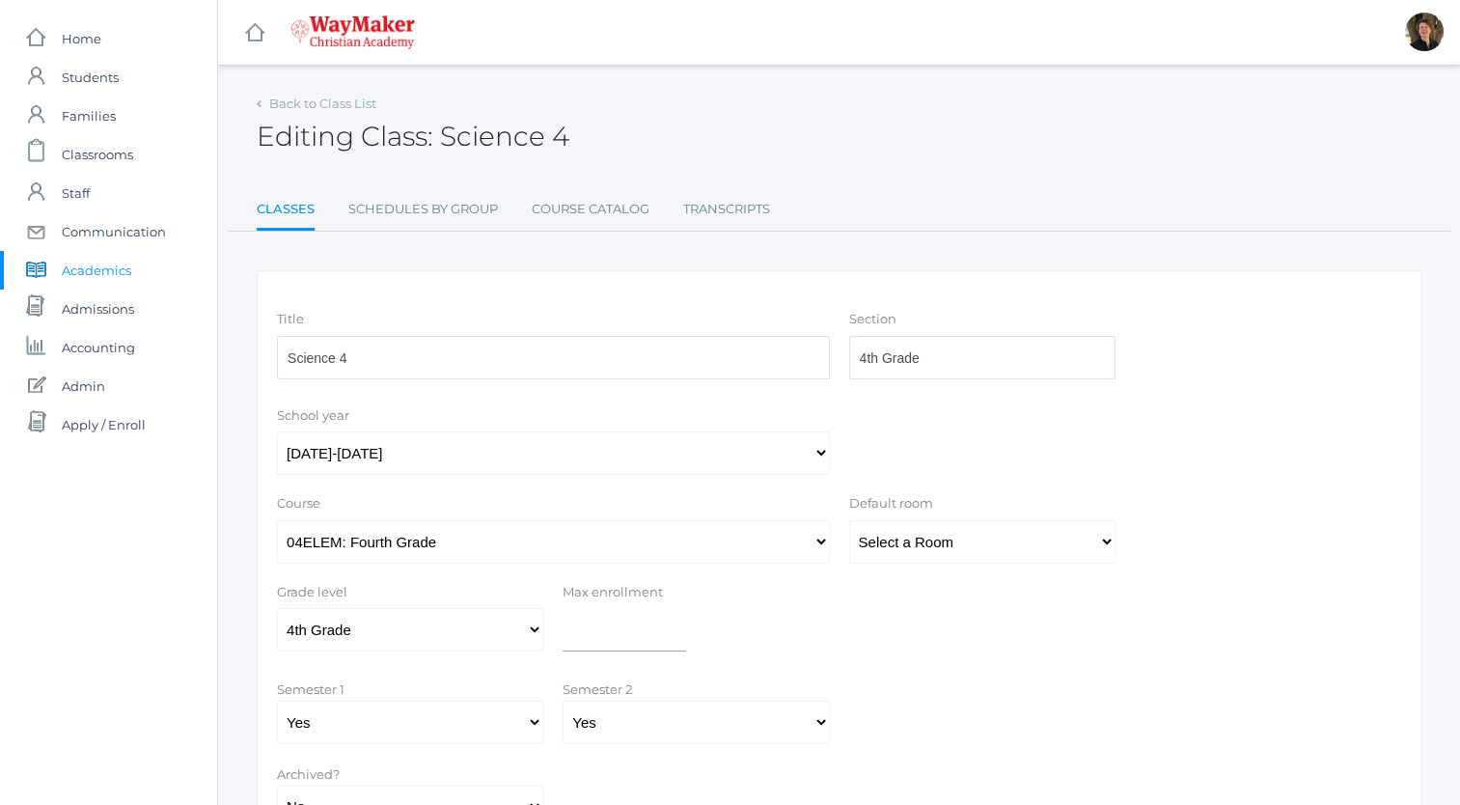
scroll to position [163, 0]
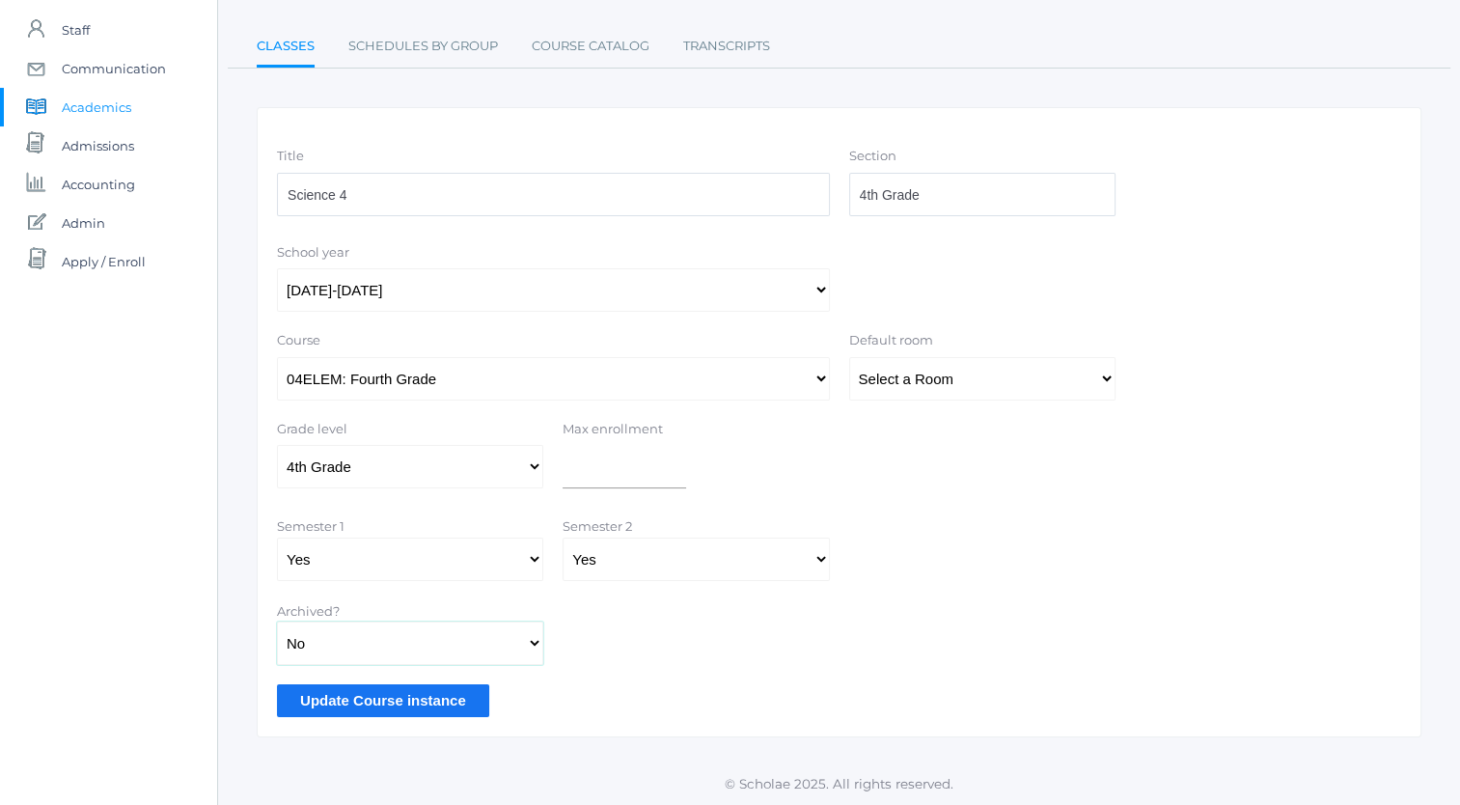
click at [514, 640] on select "Yes No" at bounding box center [410, 643] width 266 height 43
select select "true"
click at [277, 622] on select "Yes No" at bounding box center [410, 643] width 266 height 43
click at [377, 705] on input "Update Course instance" at bounding box center [383, 700] width 212 height 32
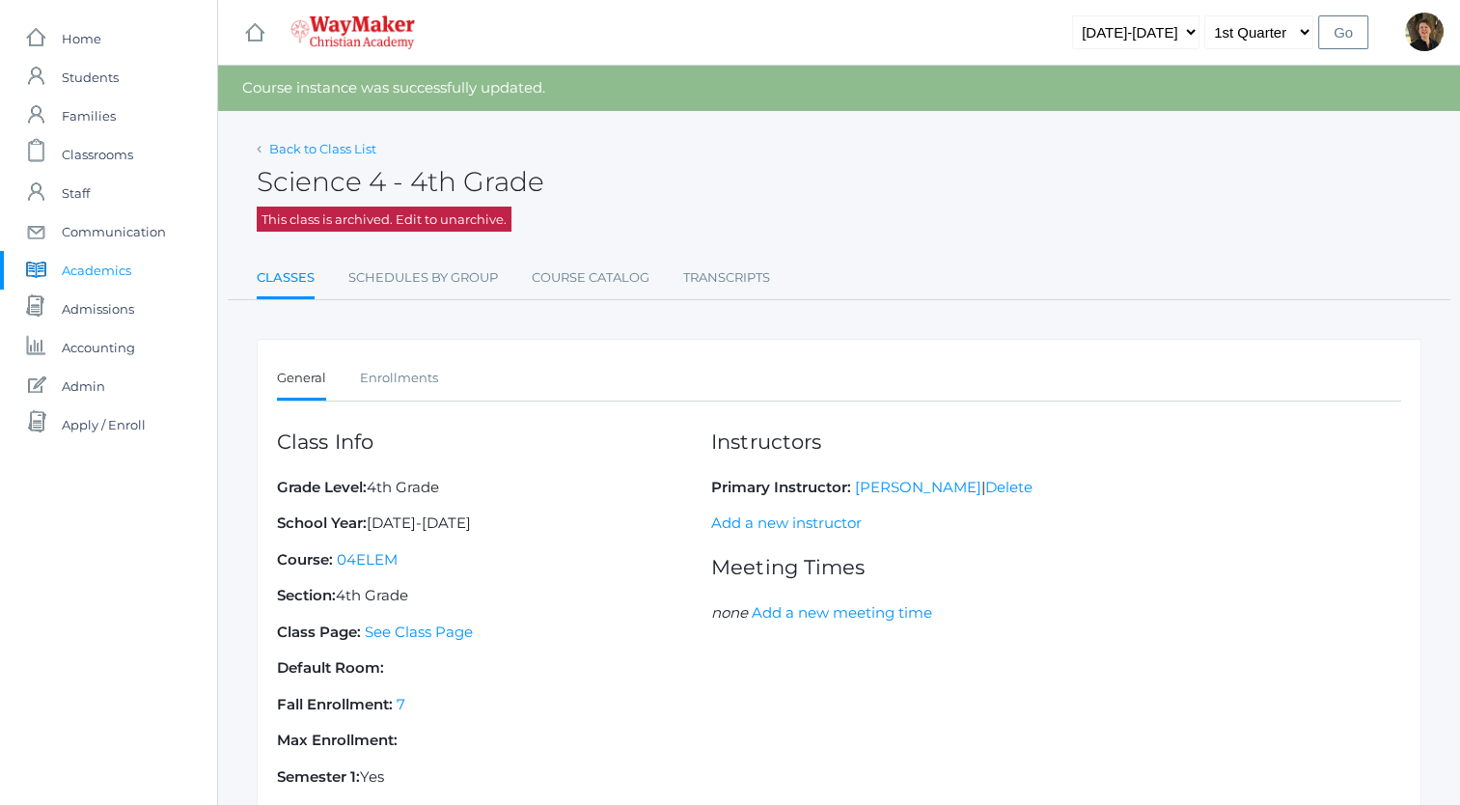
click at [313, 148] on link "Back to Class List" at bounding box center [322, 148] width 107 height 15
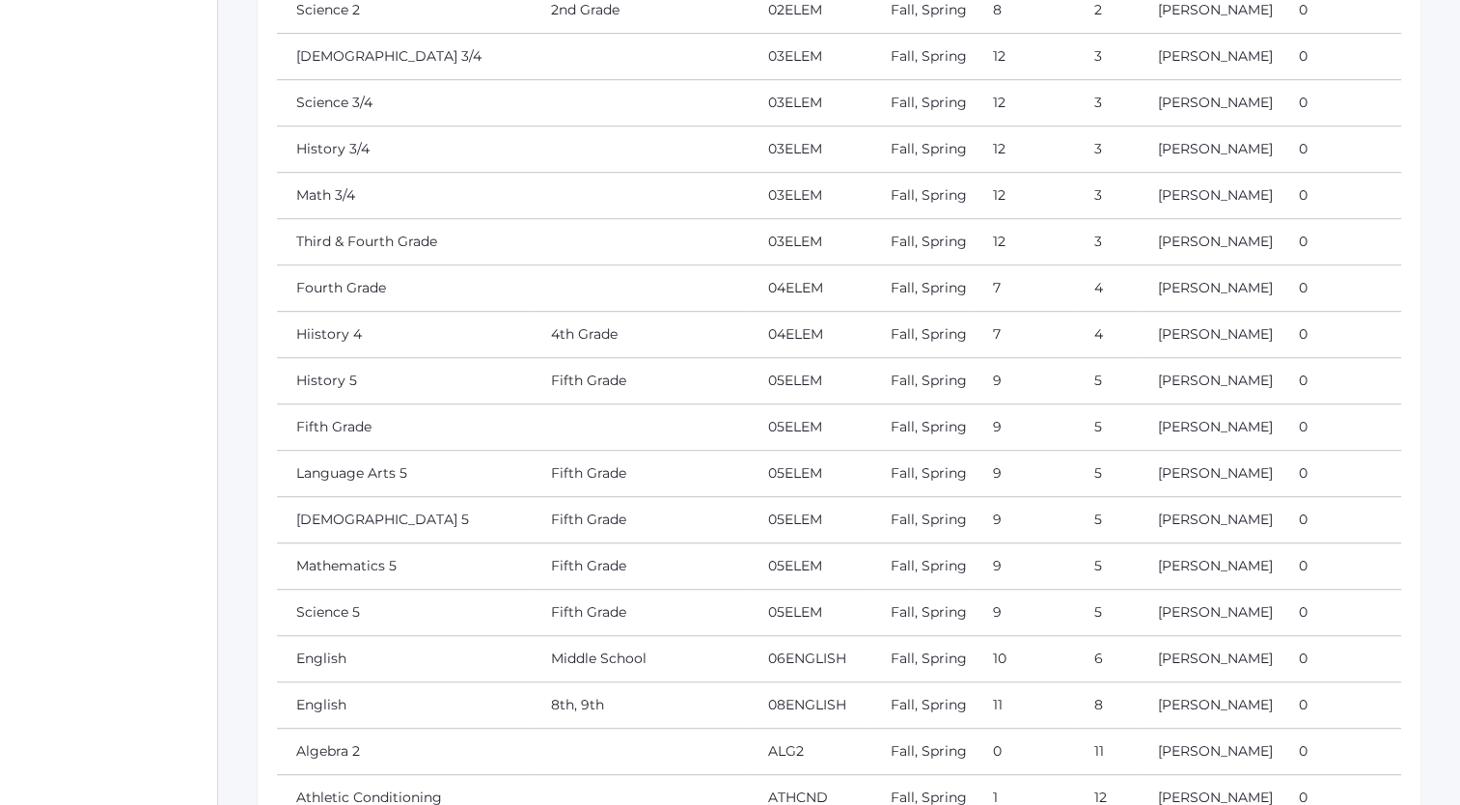
scroll to position [1115, 0]
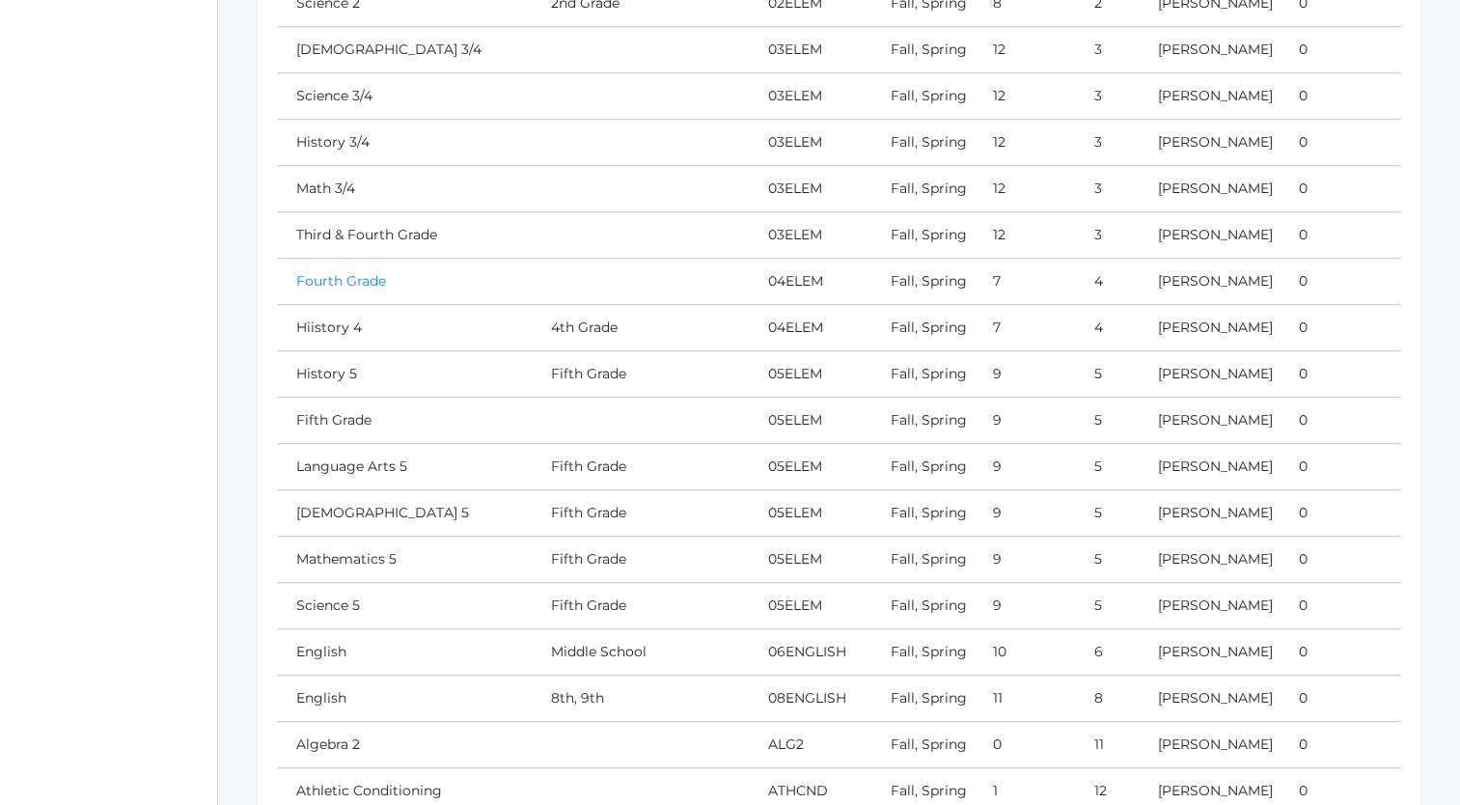
click at [329, 290] on link "Fourth Grade" at bounding box center [341, 280] width 90 height 17
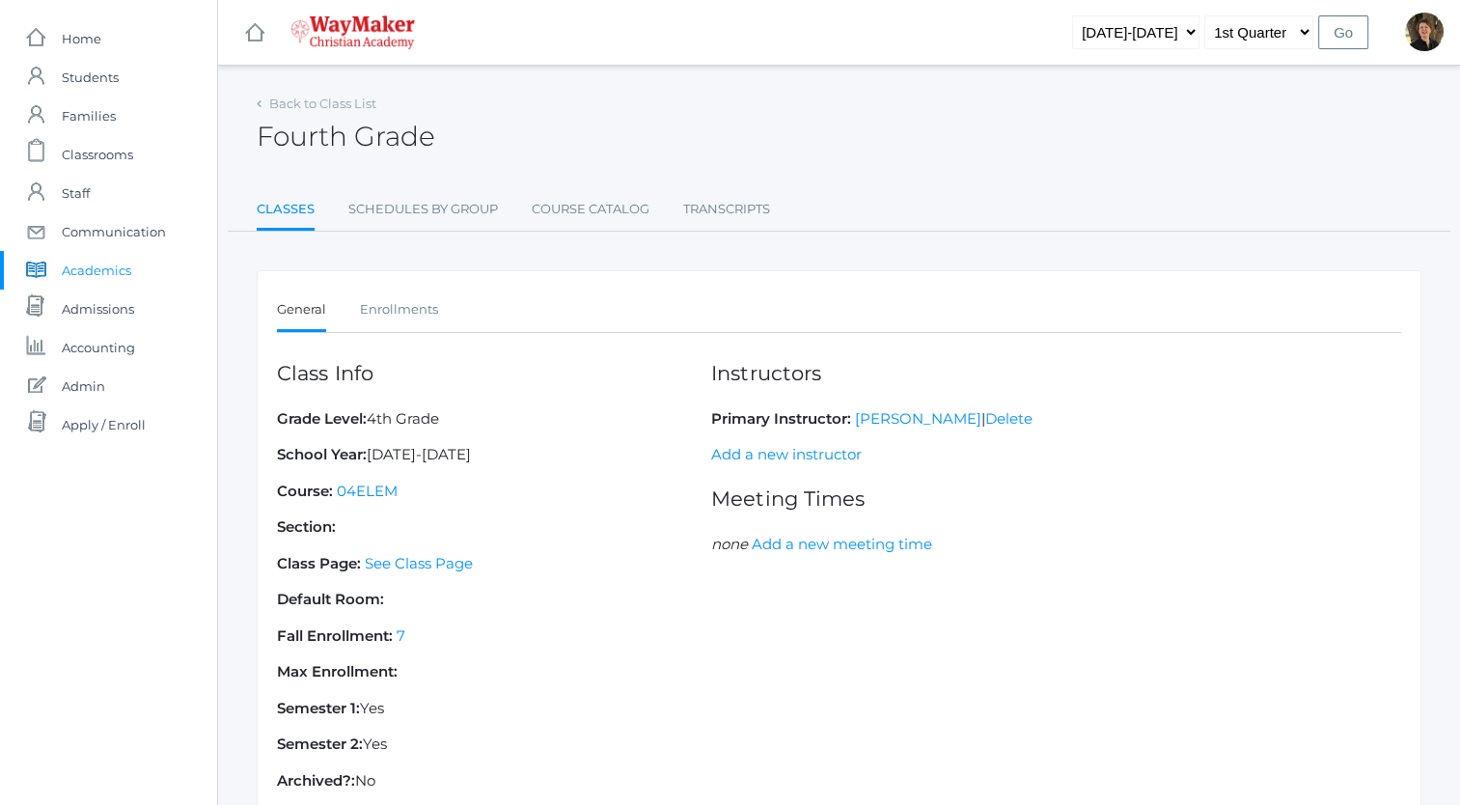
scroll to position [139, 0]
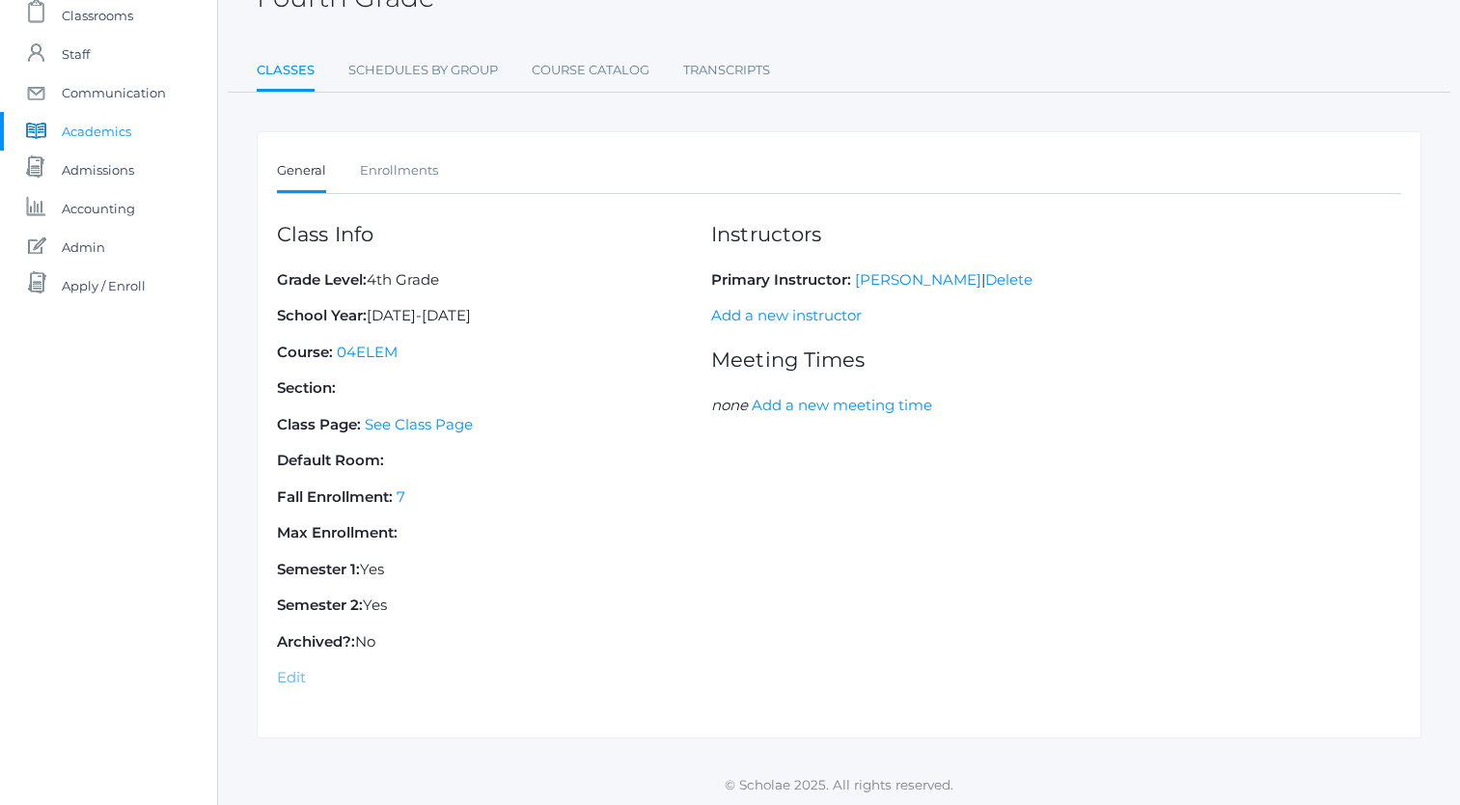
click at [290, 674] on link "Edit" at bounding box center [291, 677] width 29 height 18
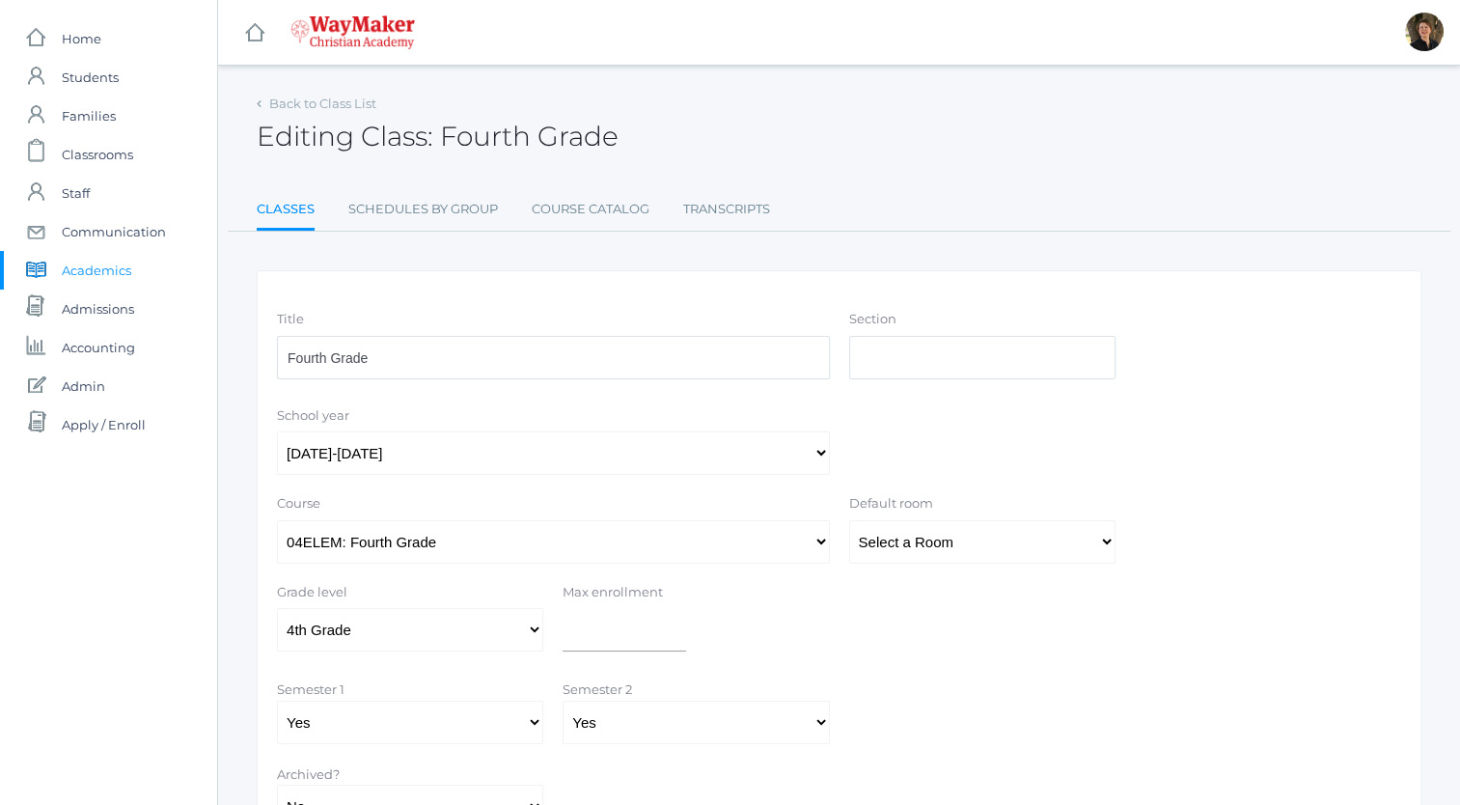
scroll to position [163, 0]
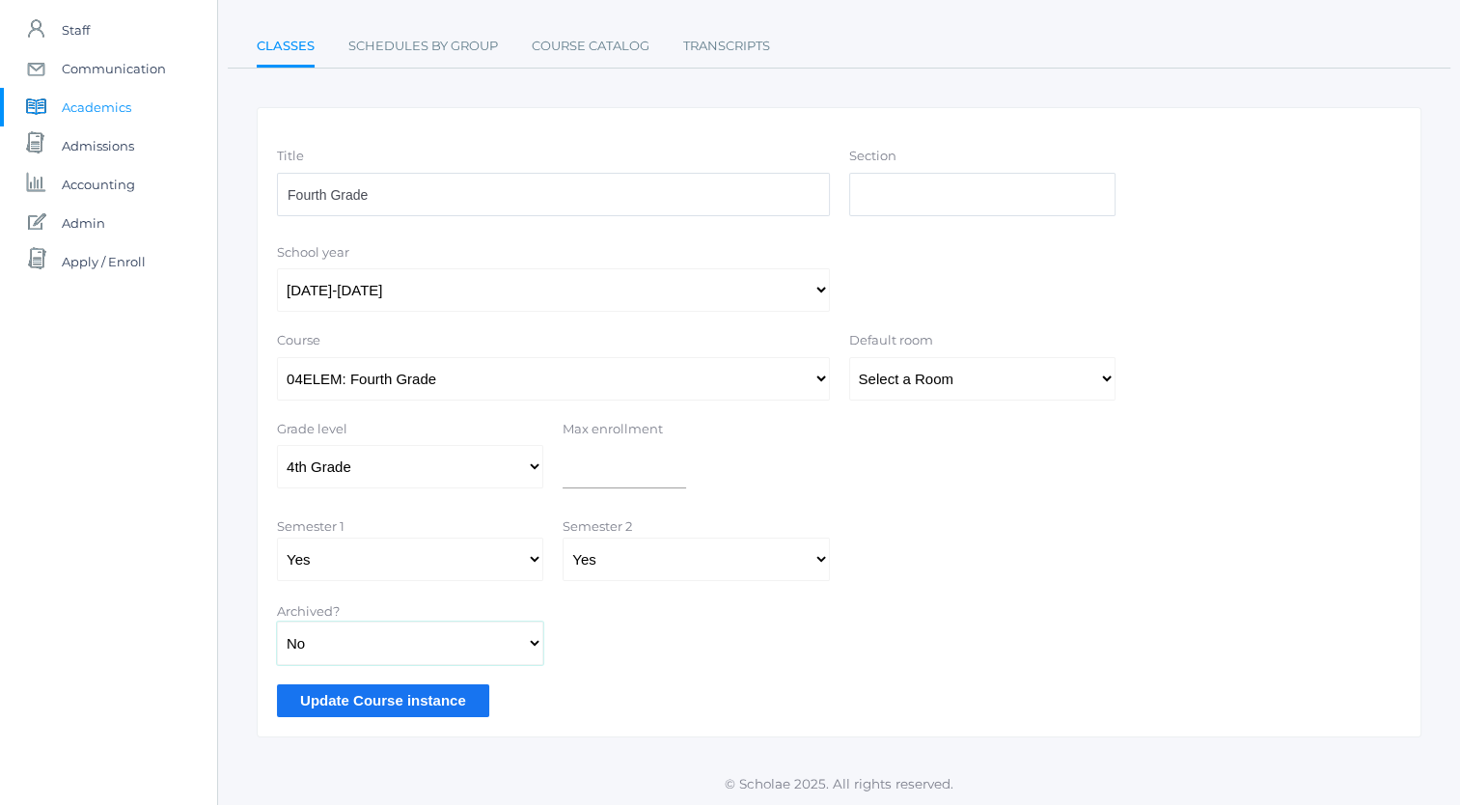
click at [416, 639] on select "Yes No" at bounding box center [410, 643] width 266 height 43
select select "true"
click at [277, 622] on select "Yes No" at bounding box center [410, 643] width 266 height 43
click at [415, 689] on input "Update Course instance" at bounding box center [383, 700] width 212 height 32
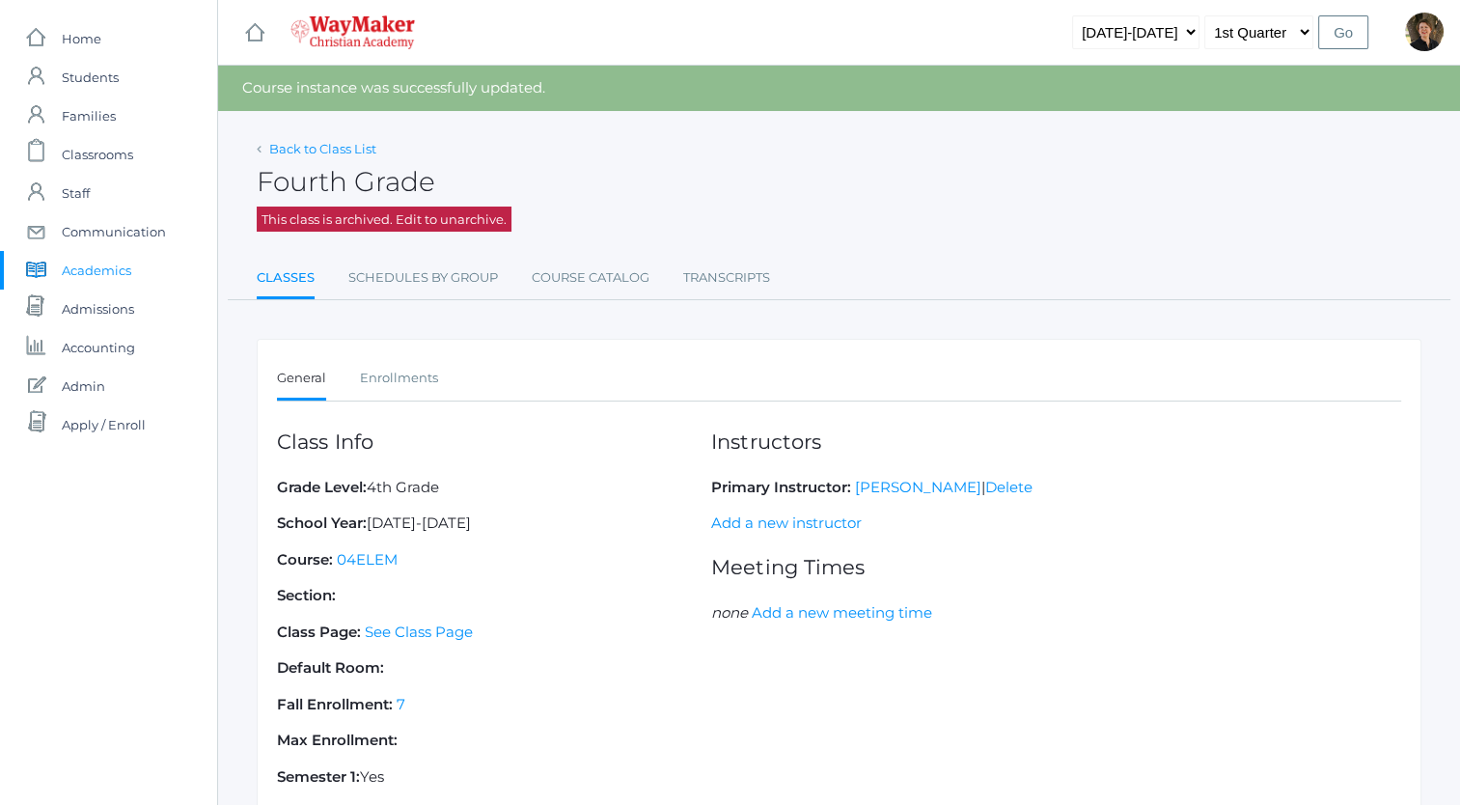
click at [281, 149] on link "Back to Class List" at bounding box center [322, 148] width 107 height 15
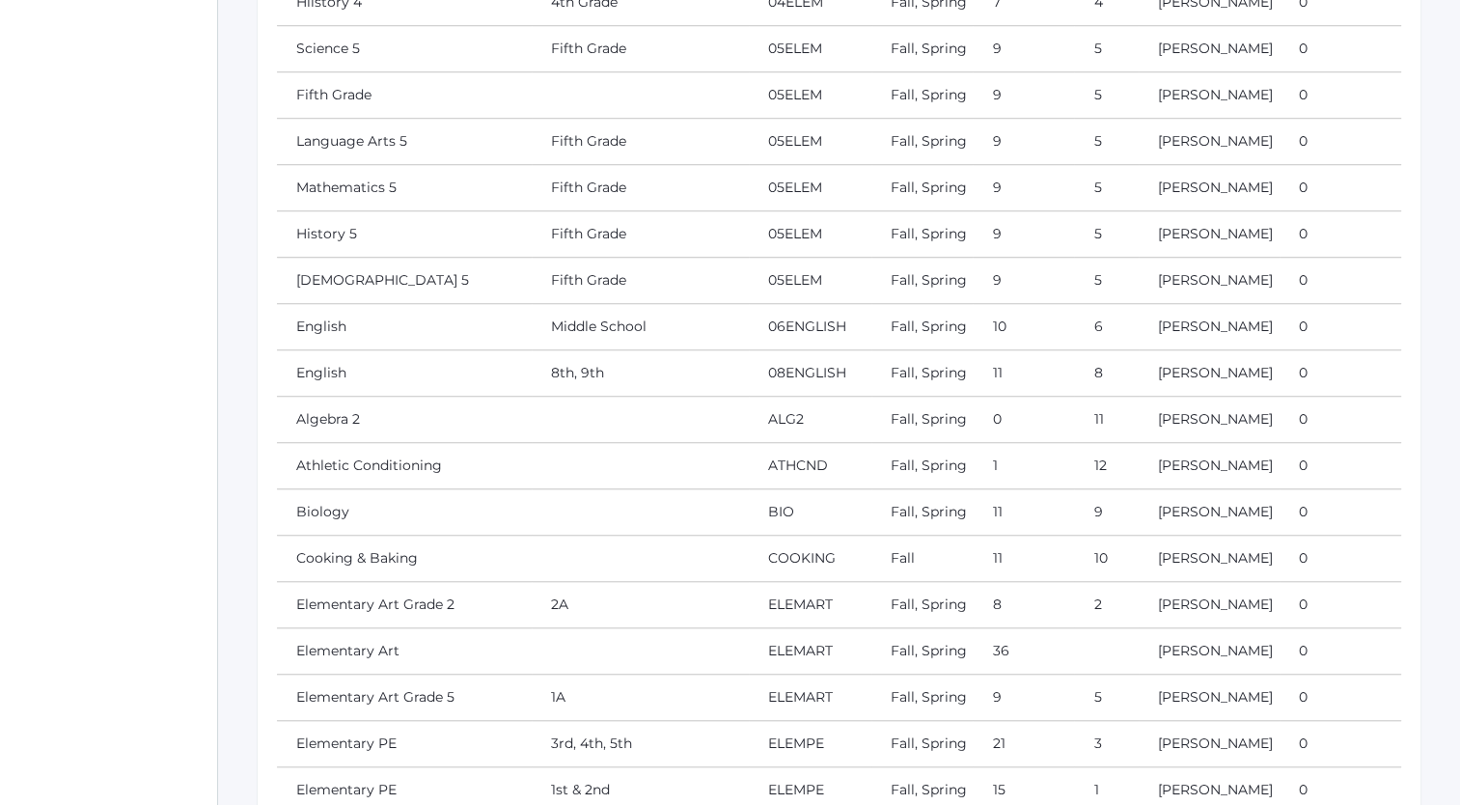
scroll to position [1394, 0]
click at [317, 11] on link "Hiistory 4" at bounding box center [329, 1] width 66 height 17
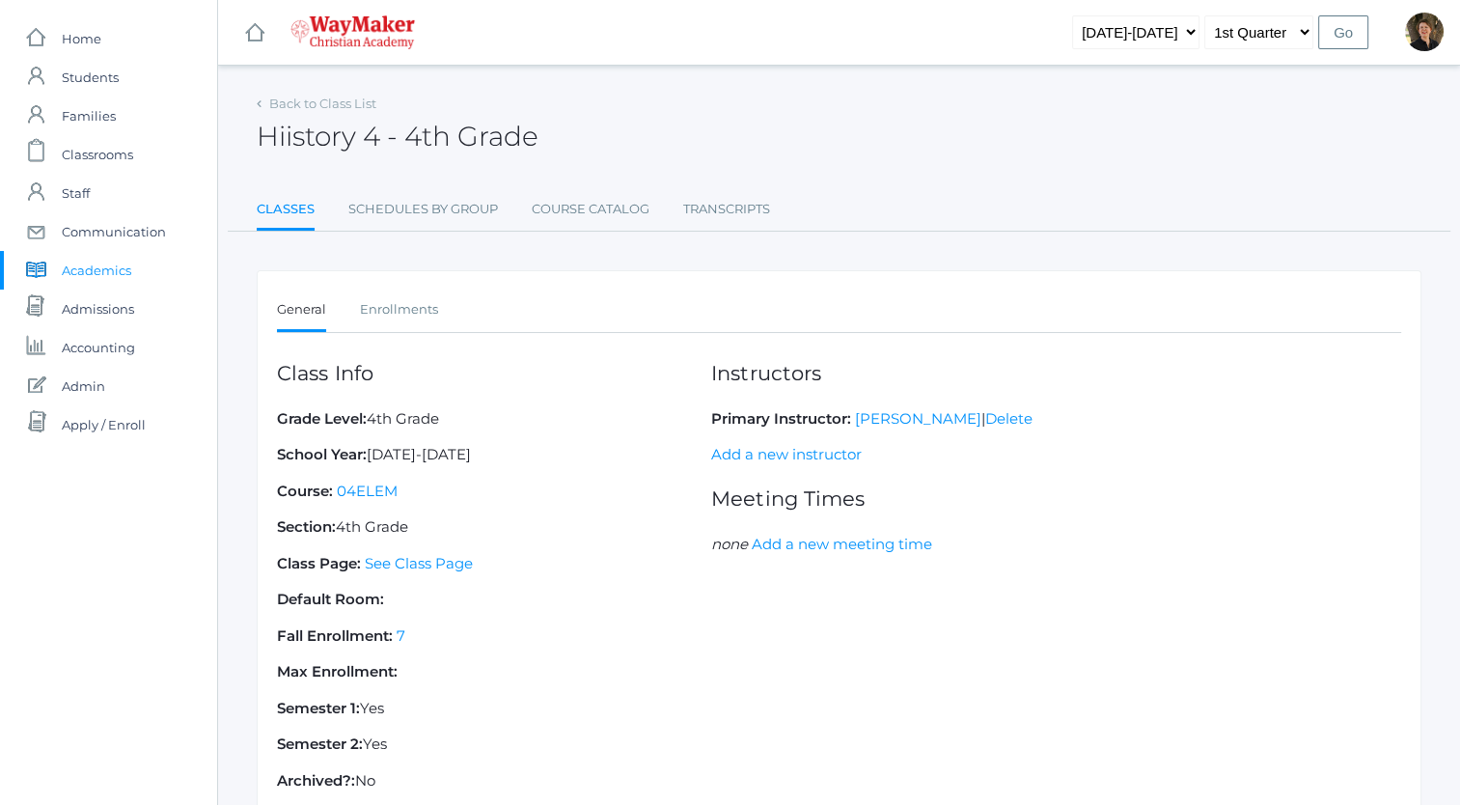
scroll to position [139, 0]
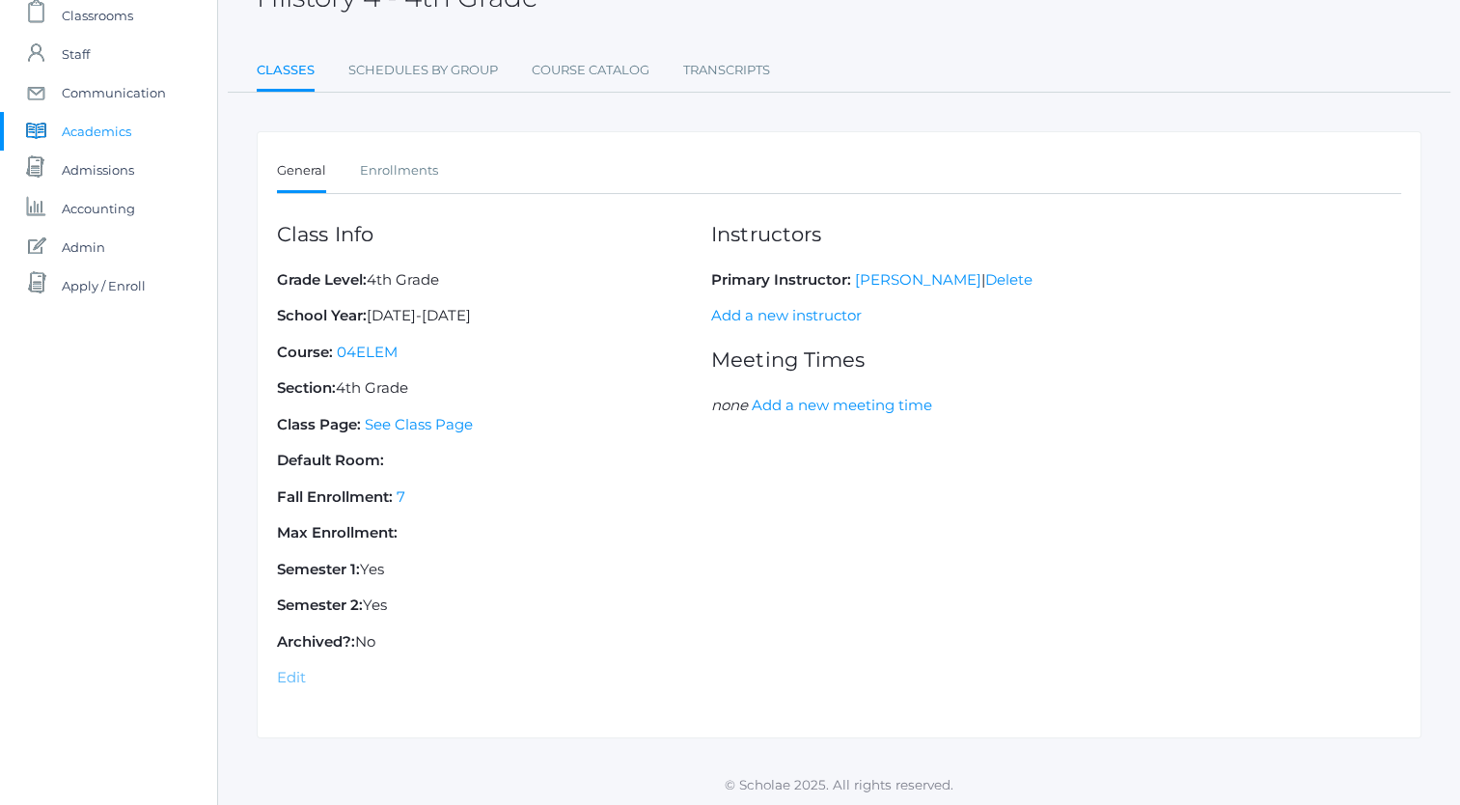
click at [284, 671] on link "Edit" at bounding box center [291, 677] width 29 height 18
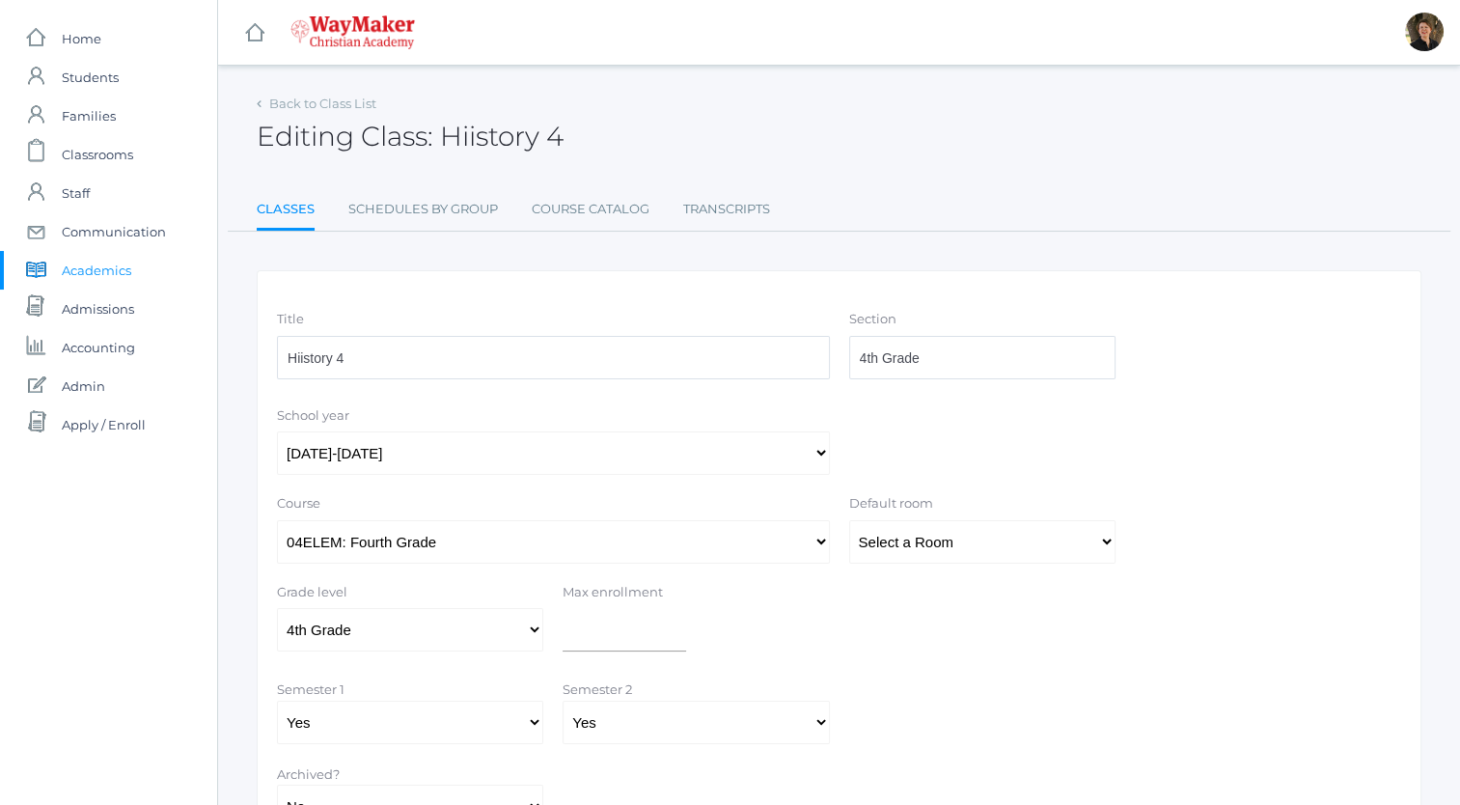
scroll to position [163, 0]
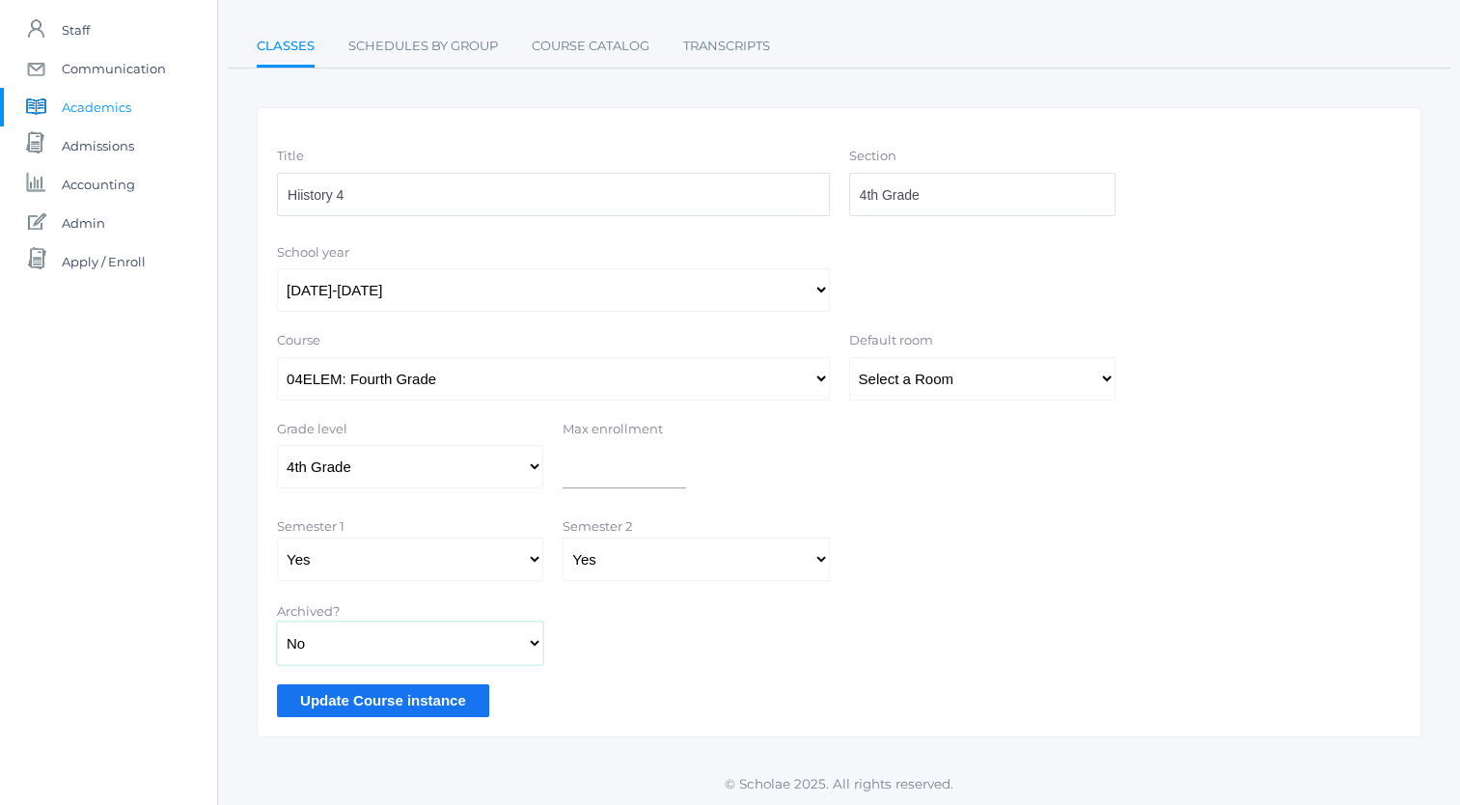
click at [423, 647] on select "Yes No" at bounding box center [410, 643] width 266 height 43
select select "true"
click at [277, 622] on select "Yes No" at bounding box center [410, 643] width 266 height 43
click at [424, 704] on input "Update Course instance" at bounding box center [383, 700] width 212 height 32
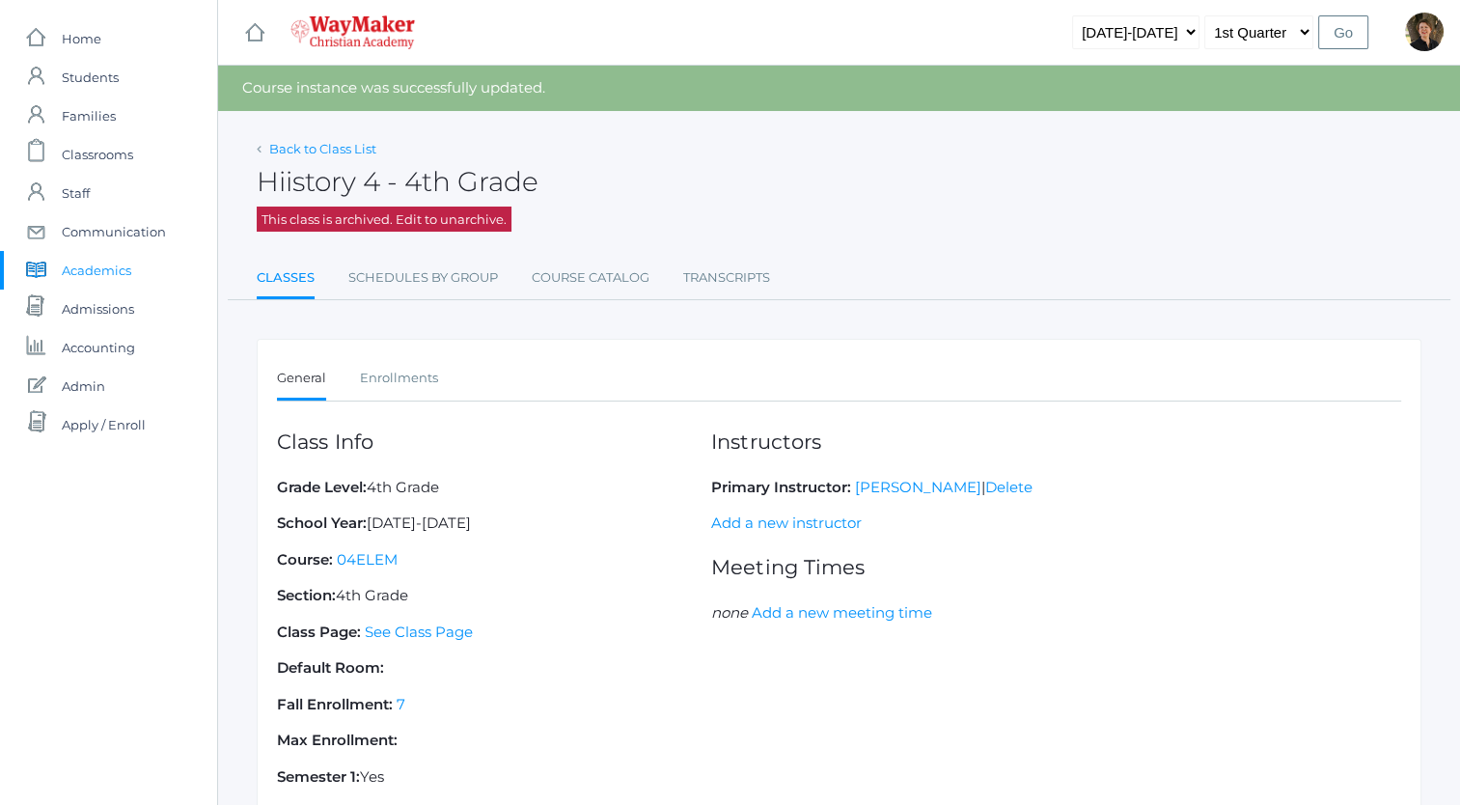
click at [290, 148] on link "Back to Class List" at bounding box center [322, 148] width 107 height 15
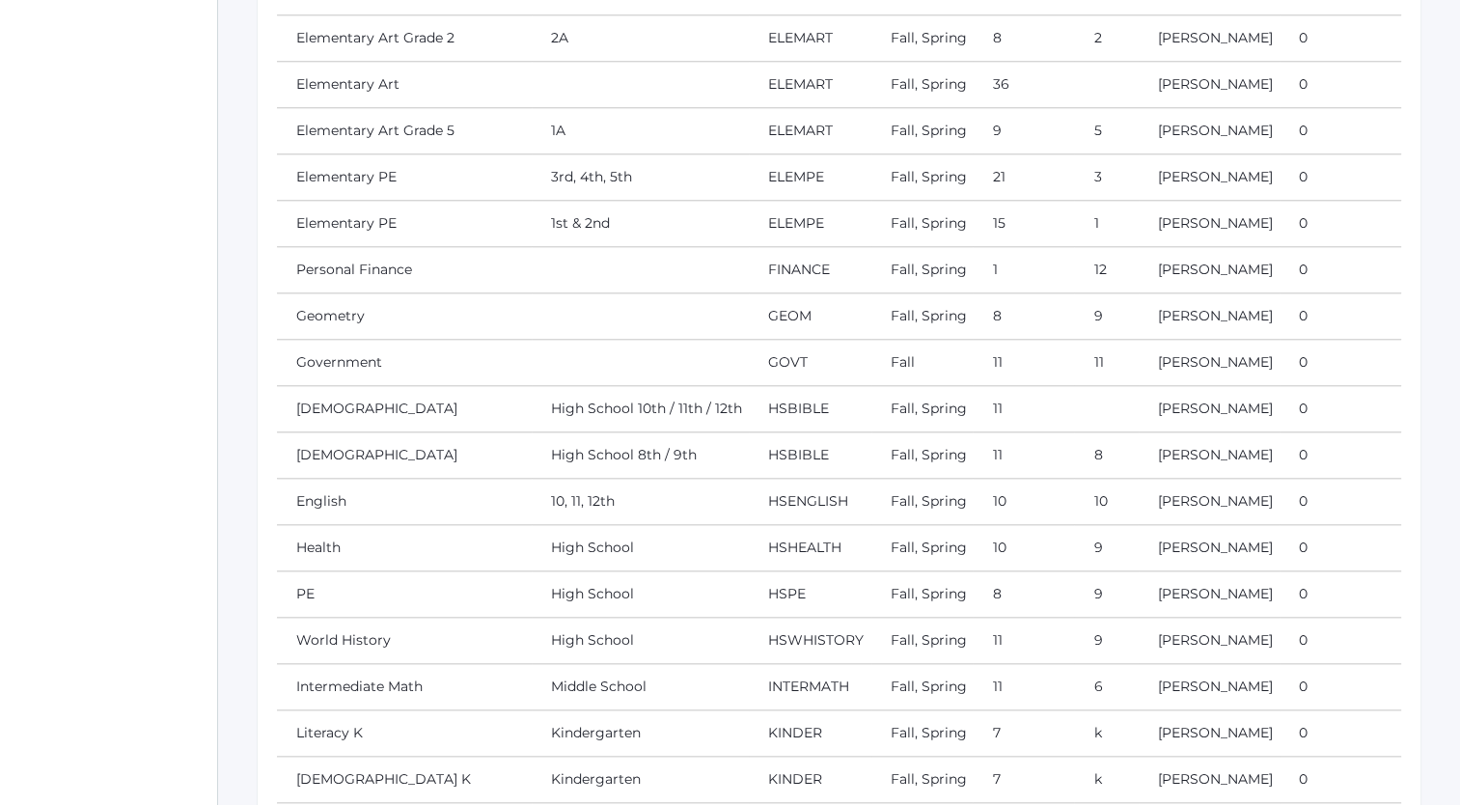
scroll to position [1937, 0]
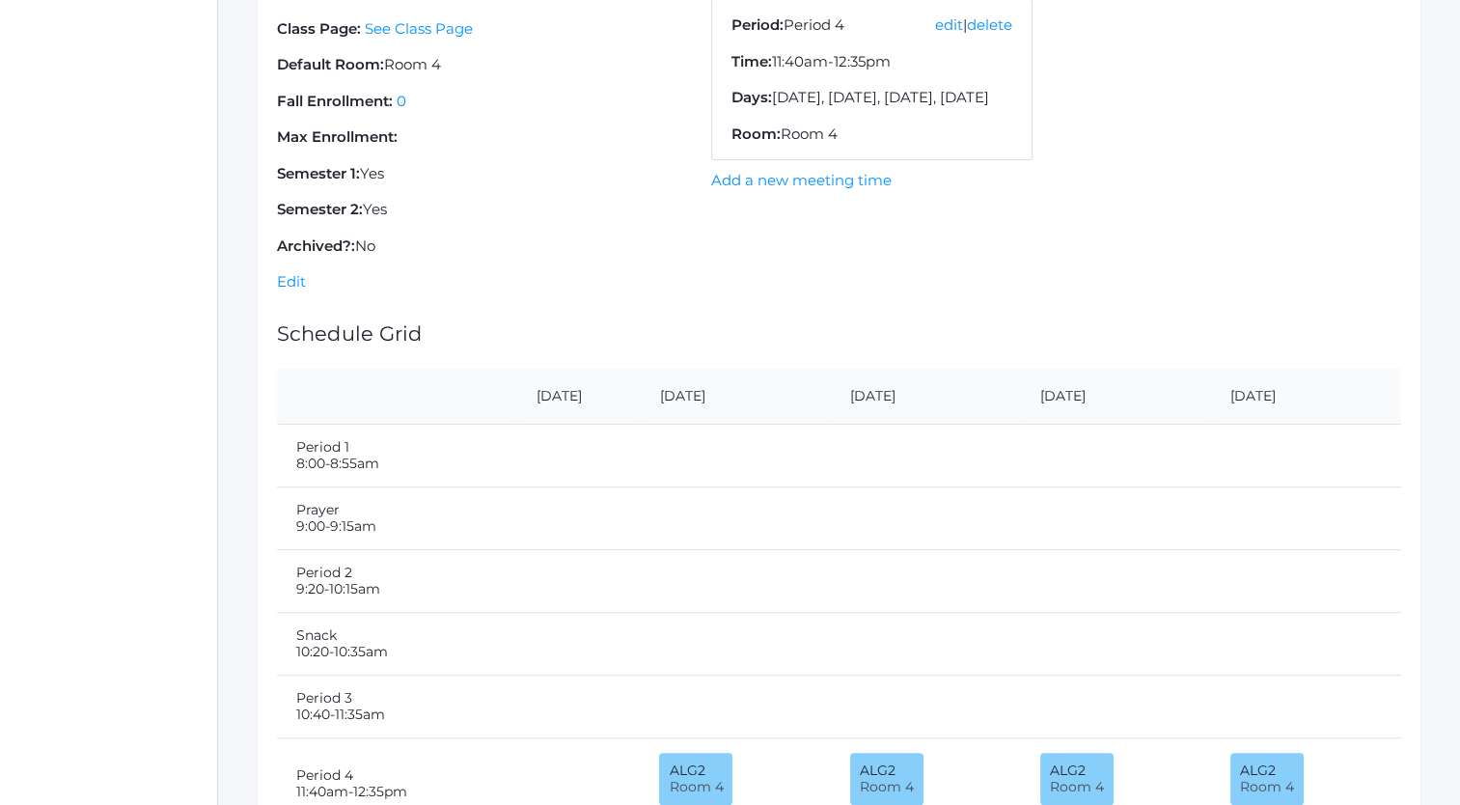
scroll to position [533, 0]
click at [293, 280] on link "Edit" at bounding box center [291, 283] width 29 height 18
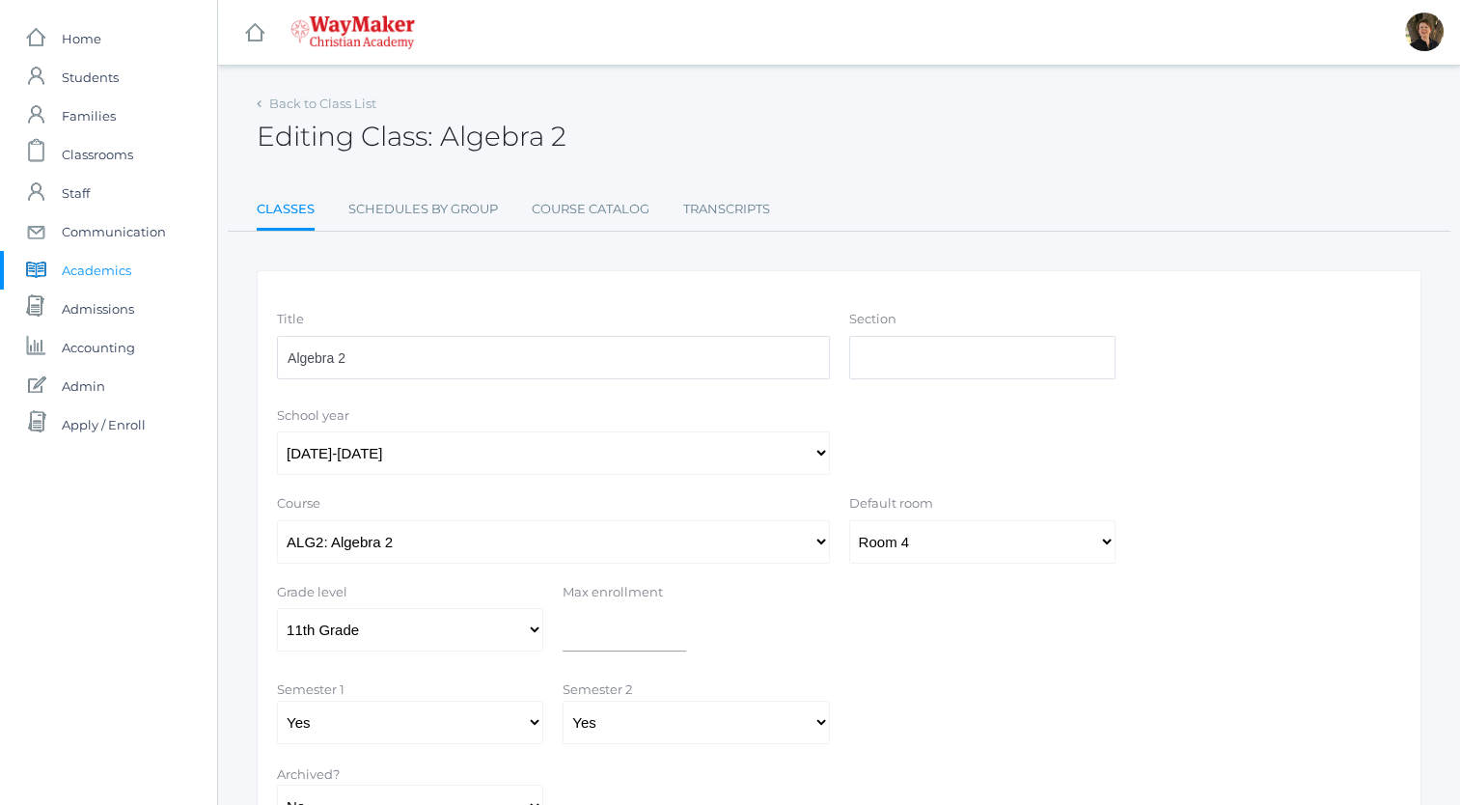
scroll to position [163, 0]
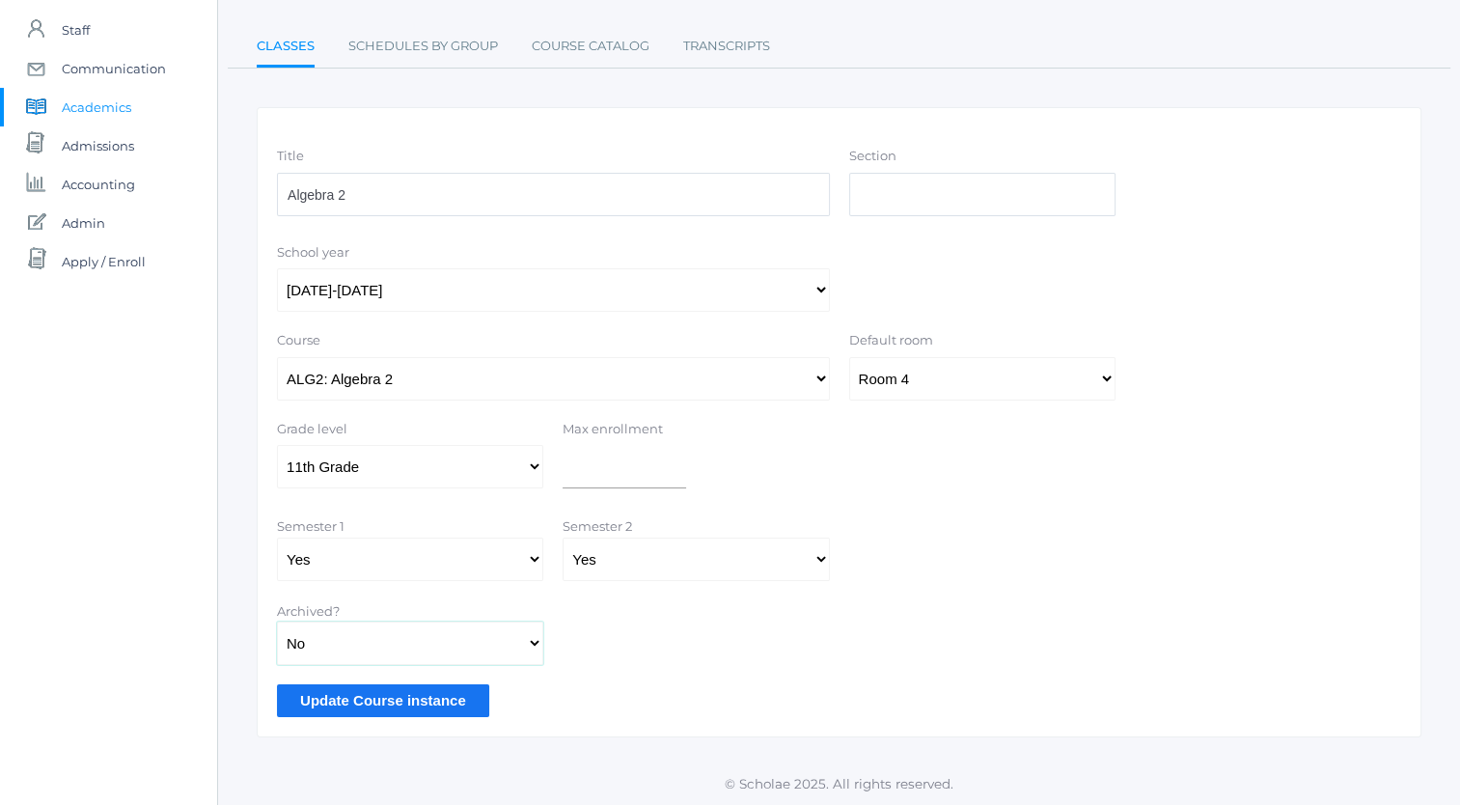
click at [366, 636] on select "Yes No" at bounding box center [410, 643] width 266 height 43
select select "true"
click at [277, 622] on select "Yes No" at bounding box center [410, 643] width 266 height 43
click at [374, 703] on input "Update Course instance" at bounding box center [383, 700] width 212 height 32
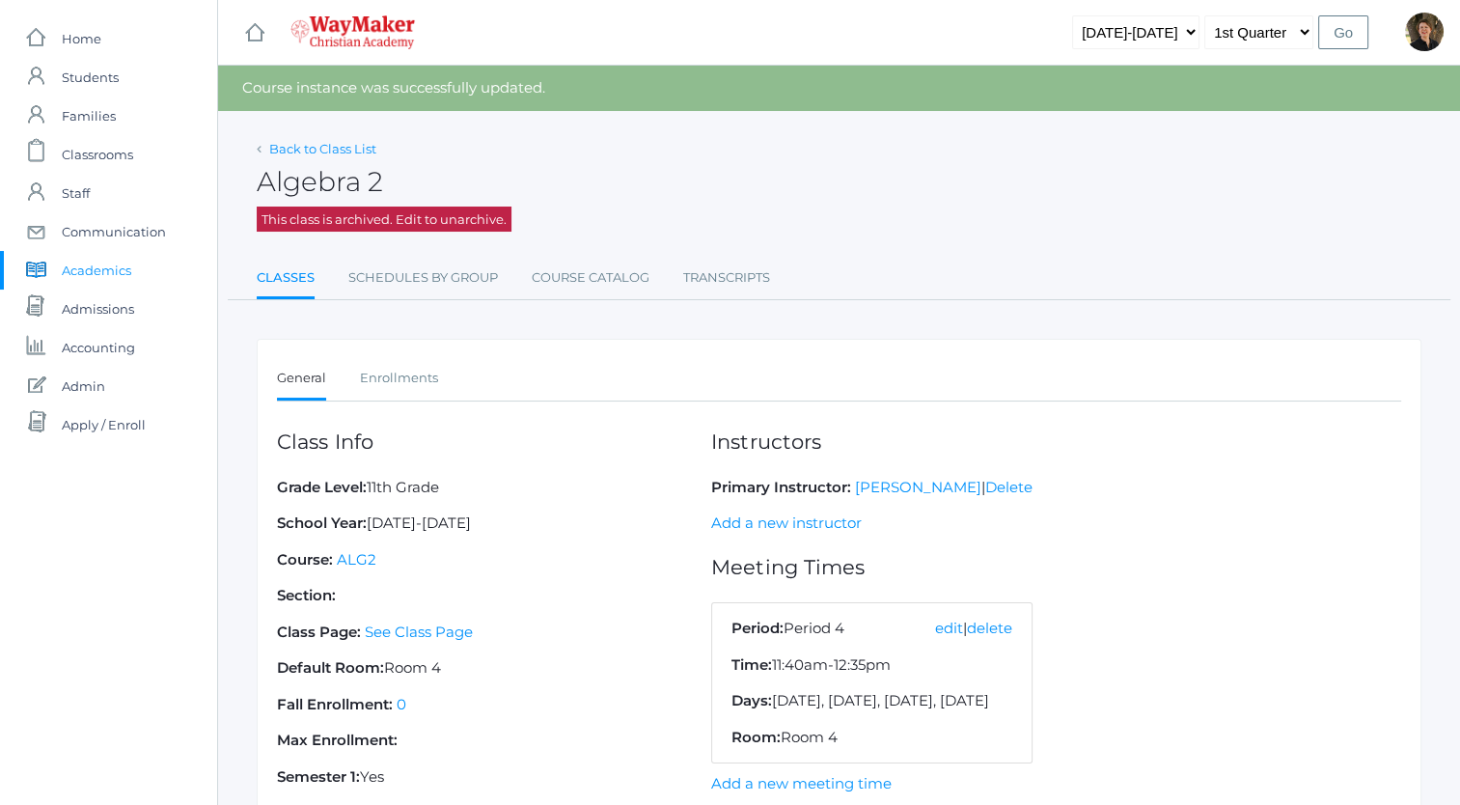
click at [290, 151] on link "Back to Class List" at bounding box center [322, 148] width 107 height 15
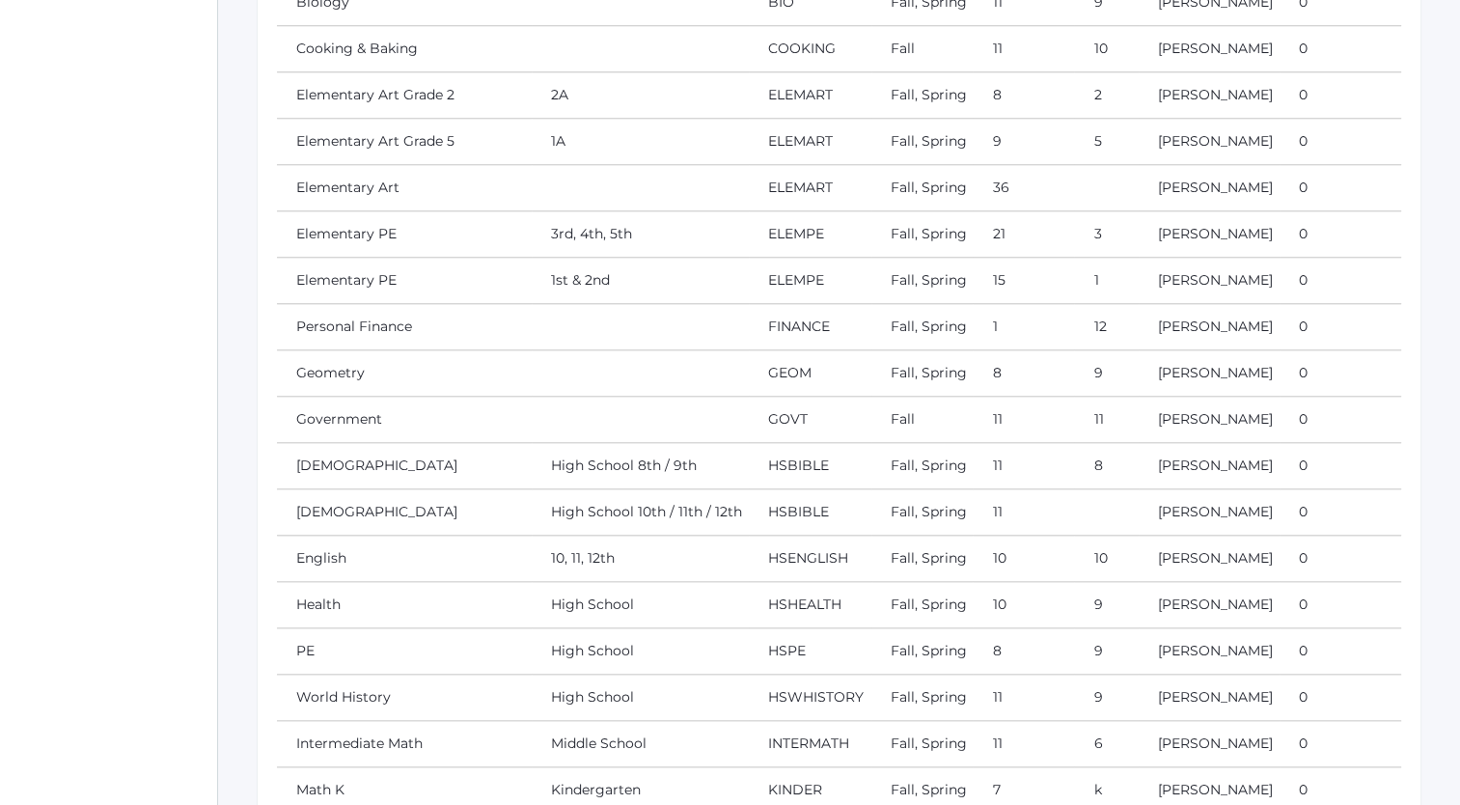
scroll to position [1820, 0]
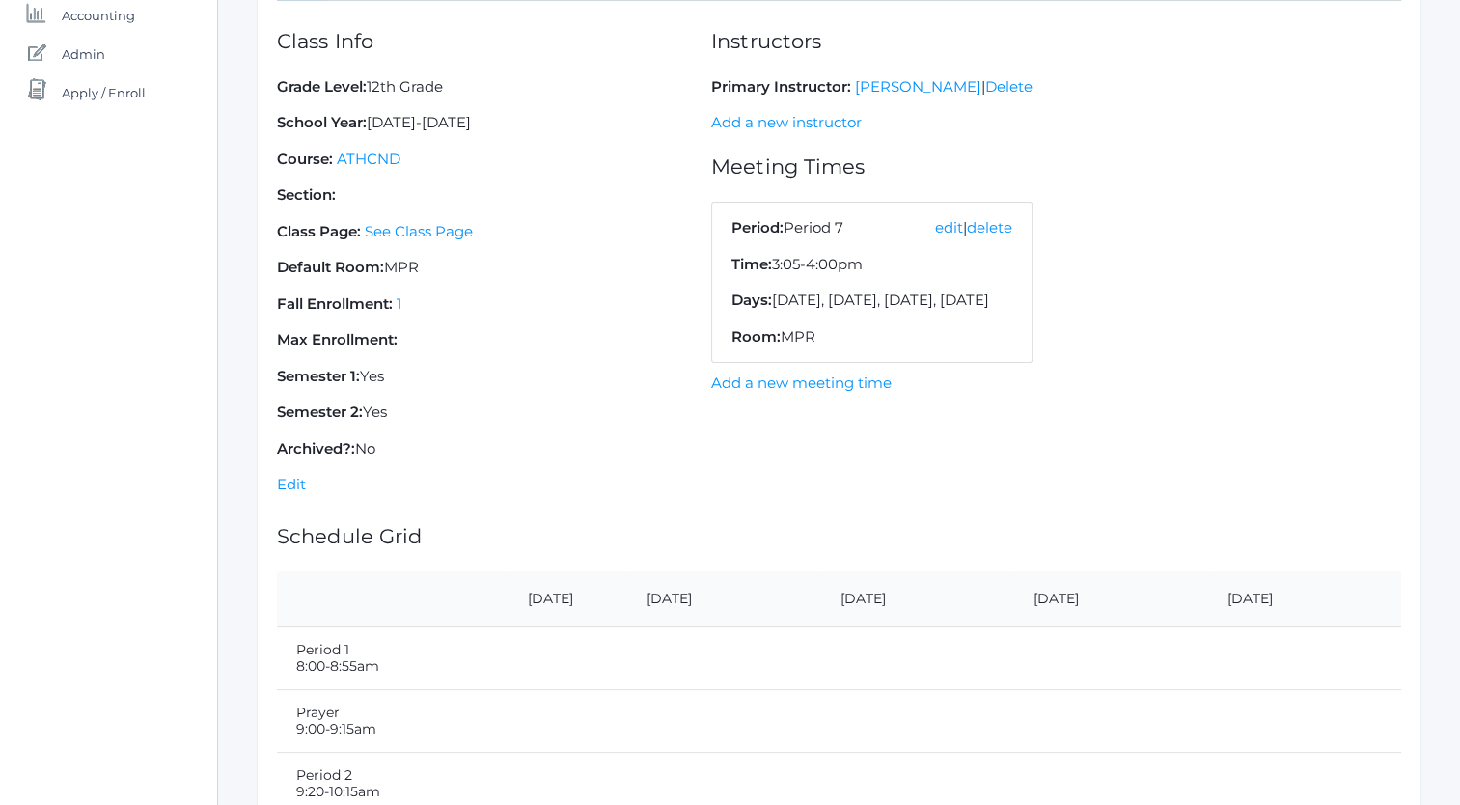
scroll to position [343, 0]
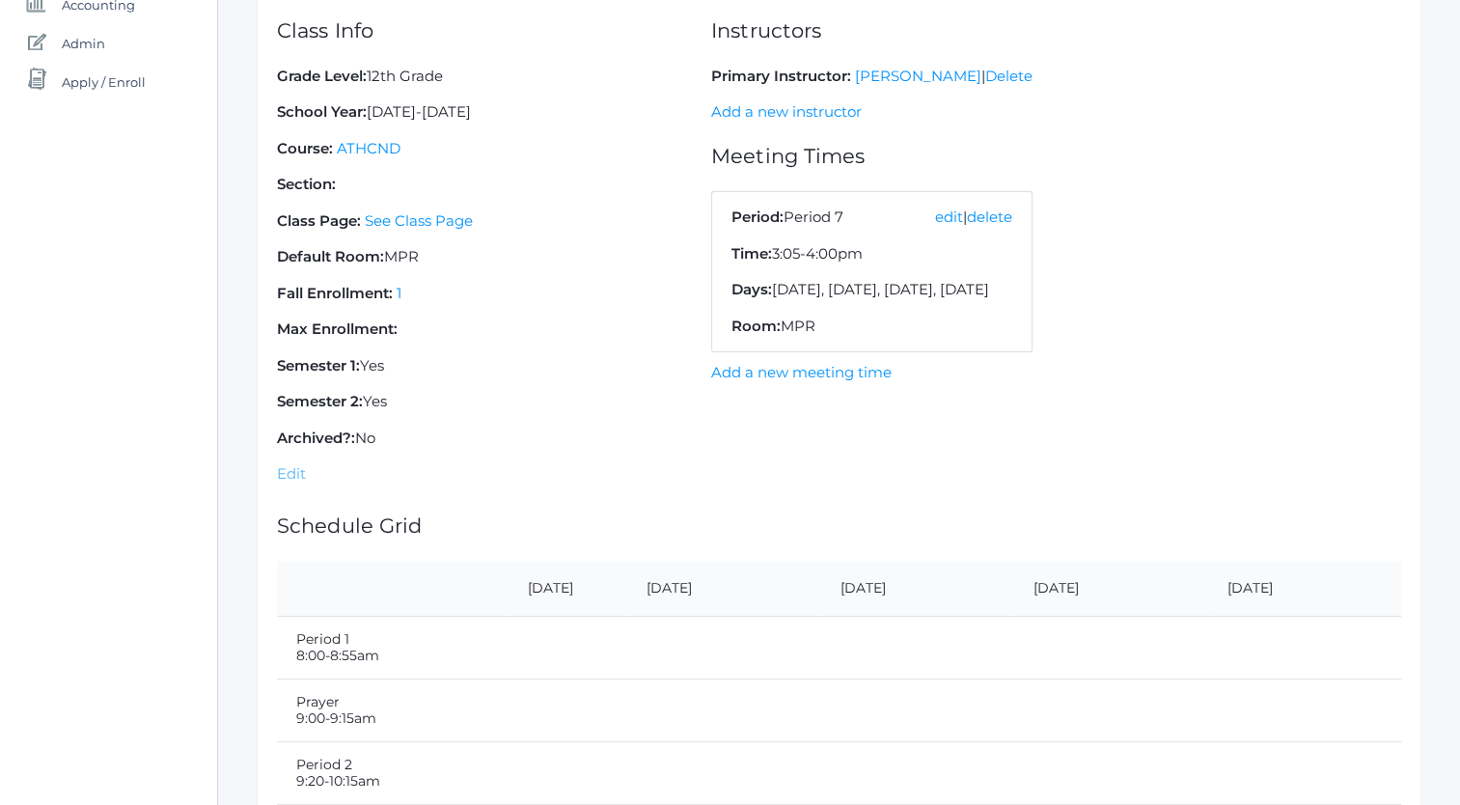
click at [286, 474] on link "Edit" at bounding box center [291, 473] width 29 height 18
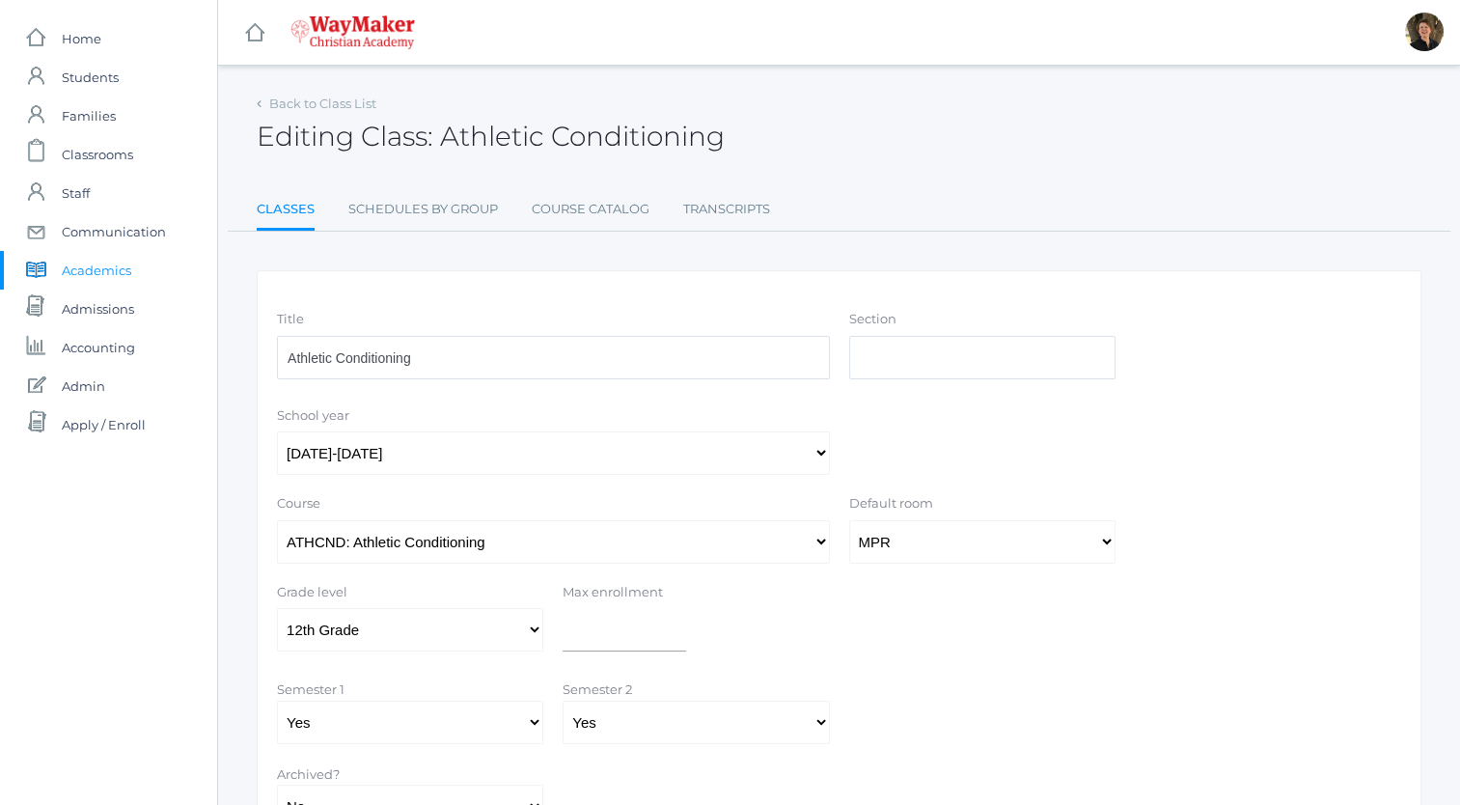
scroll to position [163, 0]
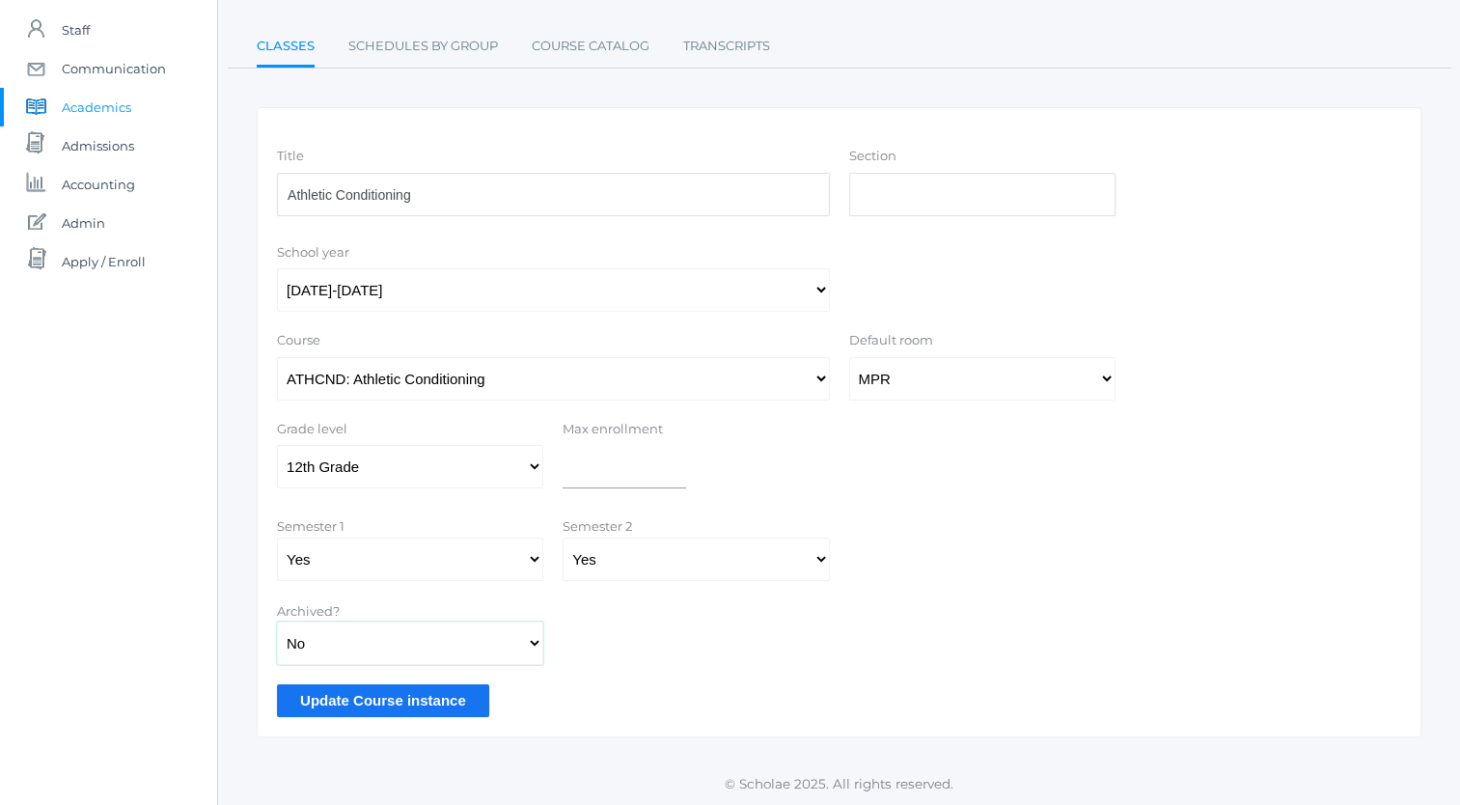
click at [405, 644] on select "Yes No" at bounding box center [410, 643] width 266 height 43
select select "true"
click at [277, 622] on select "Yes No" at bounding box center [410, 643] width 266 height 43
click at [393, 699] on input "Update Course instance" at bounding box center [383, 700] width 212 height 32
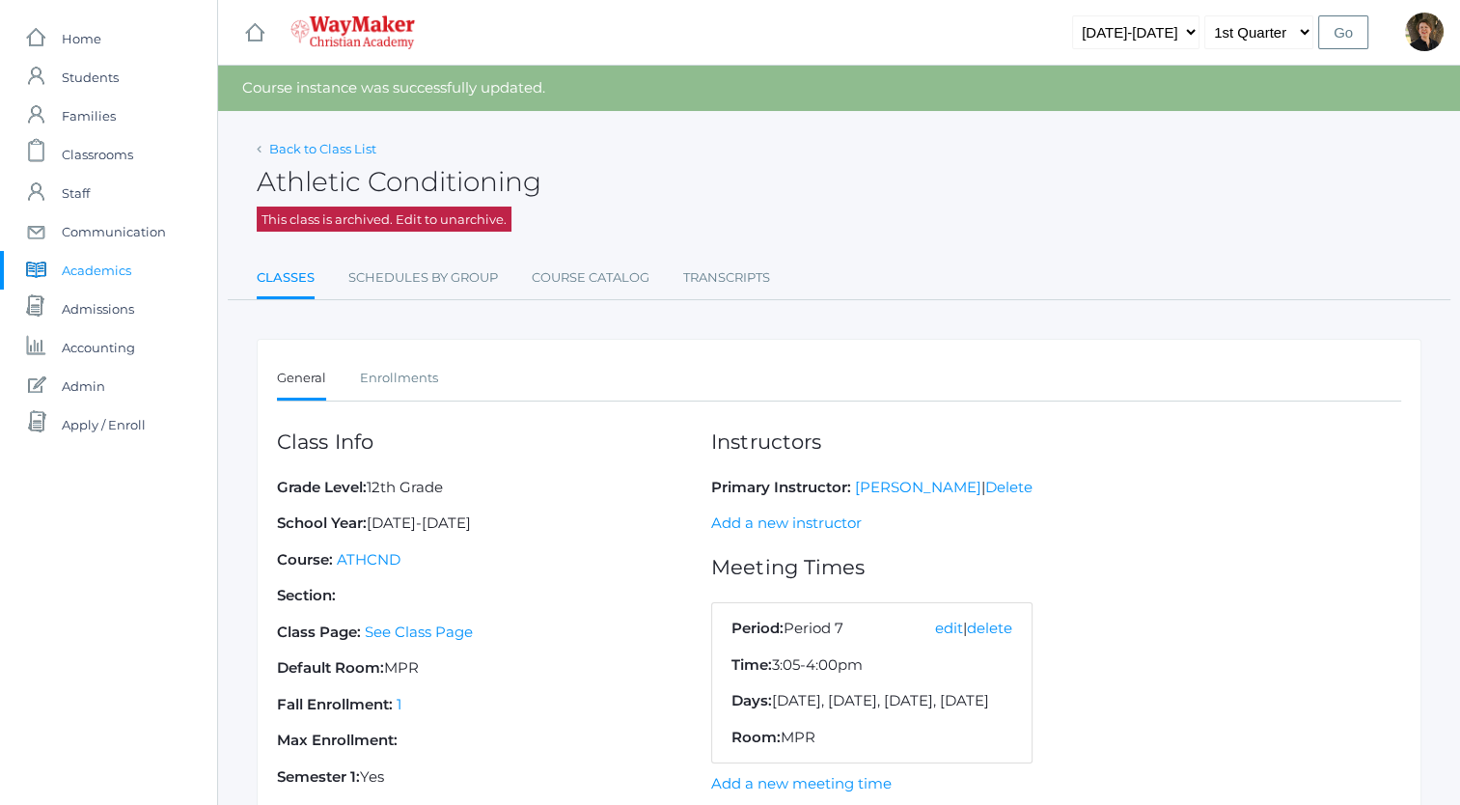
click at [337, 151] on link "Back to Class List" at bounding box center [322, 148] width 107 height 15
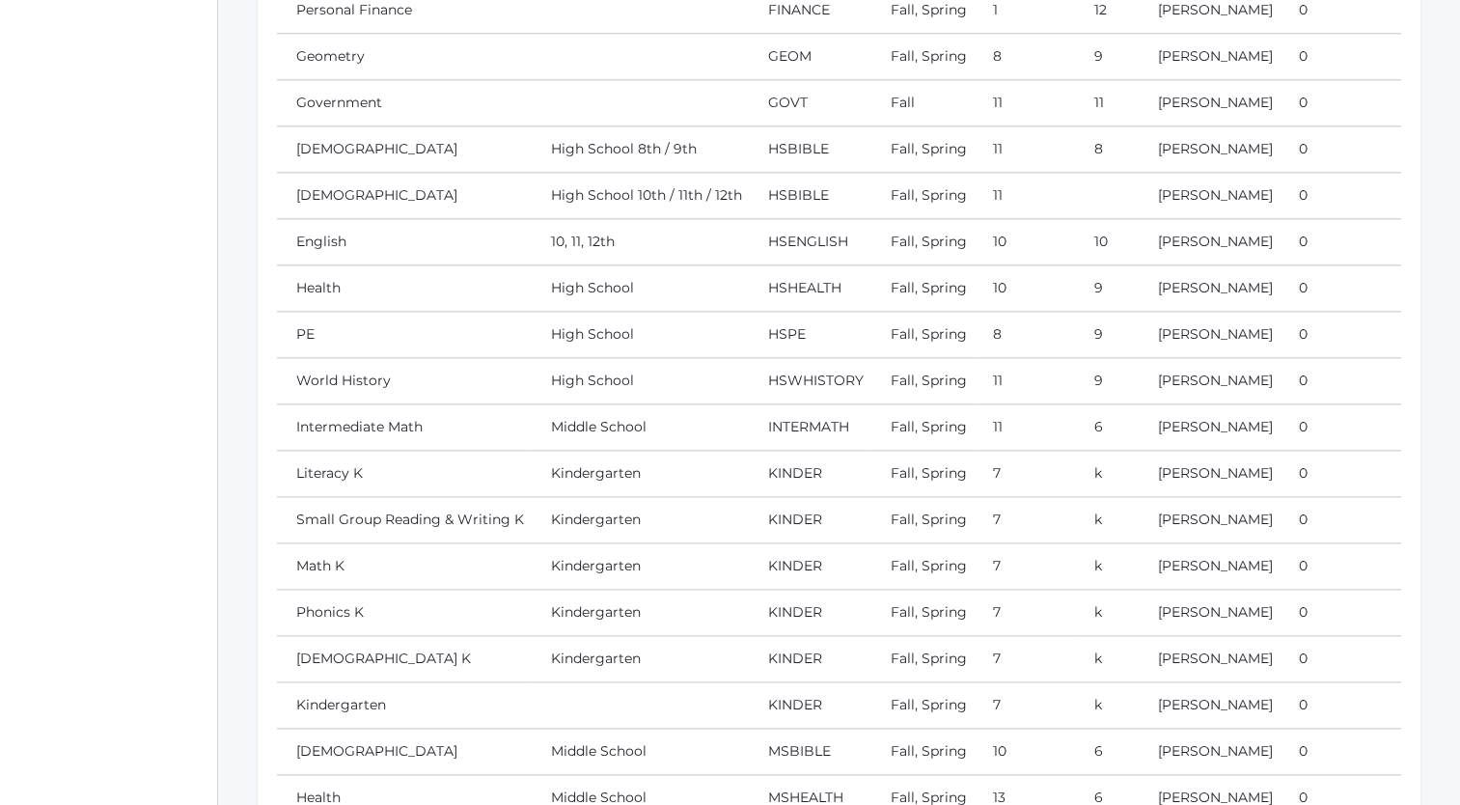
scroll to position [2104, 0]
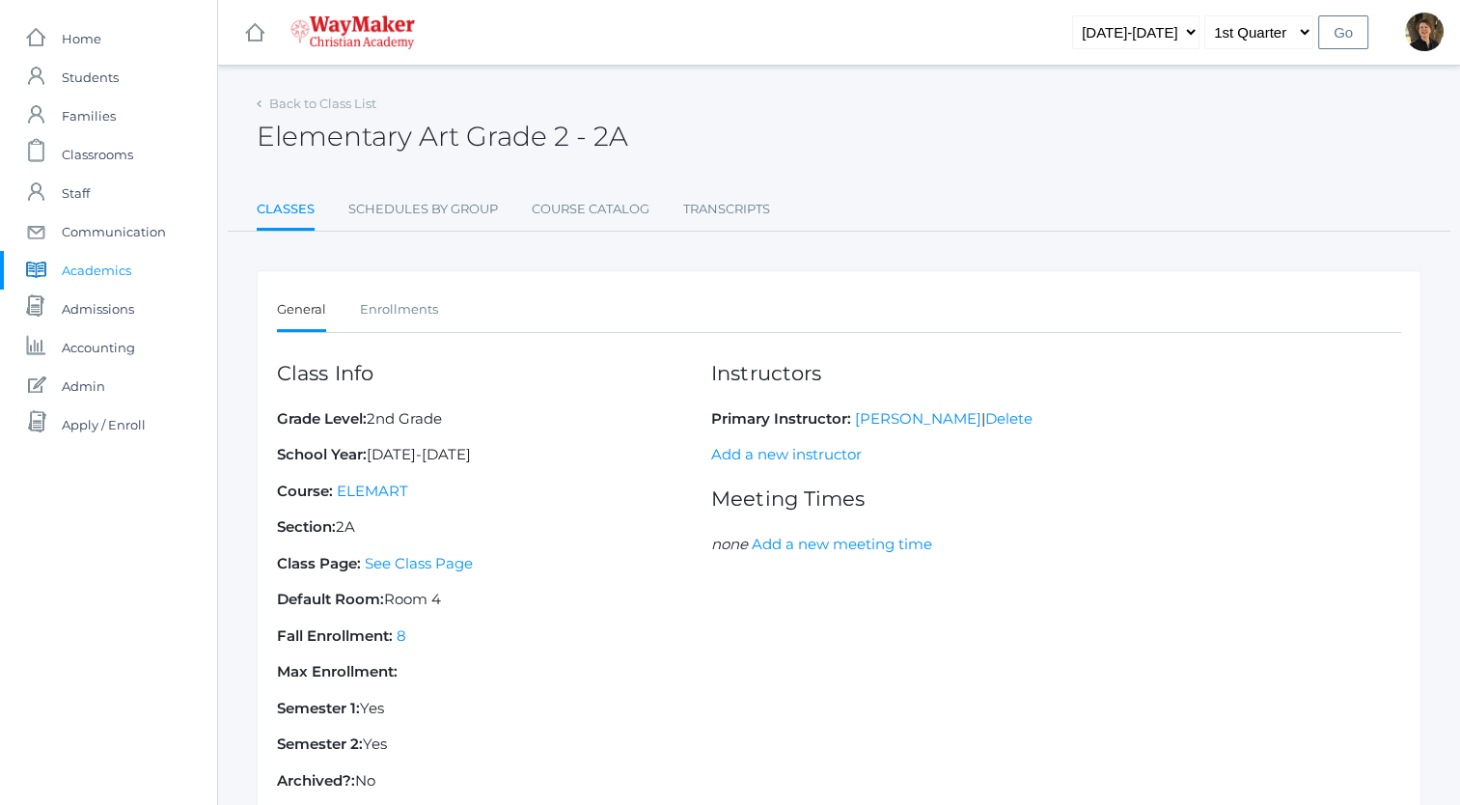
scroll to position [139, 0]
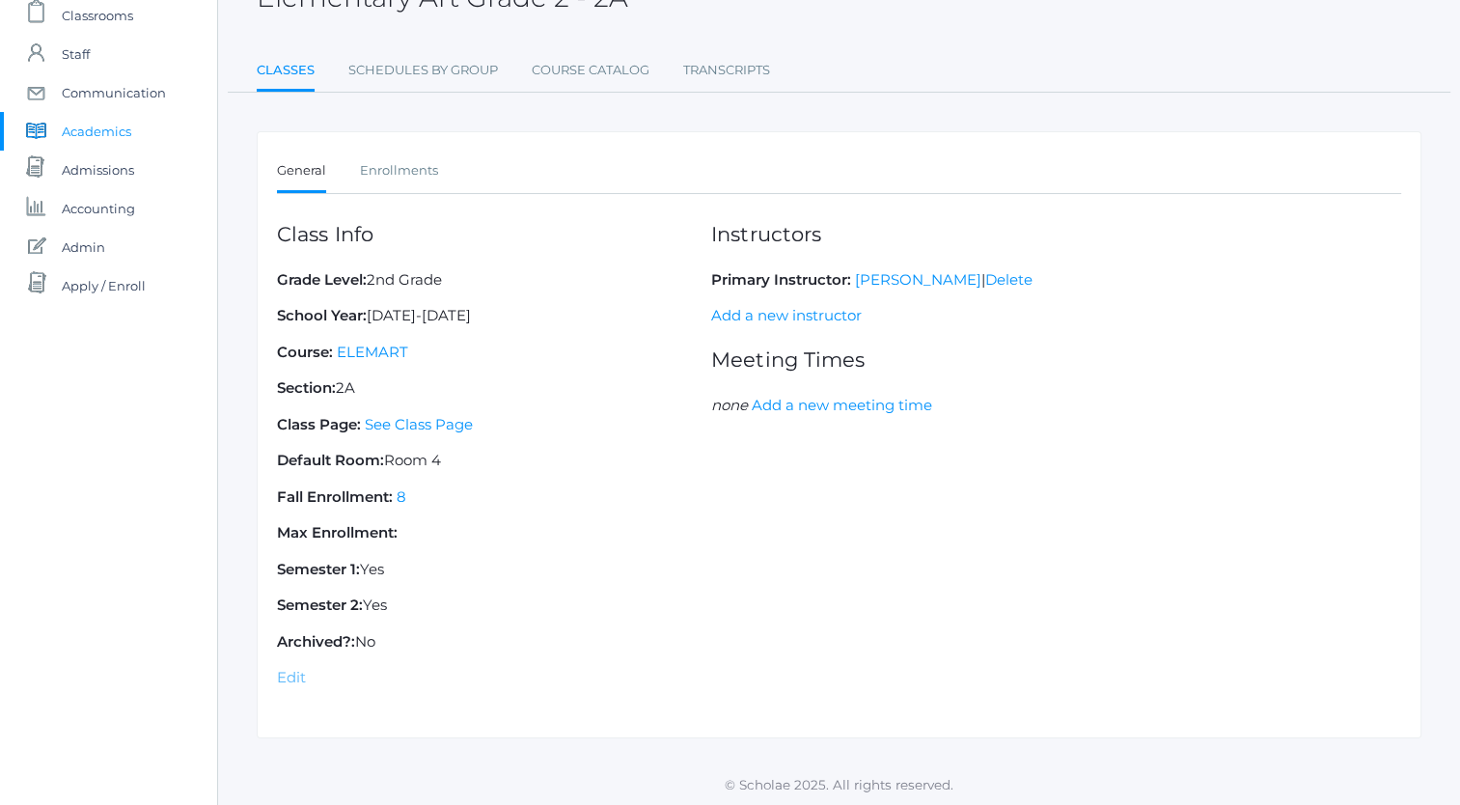
click at [290, 673] on link "Edit" at bounding box center [291, 677] width 29 height 18
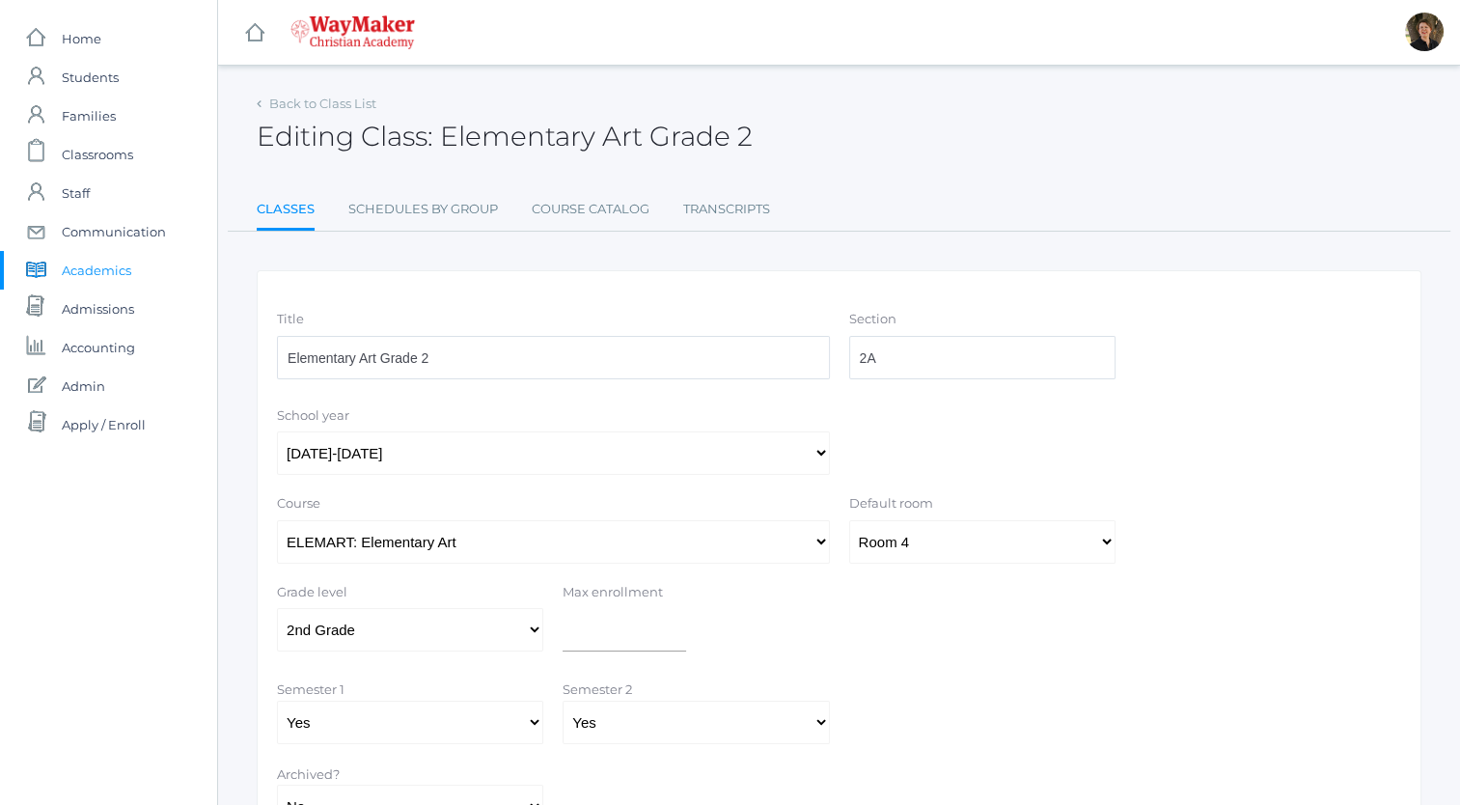
scroll to position [163, 0]
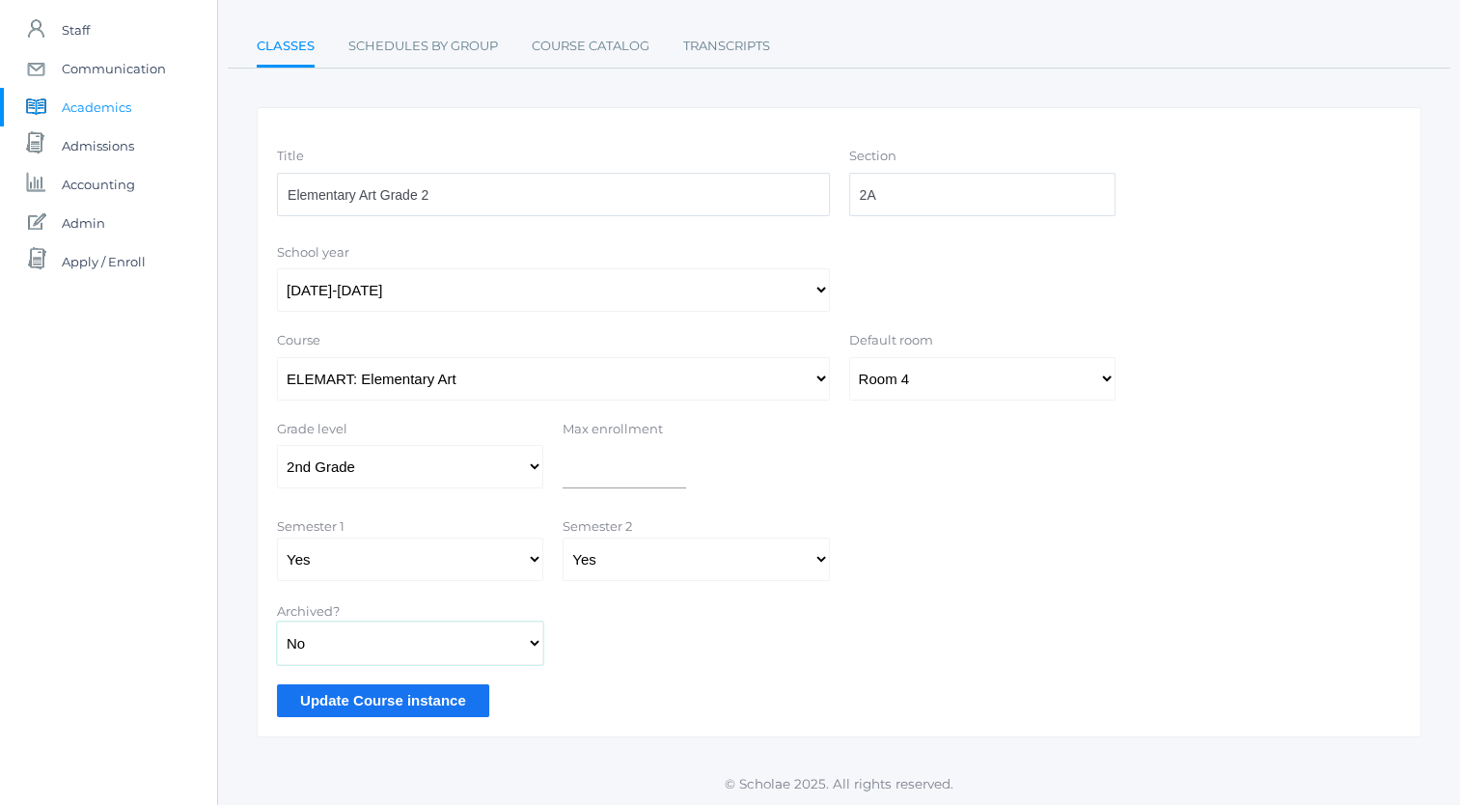
click at [355, 643] on select "Yes No" at bounding box center [410, 643] width 266 height 43
select select "true"
click at [277, 622] on select "Yes No" at bounding box center [410, 643] width 266 height 43
click at [359, 697] on input "Update Course instance" at bounding box center [383, 700] width 212 height 32
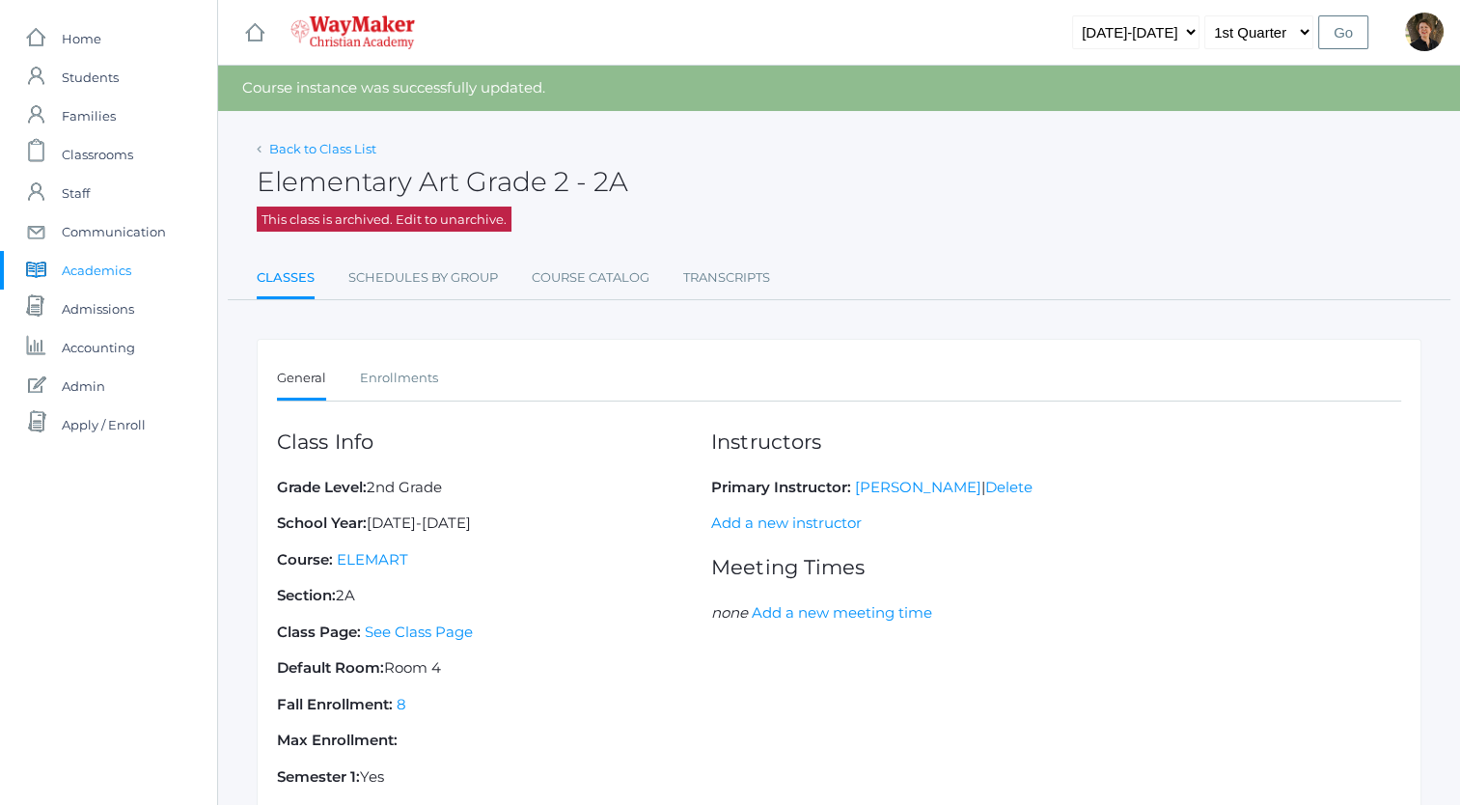
click at [324, 145] on link "Back to Class List" at bounding box center [322, 148] width 107 height 15
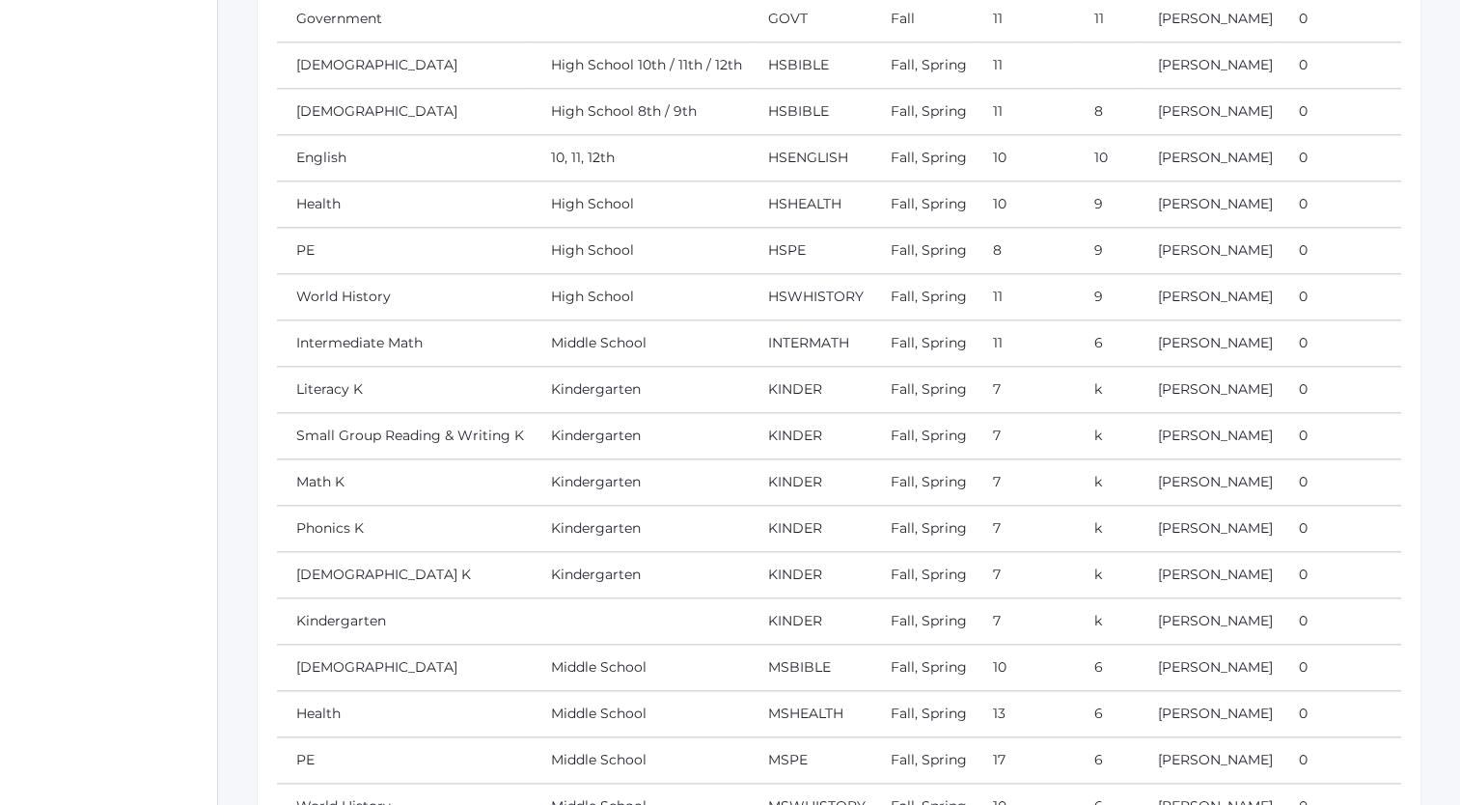
scroll to position [2119, 0]
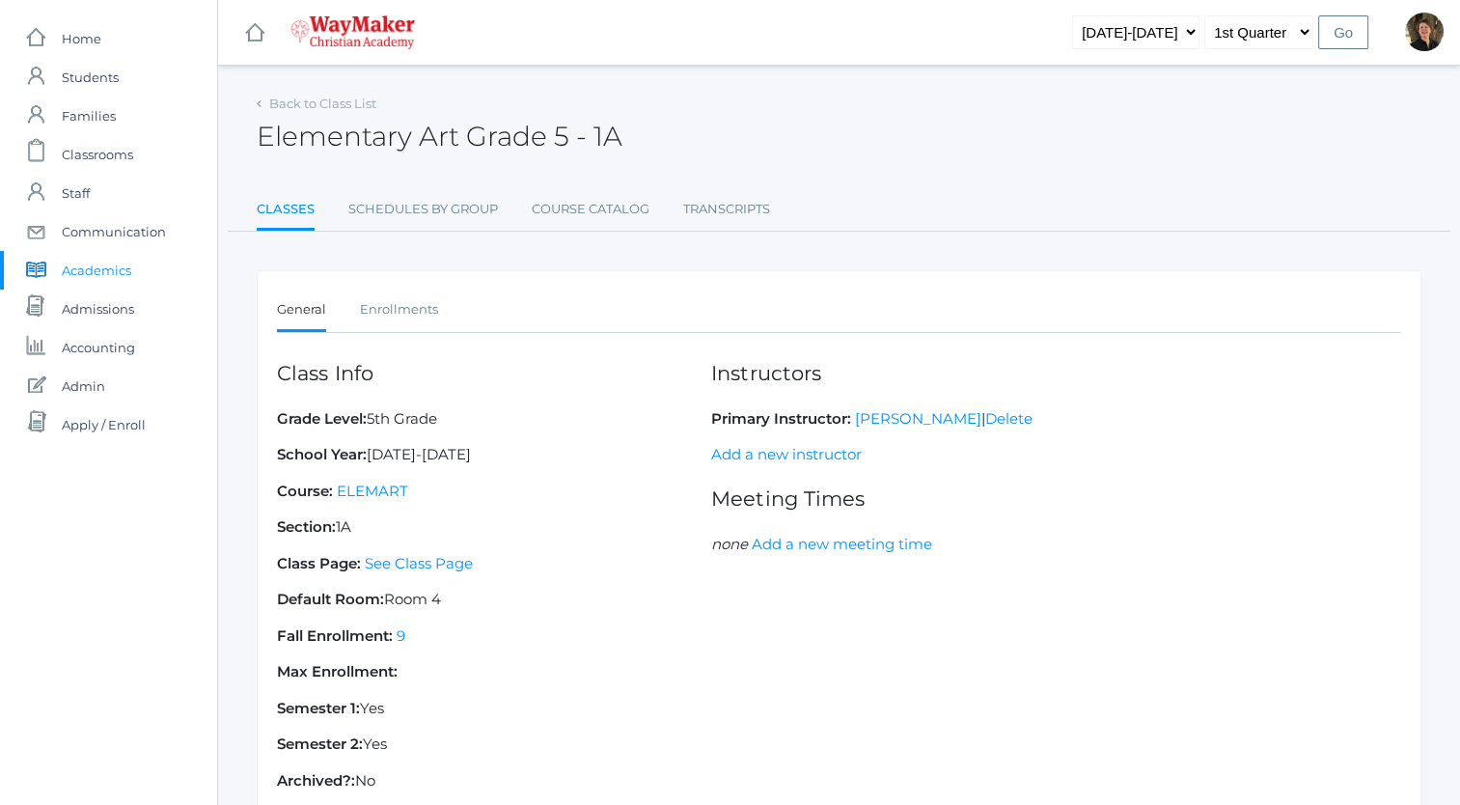
scroll to position [139, 0]
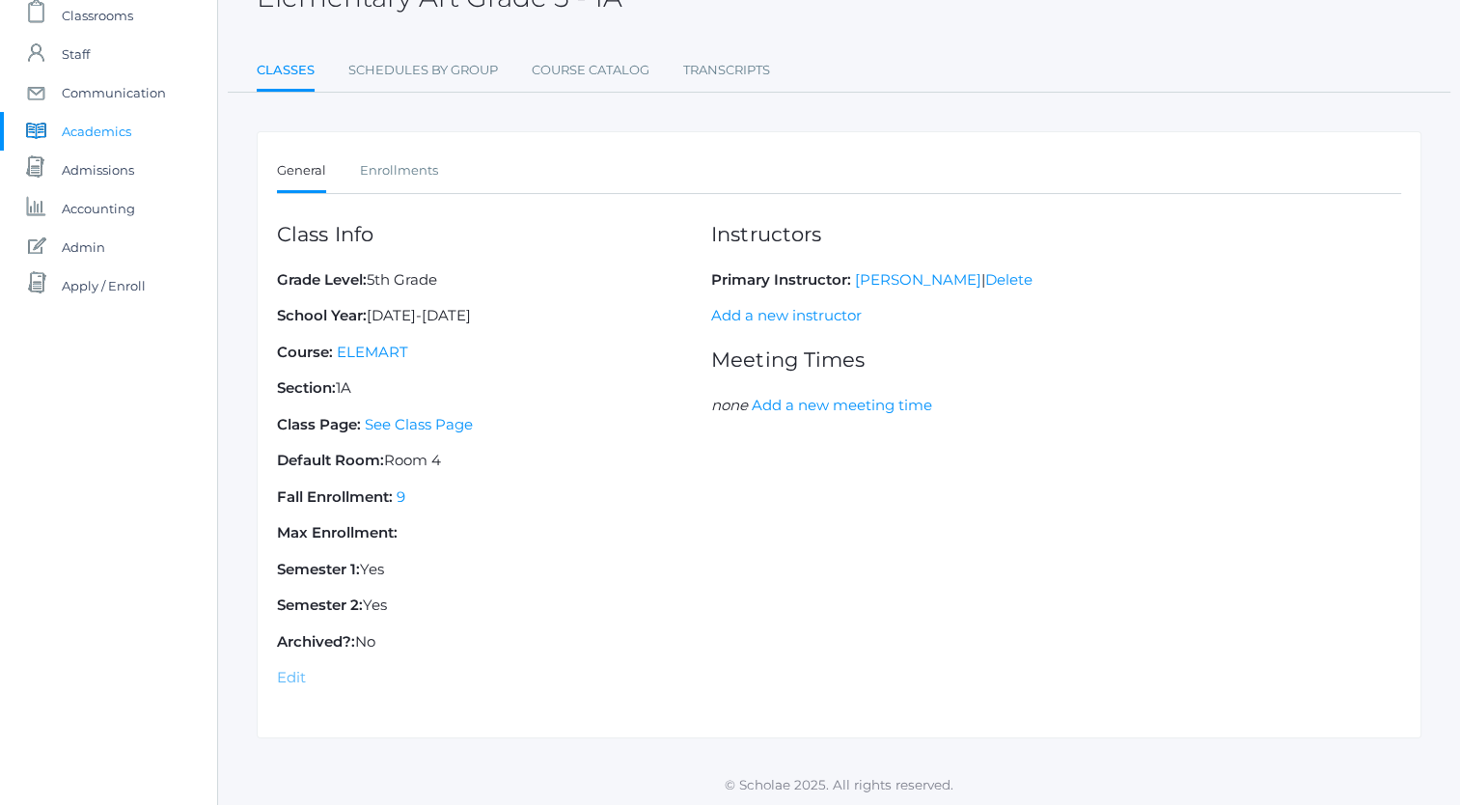
click at [277, 674] on link "Edit" at bounding box center [291, 677] width 29 height 18
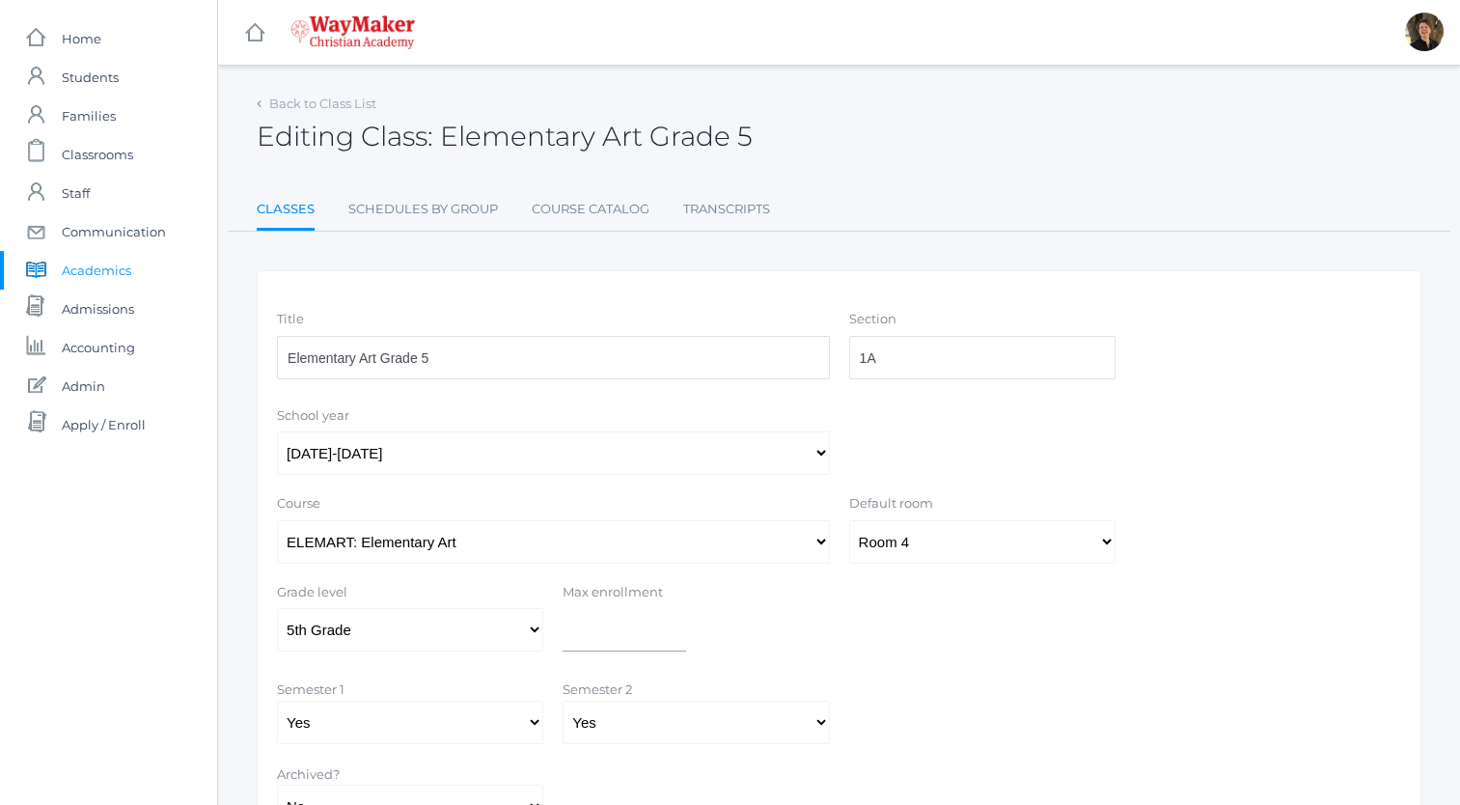
scroll to position [163, 0]
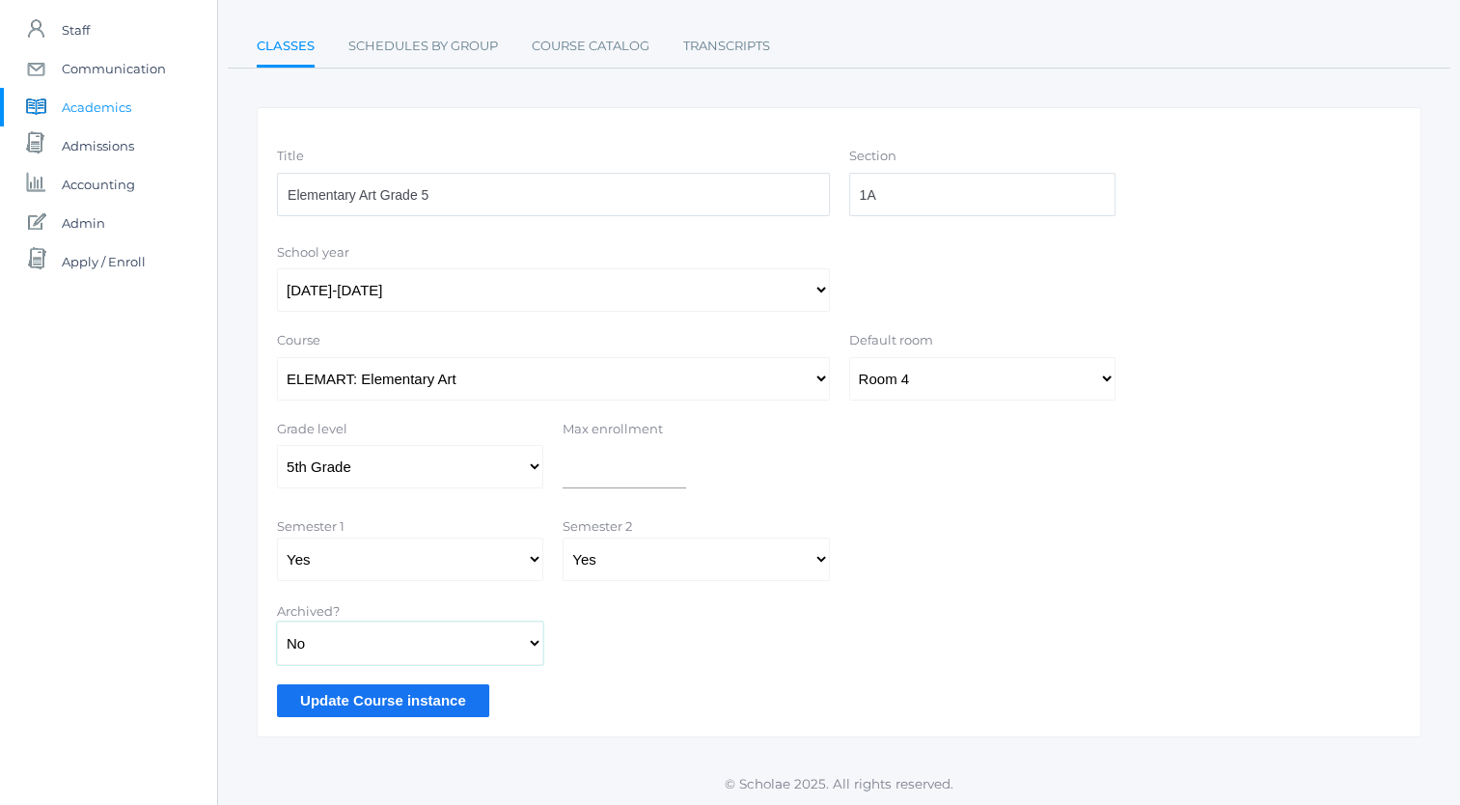
click at [417, 650] on select "Yes No" at bounding box center [410, 643] width 266 height 43
select select "true"
click at [277, 622] on select "Yes No" at bounding box center [410, 643] width 266 height 43
click at [398, 697] on input "Update Course instance" at bounding box center [383, 700] width 212 height 32
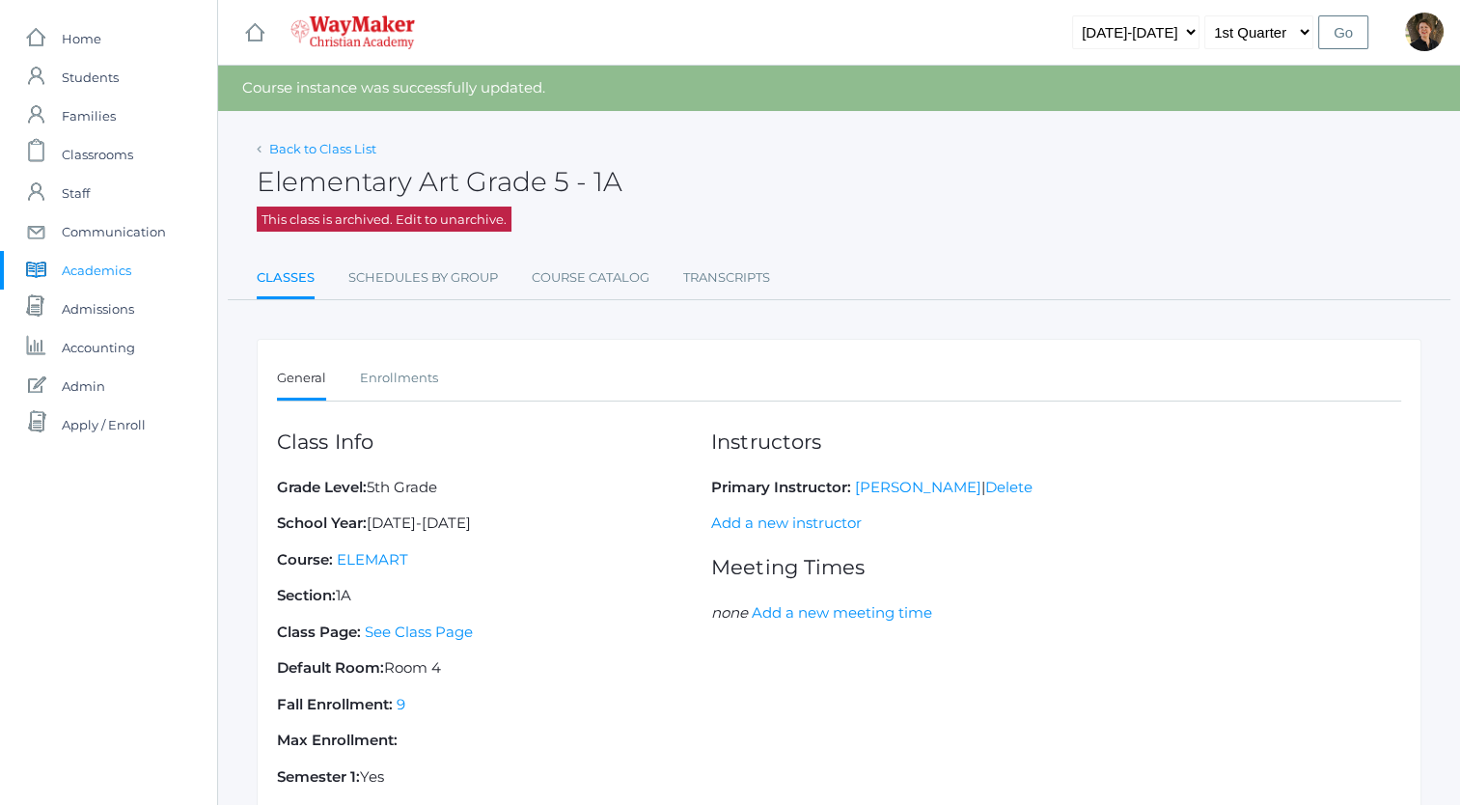
click at [343, 148] on link "Back to Class List" at bounding box center [322, 148] width 107 height 15
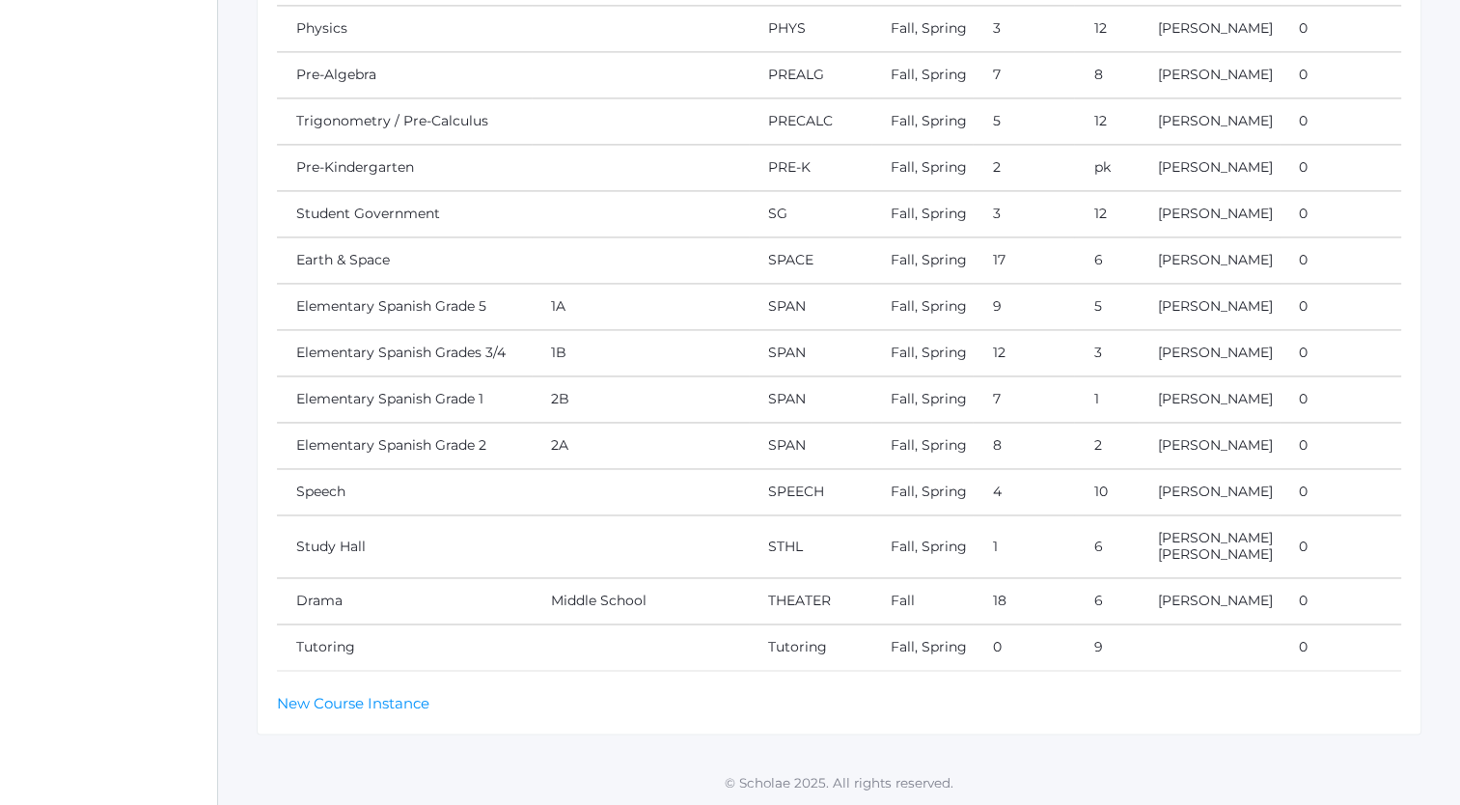
scroll to position [3393, 0]
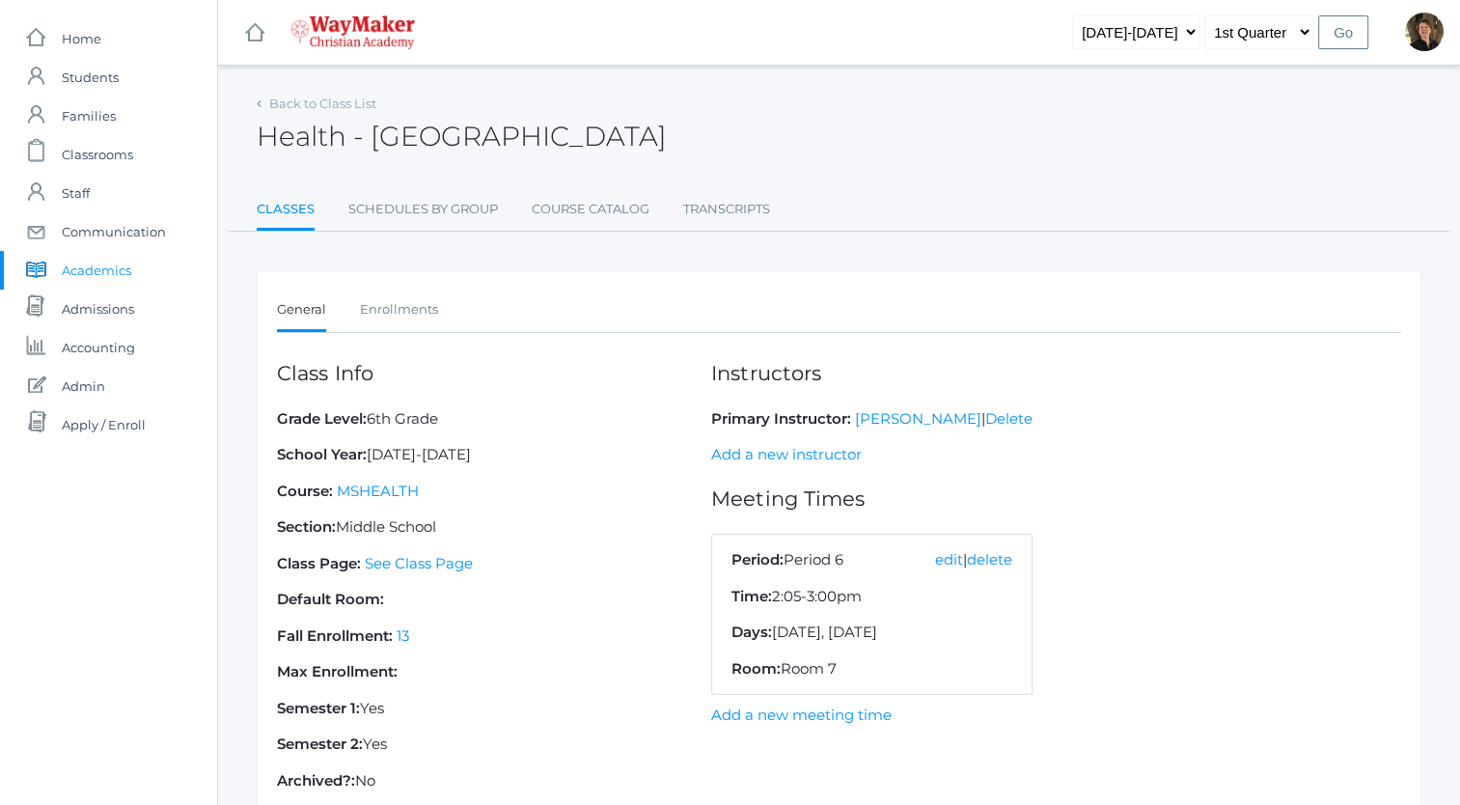
scroll to position [15, 0]
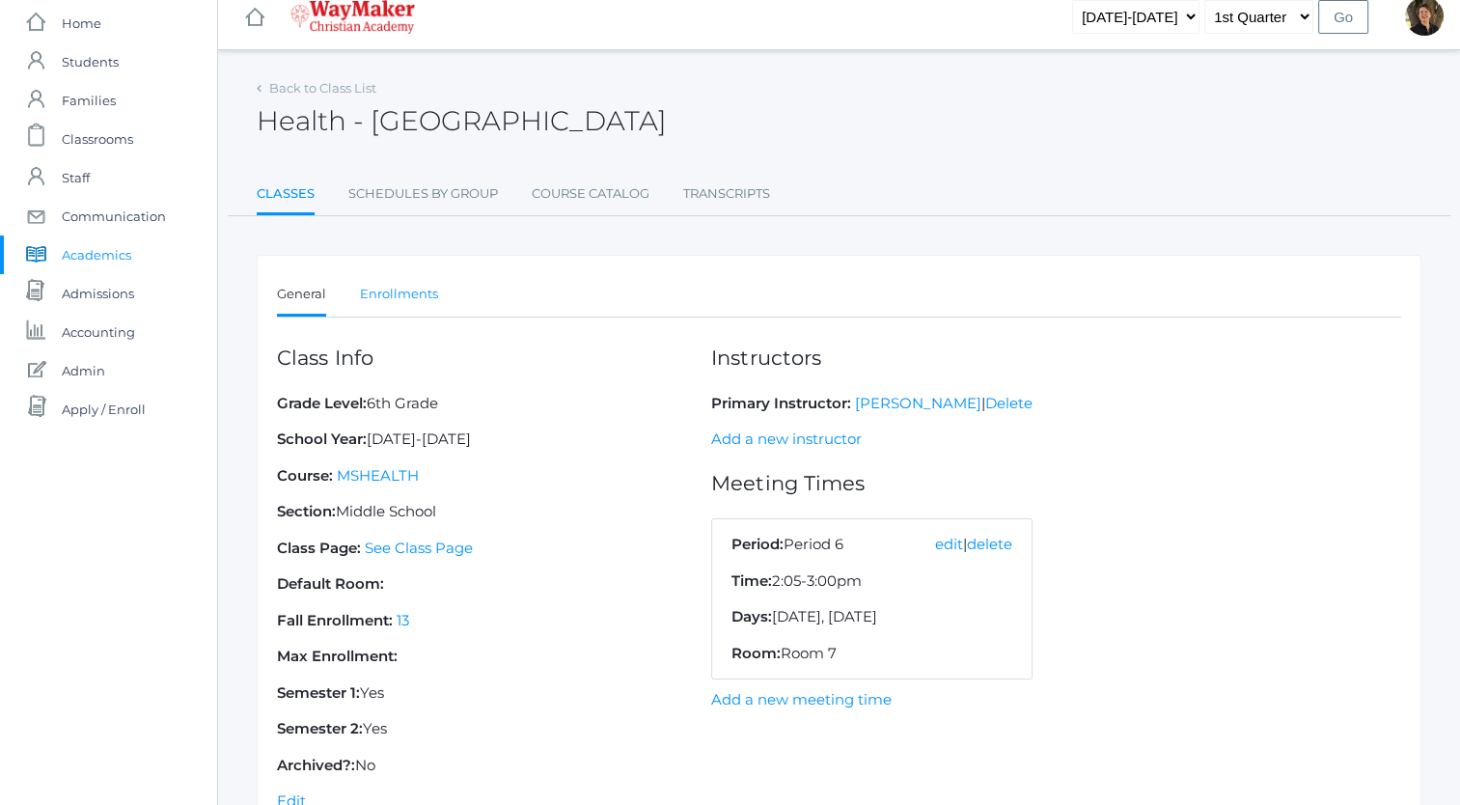
click at [412, 291] on link "Enrollments" at bounding box center [399, 294] width 78 height 39
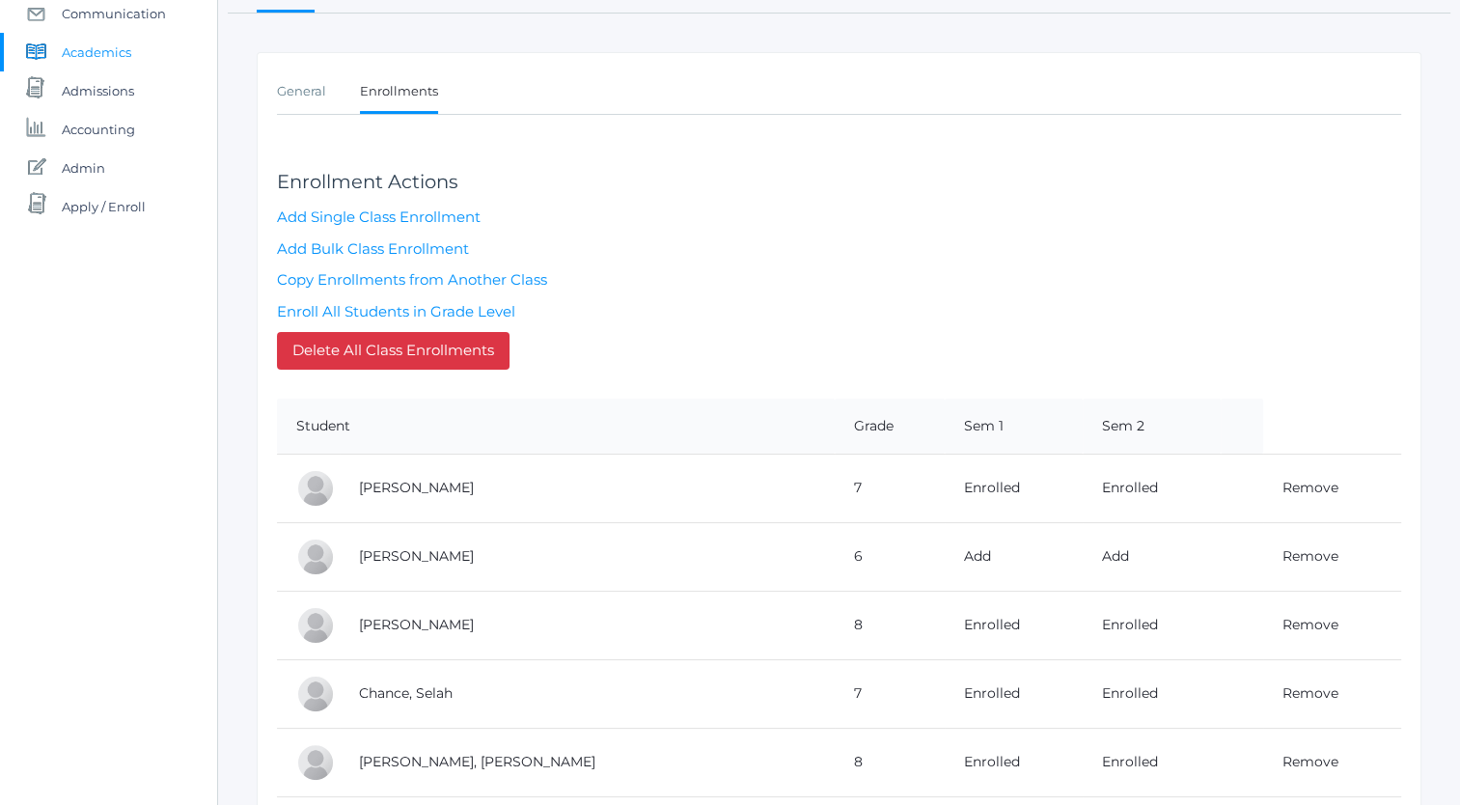
scroll to position [219, 0]
click at [438, 307] on link "Enroll All Students in Grade Level" at bounding box center [396, 310] width 238 height 18
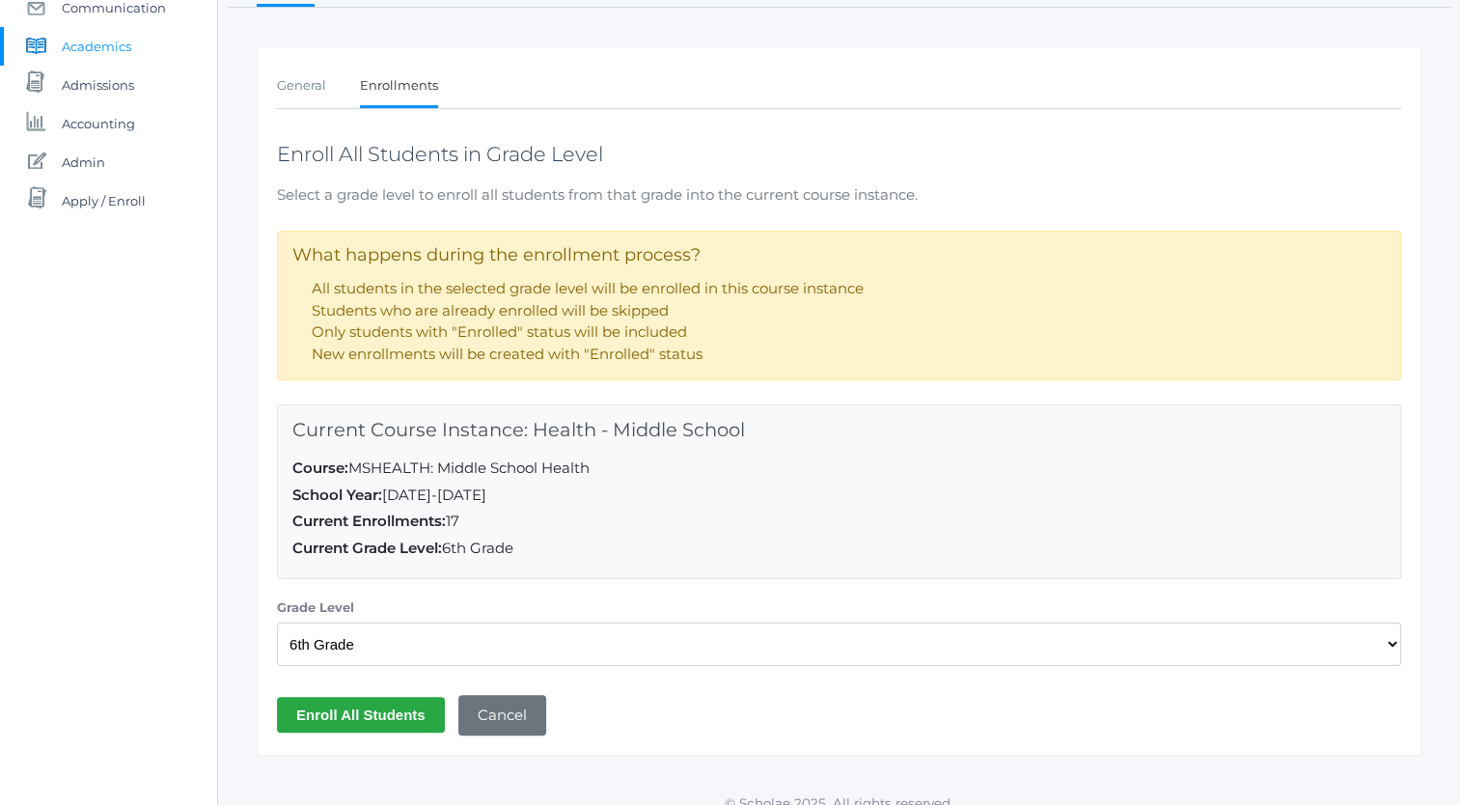
scroll to position [241, 0]
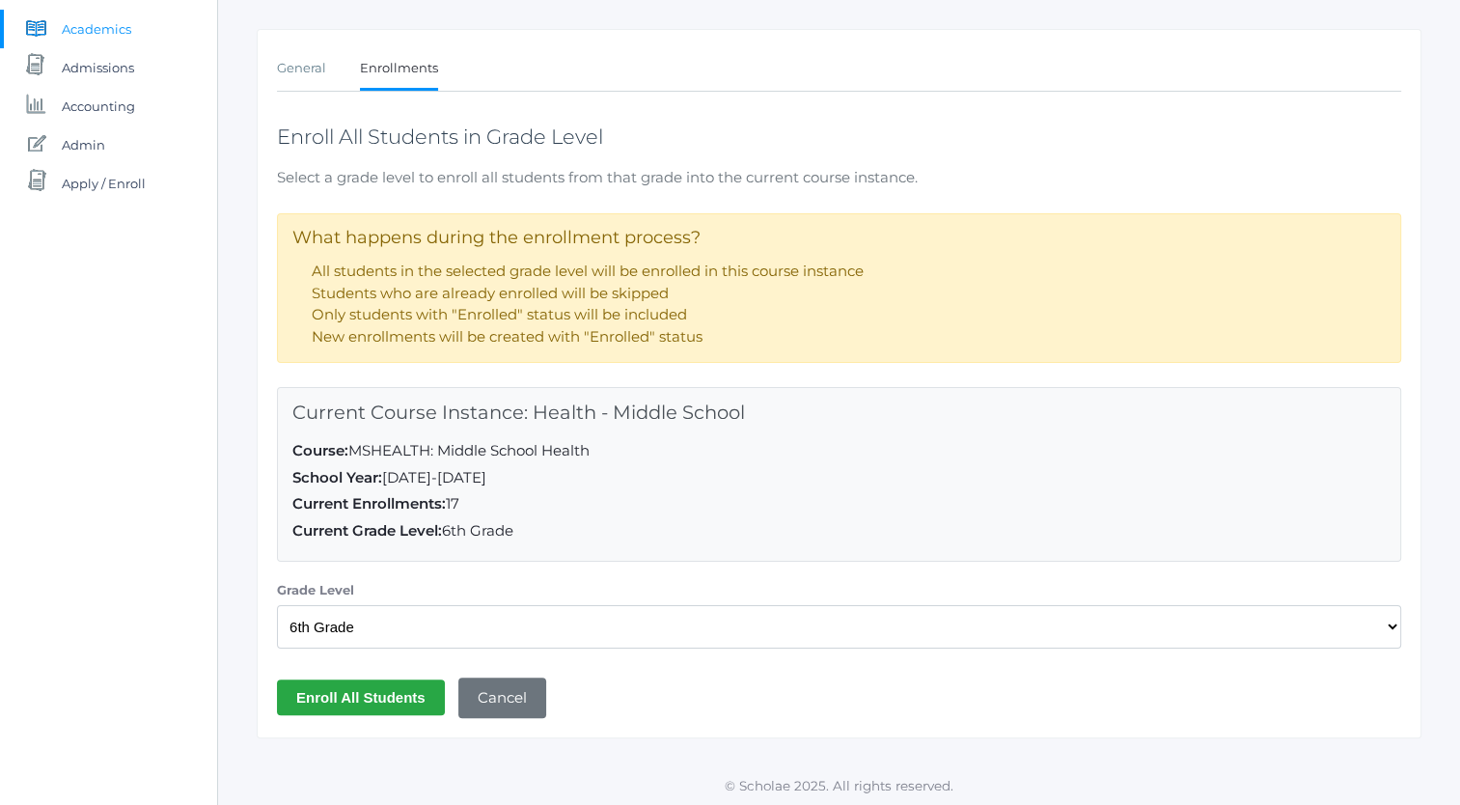
click at [486, 694] on link "Cancel" at bounding box center [502, 699] width 88 height 42
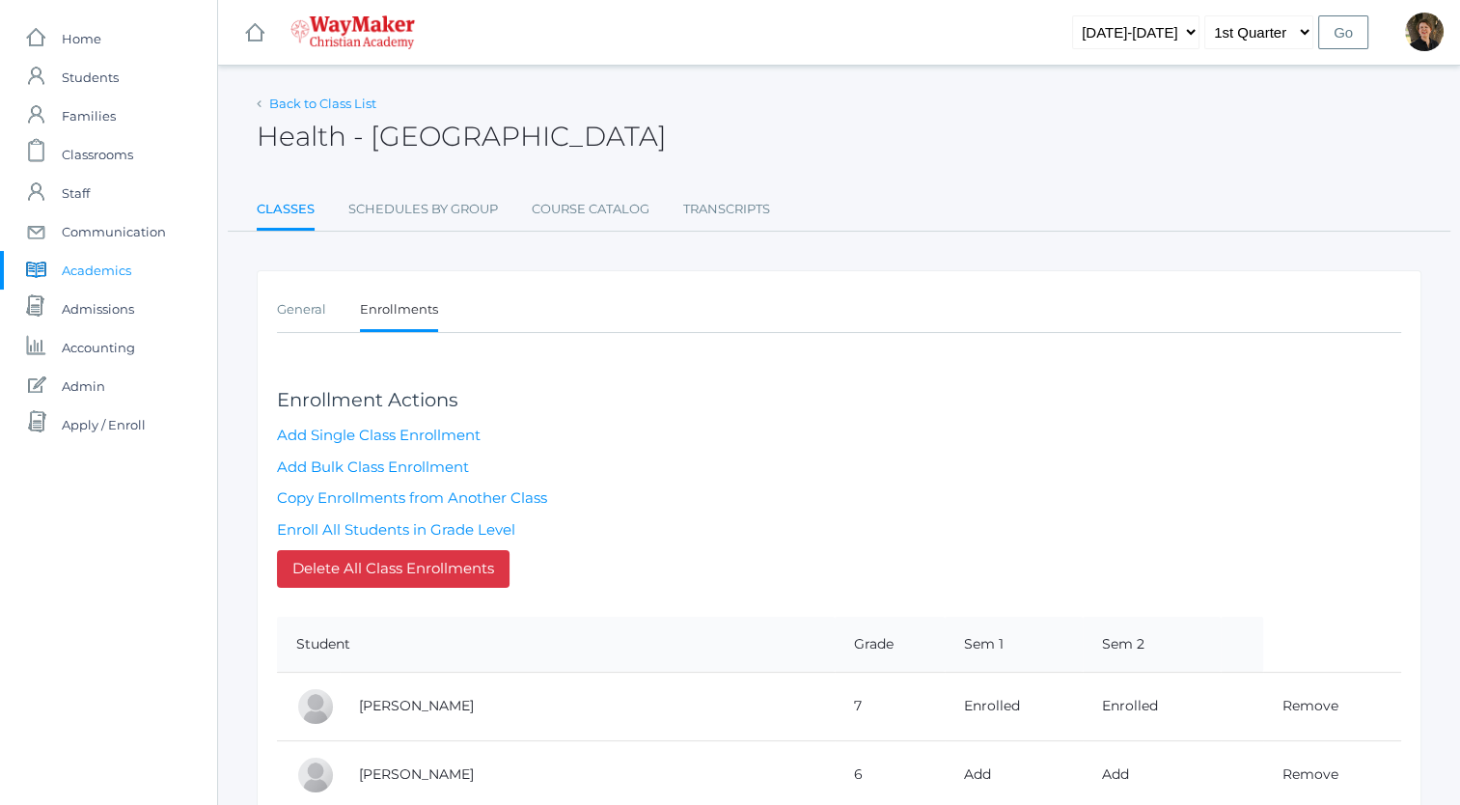
click at [291, 102] on link "Back to Class List" at bounding box center [322, 103] width 107 height 15
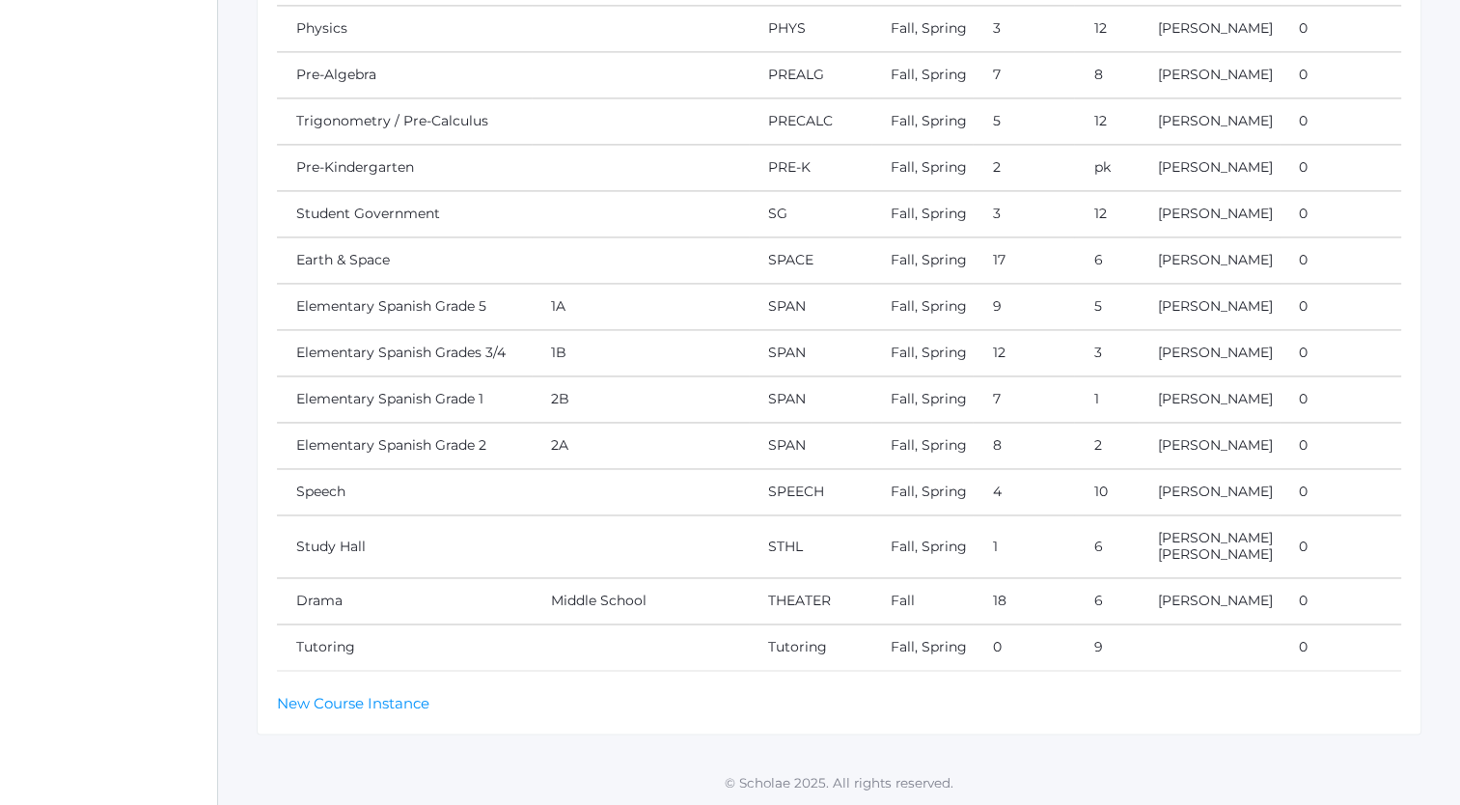
scroll to position [3947, 0]
click at [328, 592] on link "Drama" at bounding box center [319, 600] width 46 height 17
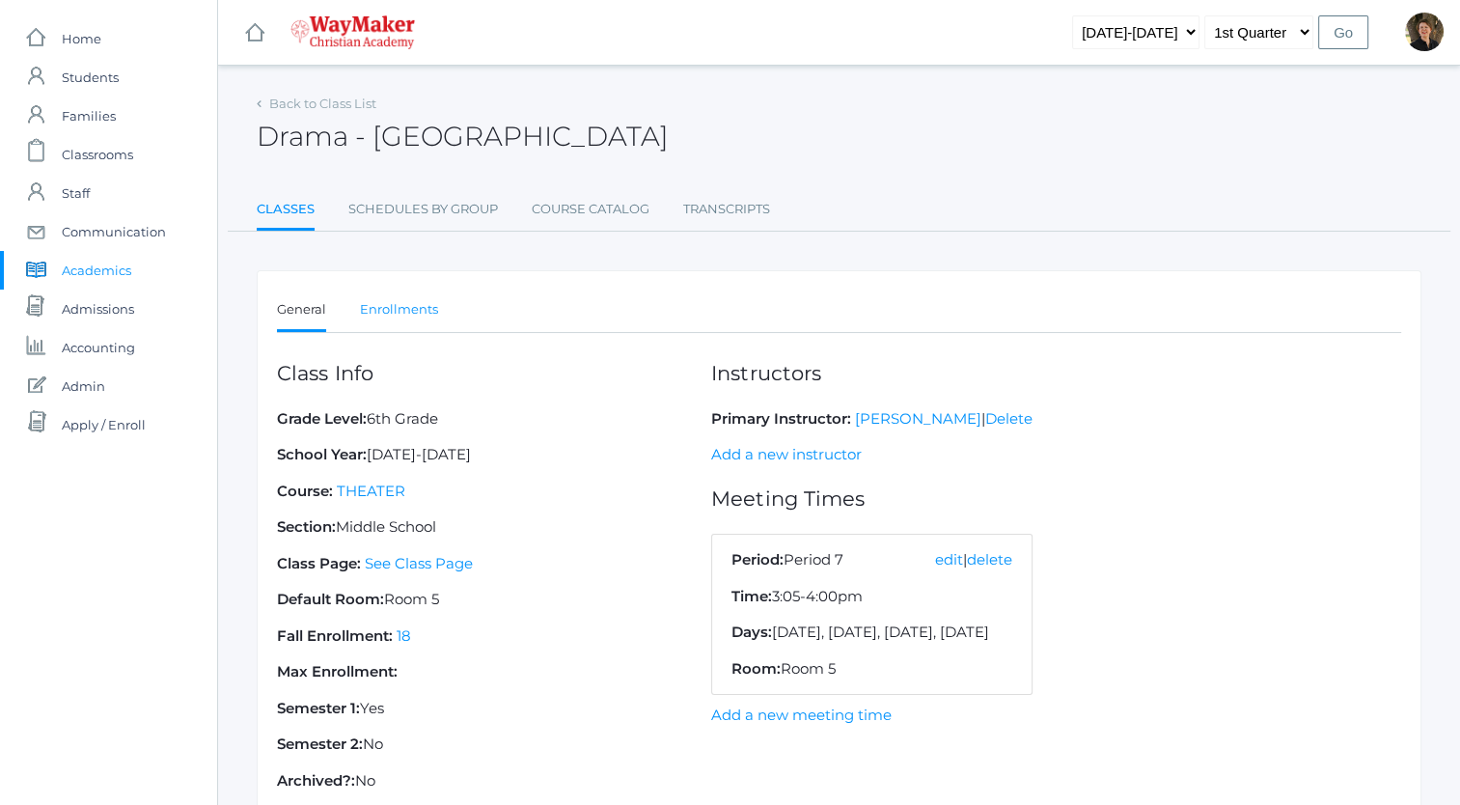
click at [398, 310] on link "Enrollments" at bounding box center [399, 310] width 78 height 39
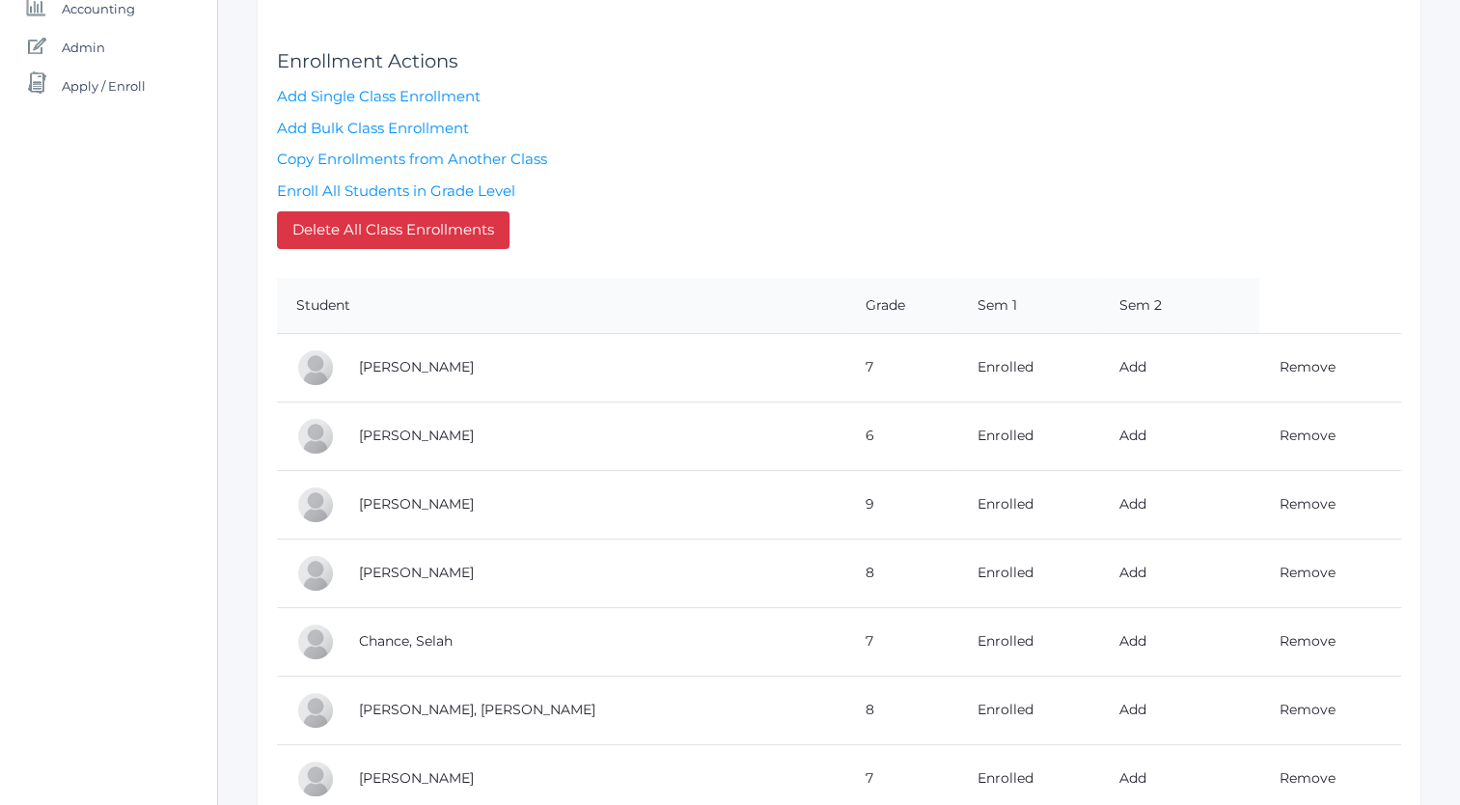
scroll to position [340, 0]
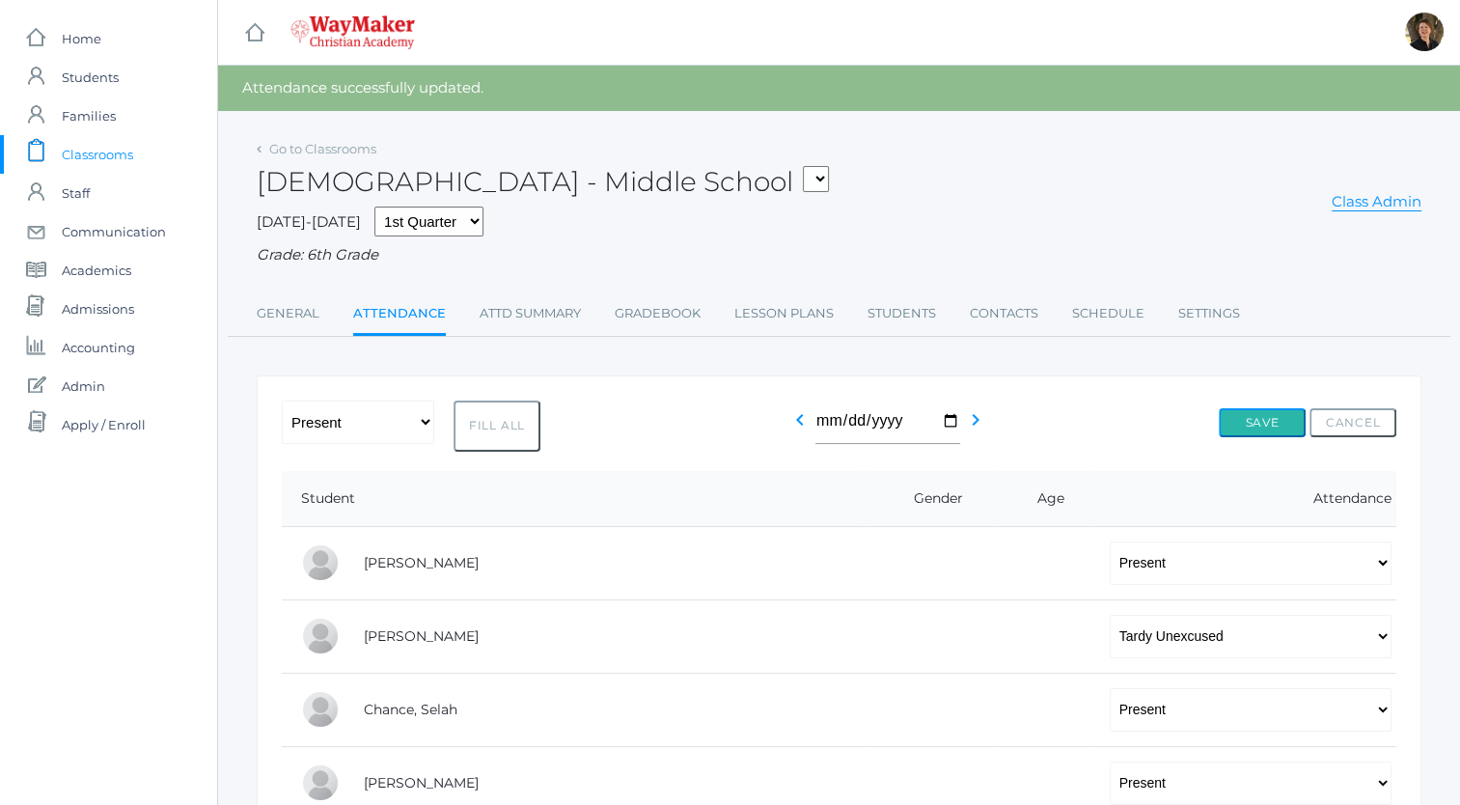
click at [1251, 416] on button "Save" at bounding box center [1262, 422] width 87 height 29
